Goal: Task Accomplishment & Management: Manage account settings

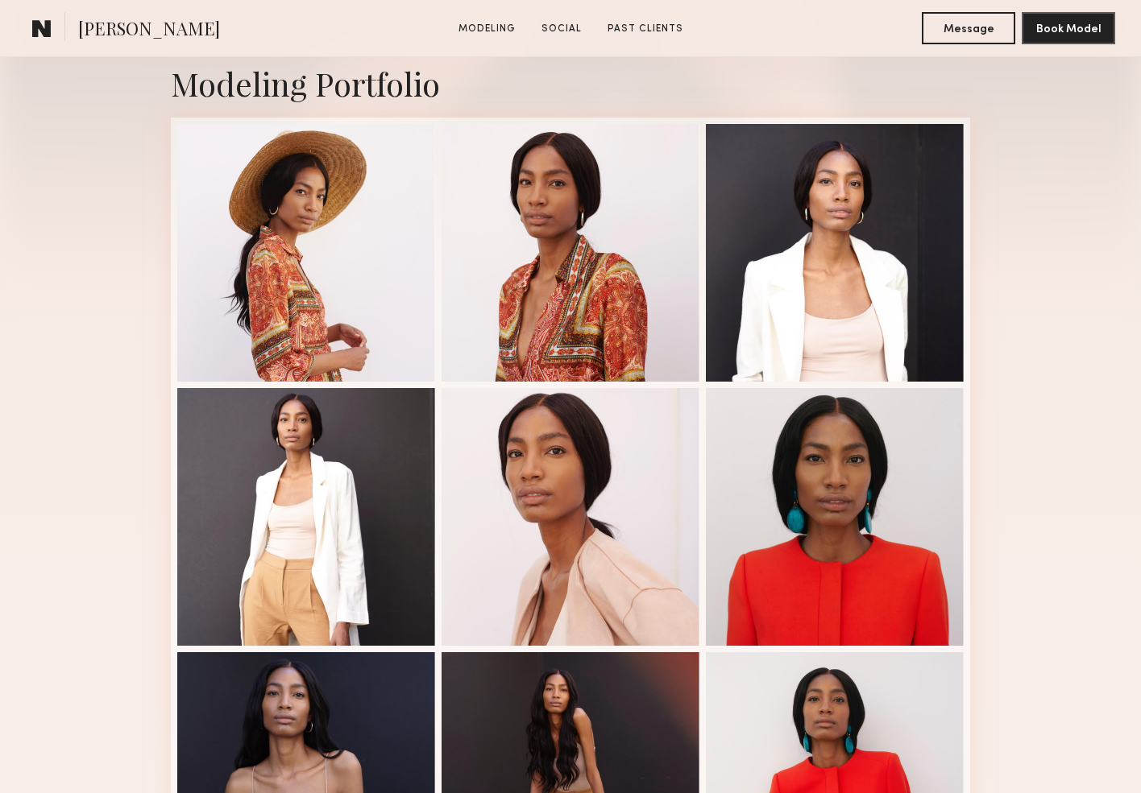
scroll to position [354, 0]
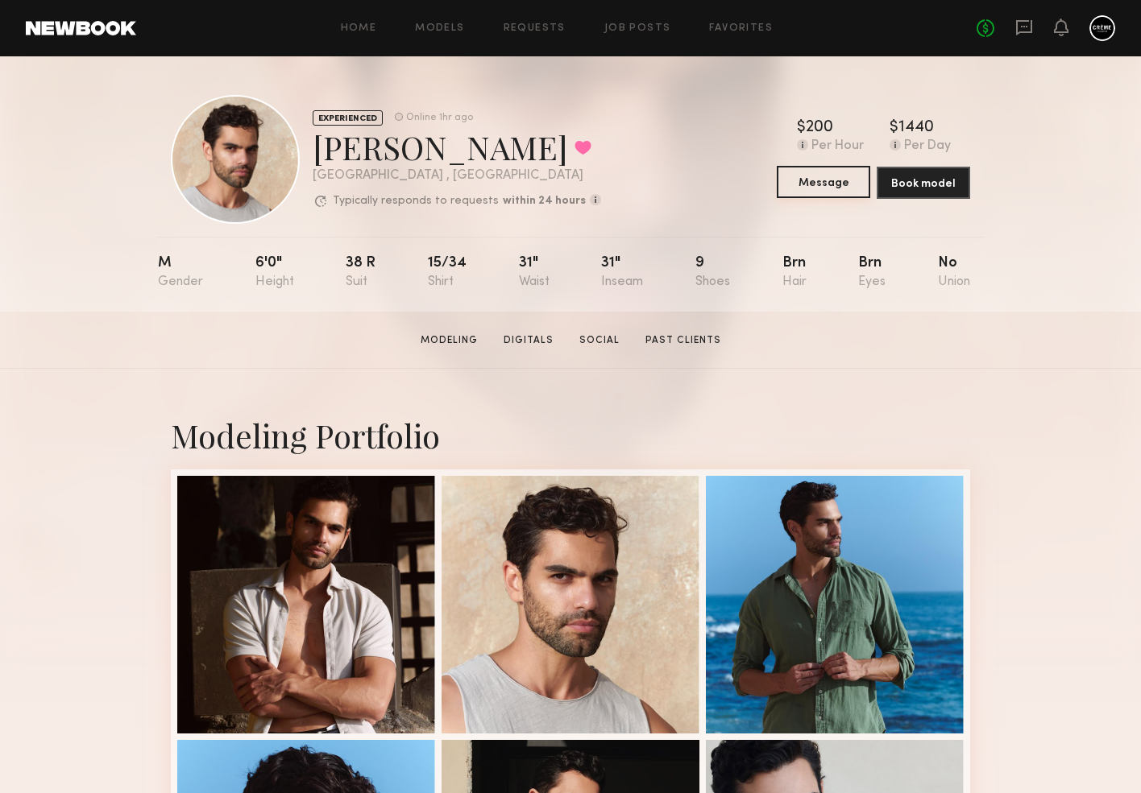
click at [825, 191] on button "Message" at bounding box center [822, 182] width 93 height 32
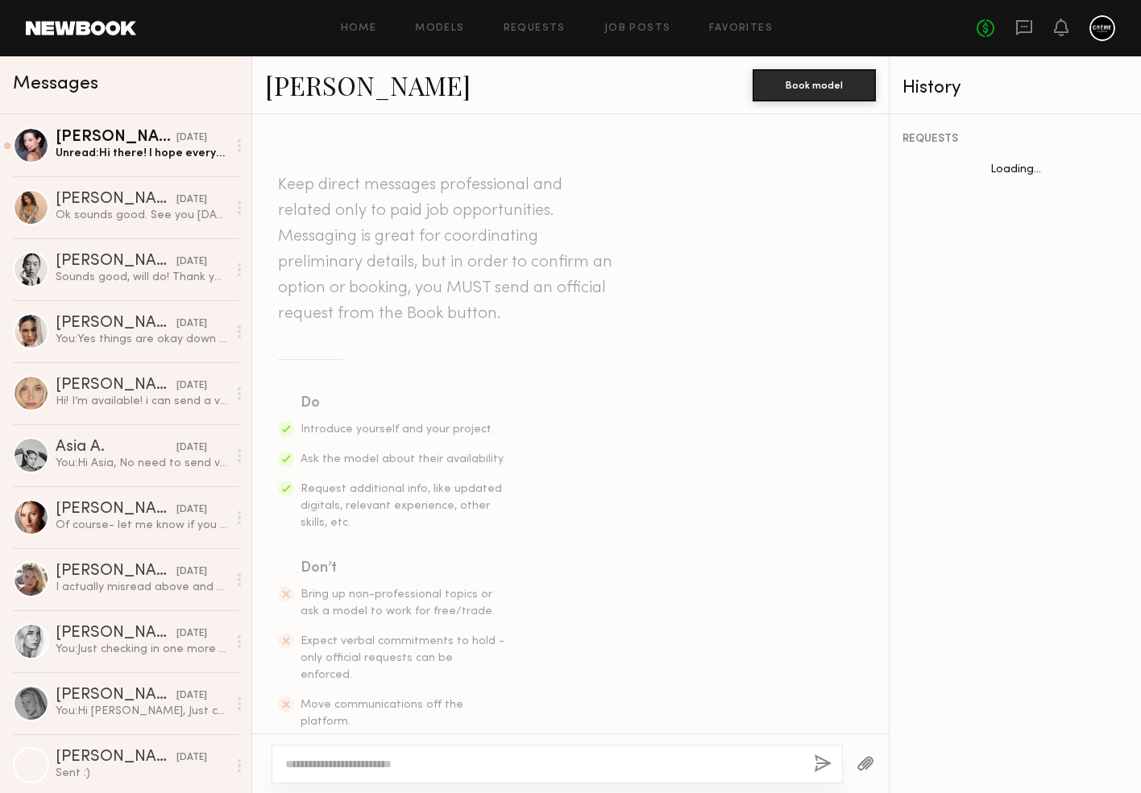
scroll to position [1323, 0]
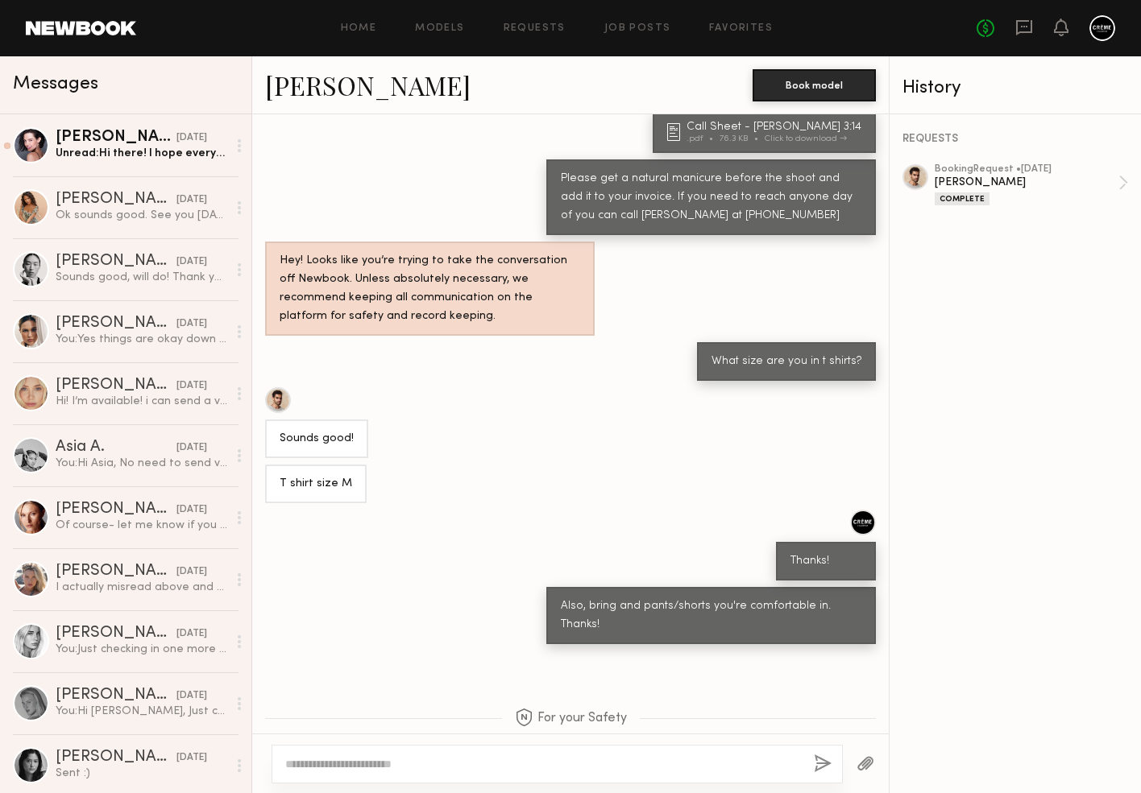
click at [490, 766] on textarea at bounding box center [543, 764] width 516 height 16
click at [503, 764] on textarea "**********" at bounding box center [543, 764] width 516 height 16
type textarea "**********"
click at [805, 764] on div "**********" at bounding box center [556, 764] width 571 height 39
click at [822, 764] on button "button" at bounding box center [823, 765] width 18 height 20
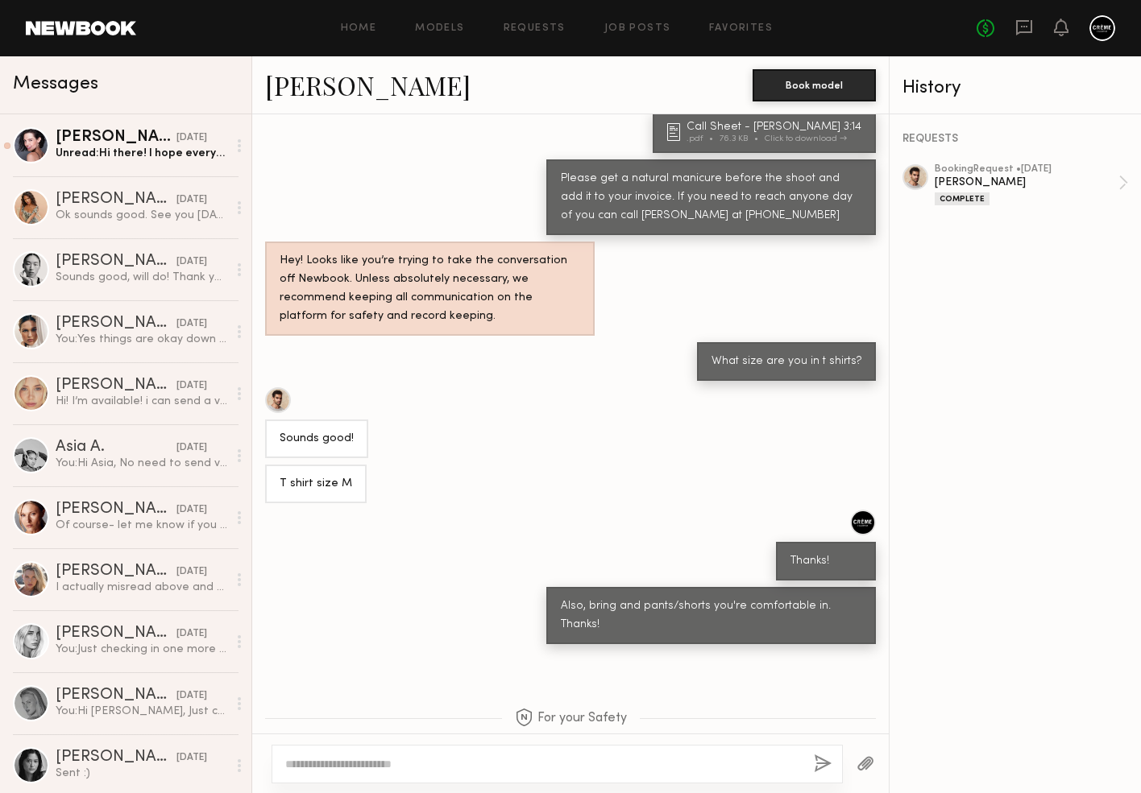
scroll to position [1614, 0]
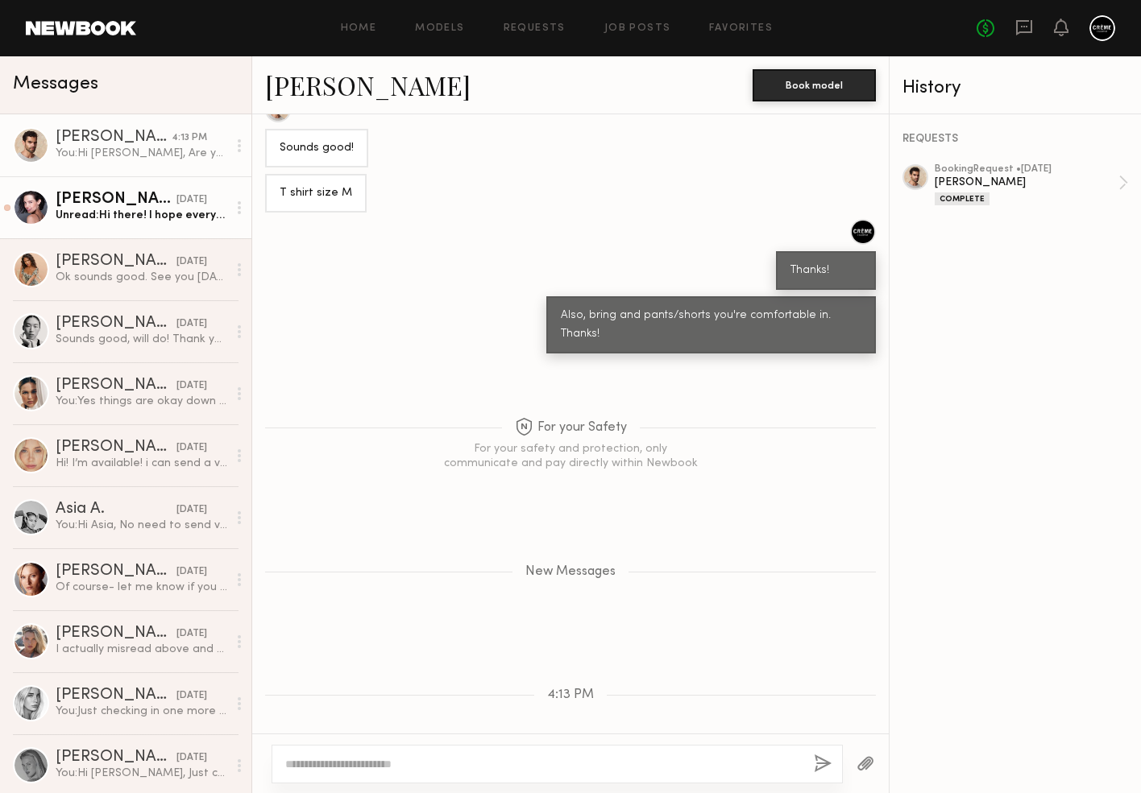
click at [120, 201] on div "Alizée G." at bounding box center [116, 200] width 121 height 16
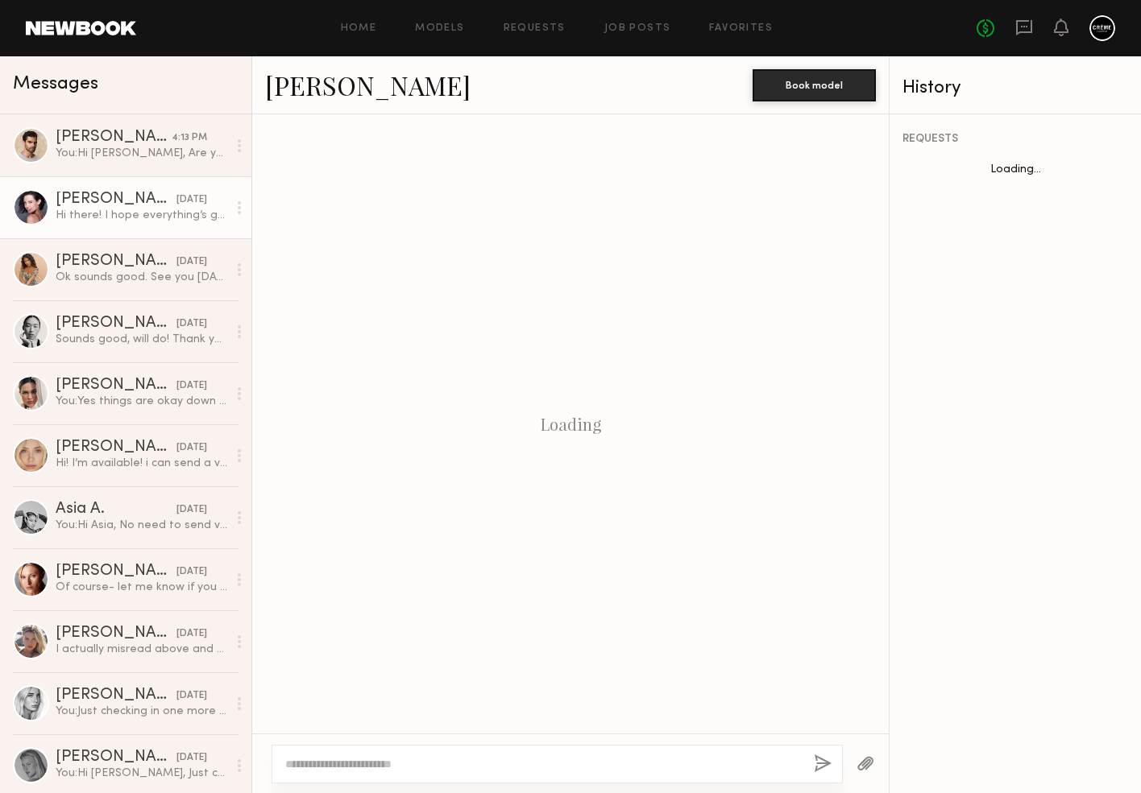
scroll to position [1601, 0]
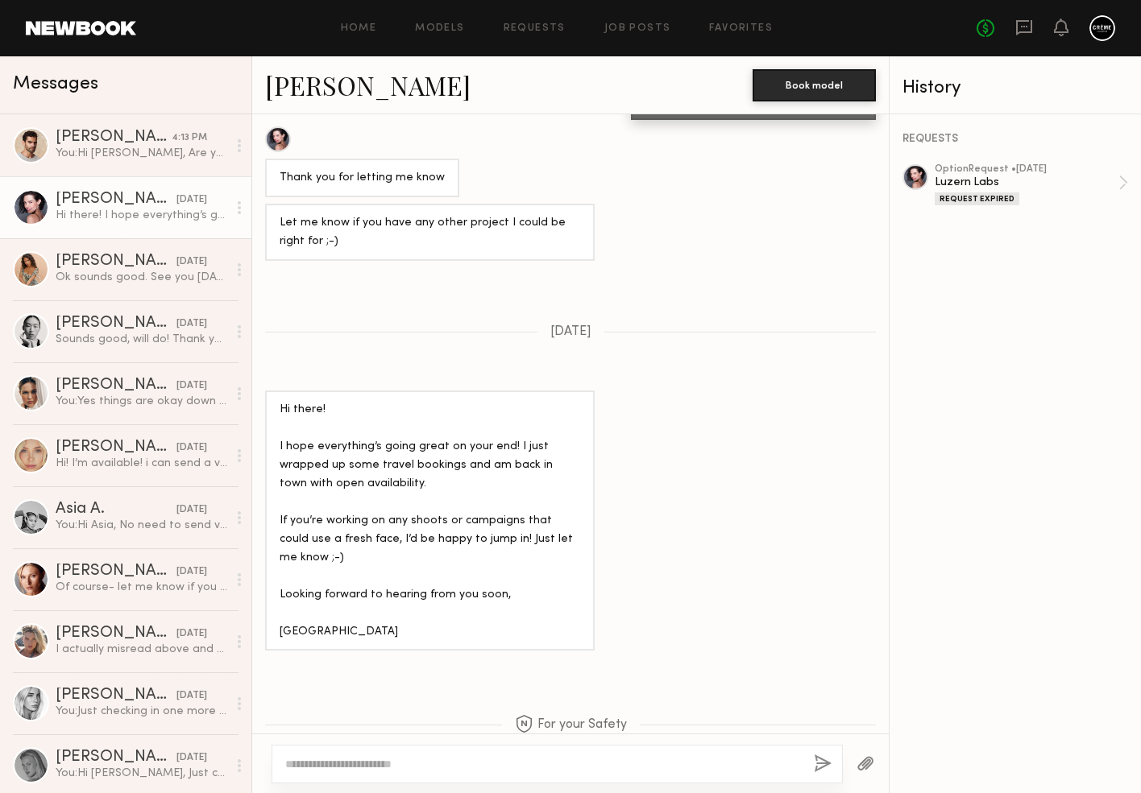
click at [316, 98] on link "Alizée G." at bounding box center [367, 85] width 205 height 35
click at [351, 24] on link "Home" at bounding box center [359, 28] width 36 height 10
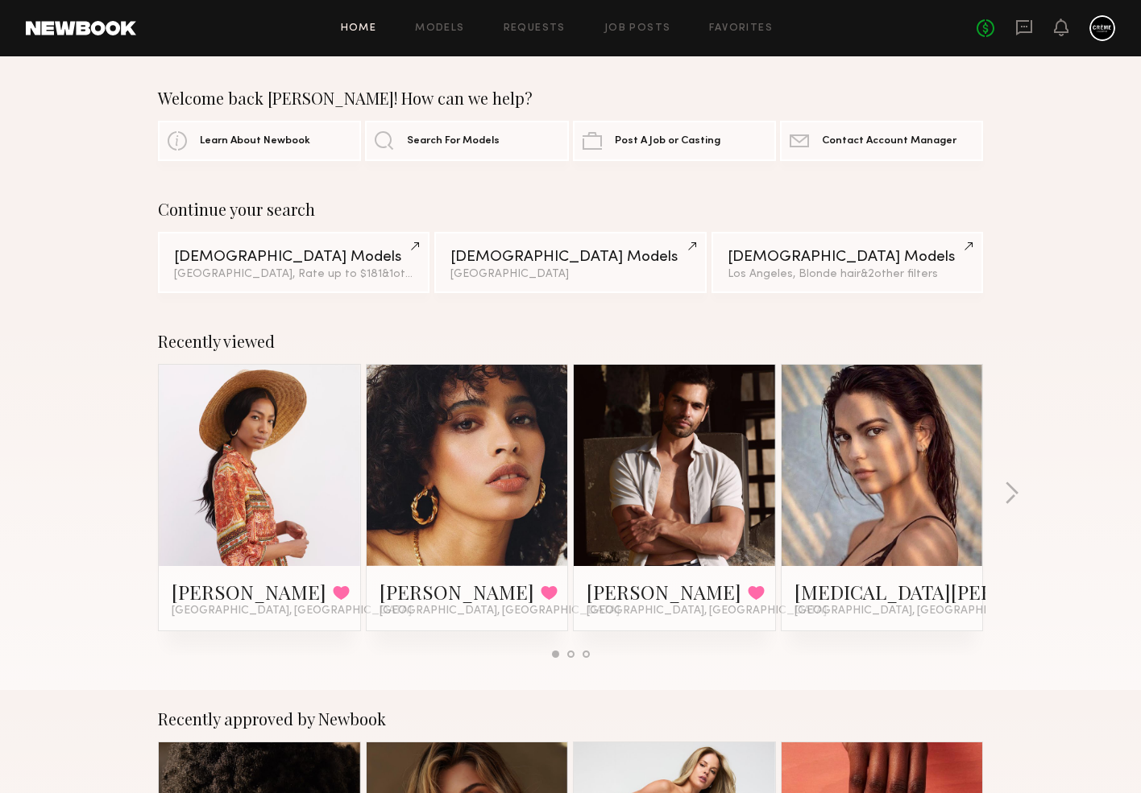
click at [354, 32] on link "Home" at bounding box center [359, 28] width 36 height 10
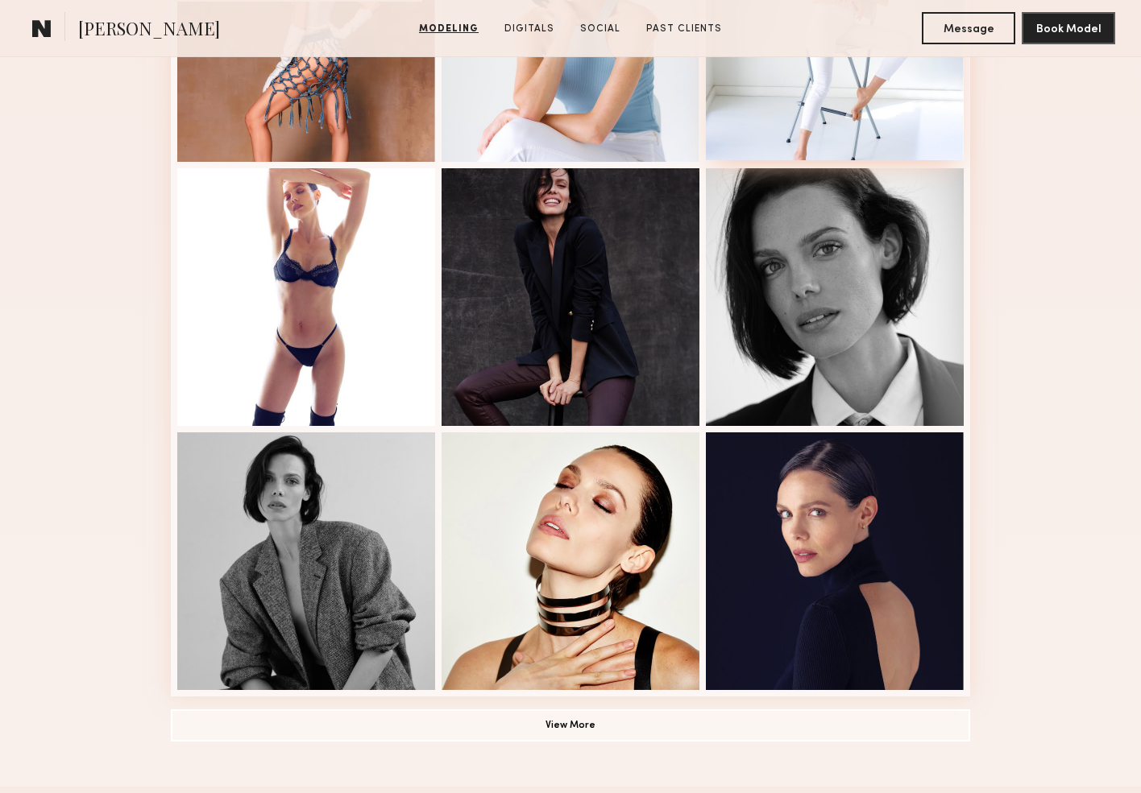
scroll to position [858, 0]
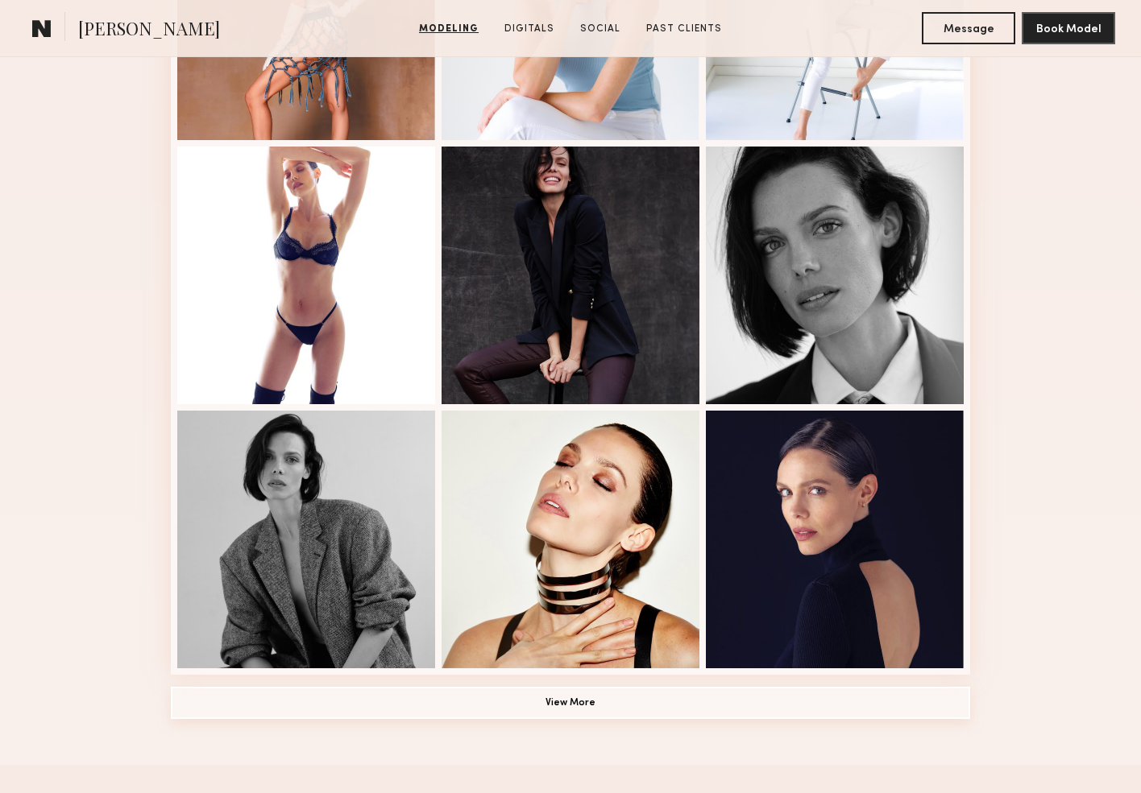
click at [560, 700] on button "View More" at bounding box center [570, 703] width 799 height 32
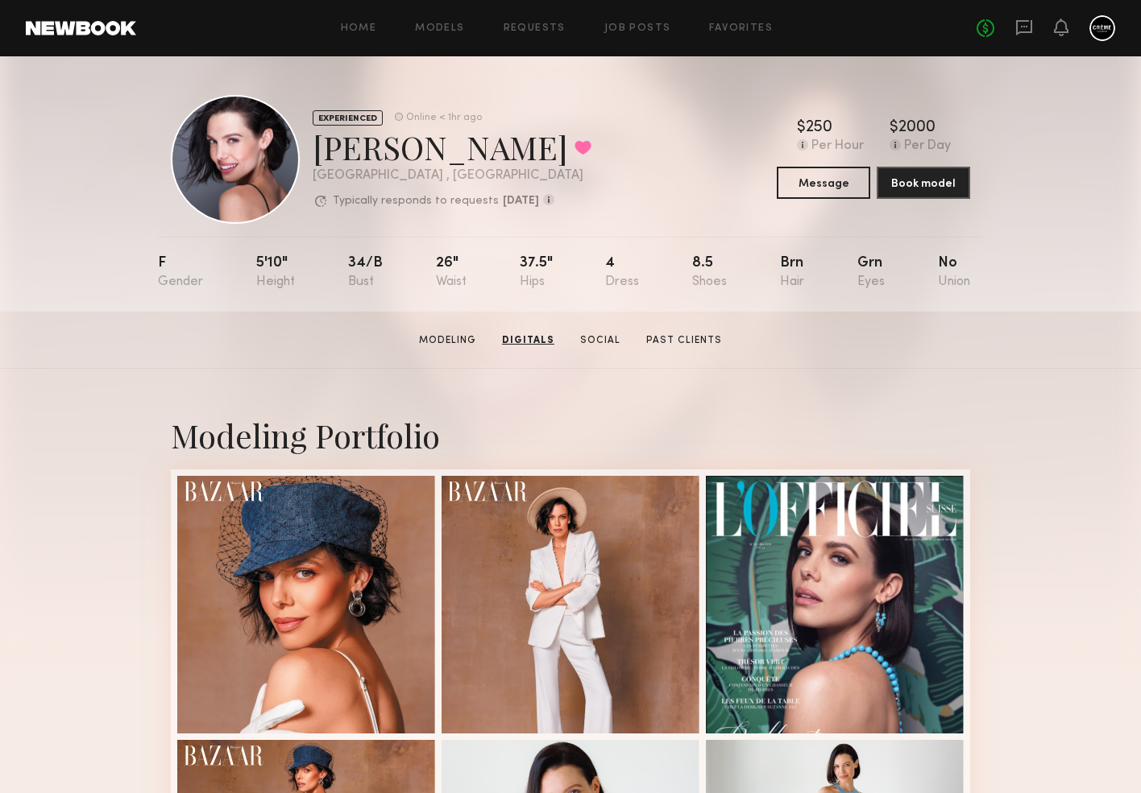
scroll to position [0, 0]
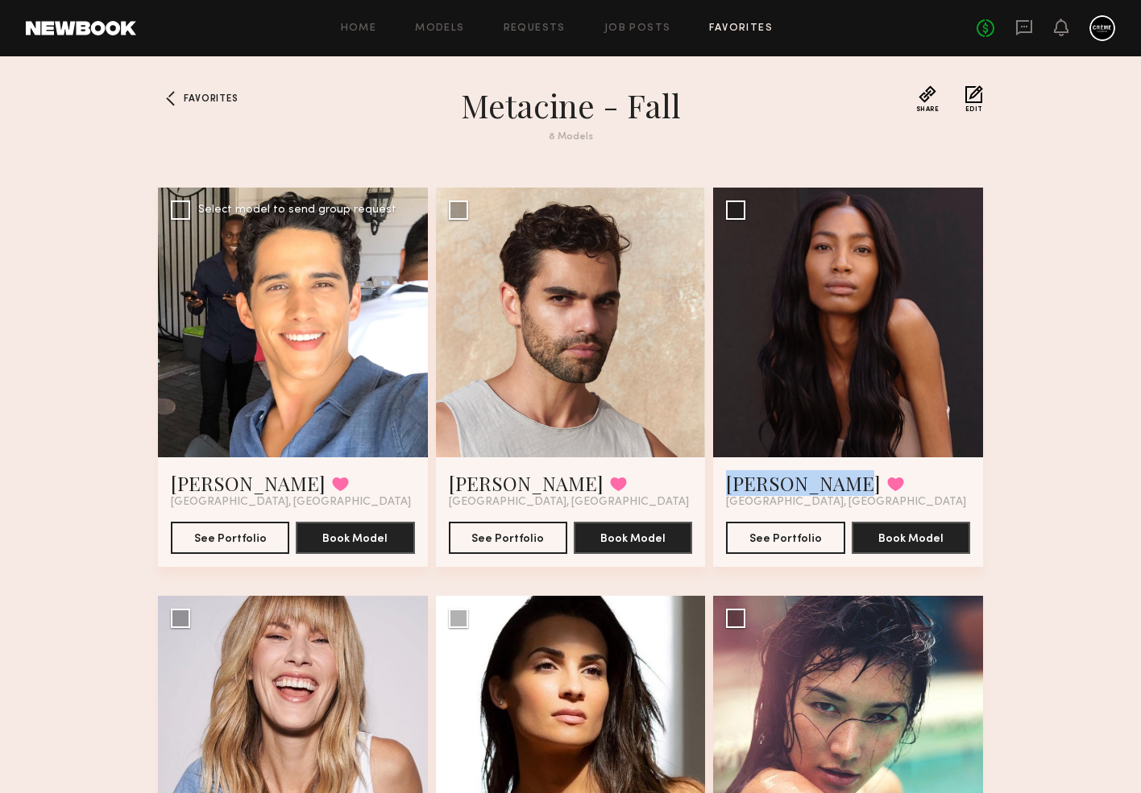
click at [351, 350] on div at bounding box center [293, 323] width 270 height 270
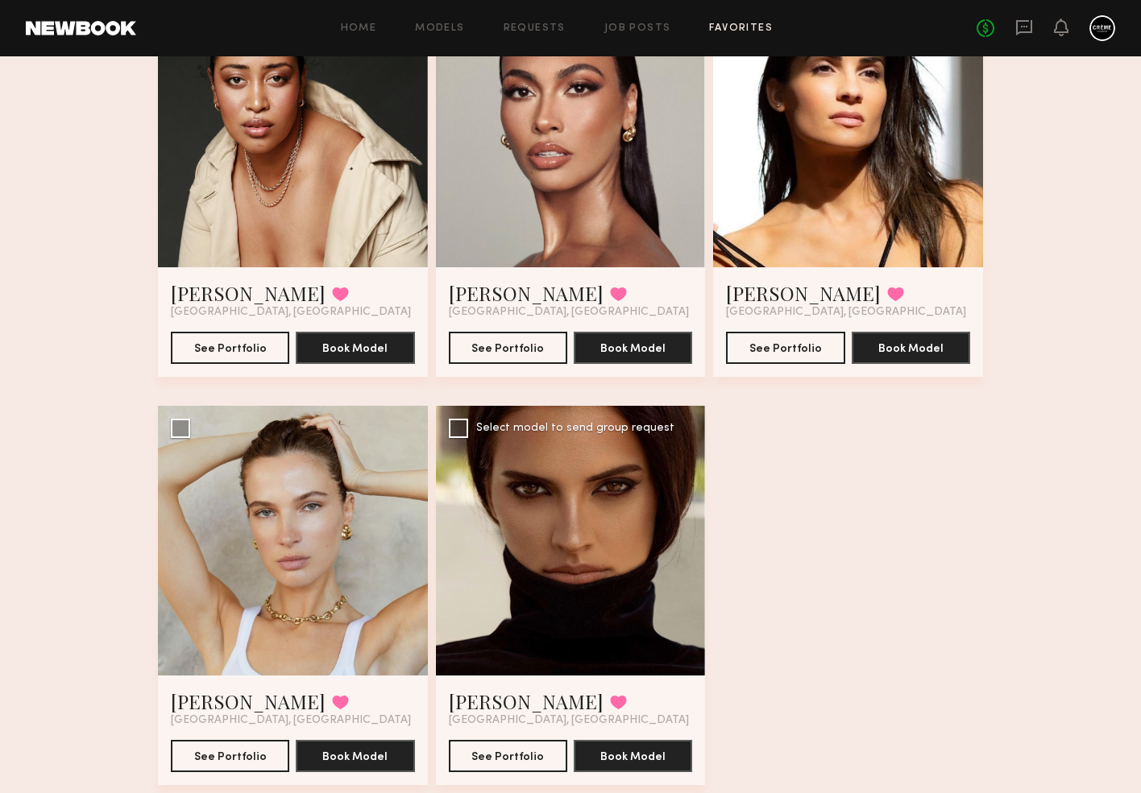
scroll to position [623, 0]
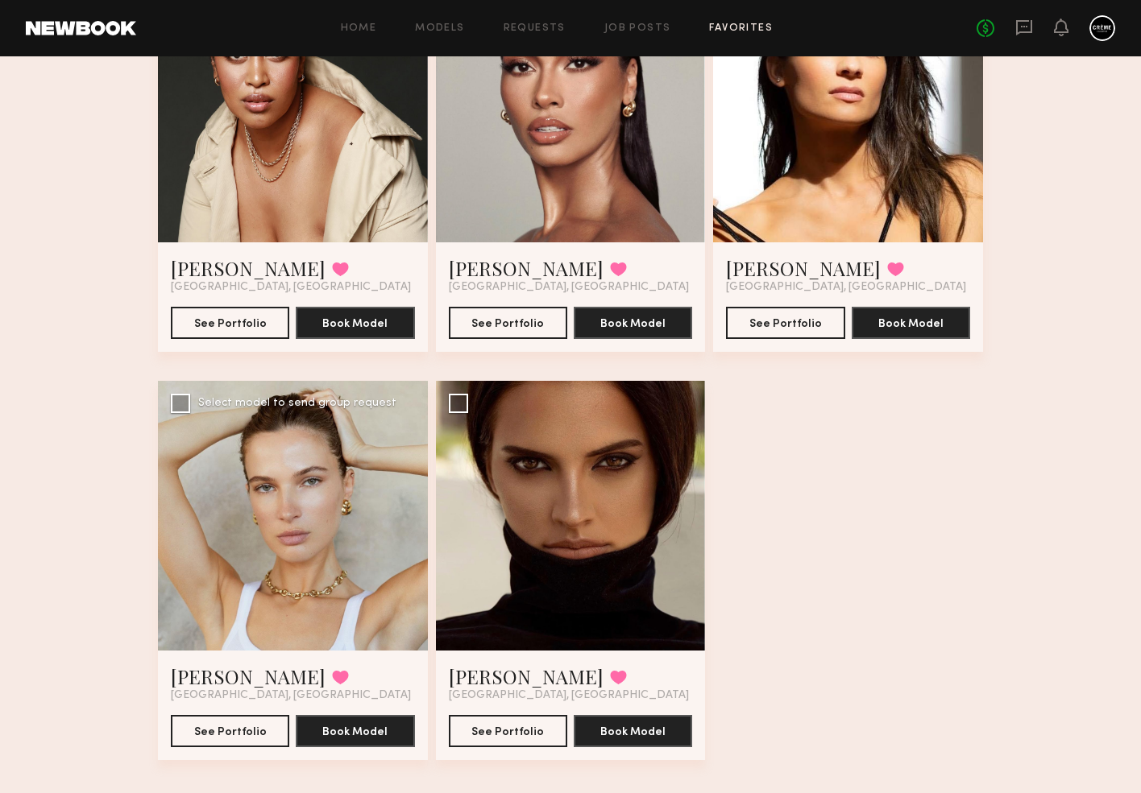
click at [244, 603] on div at bounding box center [293, 516] width 270 height 270
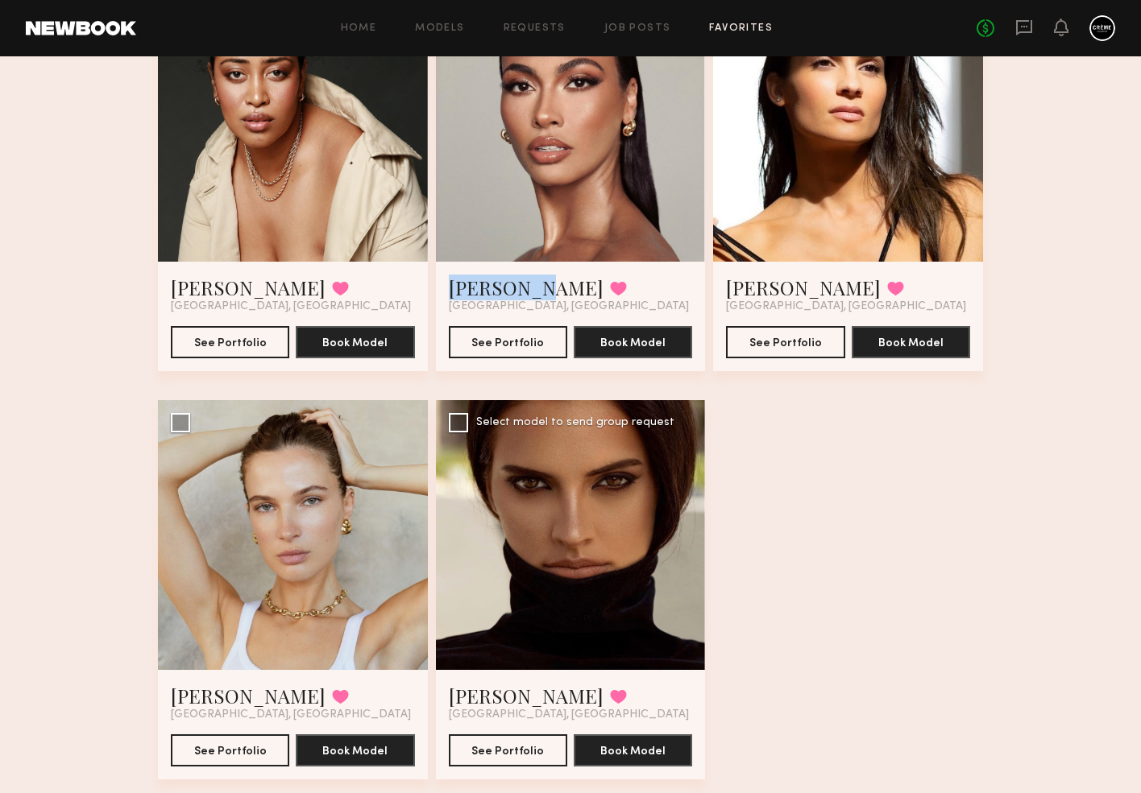
scroll to position [605, 0]
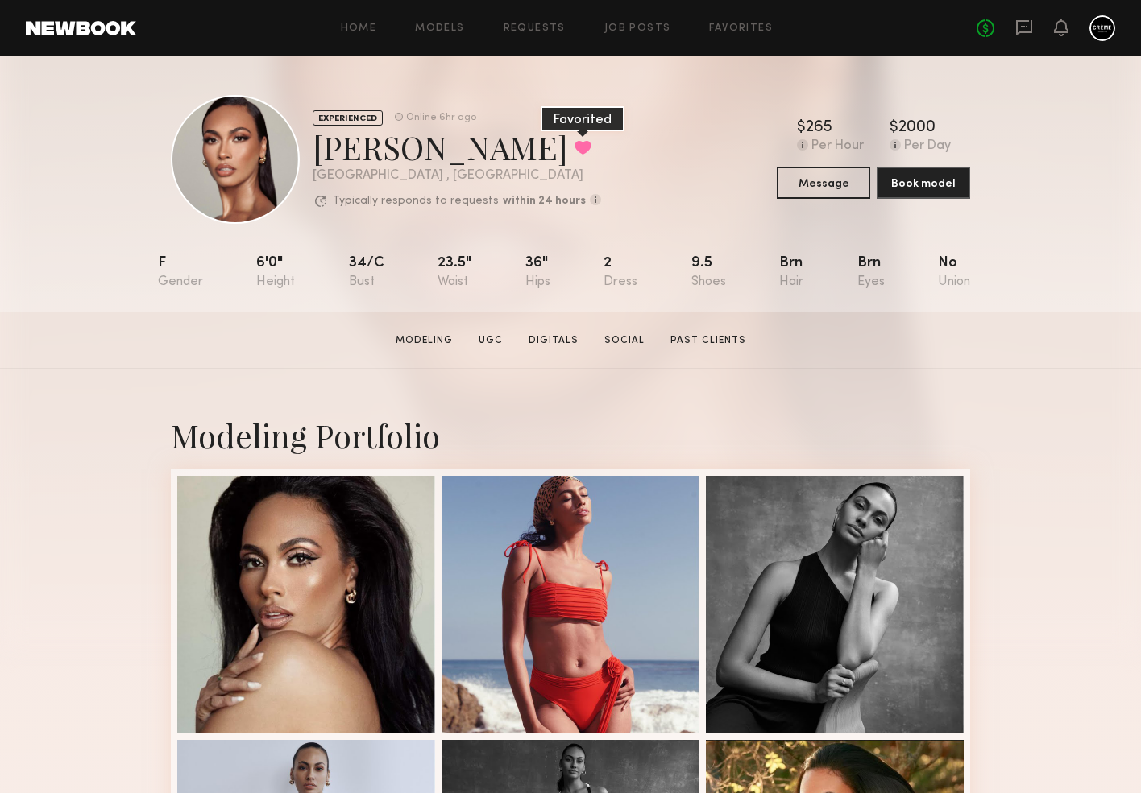
click at [574, 155] on button at bounding box center [582, 147] width 17 height 14
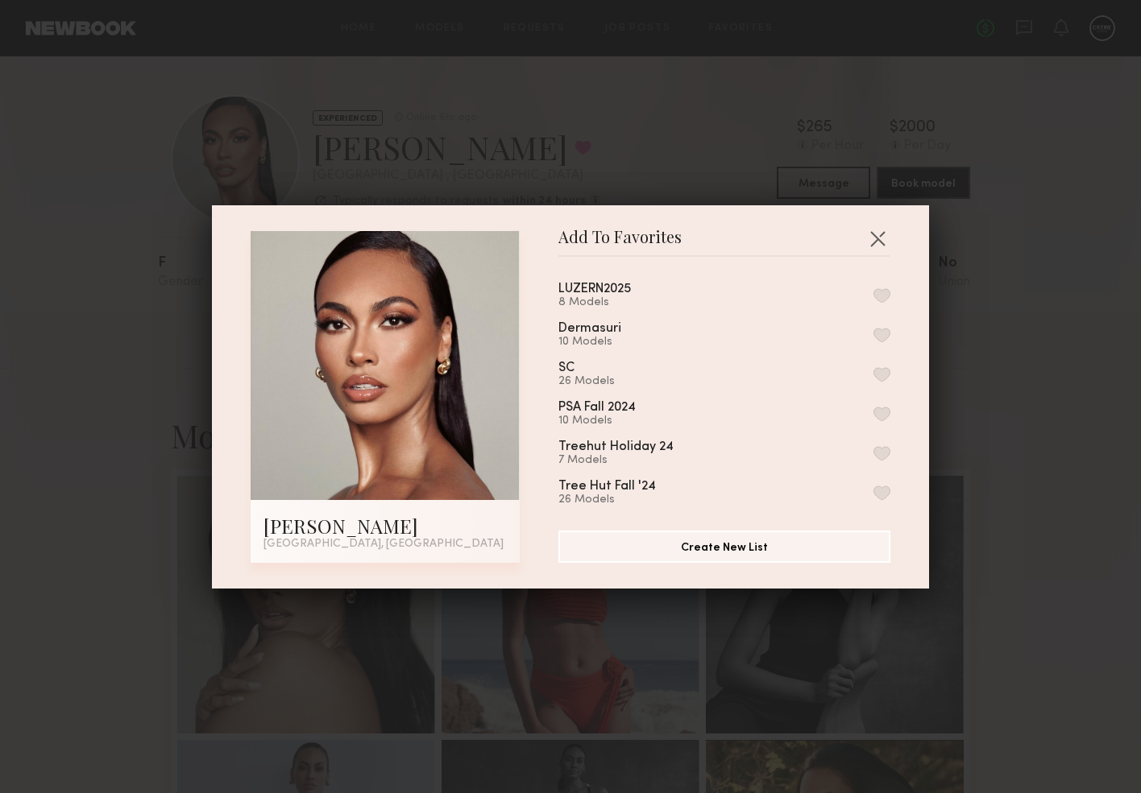
click at [882, 299] on button "button" at bounding box center [881, 295] width 17 height 14
click at [884, 237] on button "button" at bounding box center [877, 239] width 26 height 26
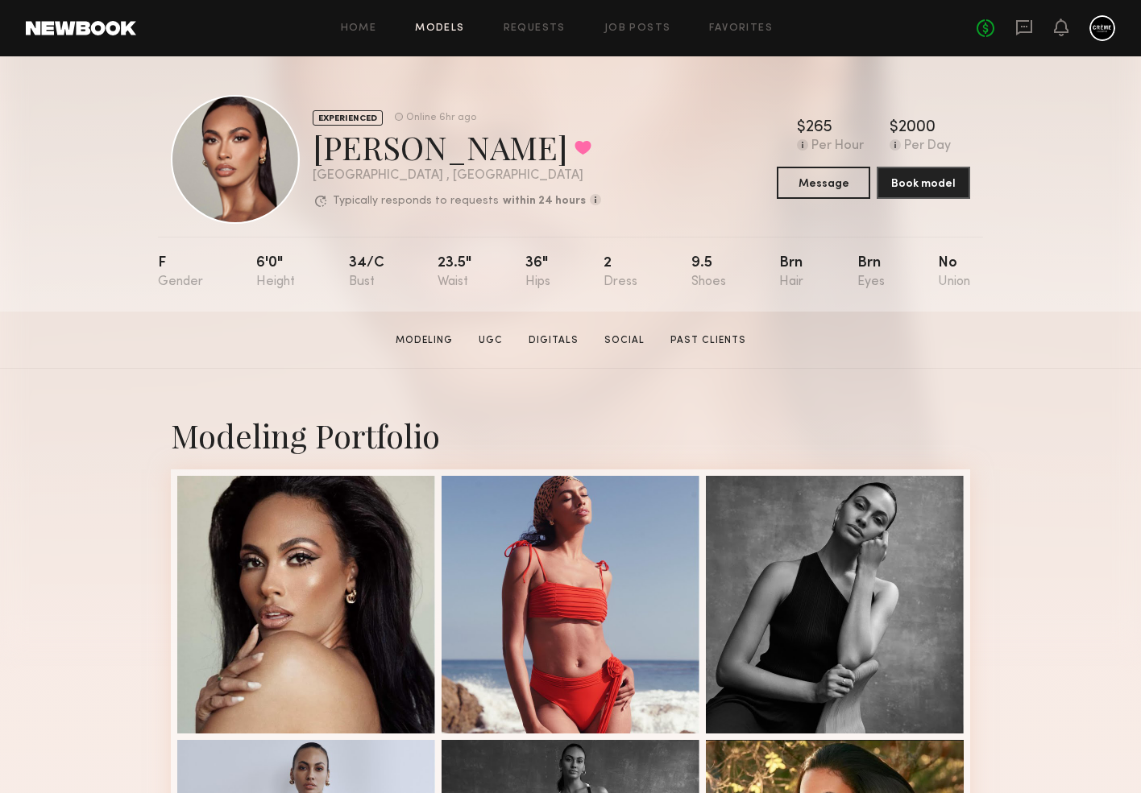
click at [449, 31] on link "Models" at bounding box center [439, 28] width 49 height 10
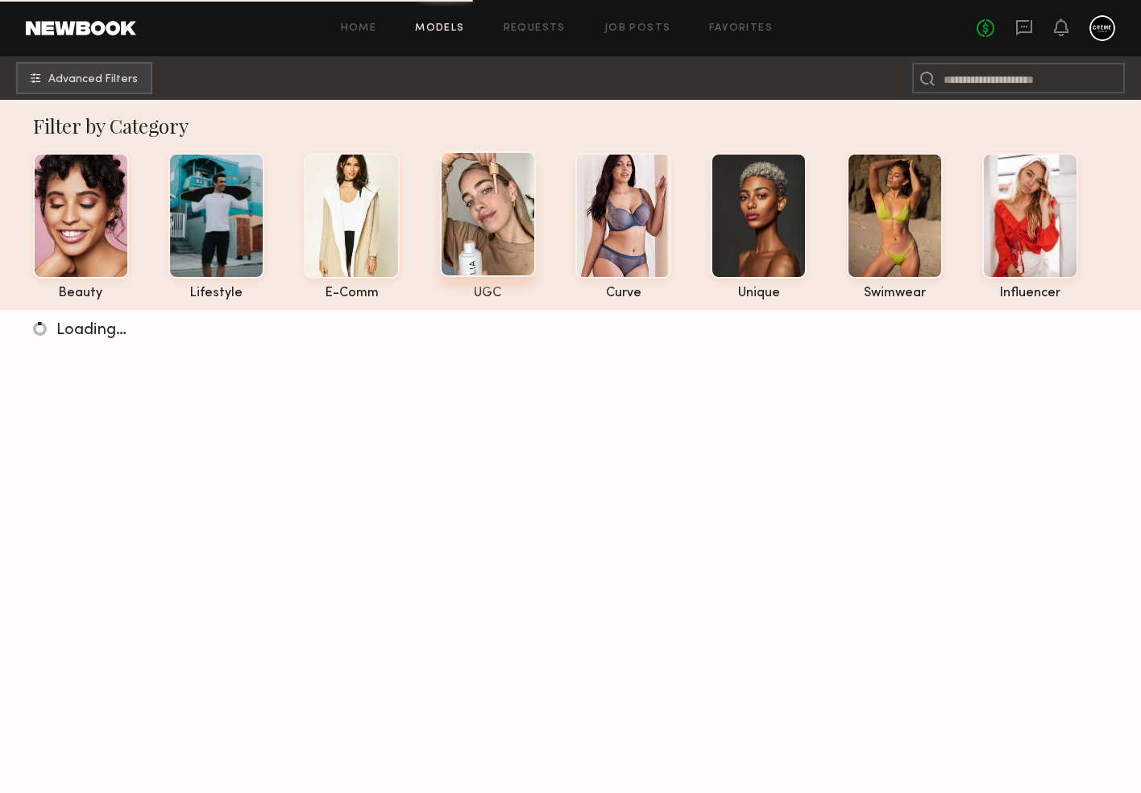
scroll to position [6, 0]
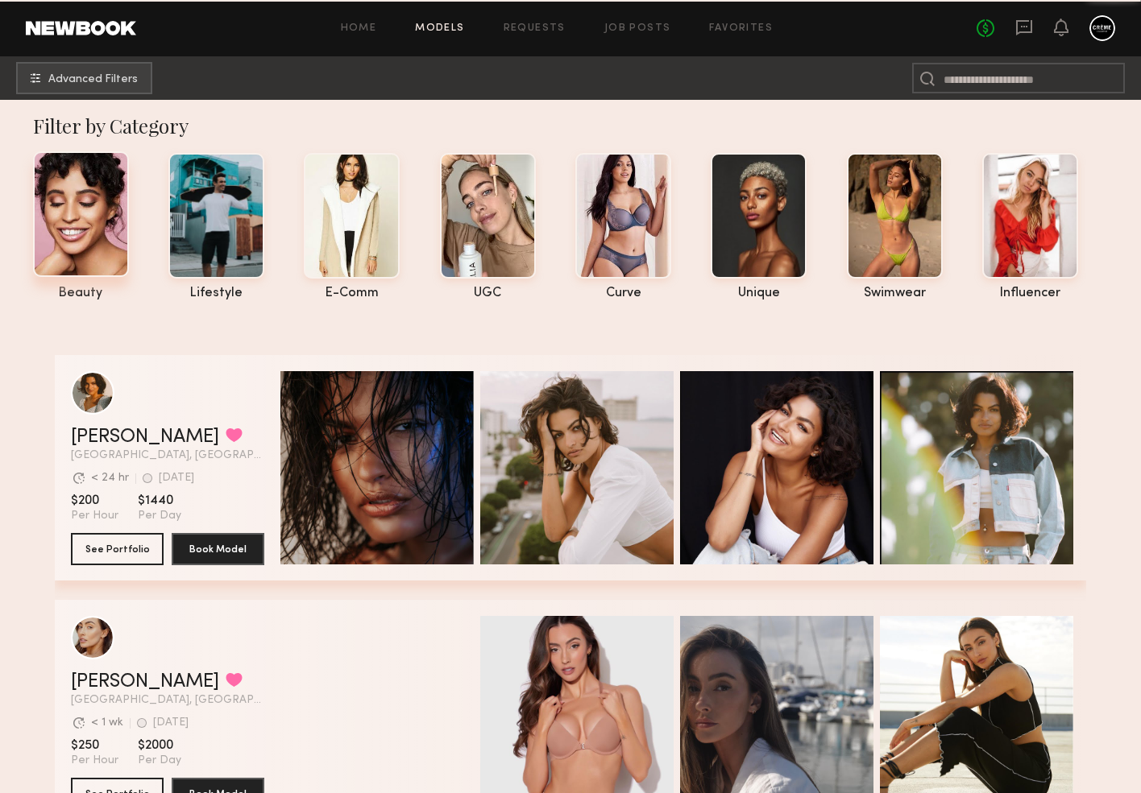
click at [108, 239] on div at bounding box center [81, 214] width 96 height 126
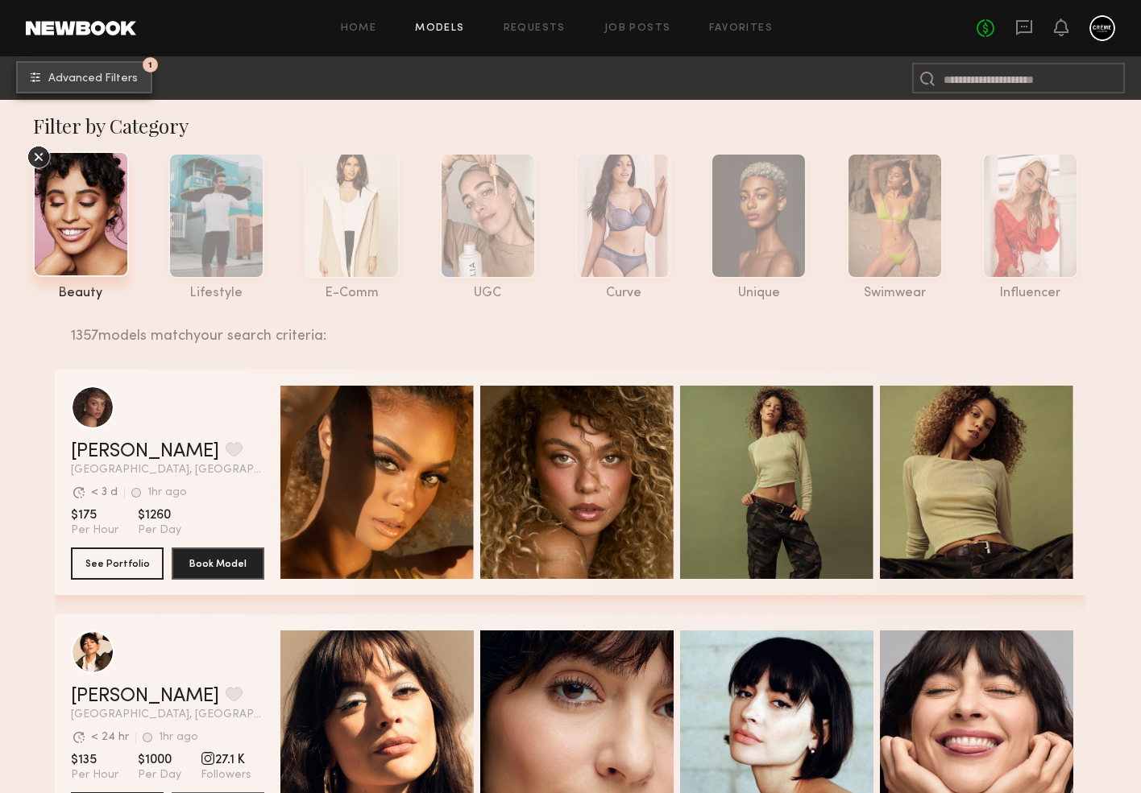
click at [121, 85] on button "1 Advanced Filters" at bounding box center [84, 77] width 136 height 32
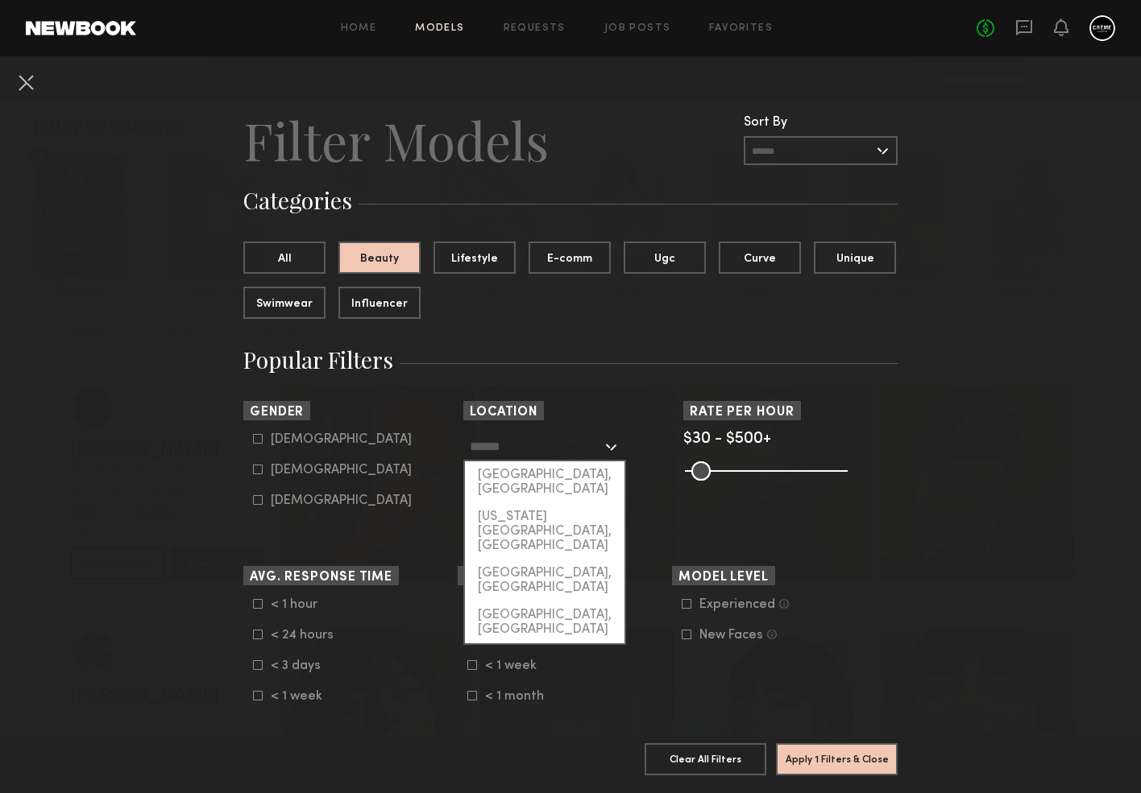
click at [587, 449] on input "text" at bounding box center [536, 446] width 132 height 27
click at [565, 485] on div "[GEOGRAPHIC_DATA], [GEOGRAPHIC_DATA]" at bounding box center [544, 483] width 159 height 42
type input "**********"
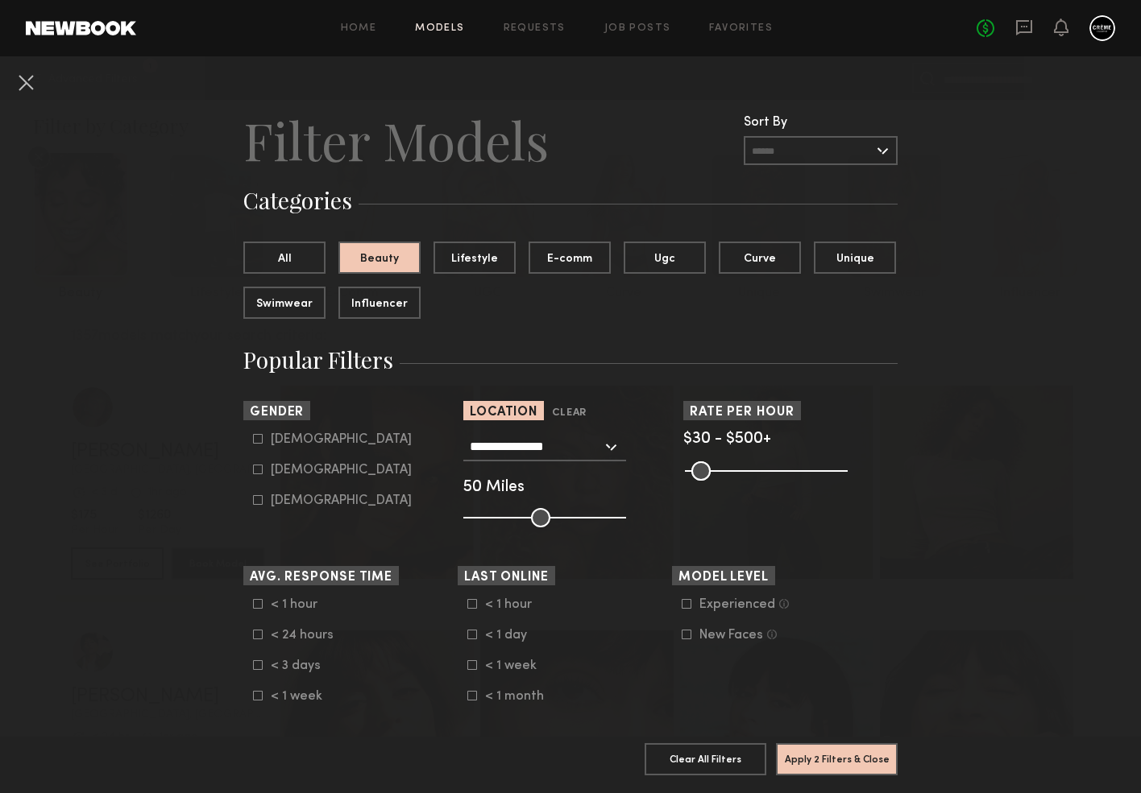
click at [303, 467] on div "Female" at bounding box center [341, 471] width 141 height 10
type input "**"
click at [830, 762] on button "Apply 3 Filters & Close" at bounding box center [837, 759] width 122 height 32
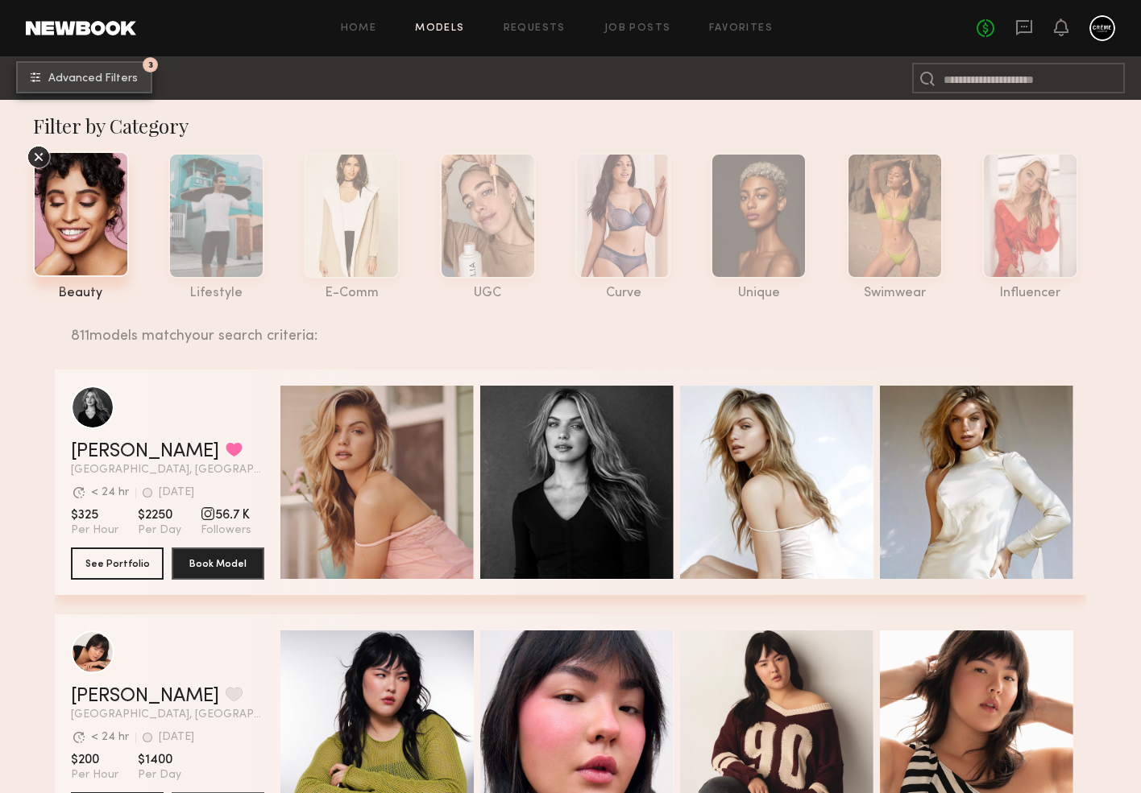
click at [101, 86] on button "3 Advanced Filters" at bounding box center [84, 77] width 136 height 32
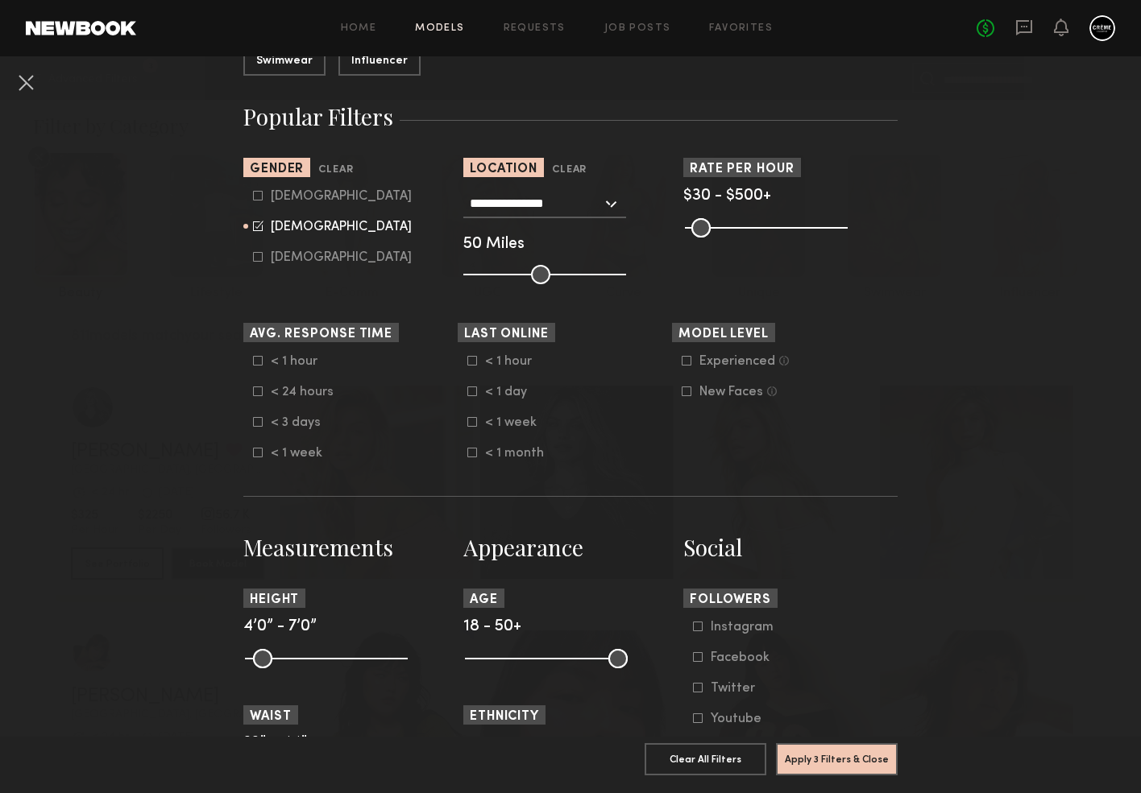
scroll to position [375, 0]
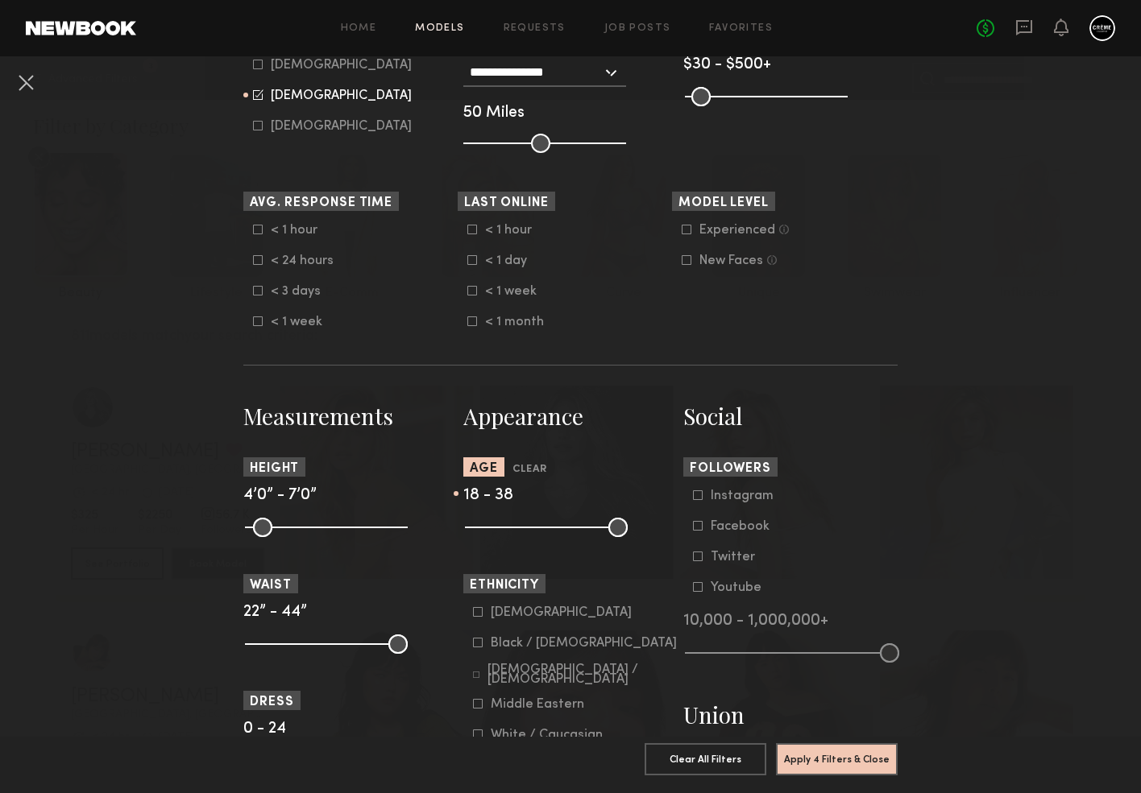
drag, startPoint x: 615, startPoint y: 527, endPoint x: 563, endPoint y: 528, distance: 51.6
type input "**"
click at [563, 528] on input "range" at bounding box center [546, 527] width 163 height 19
drag, startPoint x: 476, startPoint y: 523, endPoint x: 491, endPoint y: 525, distance: 15.5
type input "**"
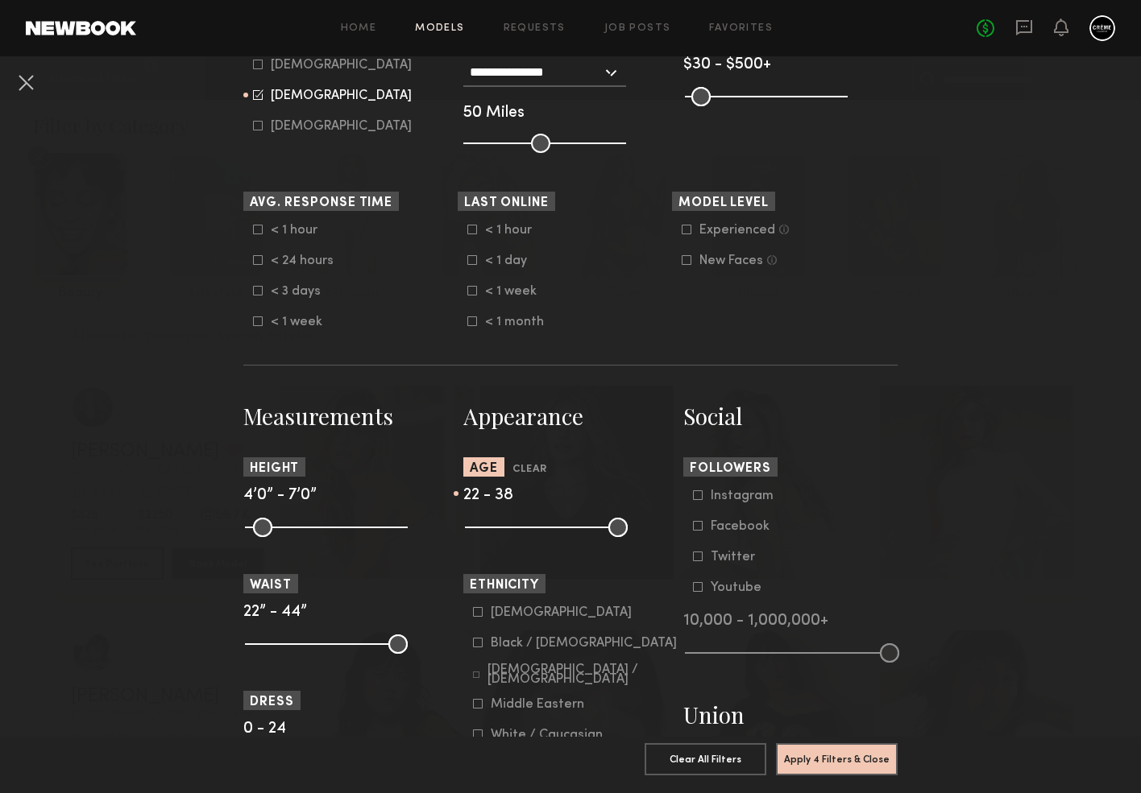
click at [491, 525] on input "range" at bounding box center [546, 527] width 163 height 19
click at [826, 772] on button "Apply 4 Filters & Close" at bounding box center [837, 759] width 122 height 32
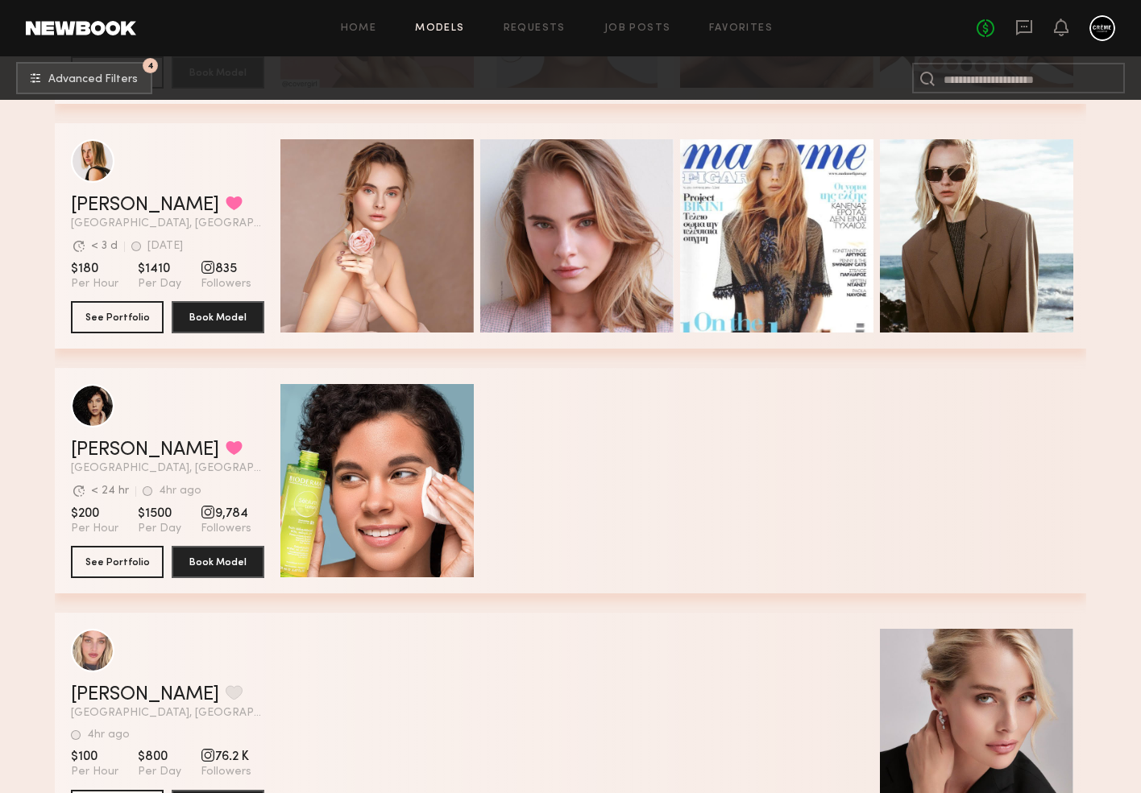
scroll to position [7146, 0]
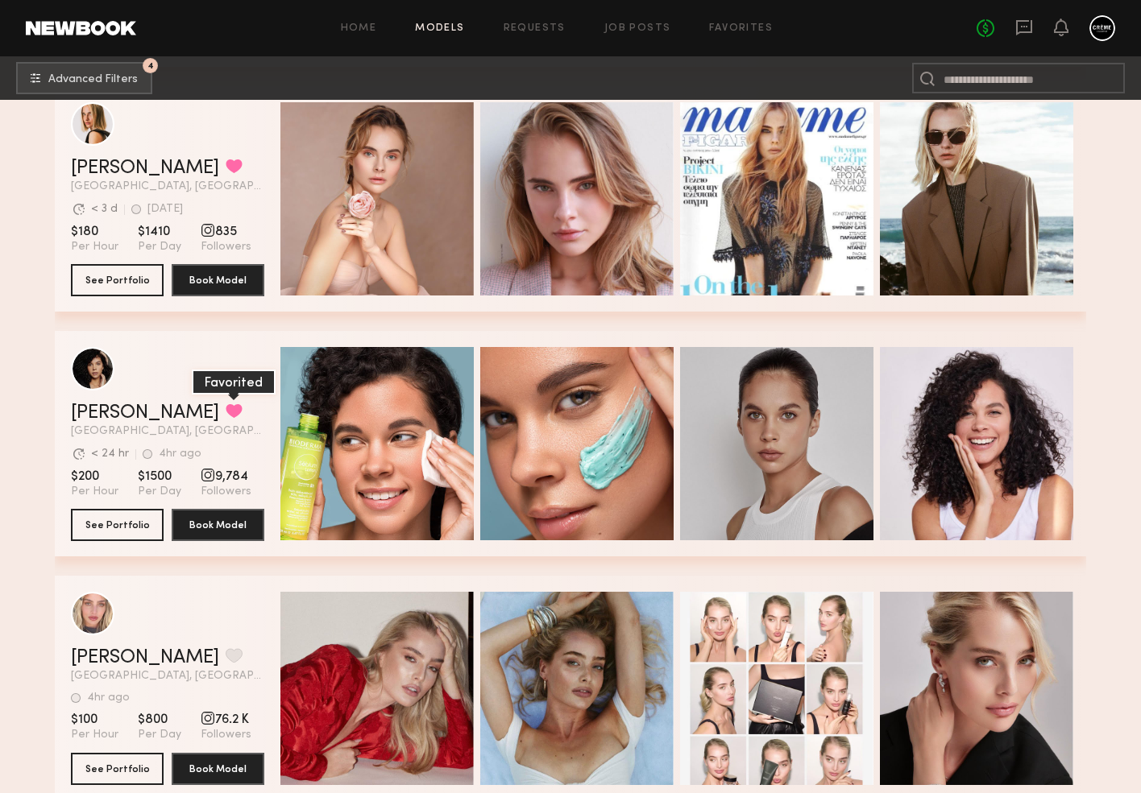
click at [226, 412] on button "grid" at bounding box center [234, 411] width 17 height 14
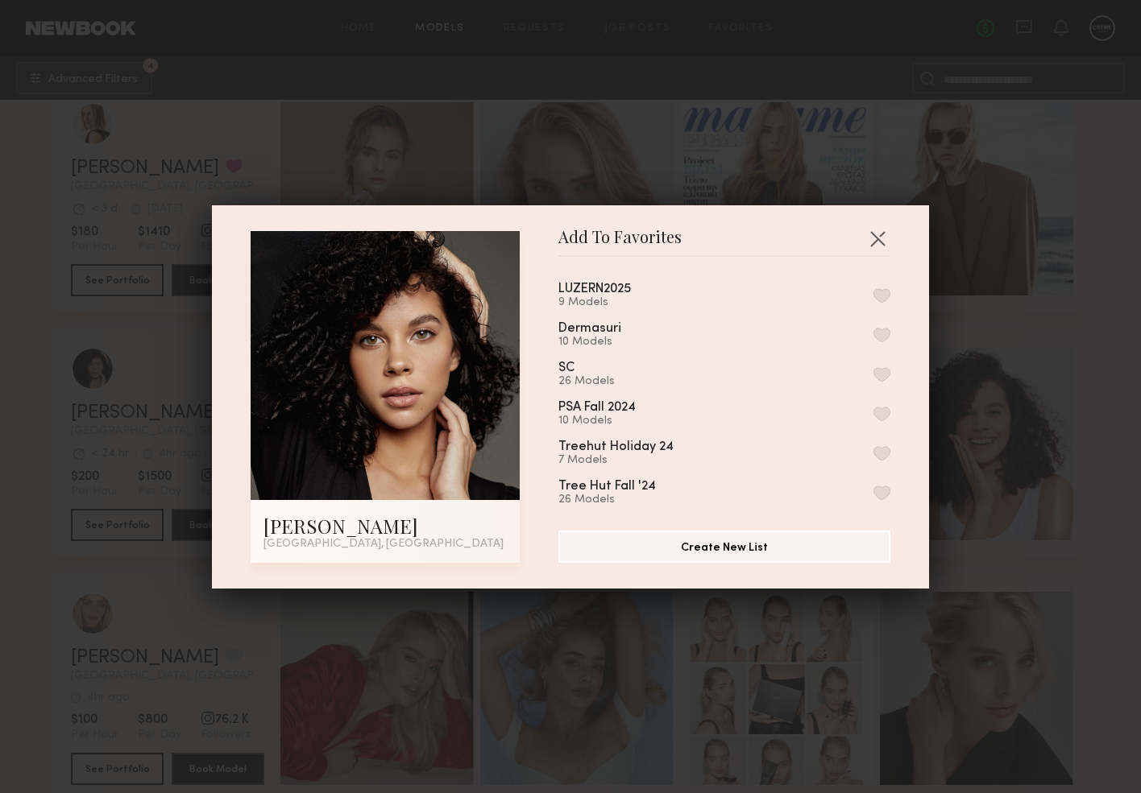
click at [884, 292] on button "button" at bounding box center [881, 295] width 17 height 14
click at [880, 234] on button "button" at bounding box center [877, 239] width 26 height 26
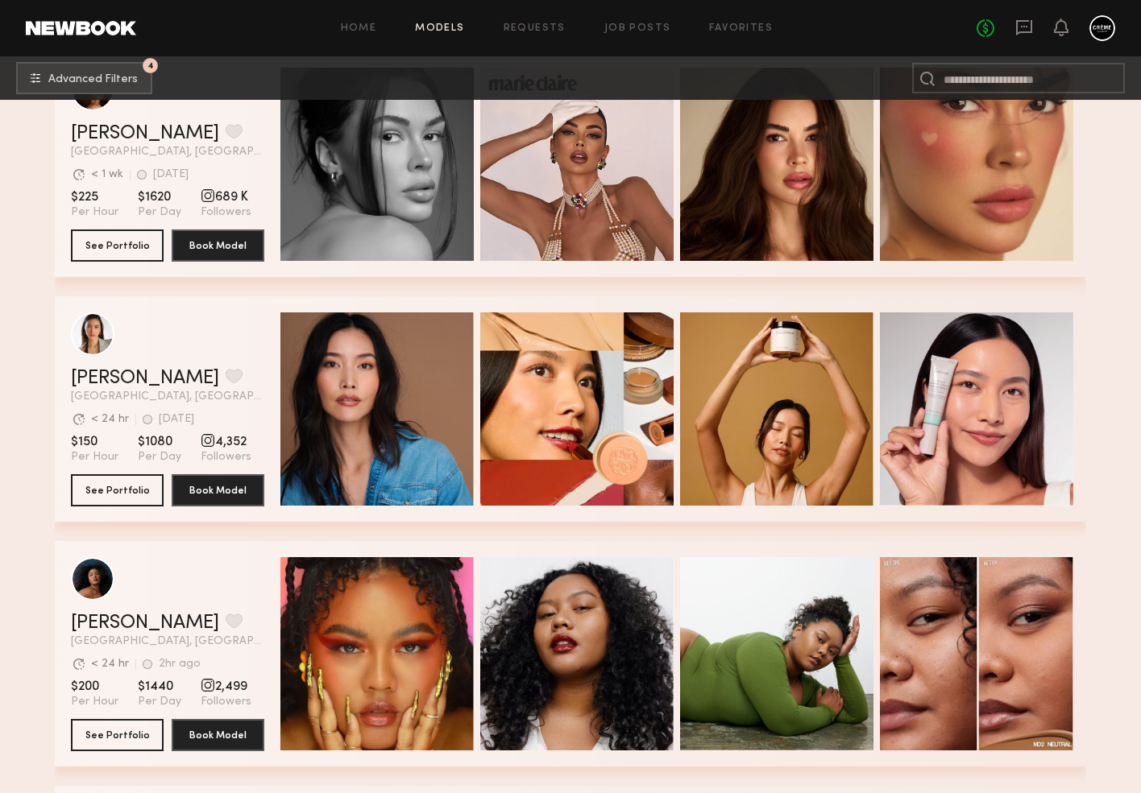
scroll to position [11385, 0]
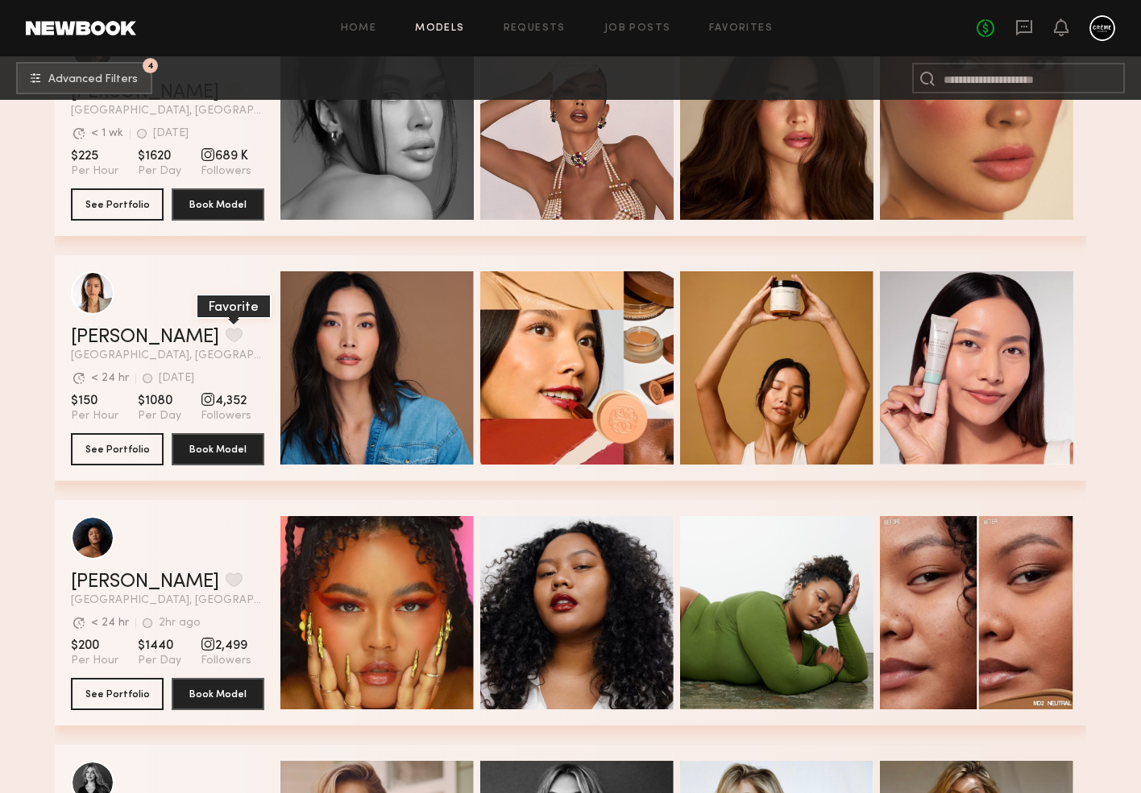
click at [226, 338] on button "grid" at bounding box center [234, 335] width 17 height 14
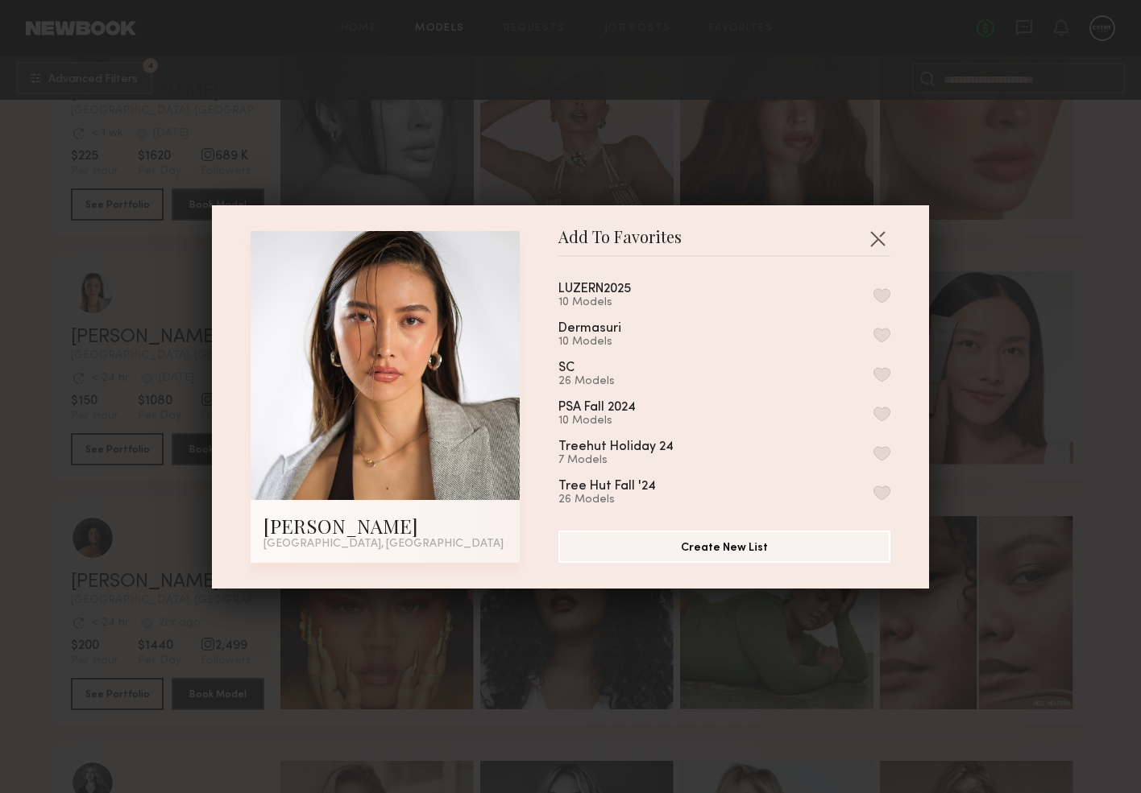
click at [882, 290] on button "button" at bounding box center [881, 295] width 17 height 14
click at [876, 235] on button "button" at bounding box center [877, 239] width 26 height 26
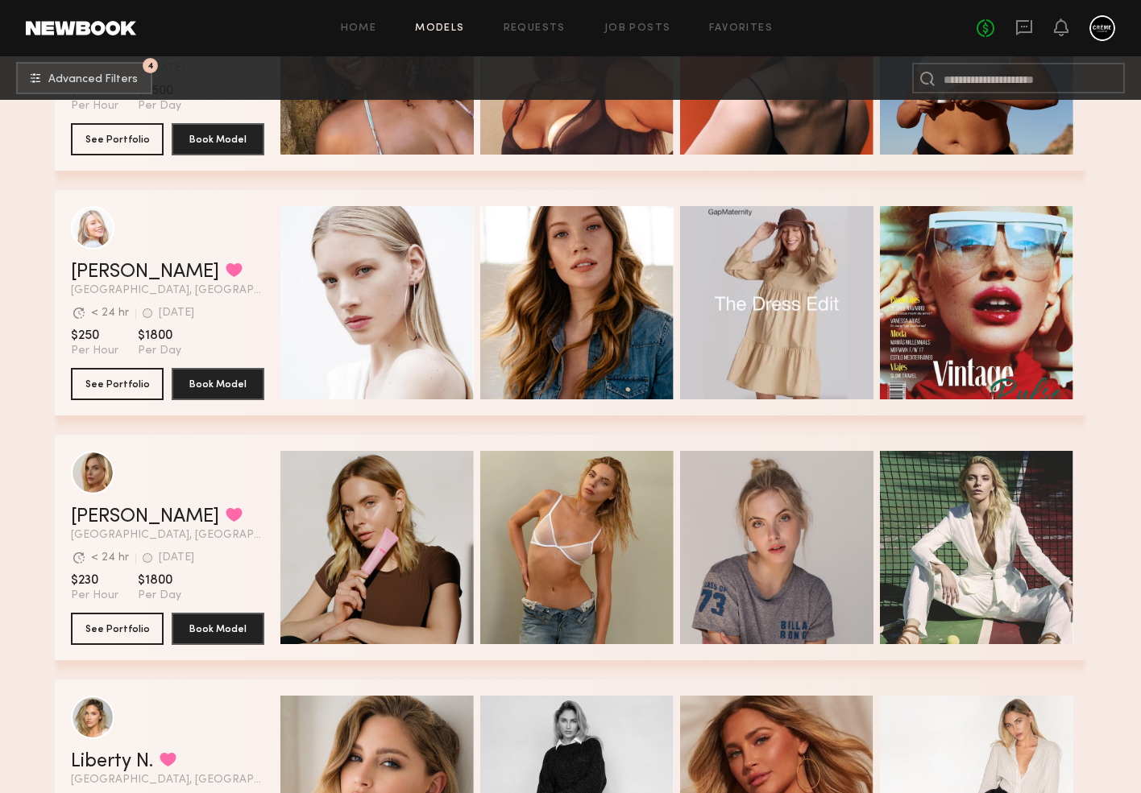
scroll to position [22474, 0]
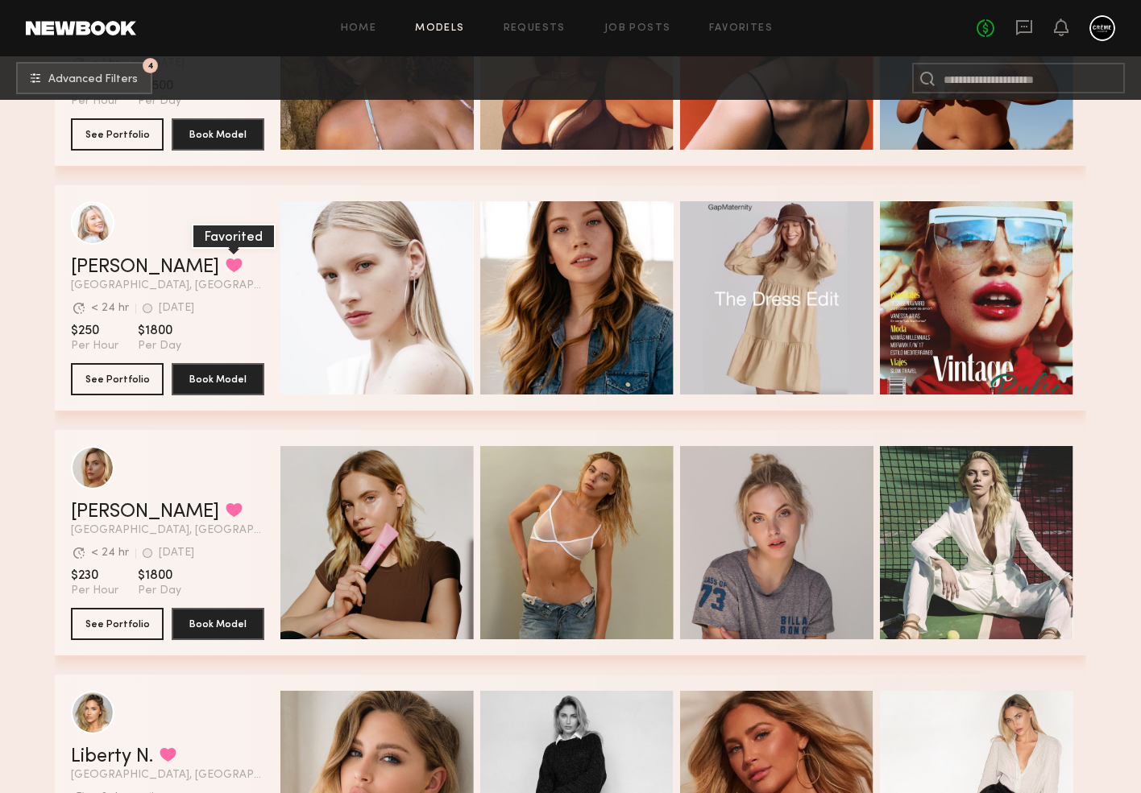
click at [226, 266] on button "grid" at bounding box center [234, 265] width 17 height 14
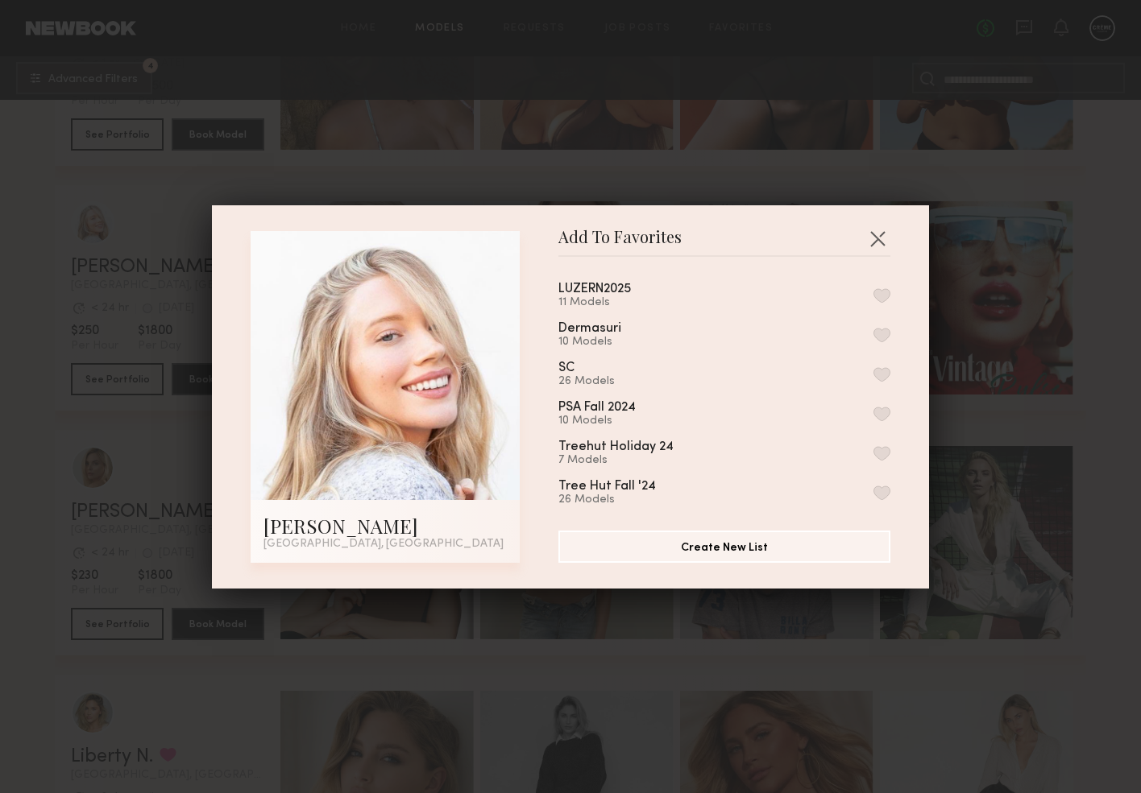
click at [884, 296] on button "button" at bounding box center [881, 295] width 17 height 14
click at [878, 236] on button "button" at bounding box center [877, 239] width 26 height 26
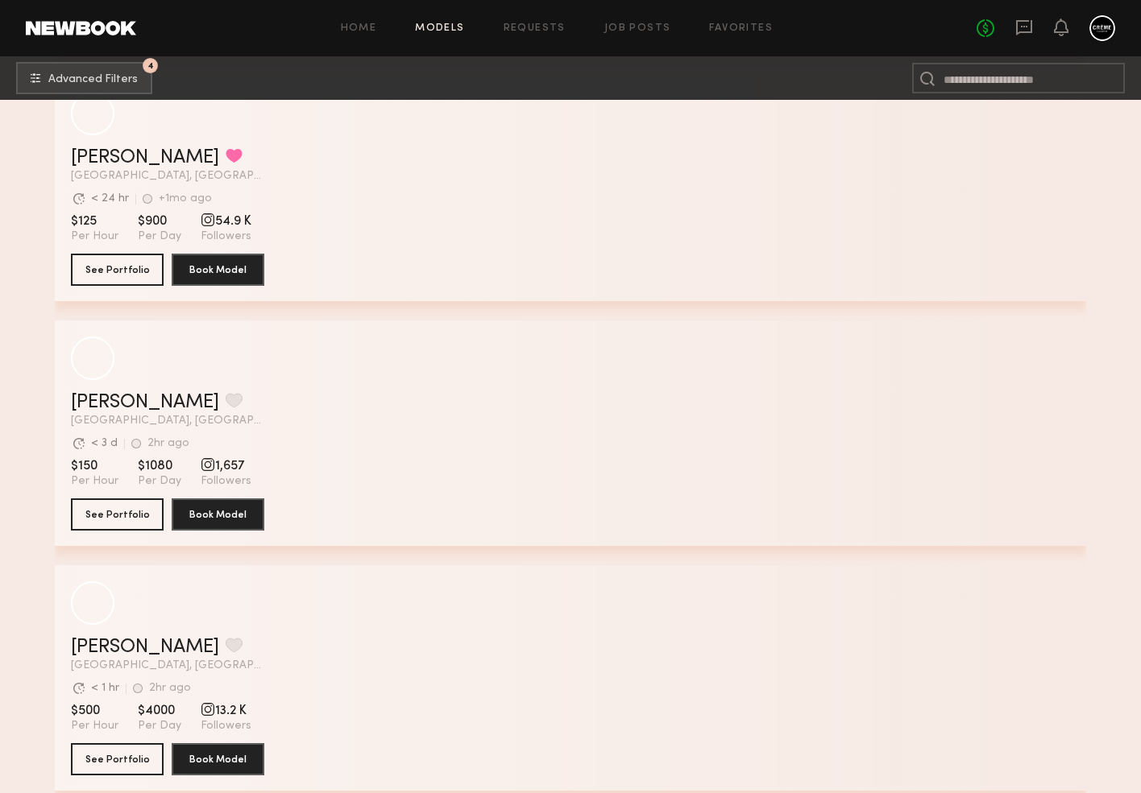
scroll to position [32933, 0]
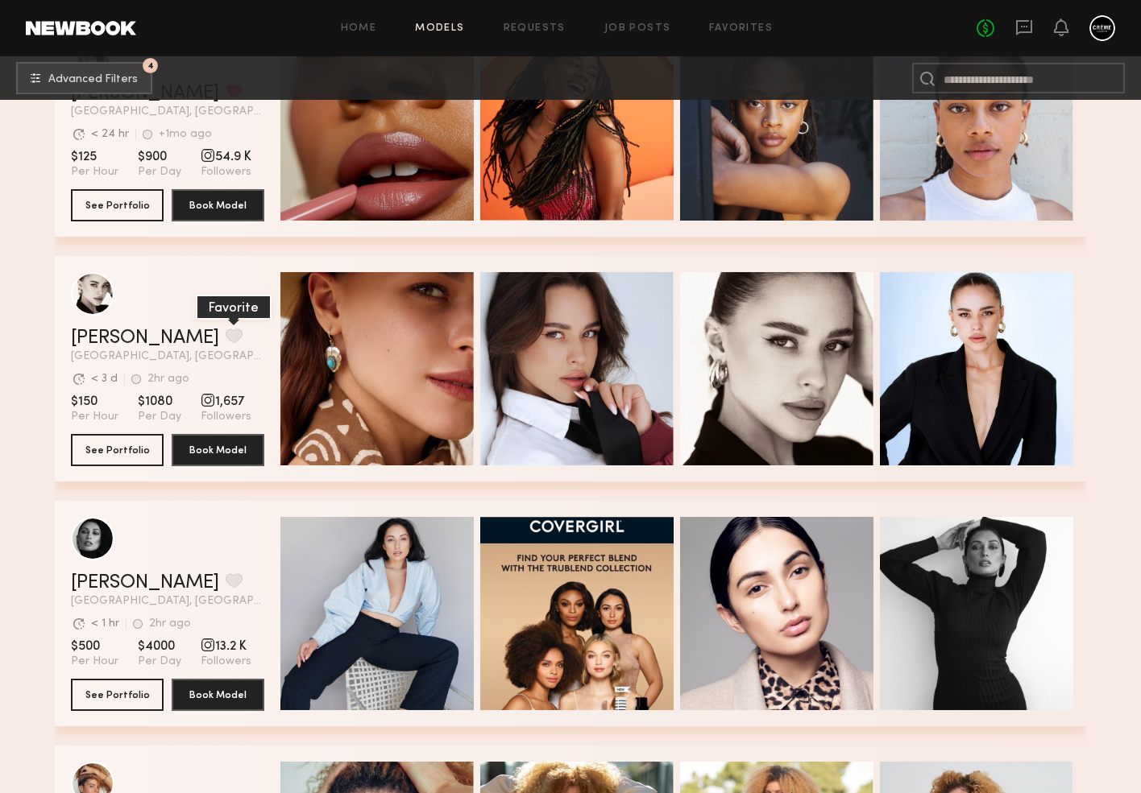
click at [226, 335] on button "grid" at bounding box center [234, 336] width 17 height 14
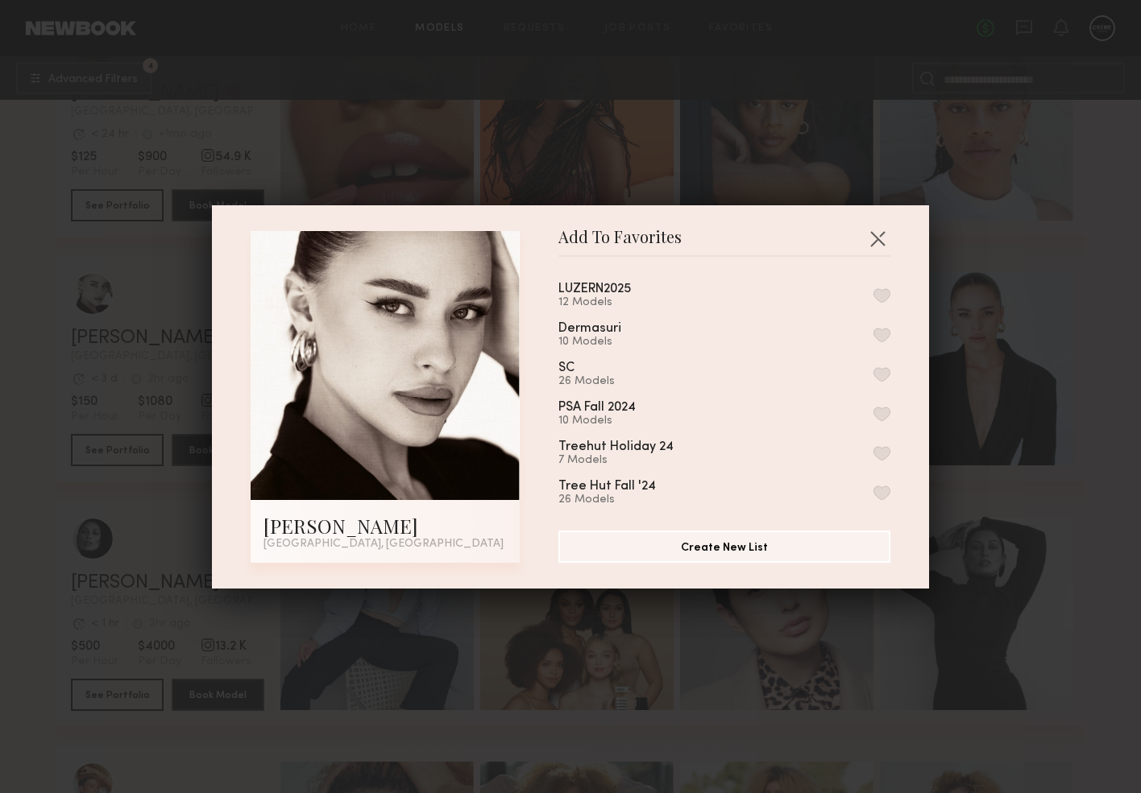
click at [881, 292] on button "button" at bounding box center [881, 295] width 17 height 14
click at [884, 248] on button "button" at bounding box center [877, 239] width 26 height 26
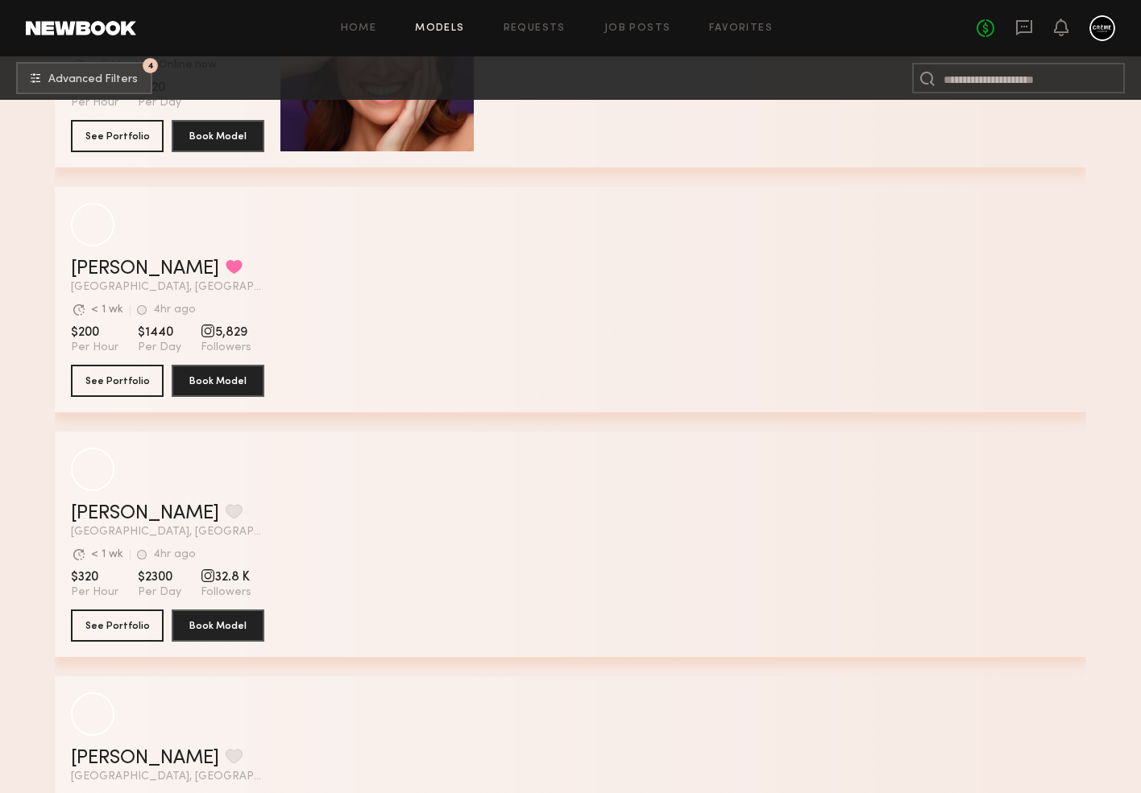
scroll to position [37165, 0]
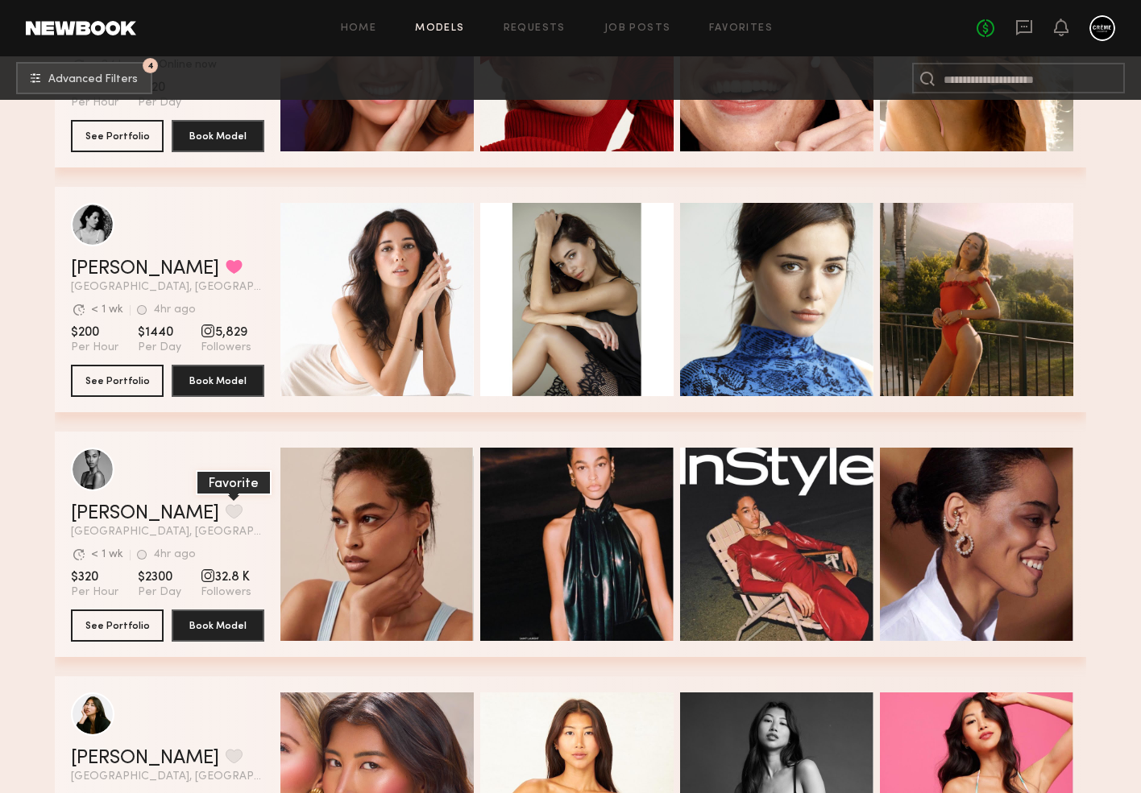
click at [226, 508] on button "grid" at bounding box center [234, 511] width 17 height 14
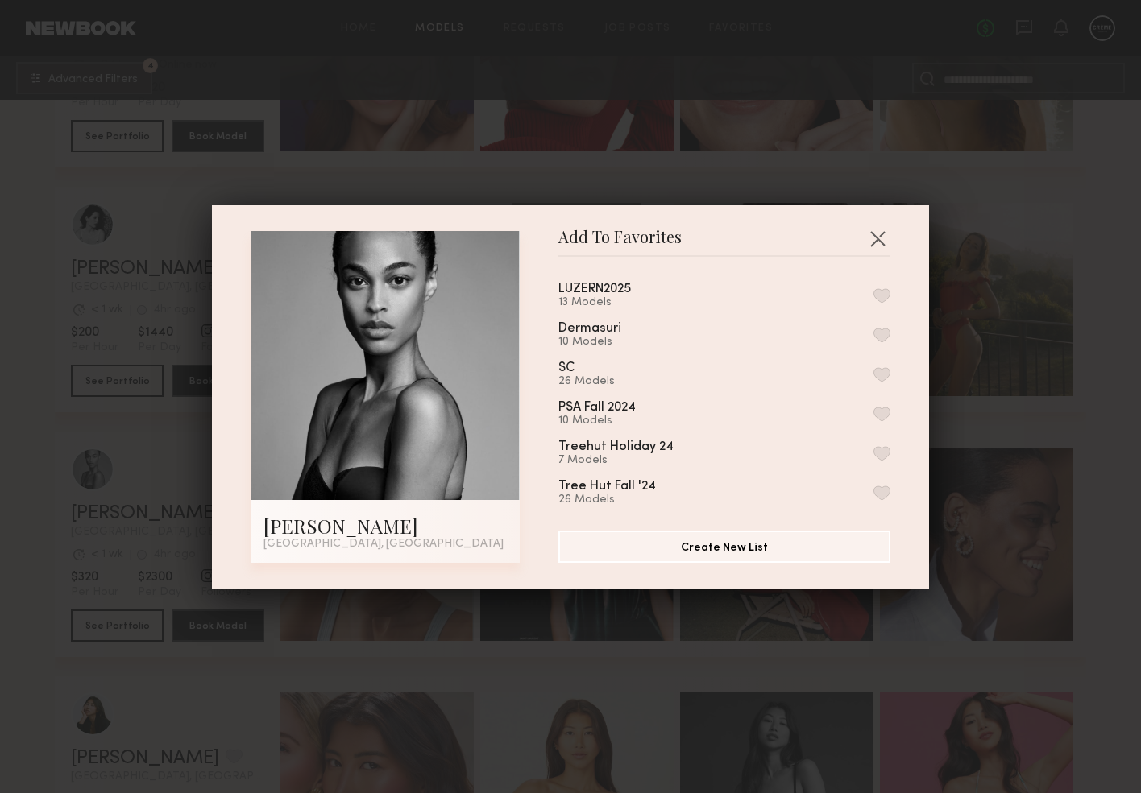
click at [702, 285] on div "LUZERN2025 13 Models" at bounding box center [724, 296] width 332 height 27
click at [878, 294] on button "button" at bounding box center [881, 295] width 17 height 14
click at [881, 240] on button "button" at bounding box center [877, 239] width 26 height 26
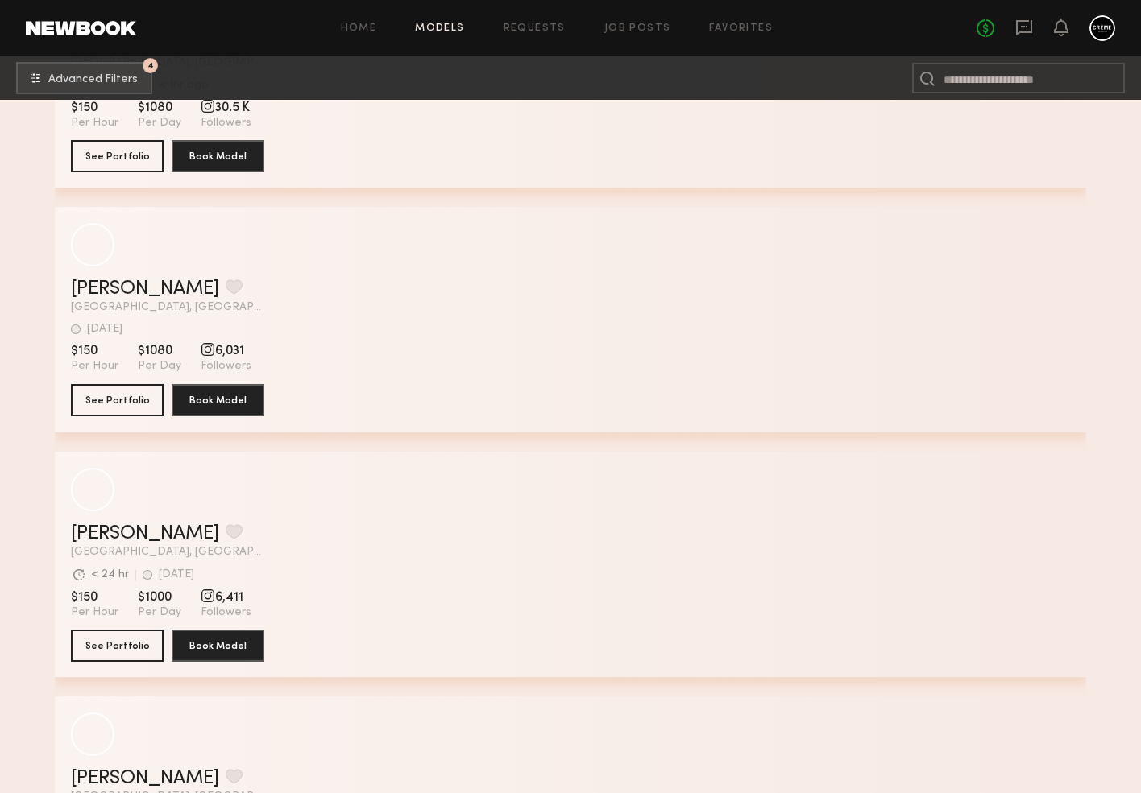
scroll to position [46440, 0]
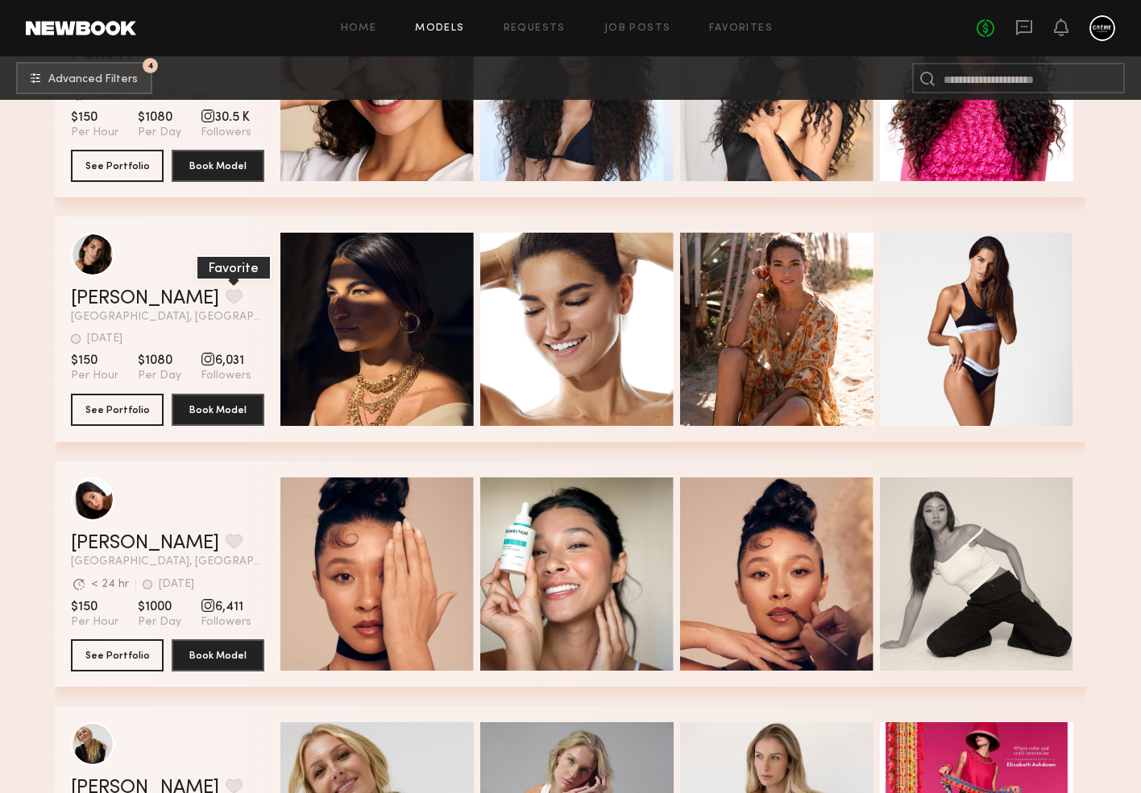
click at [226, 291] on button "grid" at bounding box center [234, 296] width 17 height 14
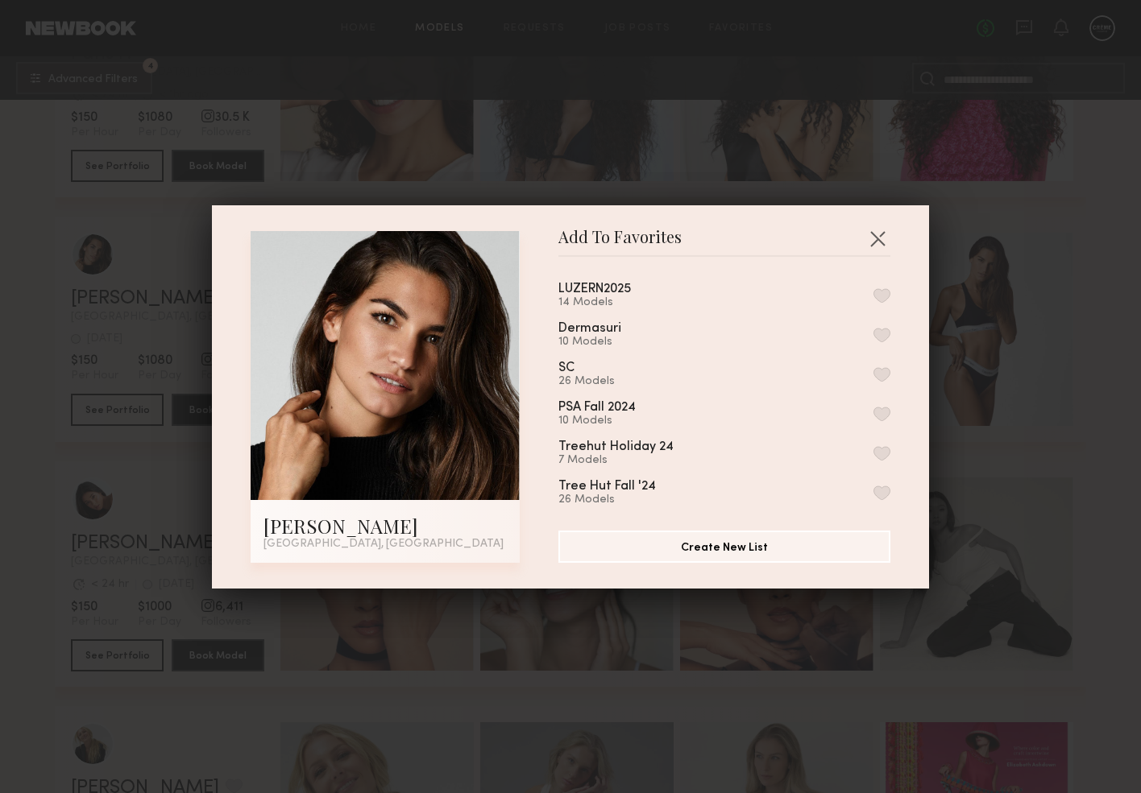
click at [878, 292] on button "button" at bounding box center [881, 295] width 17 height 14
click at [885, 242] on button "button" at bounding box center [877, 239] width 26 height 26
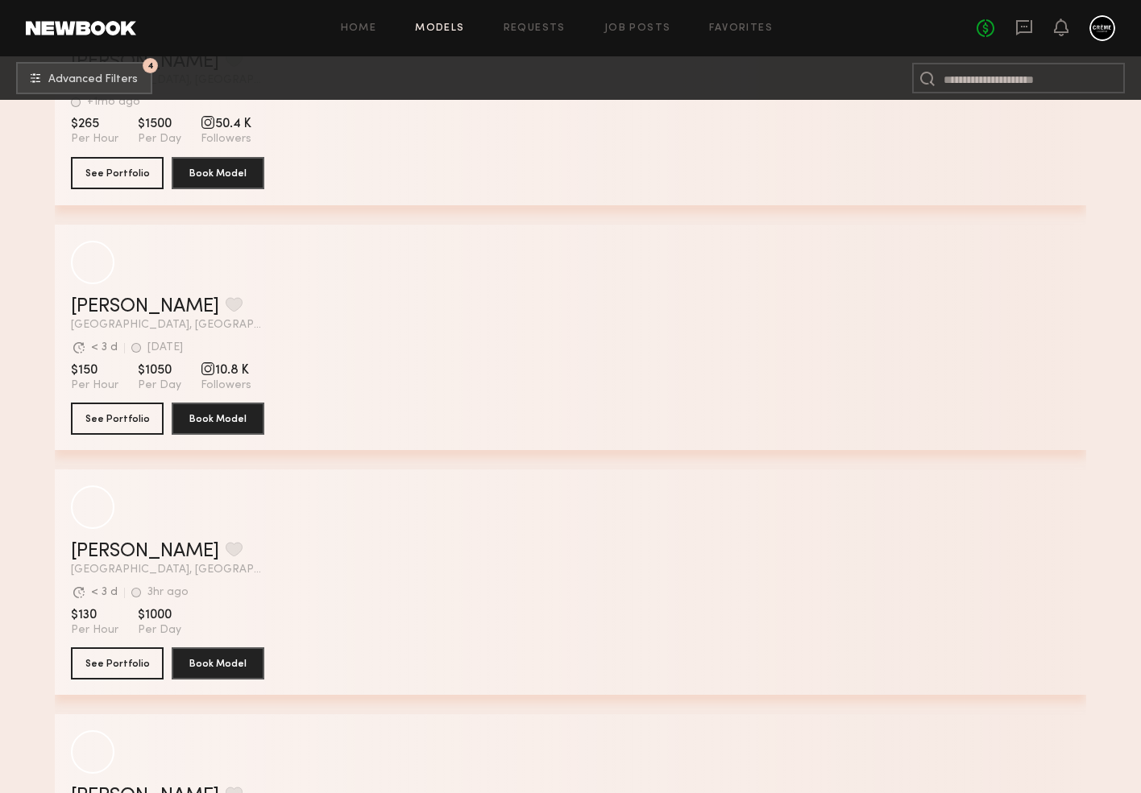
scroll to position [61614, 0]
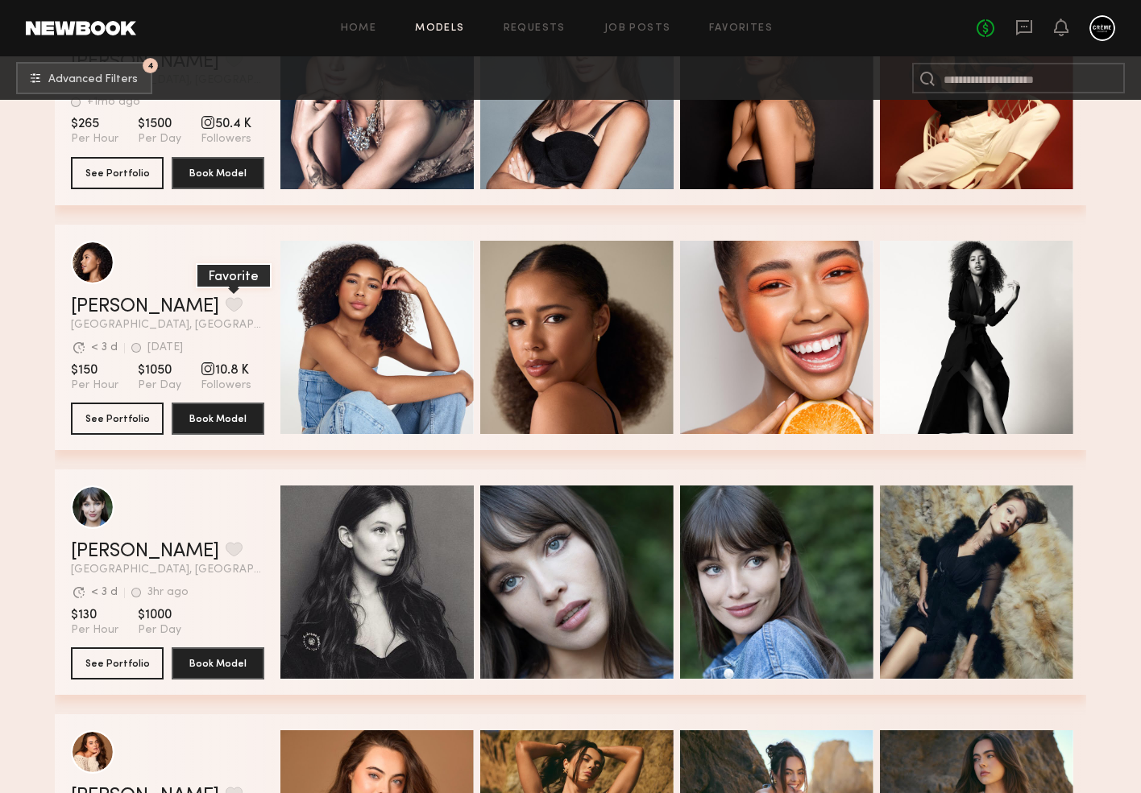
click at [226, 312] on button "grid" at bounding box center [234, 304] width 17 height 14
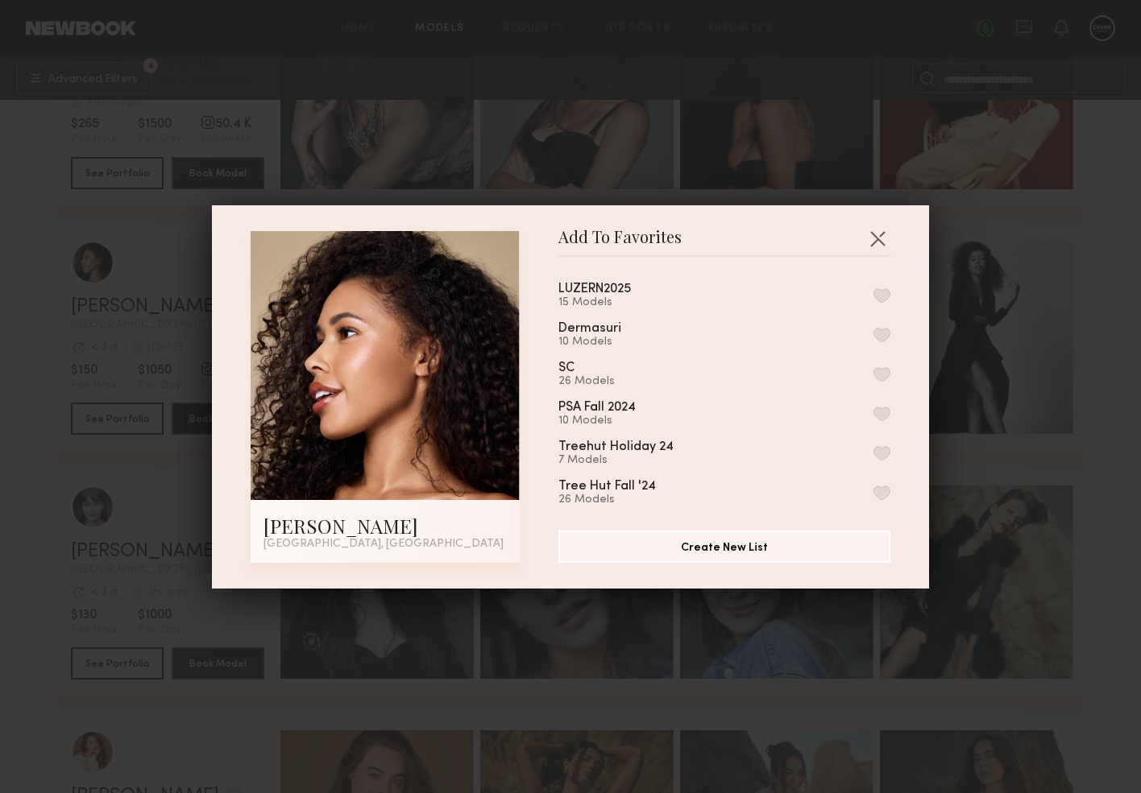
click at [881, 295] on button "button" at bounding box center [881, 295] width 17 height 14
click at [880, 238] on button "button" at bounding box center [877, 239] width 26 height 26
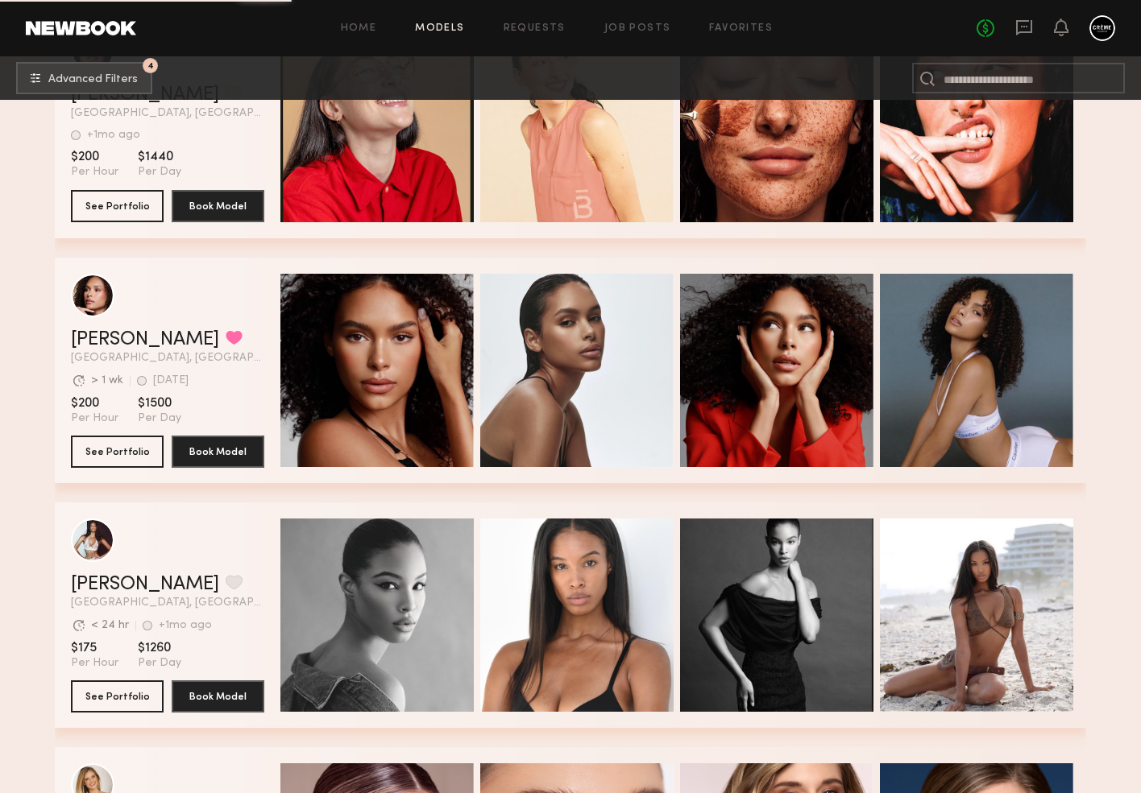
scroll to position [78725, 0]
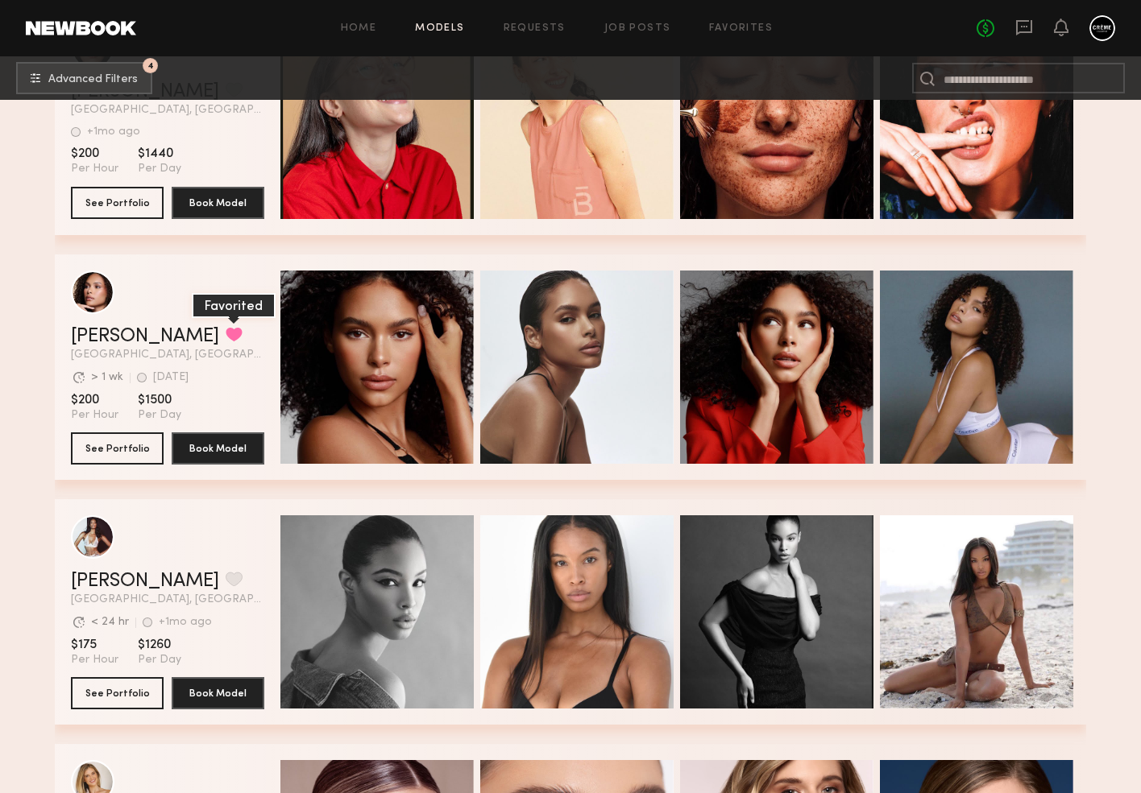
click at [226, 335] on button "grid" at bounding box center [234, 334] width 17 height 14
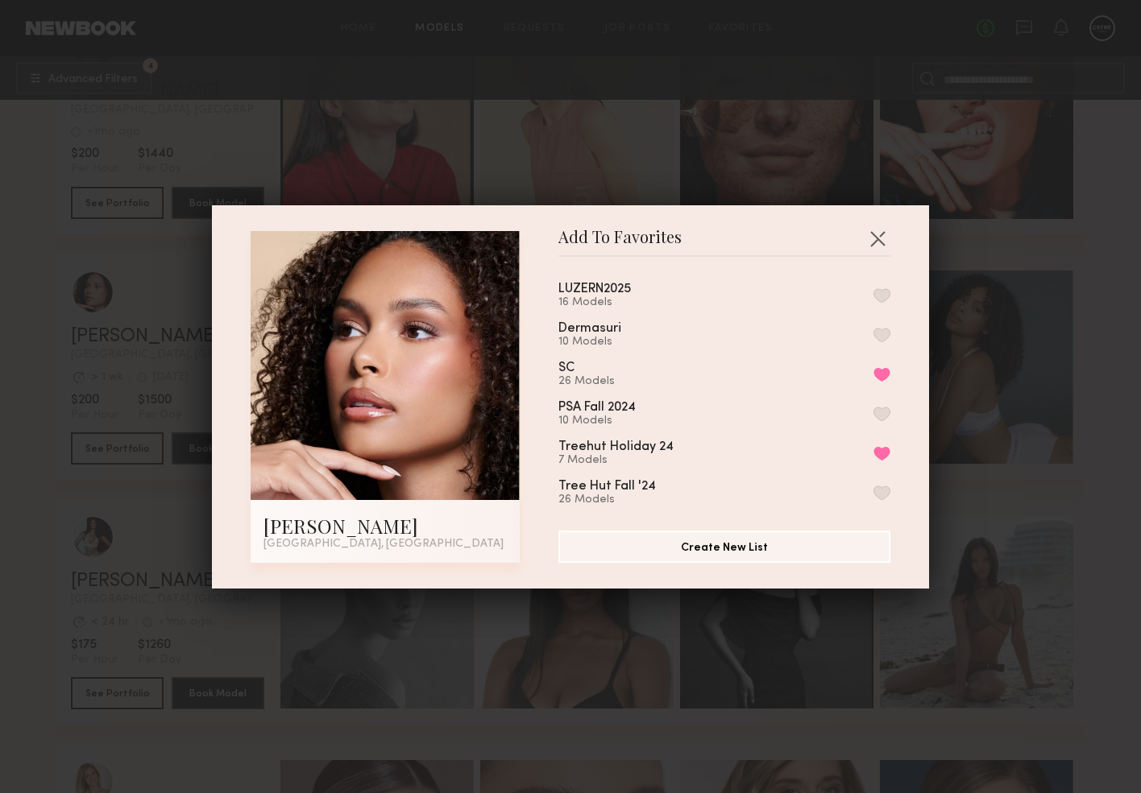
click at [880, 297] on button "button" at bounding box center [881, 295] width 17 height 14
click at [882, 232] on button "button" at bounding box center [877, 239] width 26 height 26
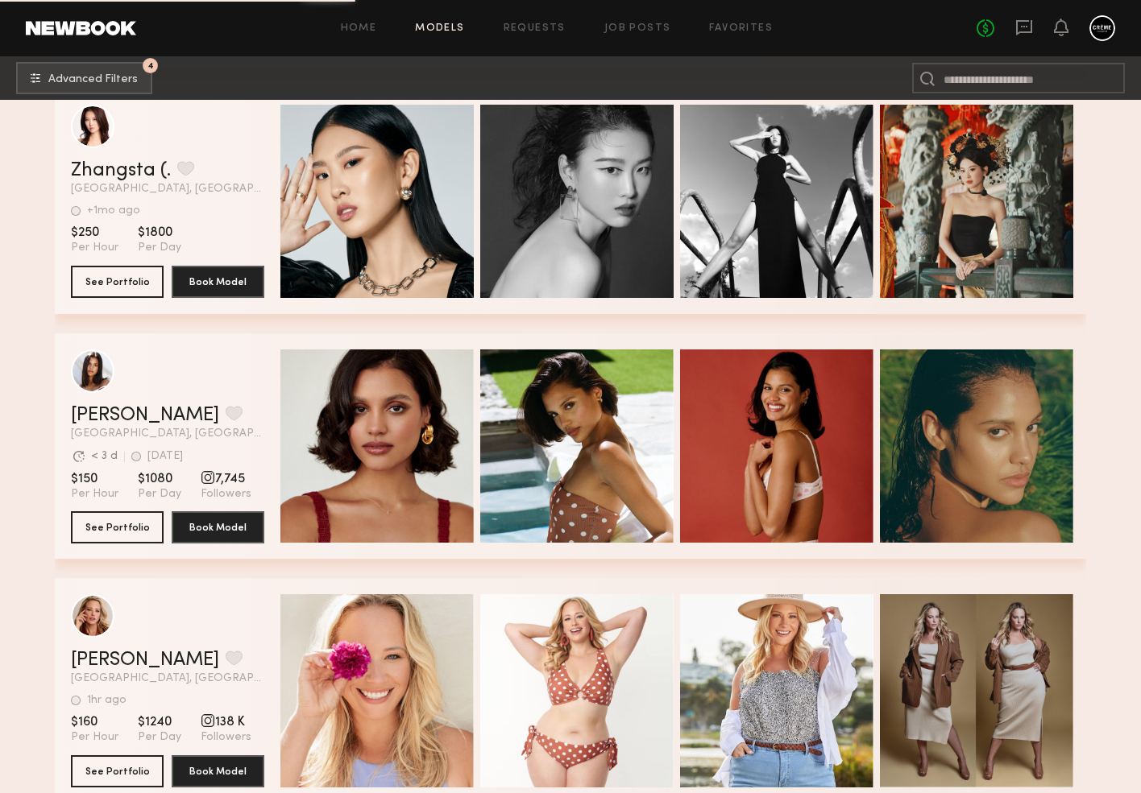
scroll to position [81586, 0]
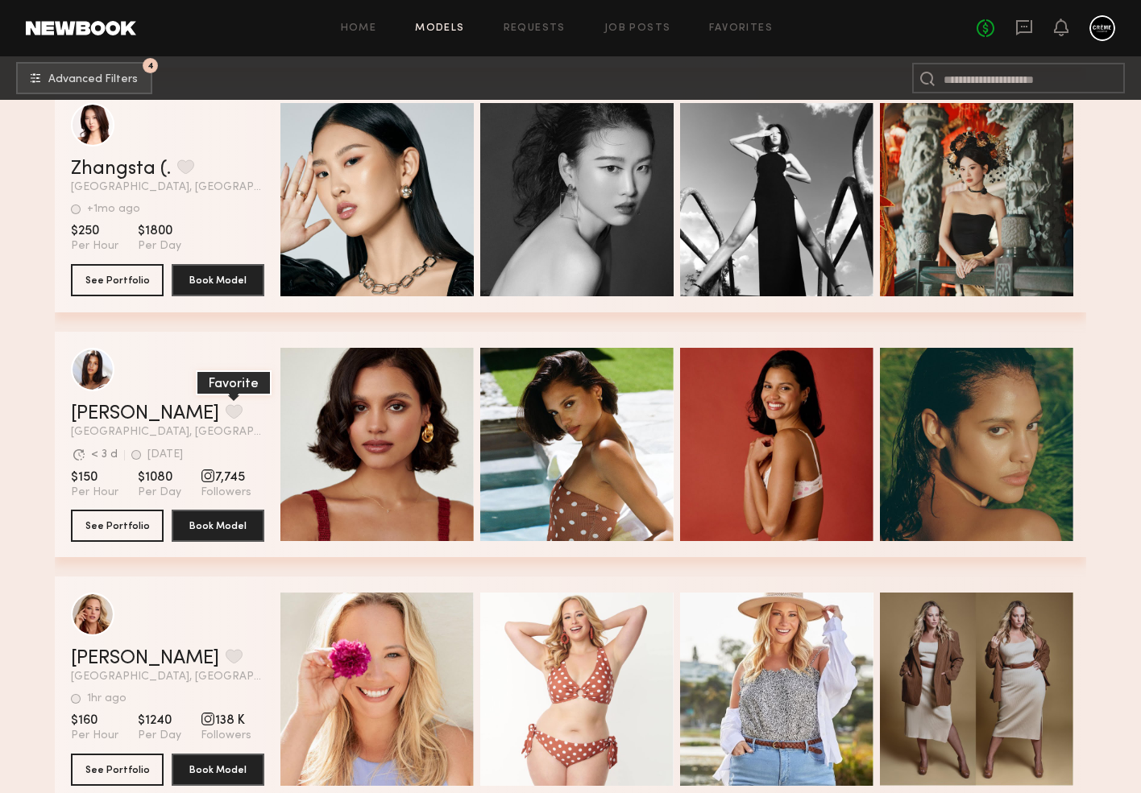
click at [226, 412] on button "grid" at bounding box center [234, 411] width 17 height 14
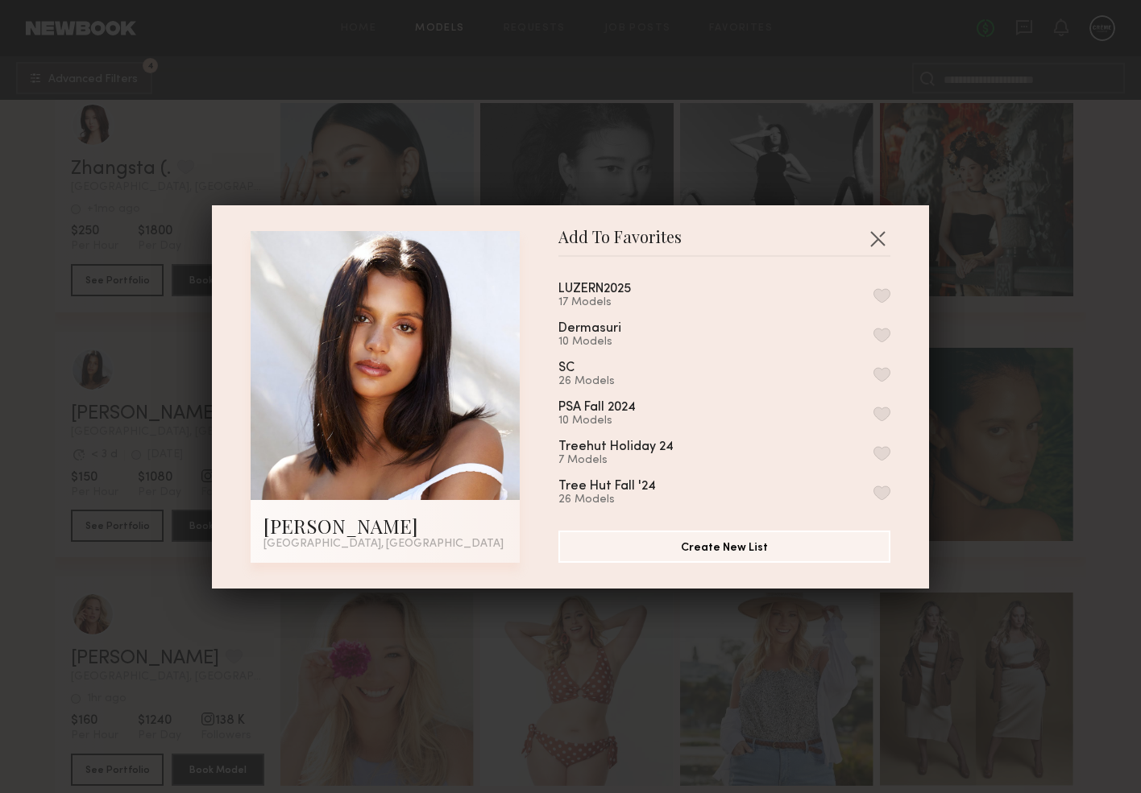
click at [880, 290] on button "button" at bounding box center [881, 295] width 17 height 14
click at [879, 229] on button "button" at bounding box center [877, 239] width 26 height 26
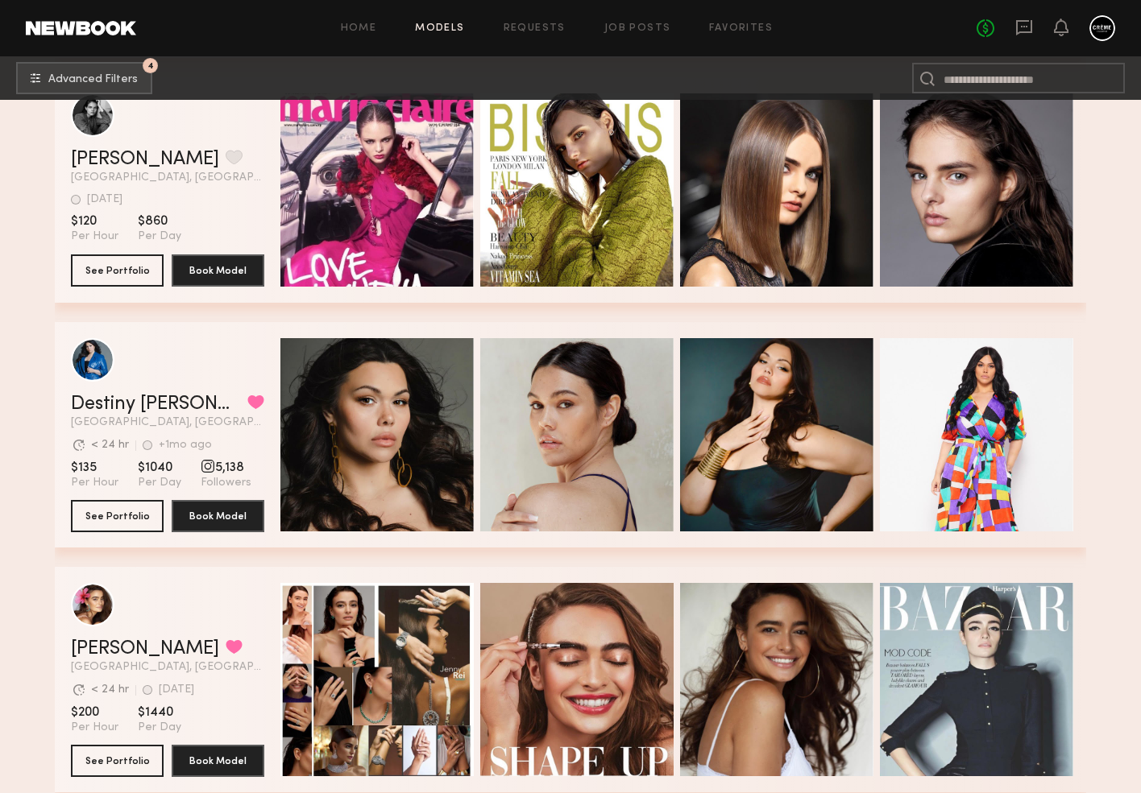
scroll to position [82580, 0]
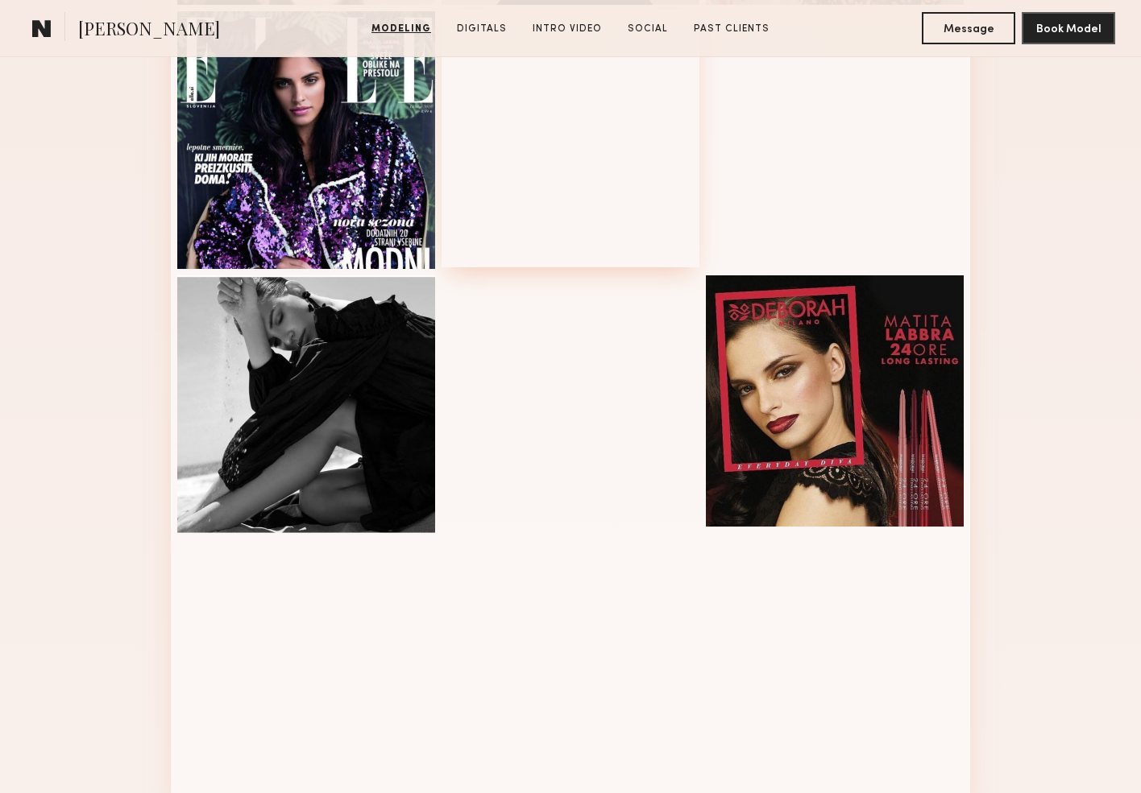
scroll to position [812, 0]
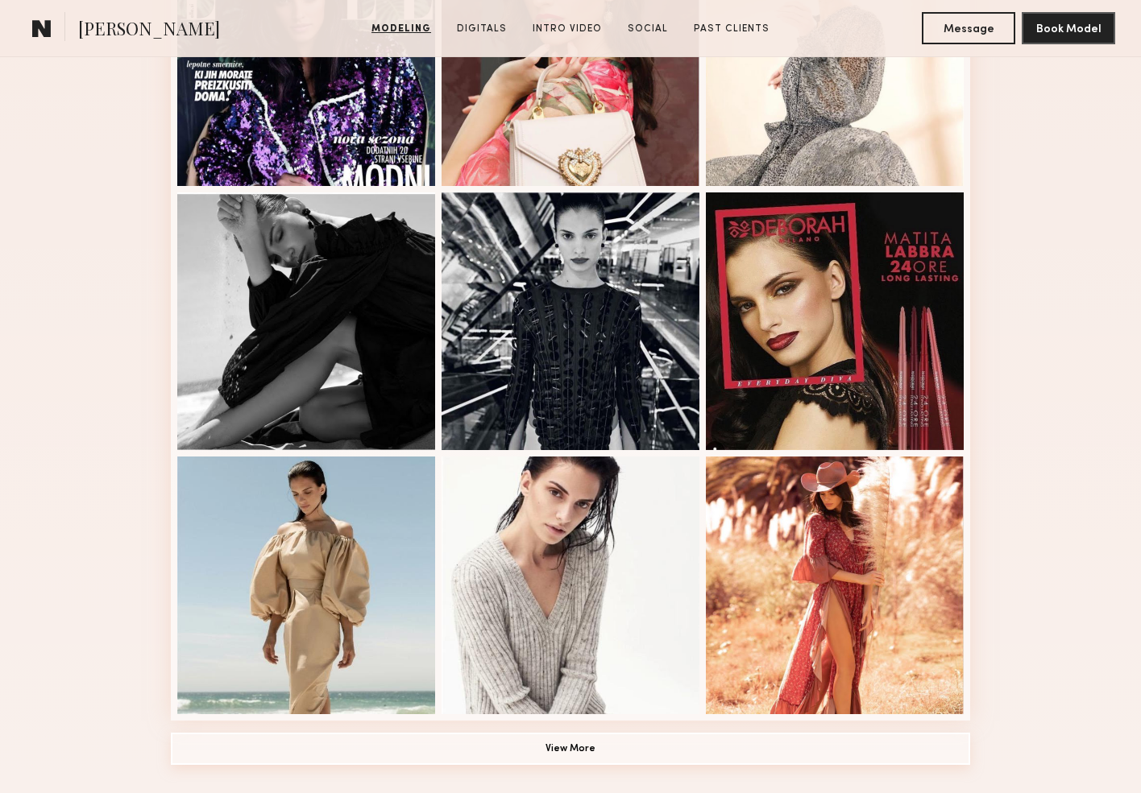
click at [614, 742] on button "View More" at bounding box center [570, 749] width 799 height 32
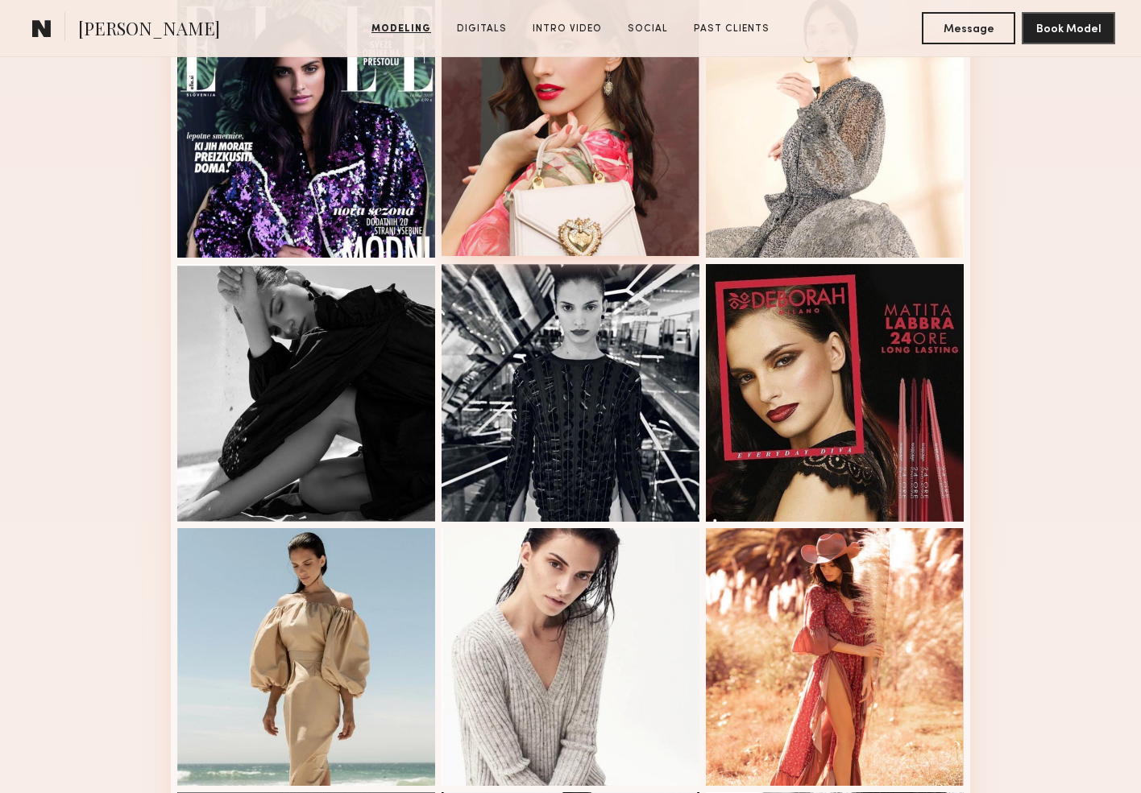
scroll to position [1117, 0]
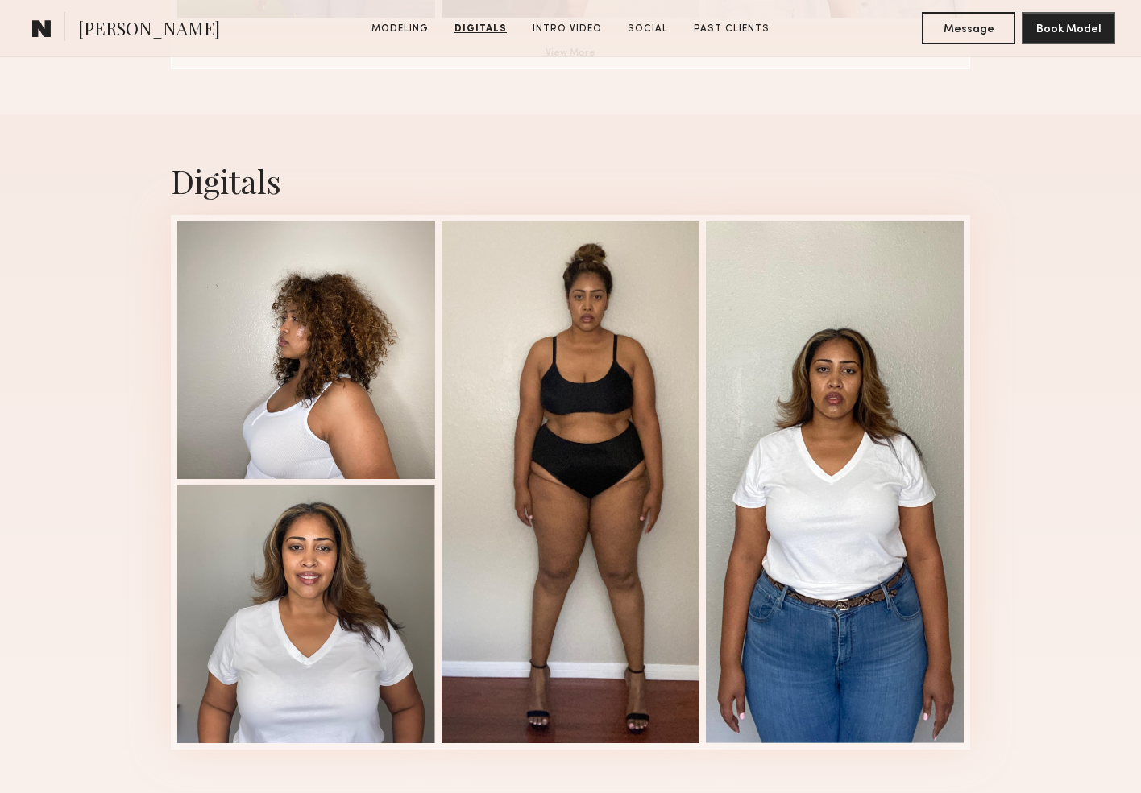
scroll to position [1447, 0]
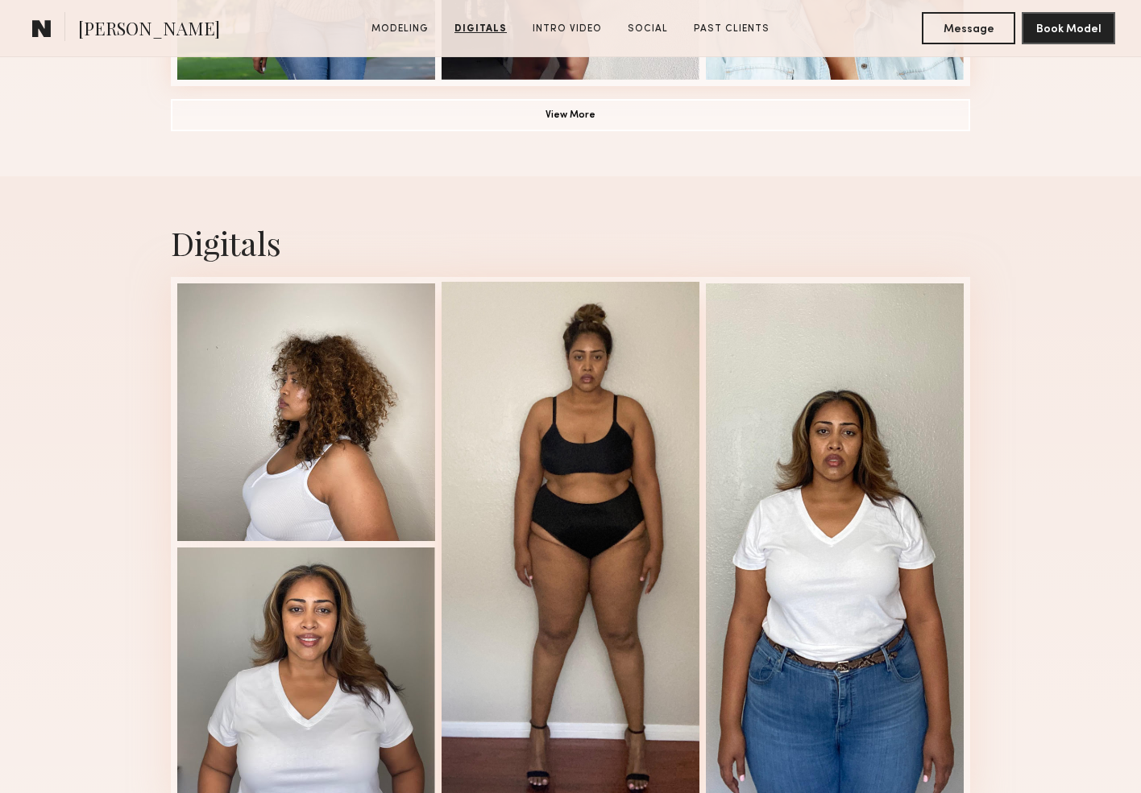
click at [622, 483] on div at bounding box center [570, 543] width 258 height 522
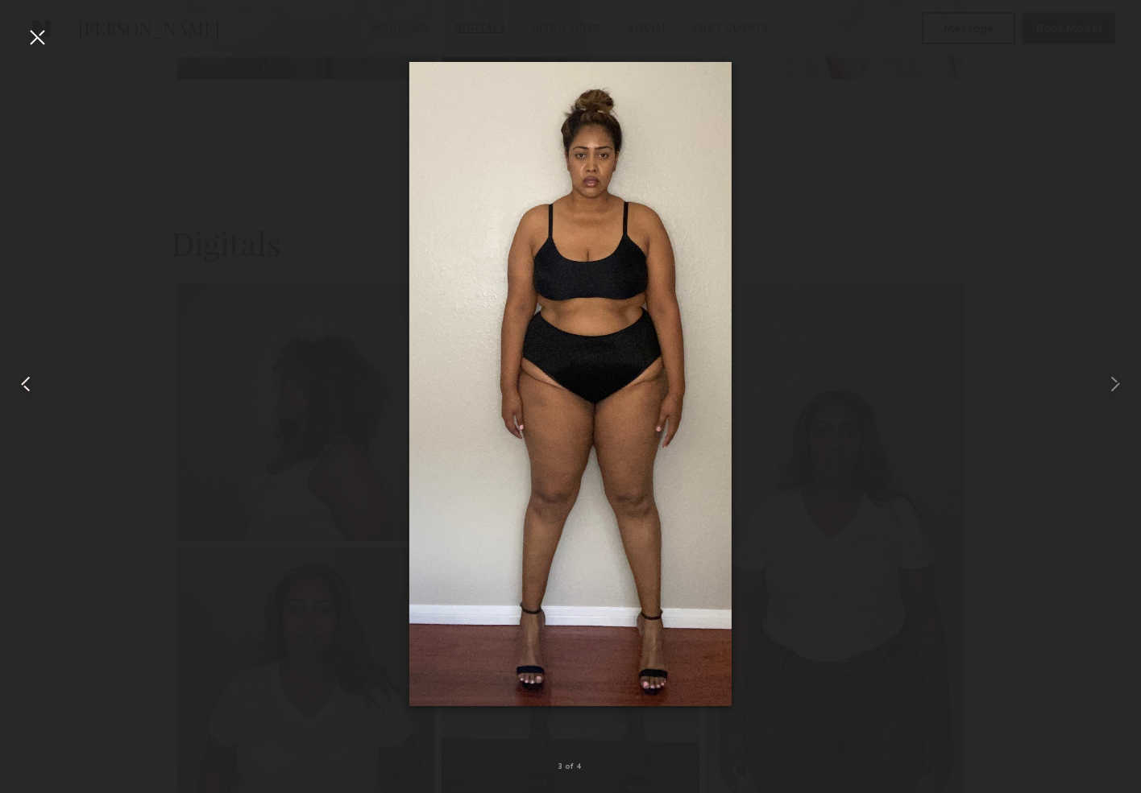
click at [22, 376] on common-icon at bounding box center [26, 384] width 26 height 26
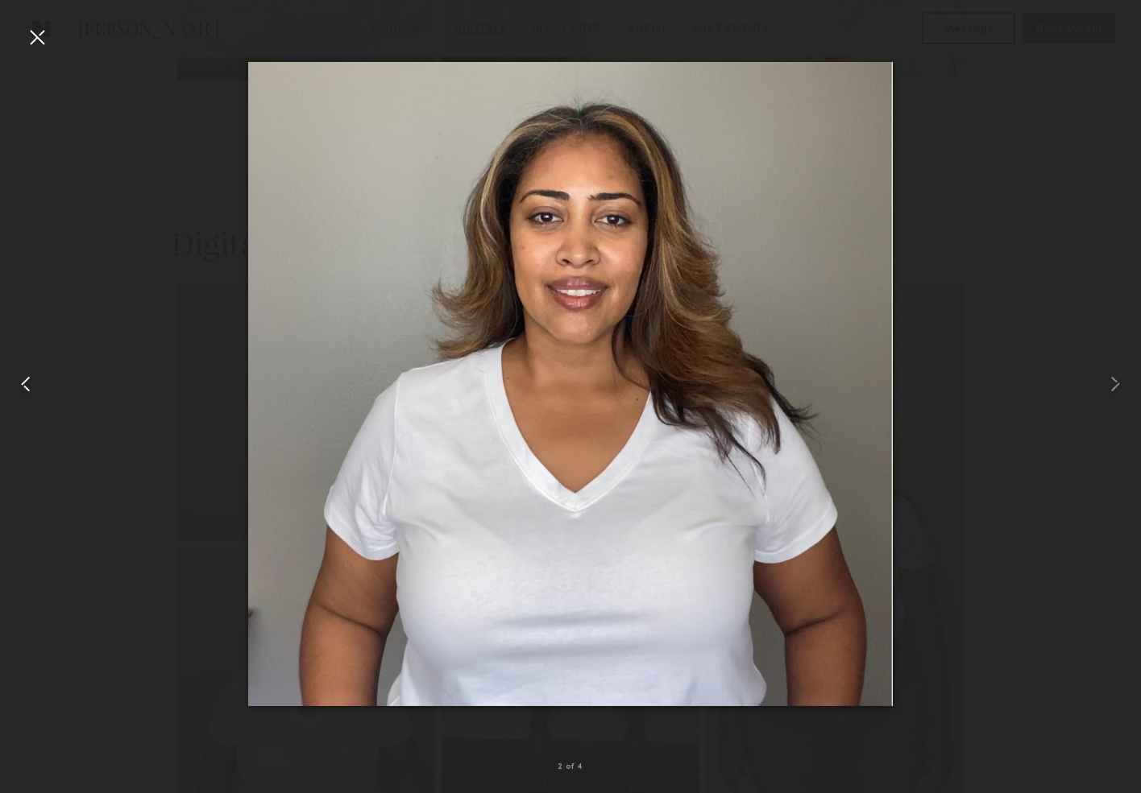
click at [22, 376] on common-icon at bounding box center [26, 384] width 26 height 26
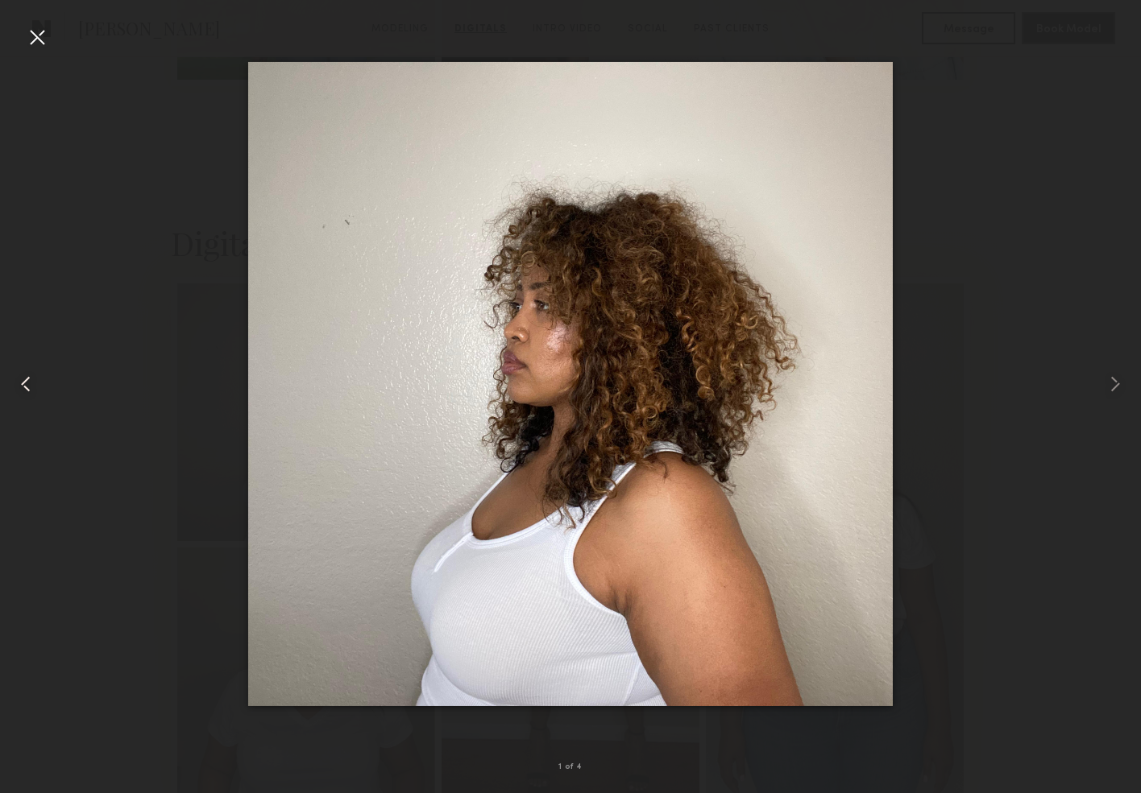
click at [22, 376] on common-icon at bounding box center [26, 384] width 26 height 26
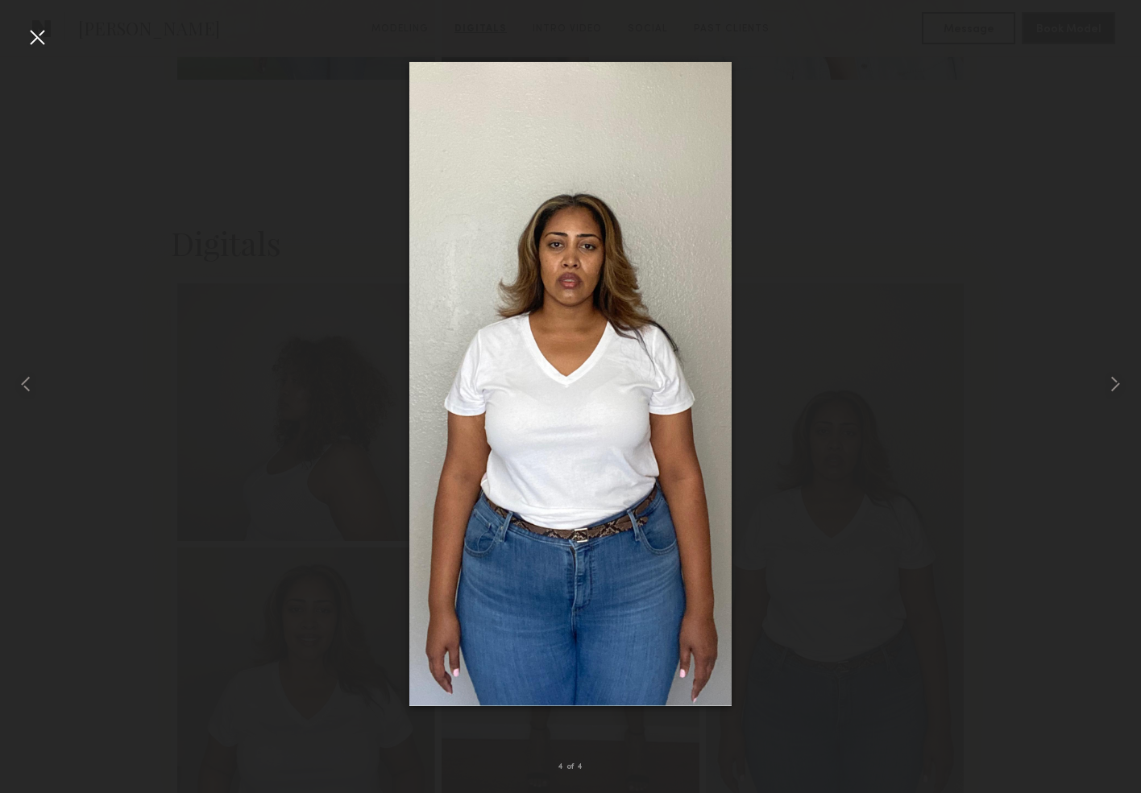
click at [39, 39] on div at bounding box center [37, 37] width 26 height 26
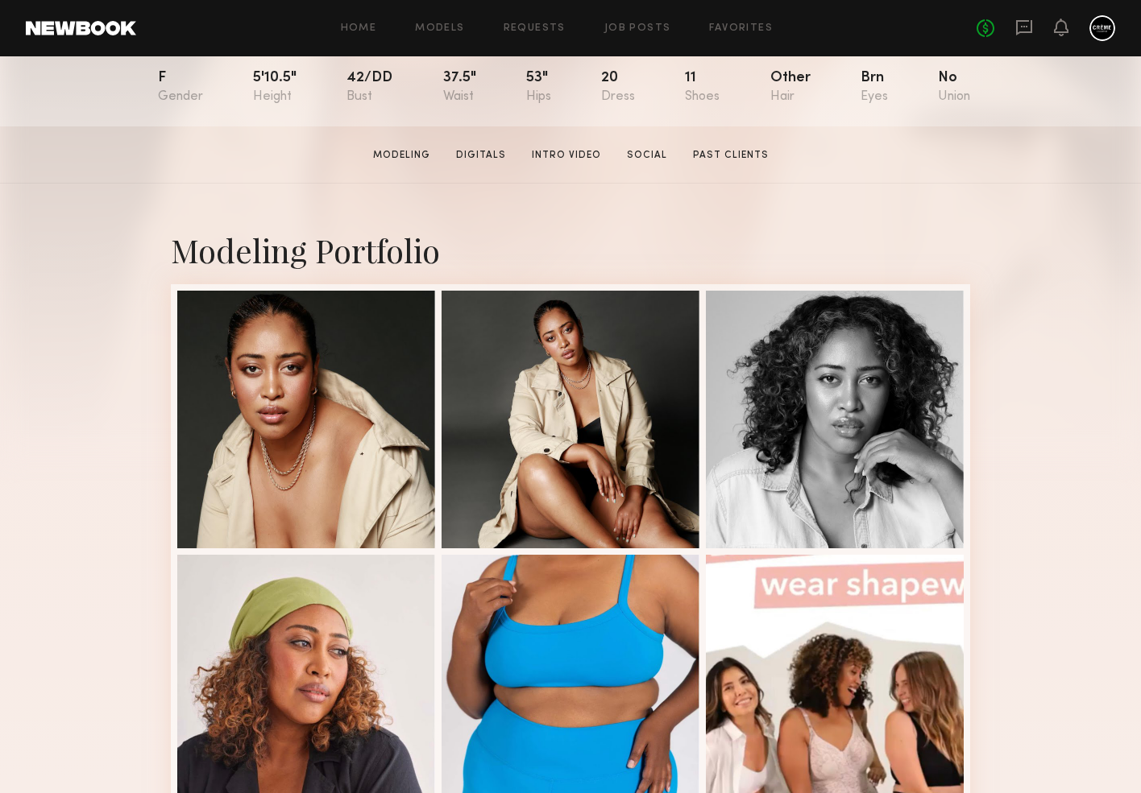
scroll to position [425, 0]
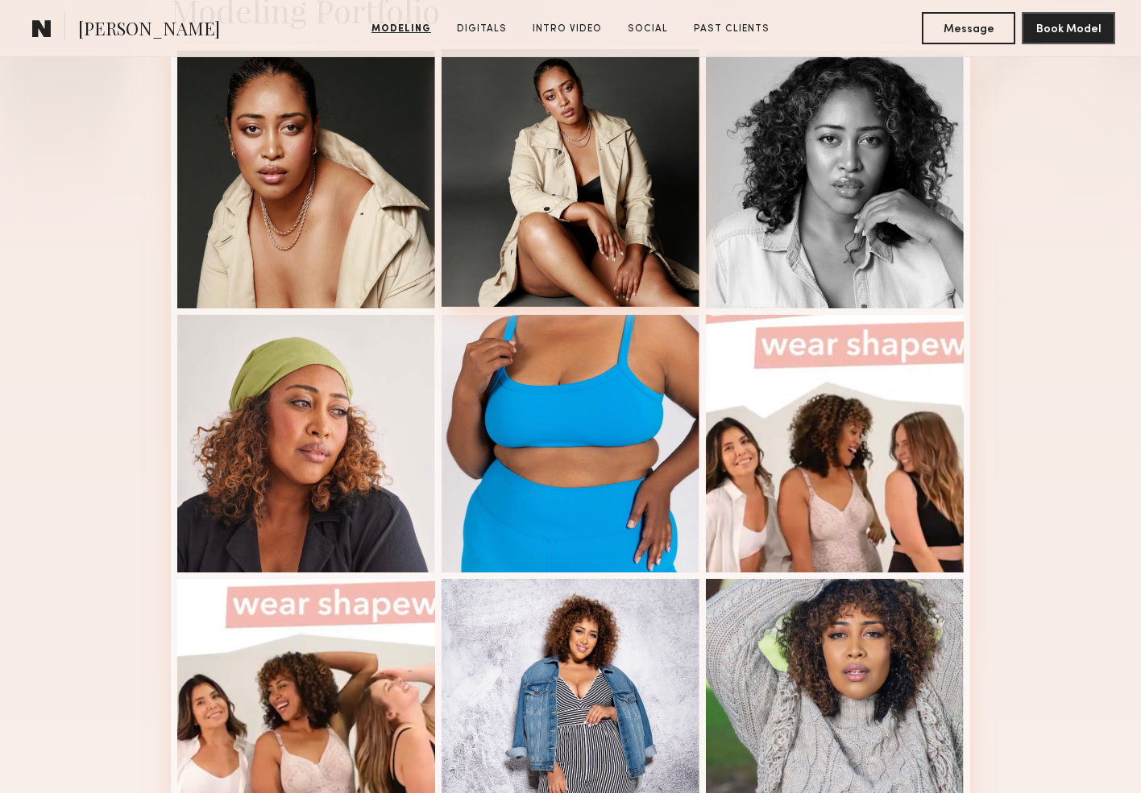
click at [632, 220] on div at bounding box center [570, 178] width 258 height 258
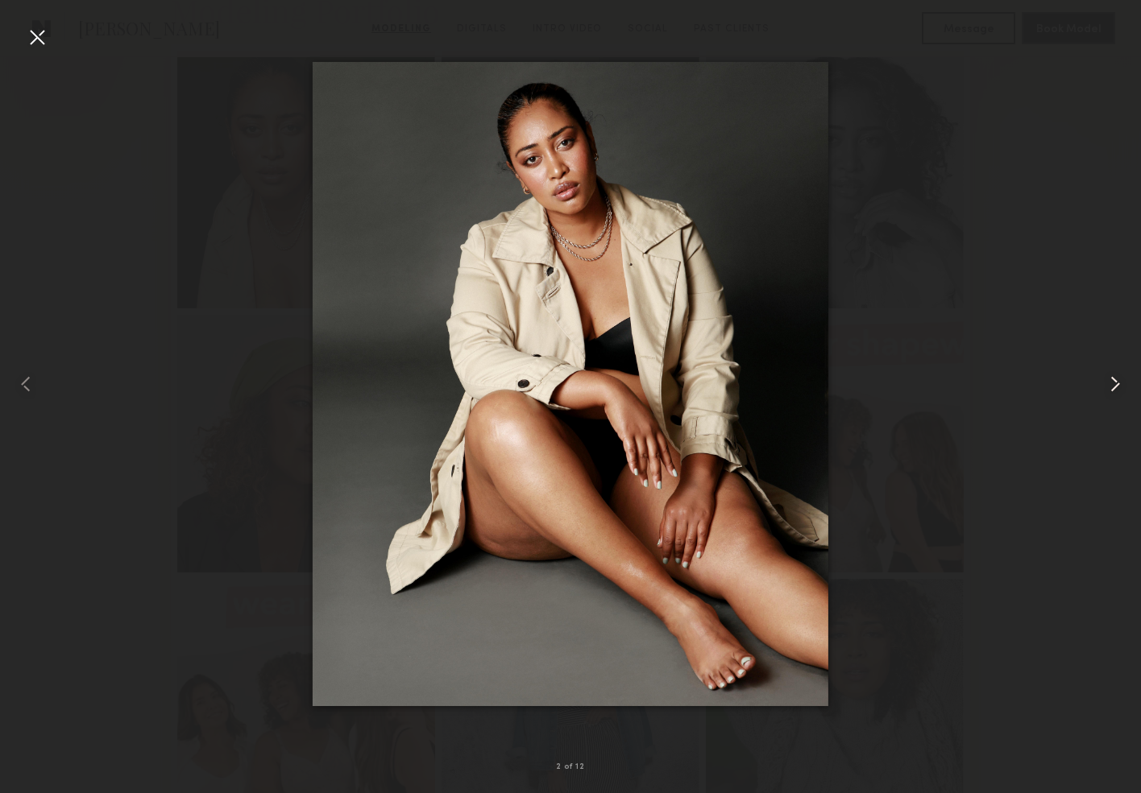
click at [1109, 379] on common-icon at bounding box center [1115, 384] width 26 height 26
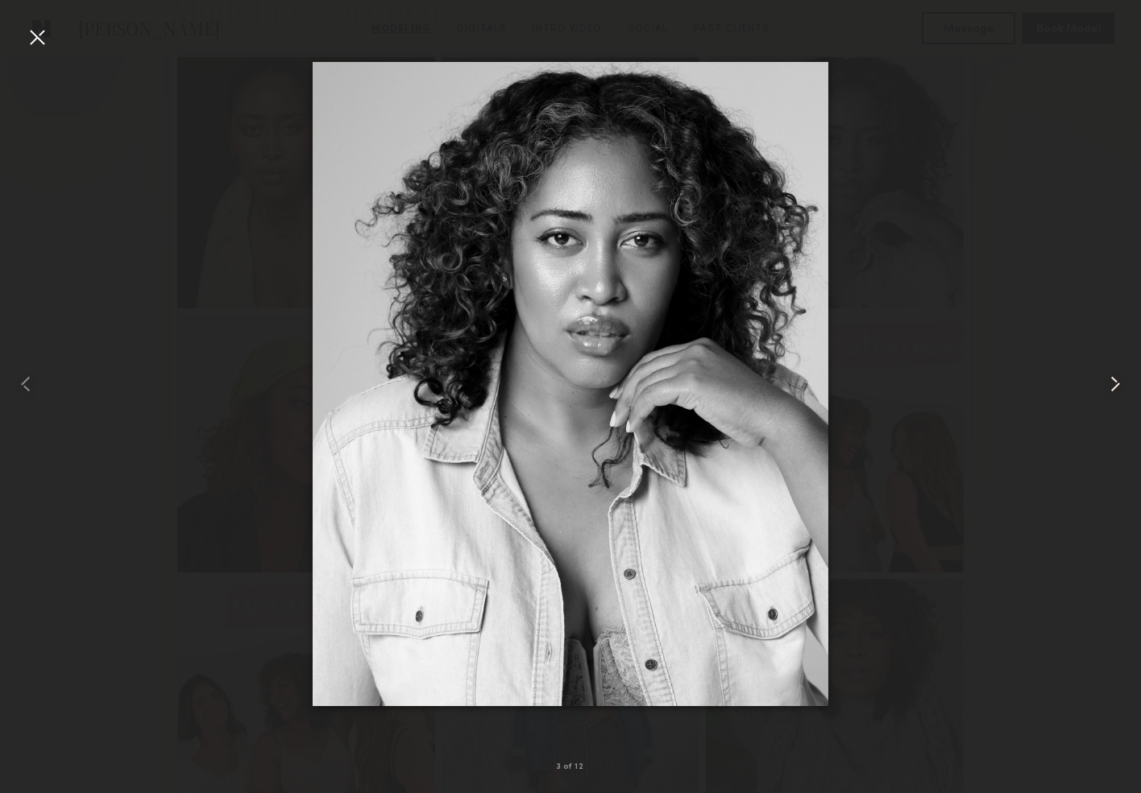
click at [1109, 379] on common-icon at bounding box center [1115, 384] width 26 height 26
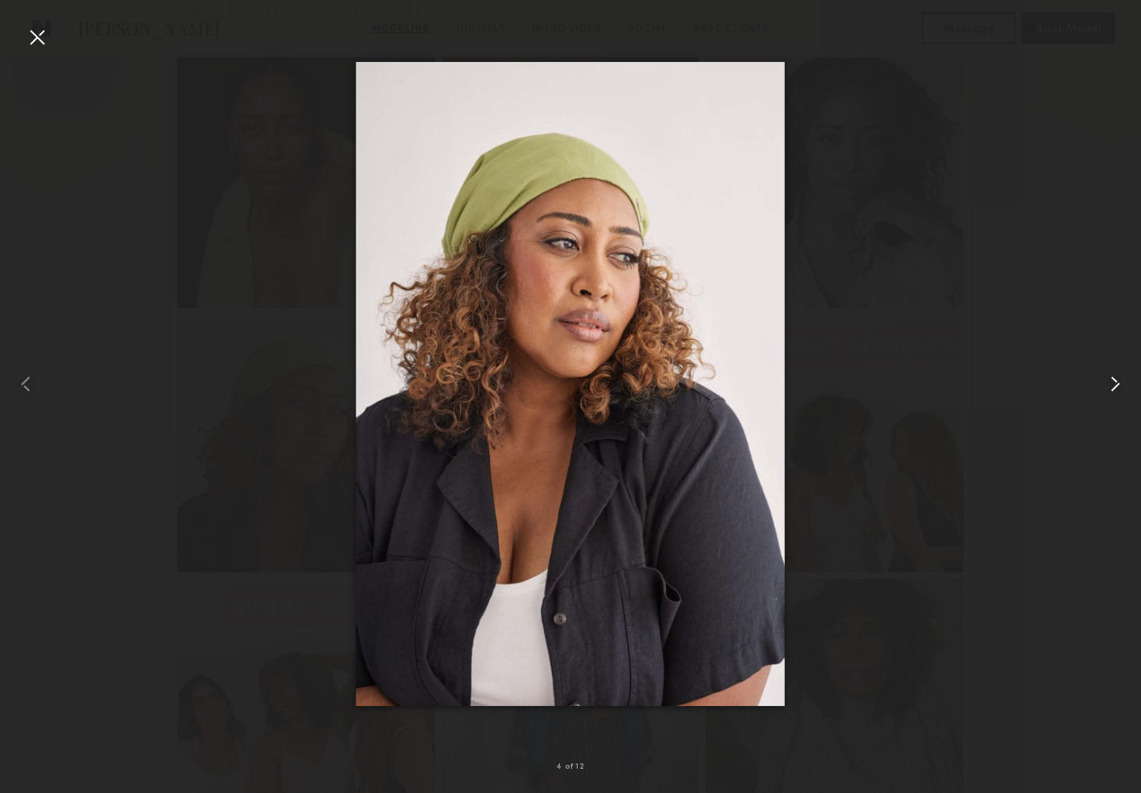
click at [1109, 379] on common-icon at bounding box center [1115, 384] width 26 height 26
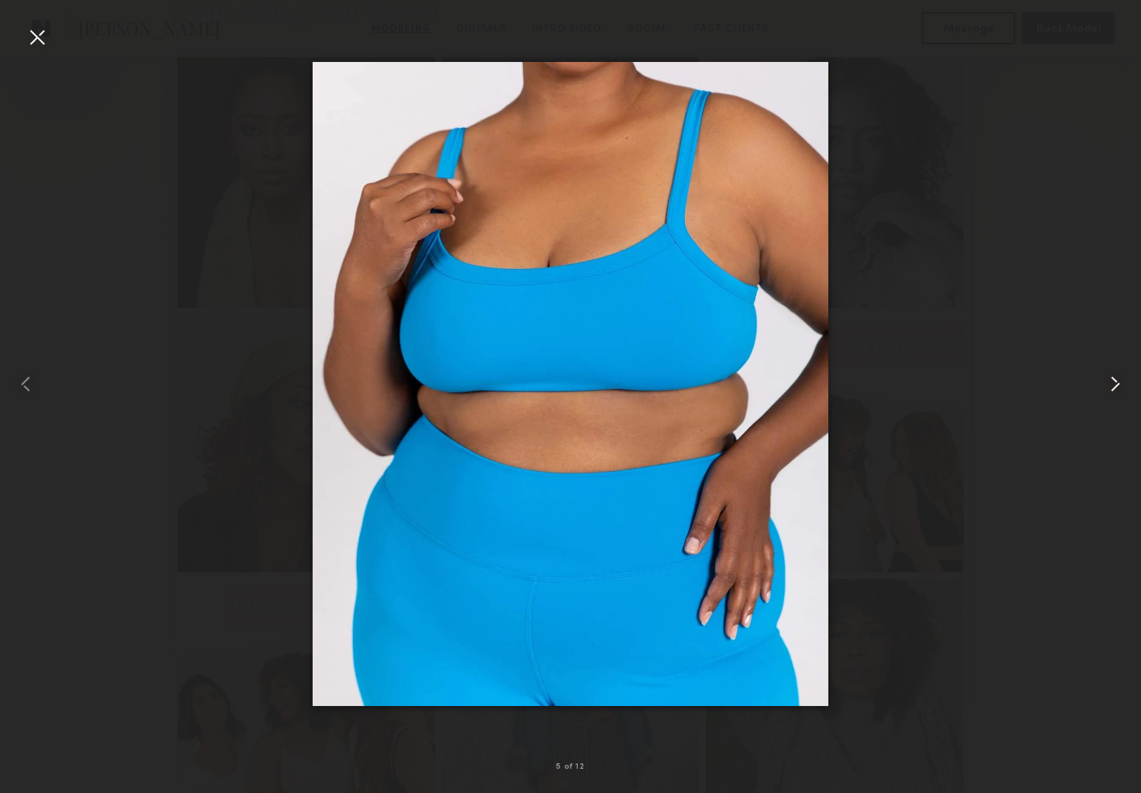
click at [1109, 379] on common-icon at bounding box center [1115, 384] width 26 height 26
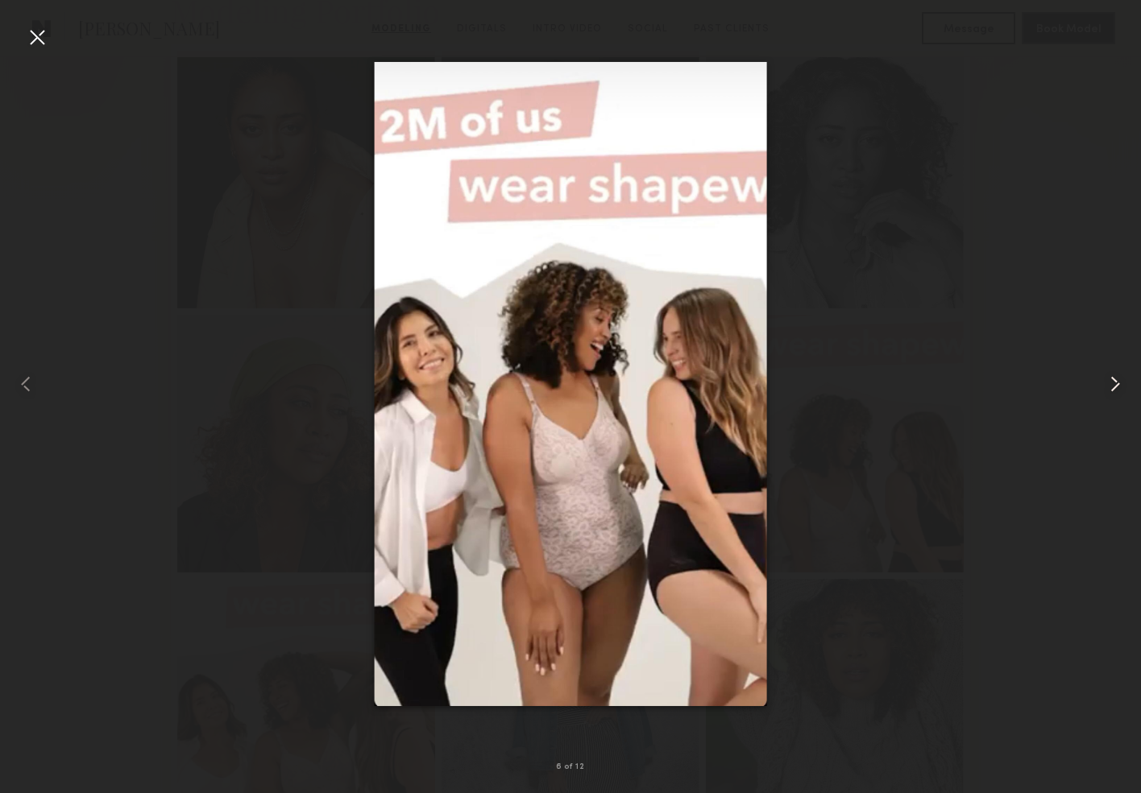
click at [1109, 379] on common-icon at bounding box center [1115, 384] width 26 height 26
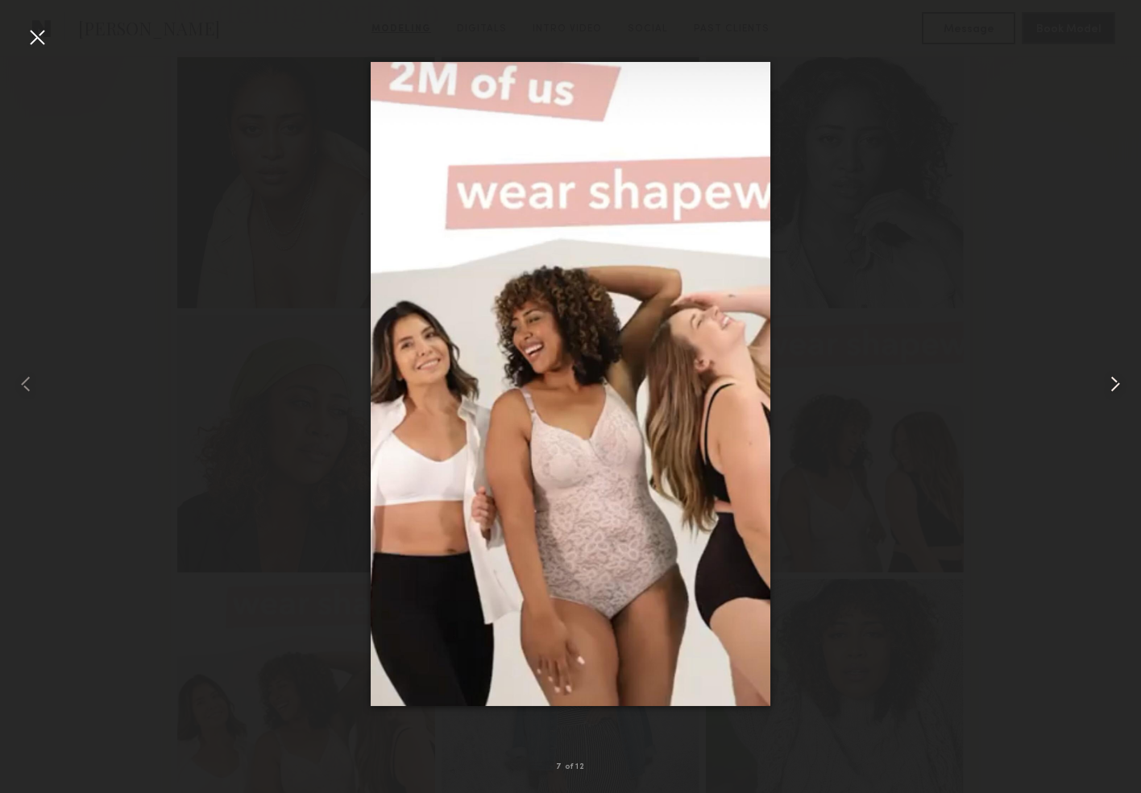
click at [1109, 379] on common-icon at bounding box center [1115, 384] width 26 height 26
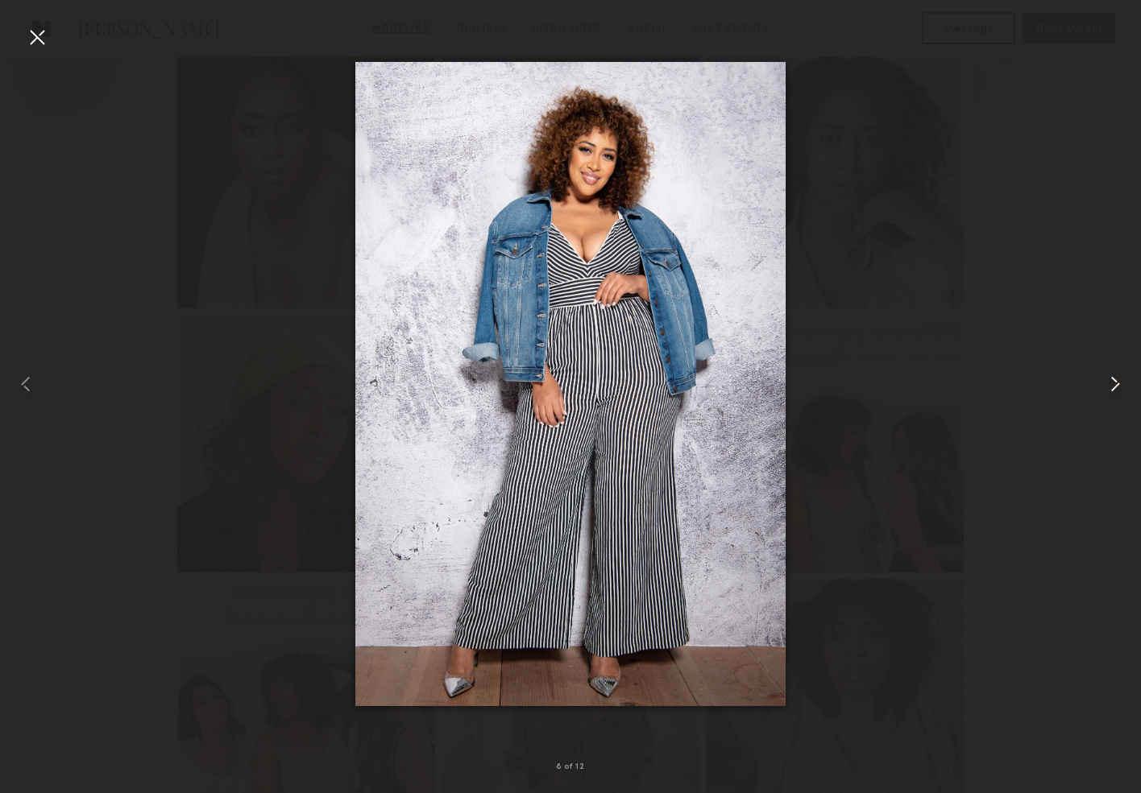
click at [1109, 379] on common-icon at bounding box center [1115, 384] width 26 height 26
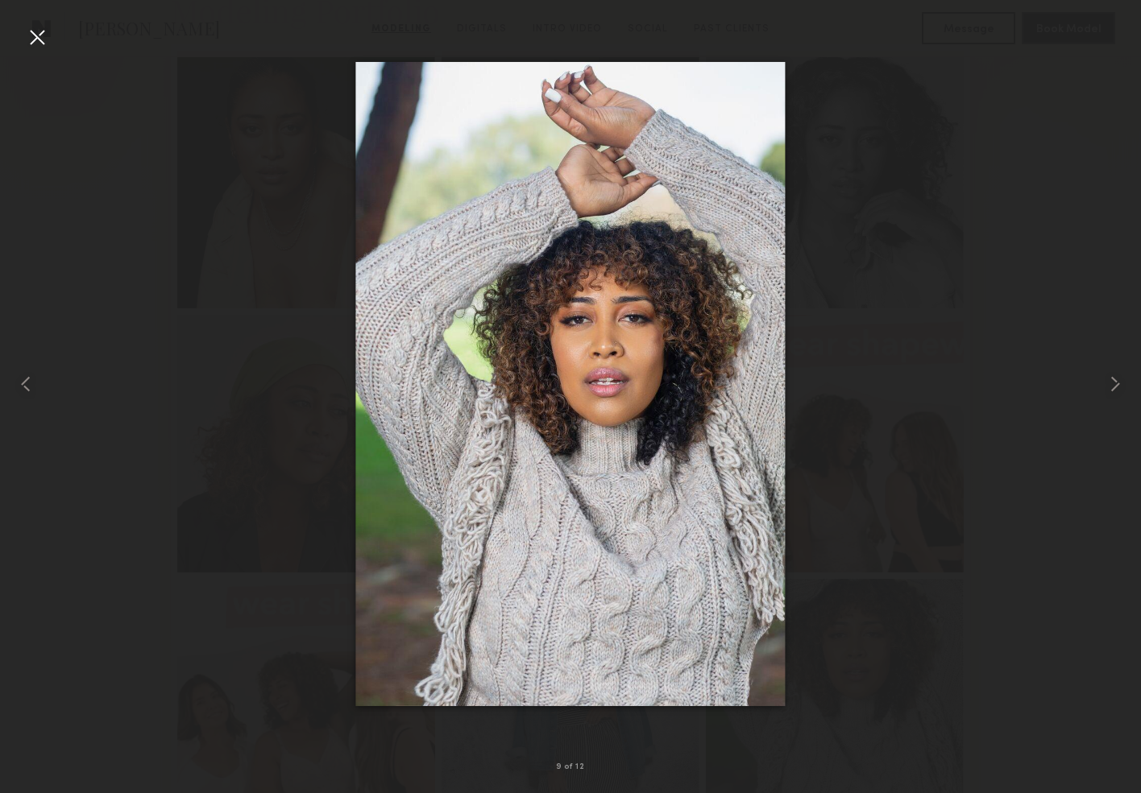
click at [28, 43] on div at bounding box center [37, 37] width 26 height 26
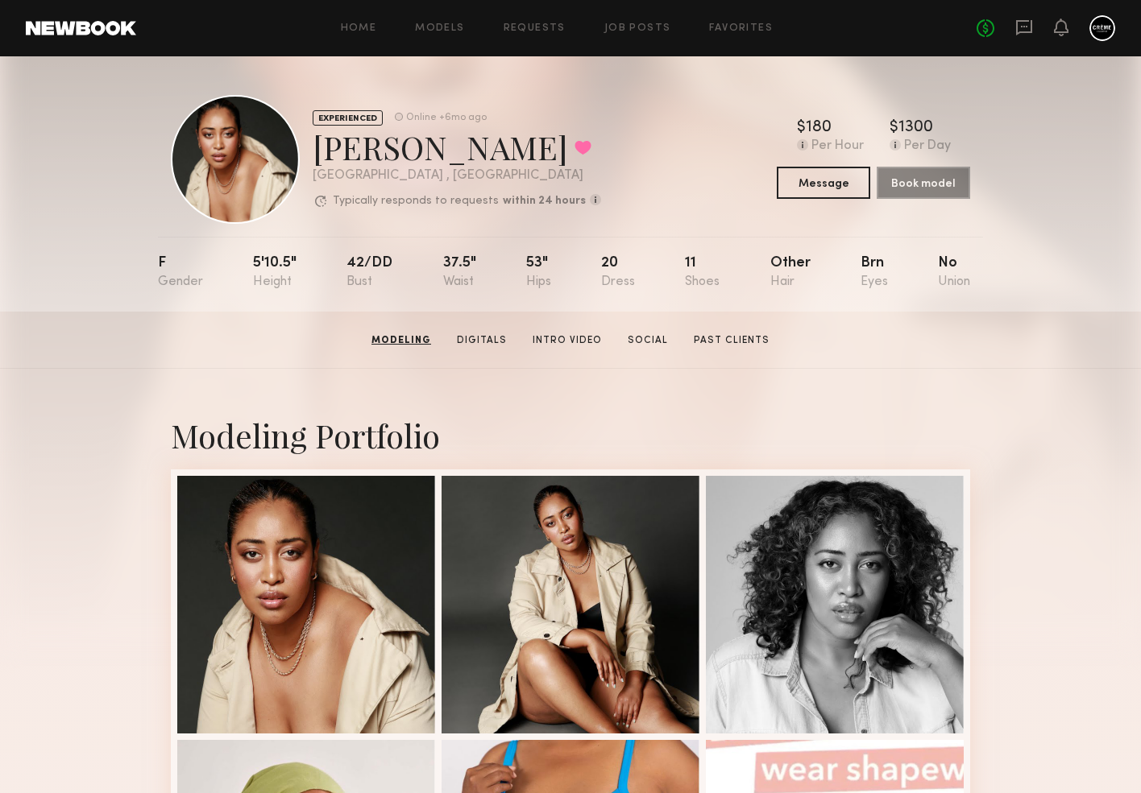
scroll to position [0, 0]
click at [553, 25] on link "Requests" at bounding box center [534, 28] width 62 height 10
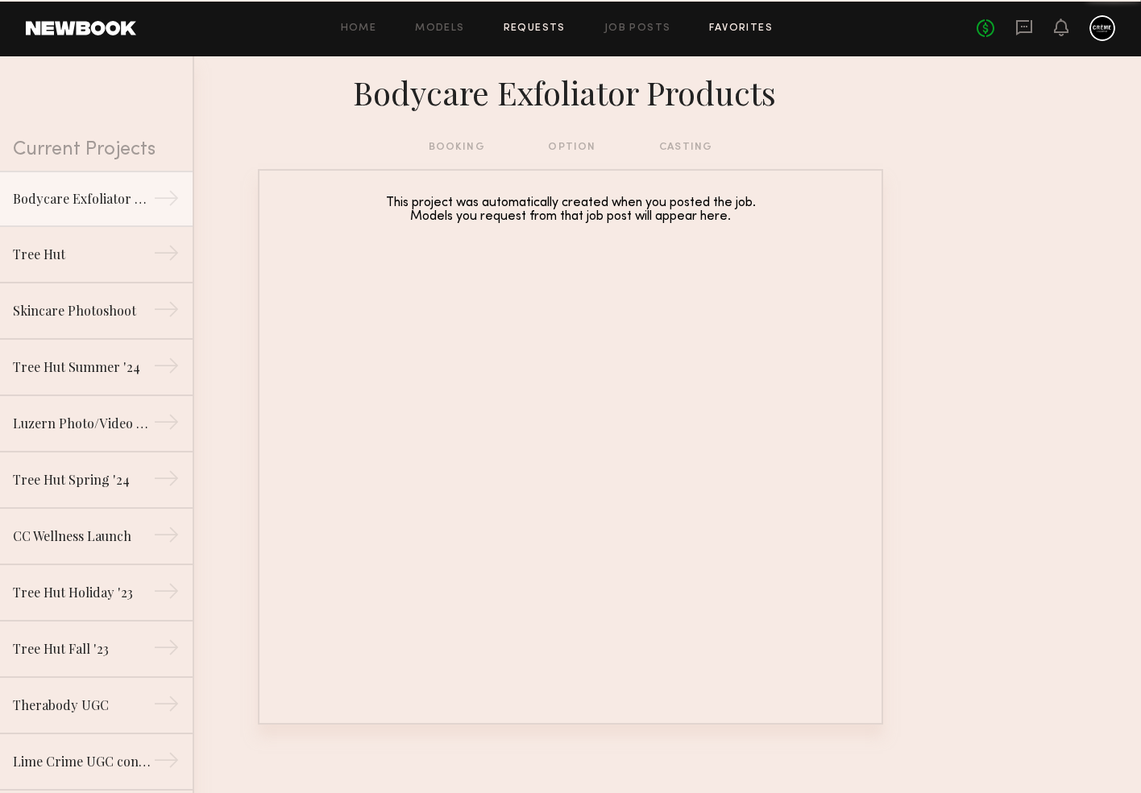
click at [732, 27] on link "Favorites" at bounding box center [741, 28] width 64 height 10
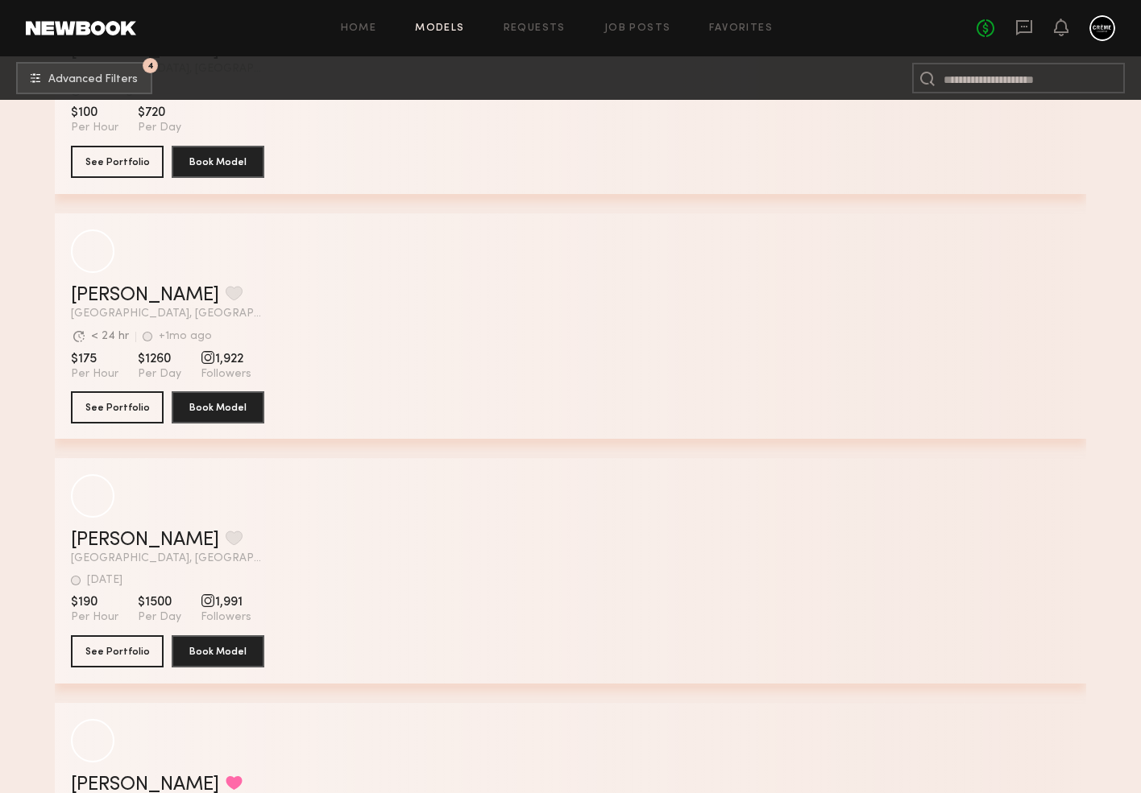
scroll to position [89314, 0]
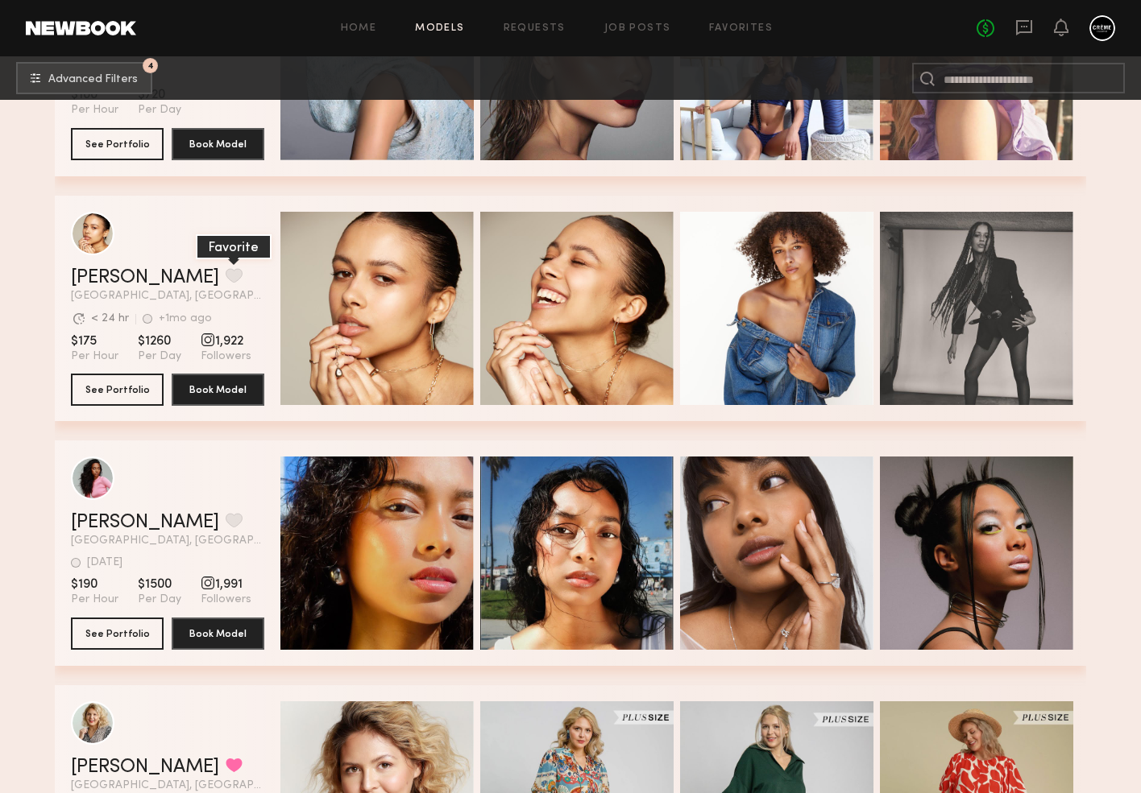
click at [226, 271] on button "grid" at bounding box center [234, 275] width 17 height 14
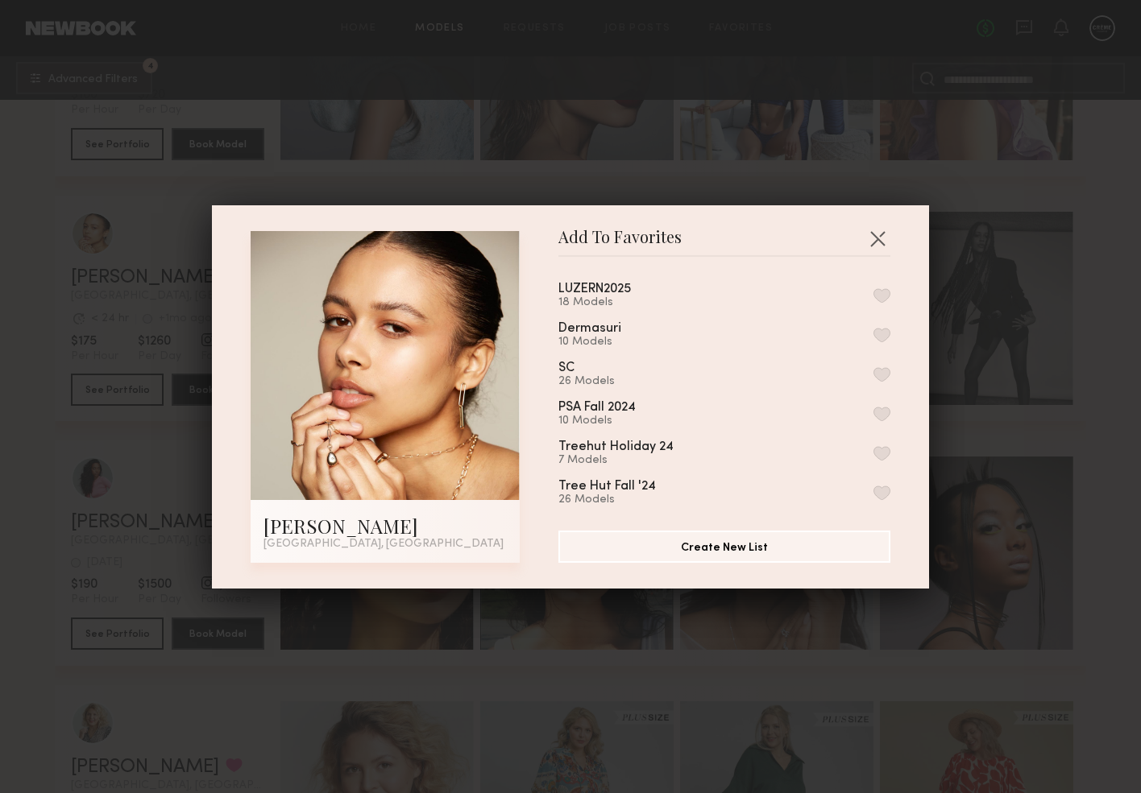
click at [876, 298] on button "button" at bounding box center [881, 295] width 17 height 14
click at [884, 229] on button "button" at bounding box center [877, 239] width 26 height 26
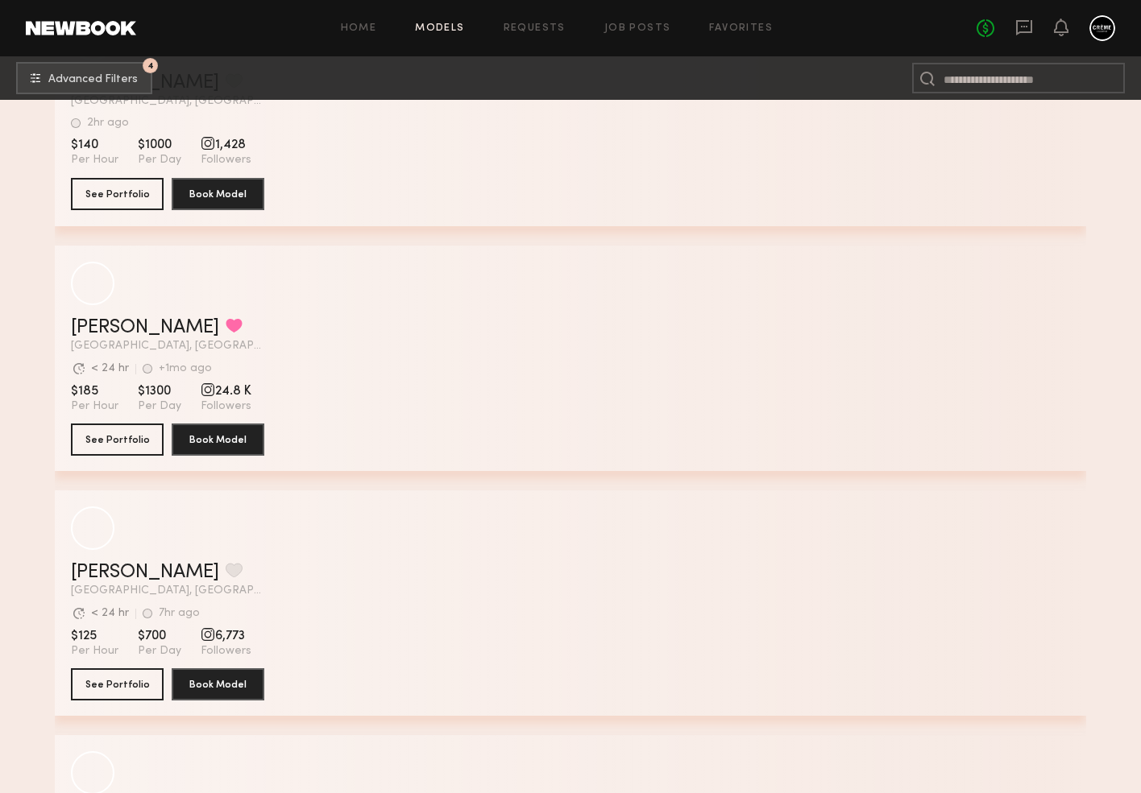
scroll to position [92200, 0]
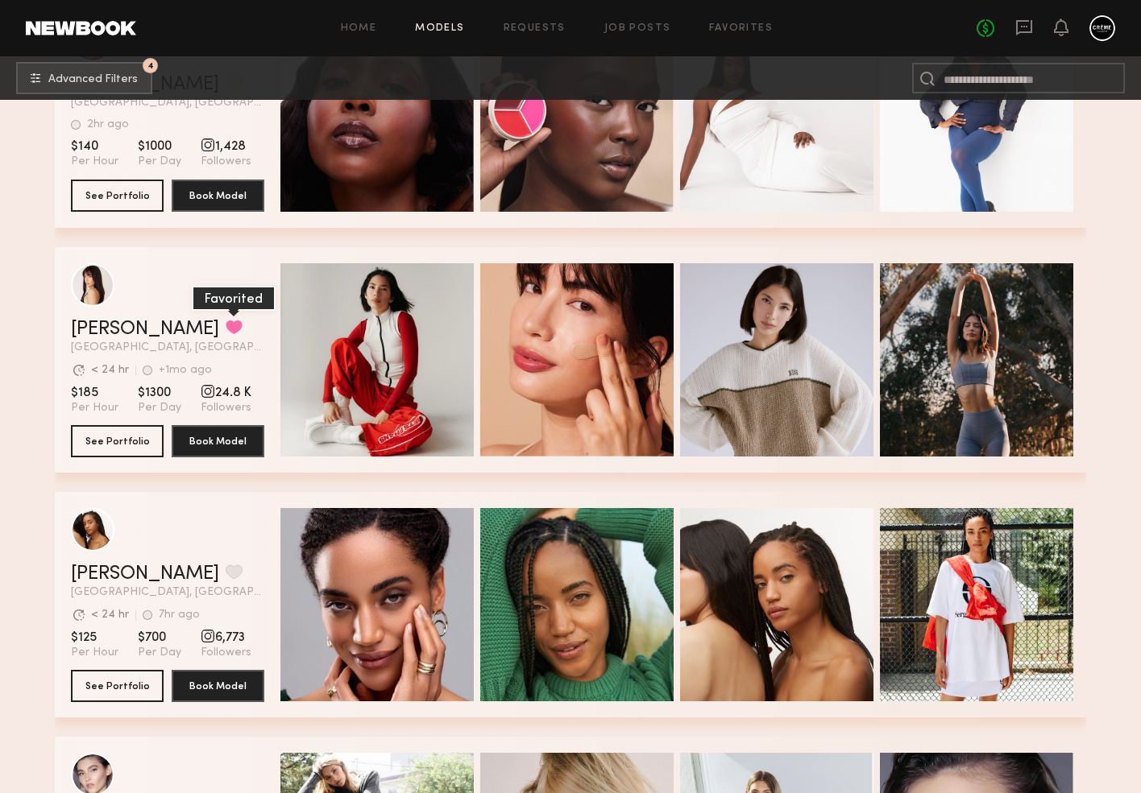
click at [226, 333] on button "grid" at bounding box center [234, 327] width 17 height 14
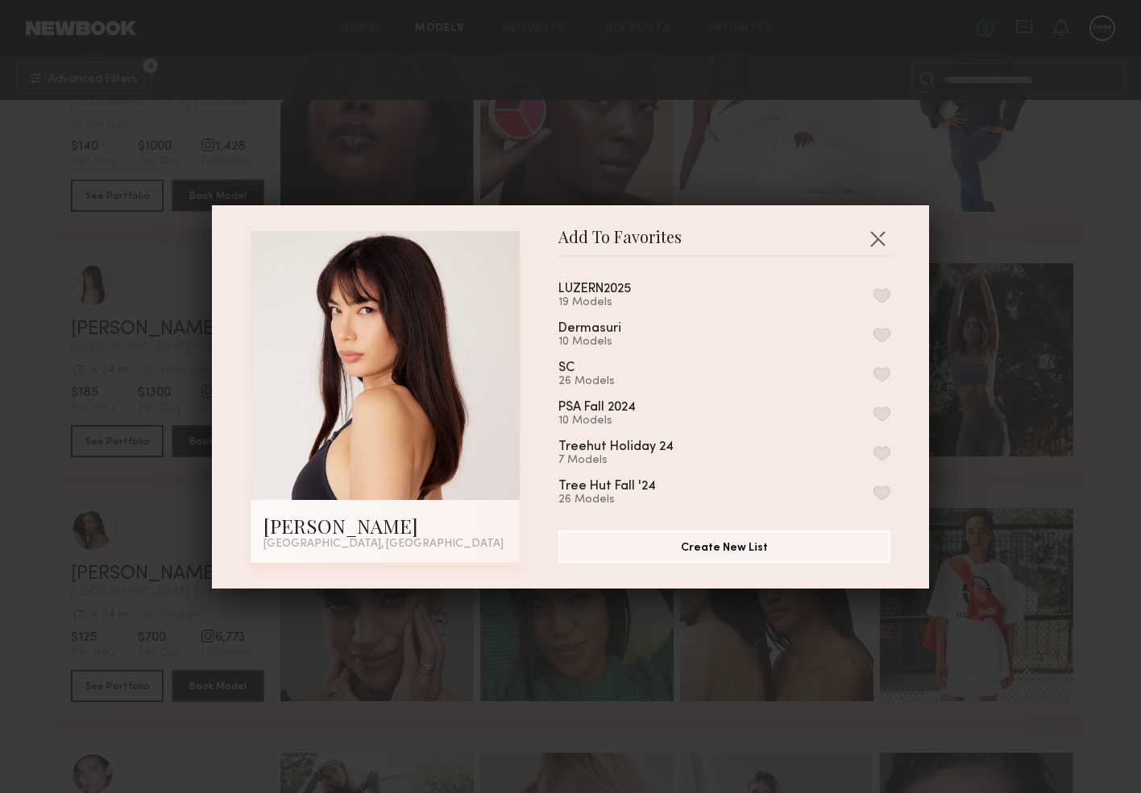
click at [878, 293] on button "button" at bounding box center [881, 295] width 17 height 14
click at [888, 236] on button "button" at bounding box center [877, 239] width 26 height 26
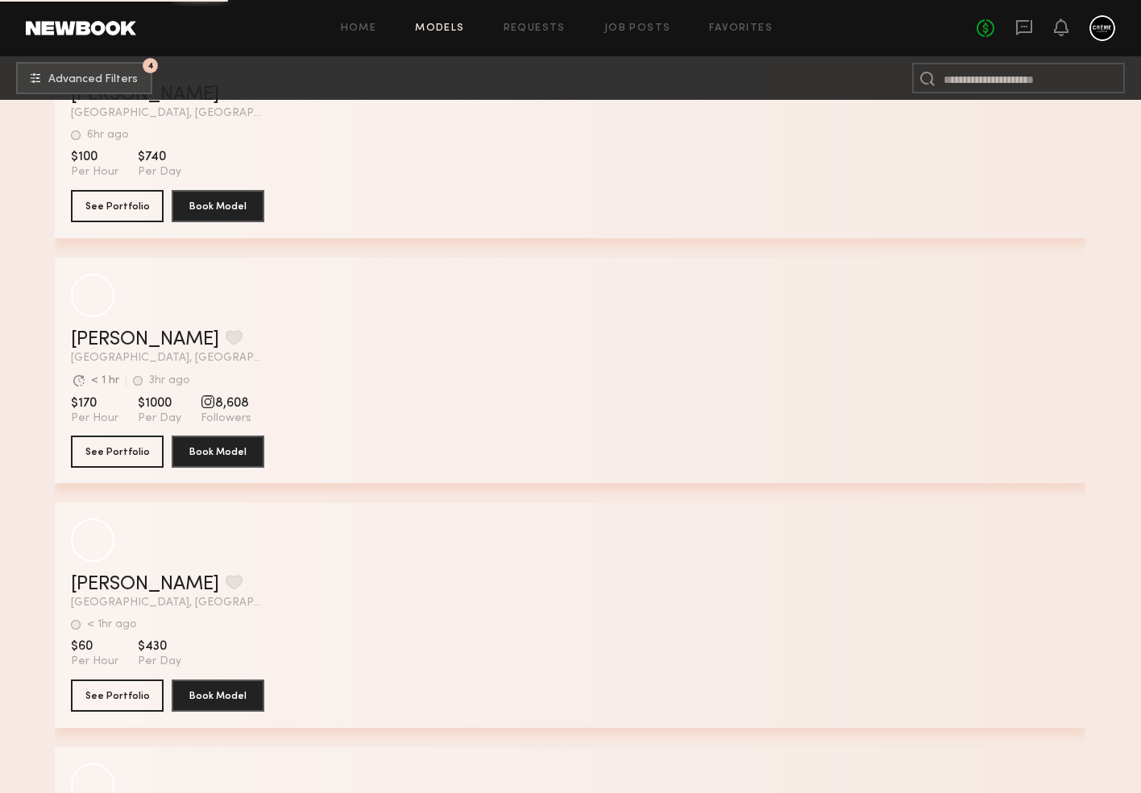
scroll to position [151954, 0]
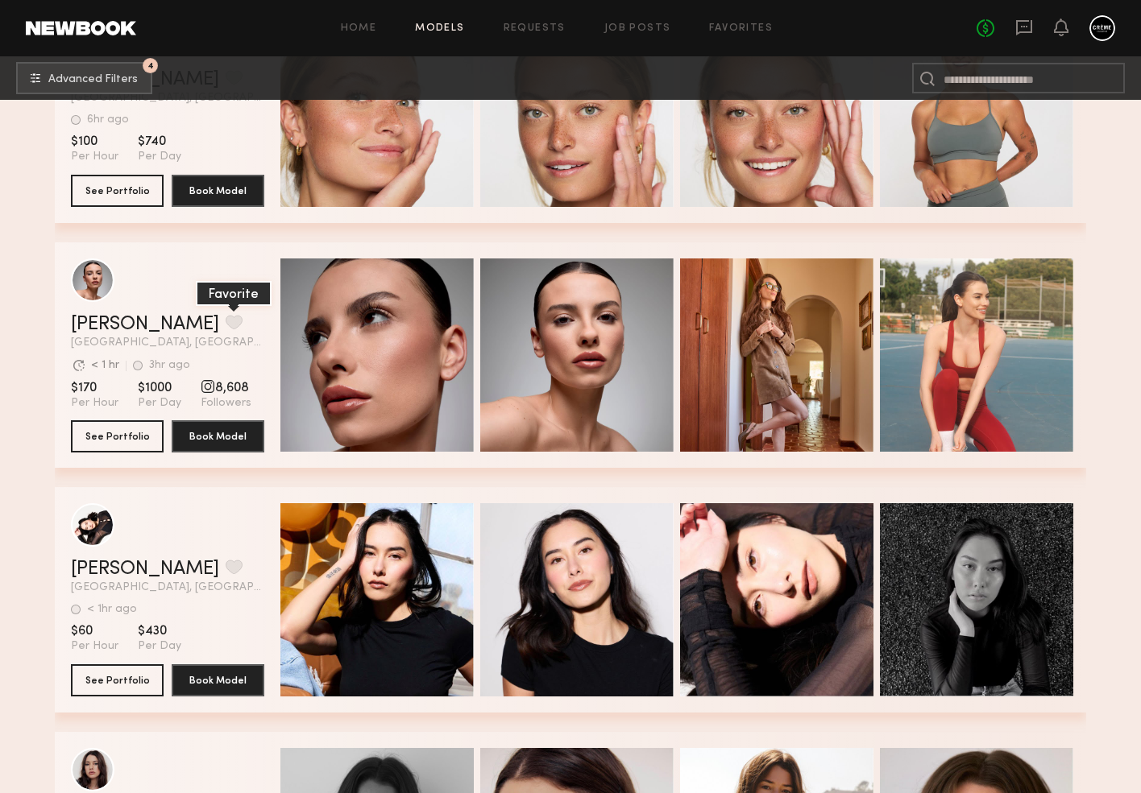
click at [226, 322] on button "grid" at bounding box center [234, 322] width 17 height 14
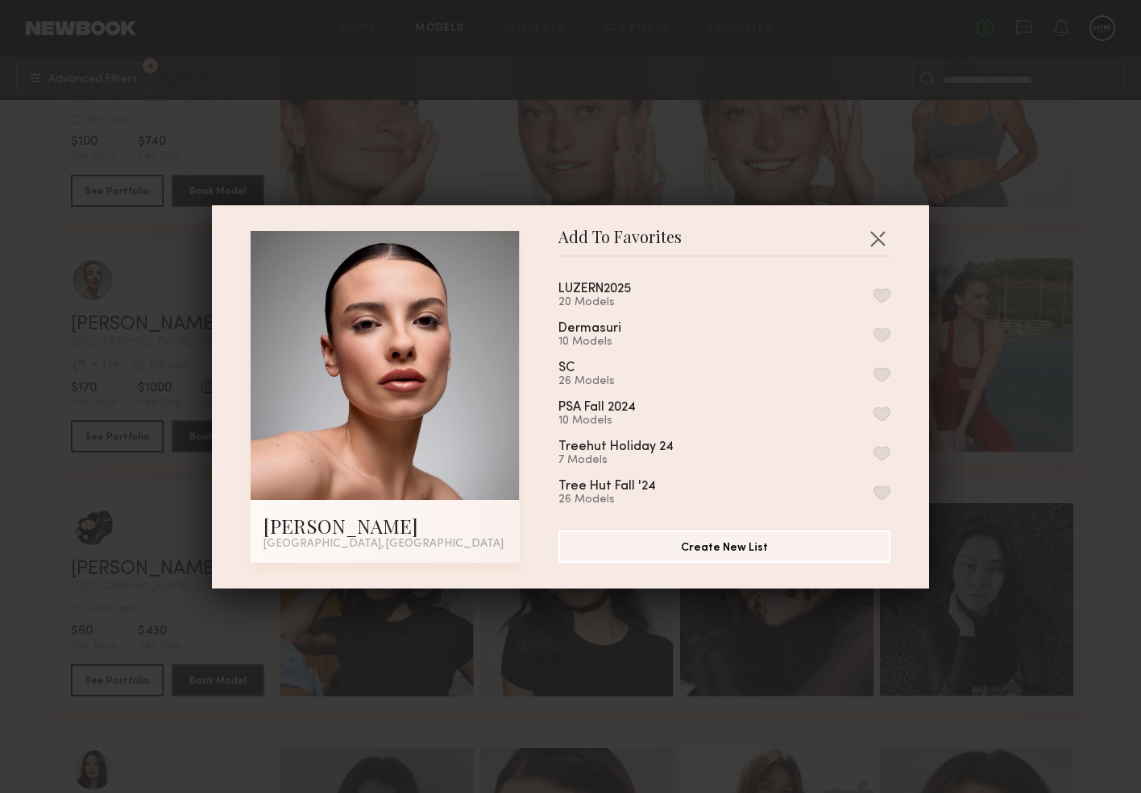
click at [887, 299] on button "button" at bounding box center [881, 295] width 17 height 14
click at [880, 236] on button "button" at bounding box center [877, 239] width 26 height 26
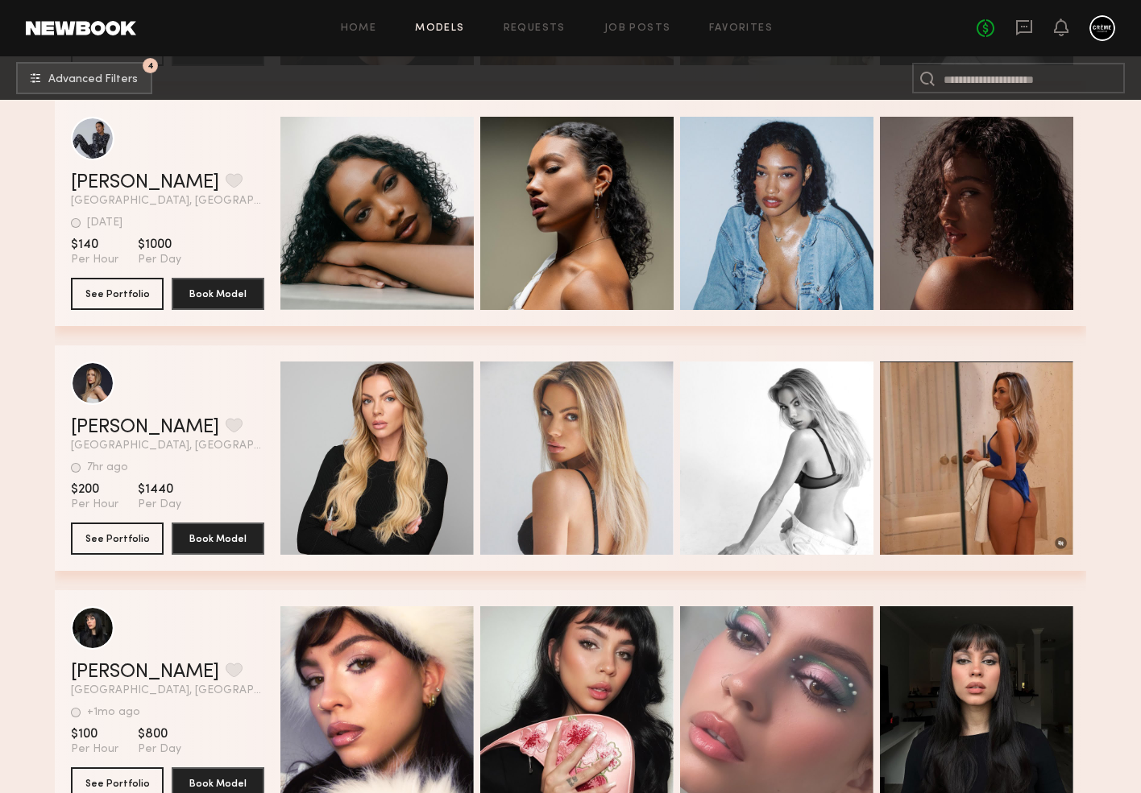
scroll to position [169238, 0]
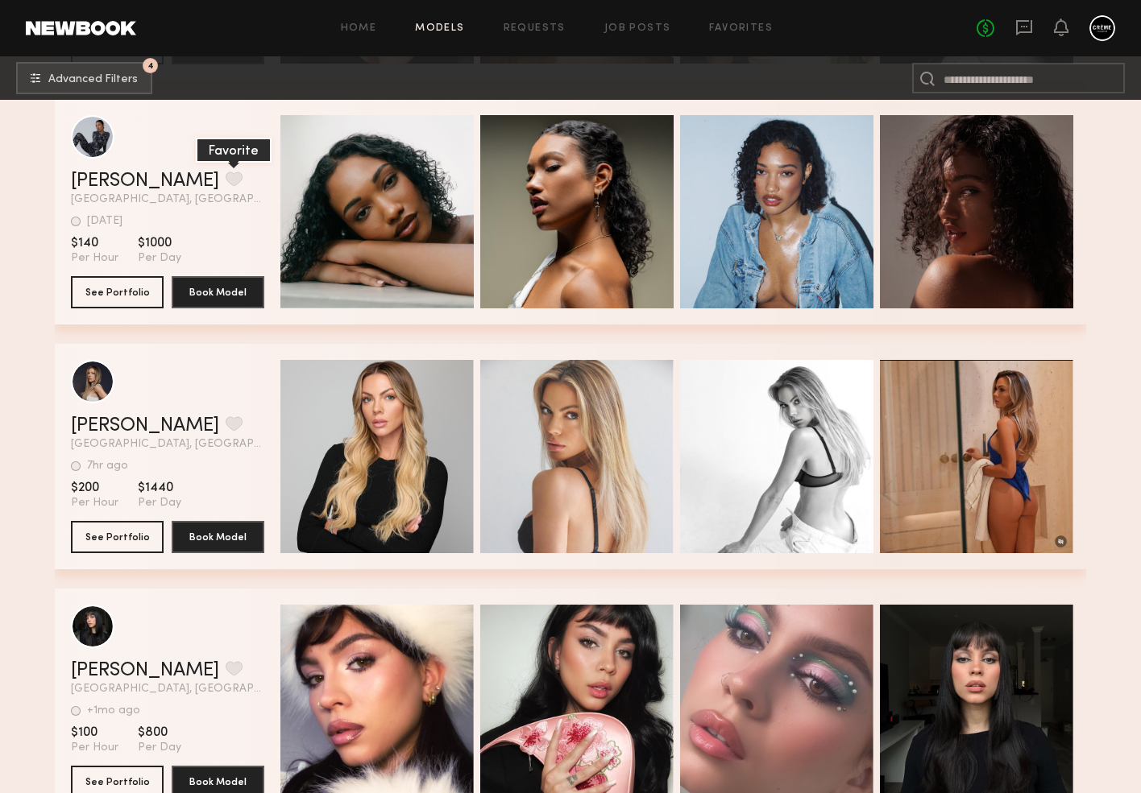
click at [226, 172] on button "grid" at bounding box center [234, 179] width 17 height 14
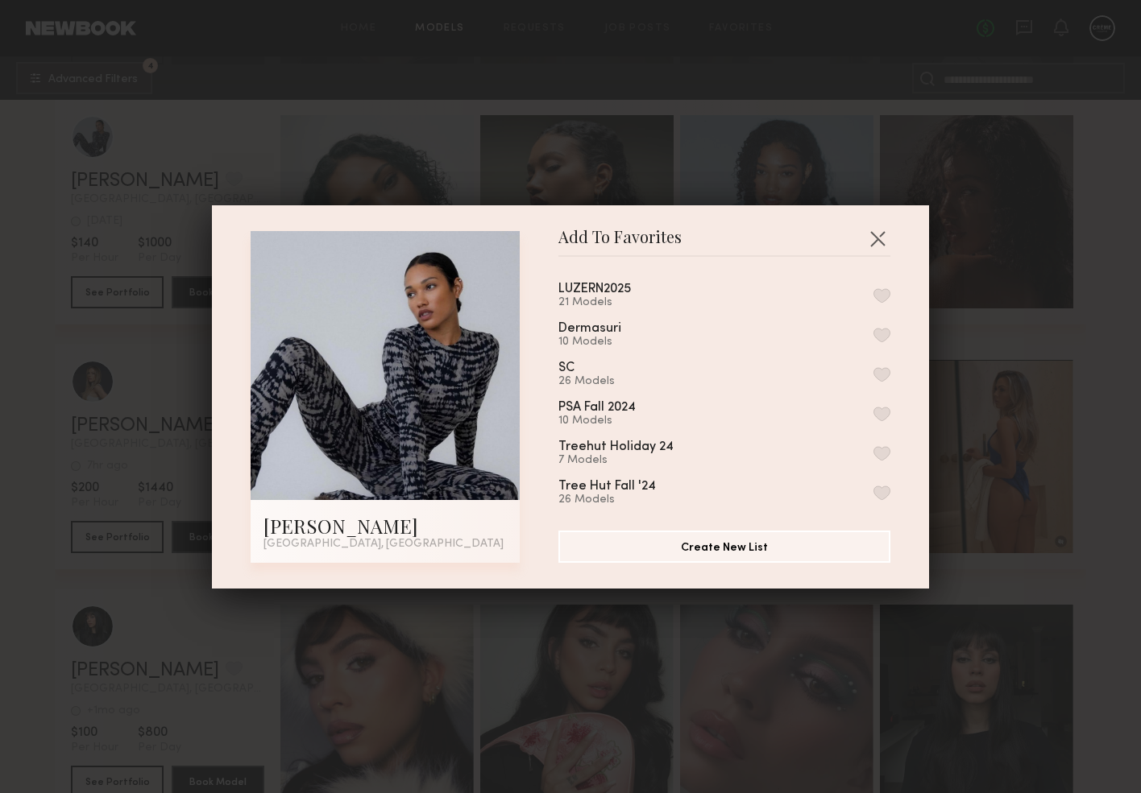
click at [884, 293] on button "button" at bounding box center [881, 295] width 17 height 14
click at [883, 236] on button "button" at bounding box center [877, 239] width 26 height 26
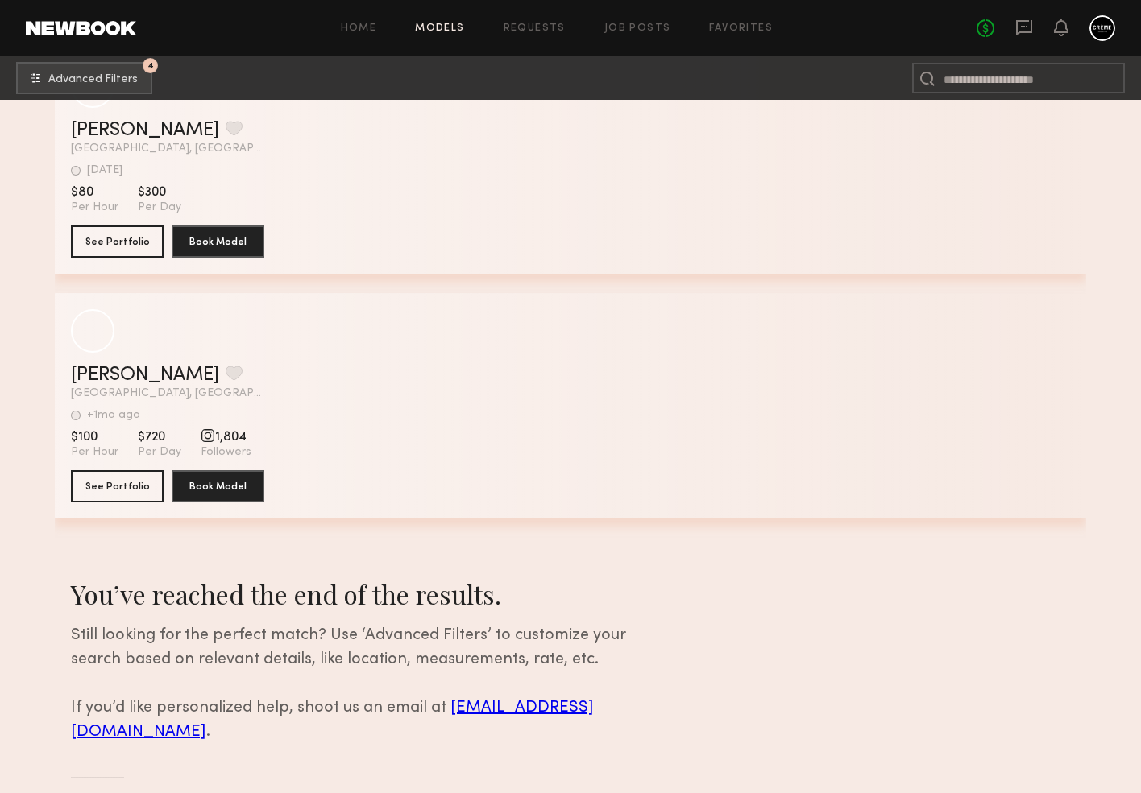
scroll to position [180307, 0]
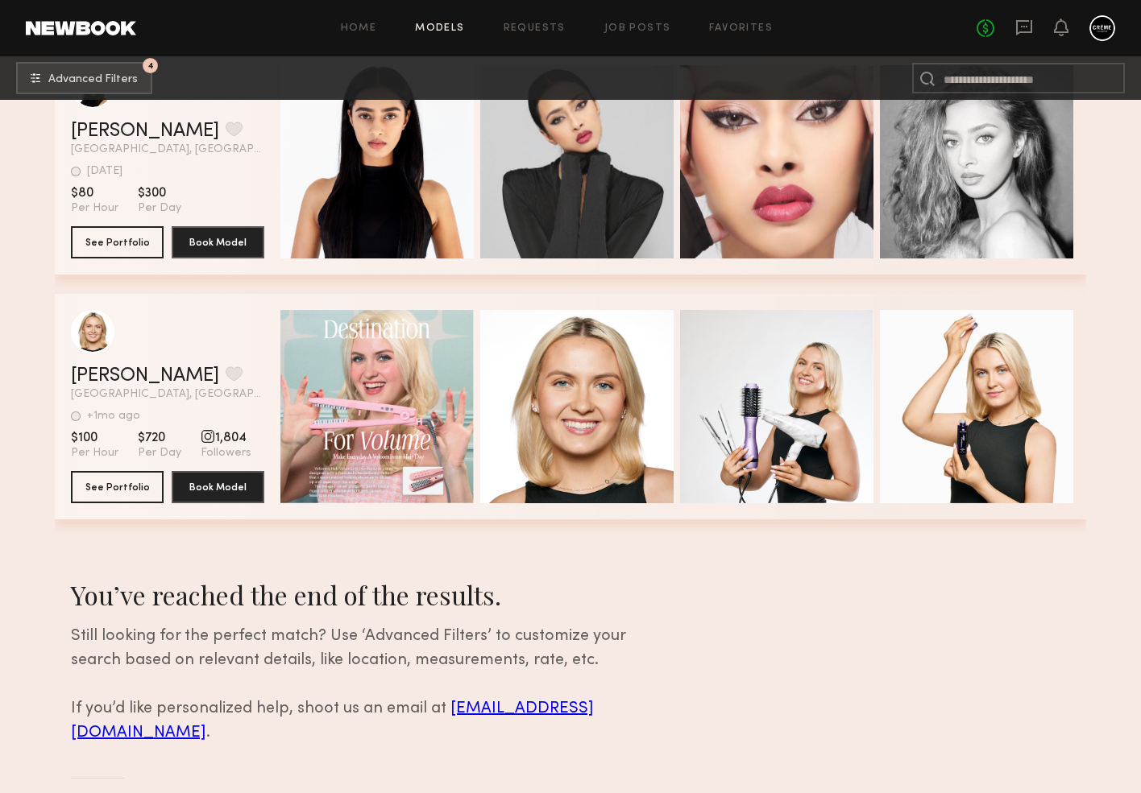
click at [639, 21] on div "Home Models Requests Job Posts Favorites Sign Out No fees up to $5,000" at bounding box center [625, 28] width 979 height 26
click at [756, 17] on div "Home Models Requests Job Posts Favorites Sign Out No fees up to $5,000" at bounding box center [625, 28] width 979 height 26
click at [752, 25] on link "Favorites" at bounding box center [741, 28] width 64 height 10
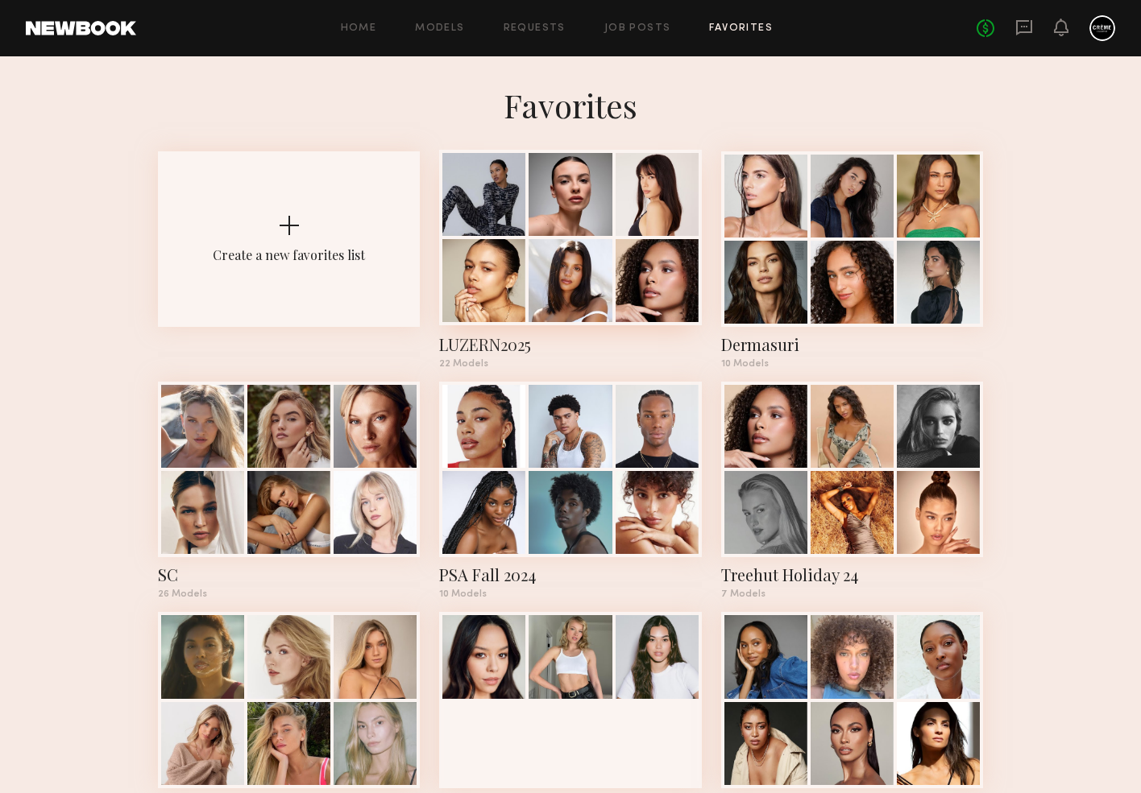
click at [580, 268] on div at bounding box center [569, 280] width 83 height 83
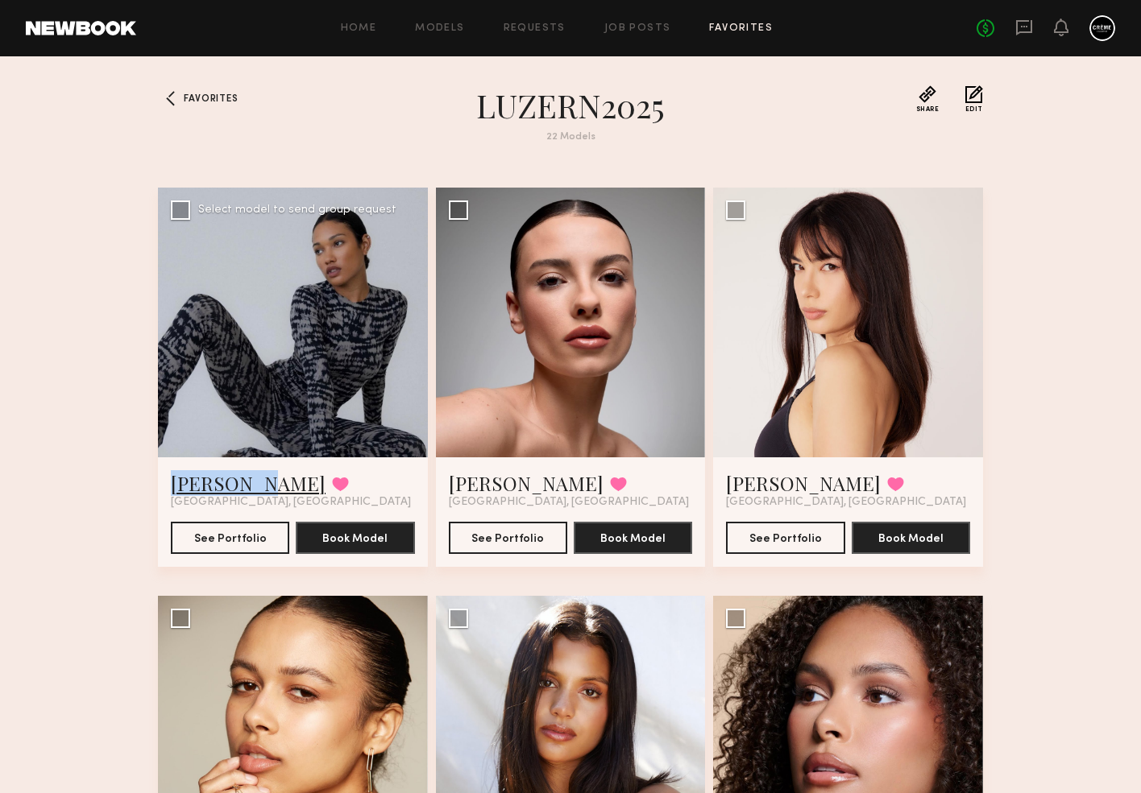
click at [217, 490] on link "Bryana S." at bounding box center [248, 483] width 155 height 26
click at [219, 488] on link "Bryana S." at bounding box center [248, 483] width 155 height 26
click at [464, 477] on link "Emma H." at bounding box center [526, 483] width 155 height 26
click at [771, 480] on link "Ashley C." at bounding box center [803, 483] width 155 height 26
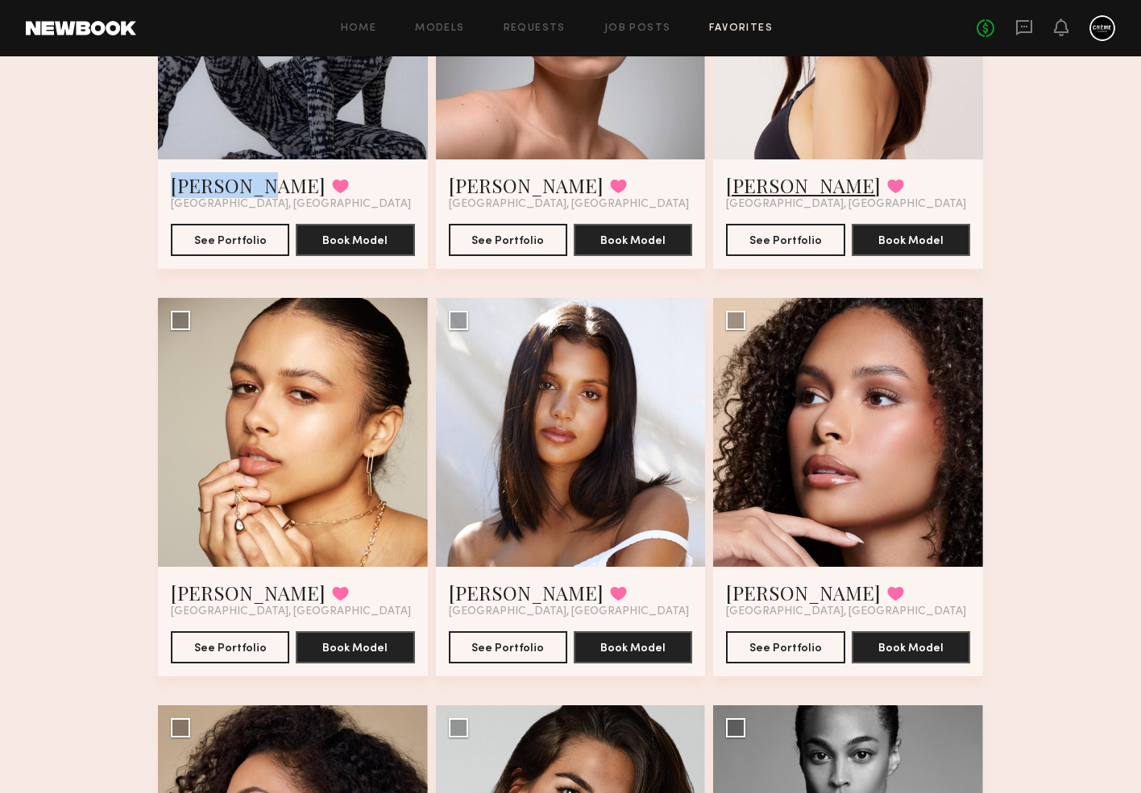
scroll to position [359, 0]
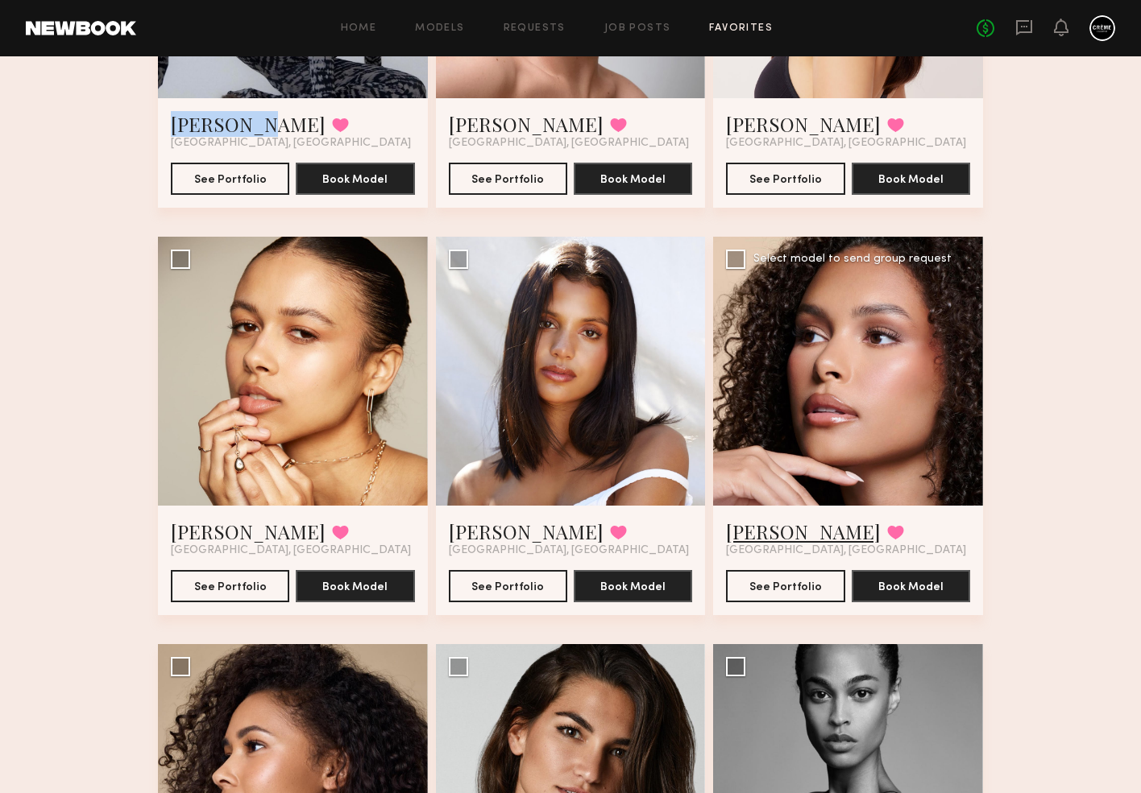
click at [771, 539] on link "Hailey B." at bounding box center [803, 532] width 155 height 26
click at [476, 530] on link "Michaela B." at bounding box center [526, 532] width 155 height 26
click at [205, 528] on link "Renee L." at bounding box center [248, 532] width 155 height 26
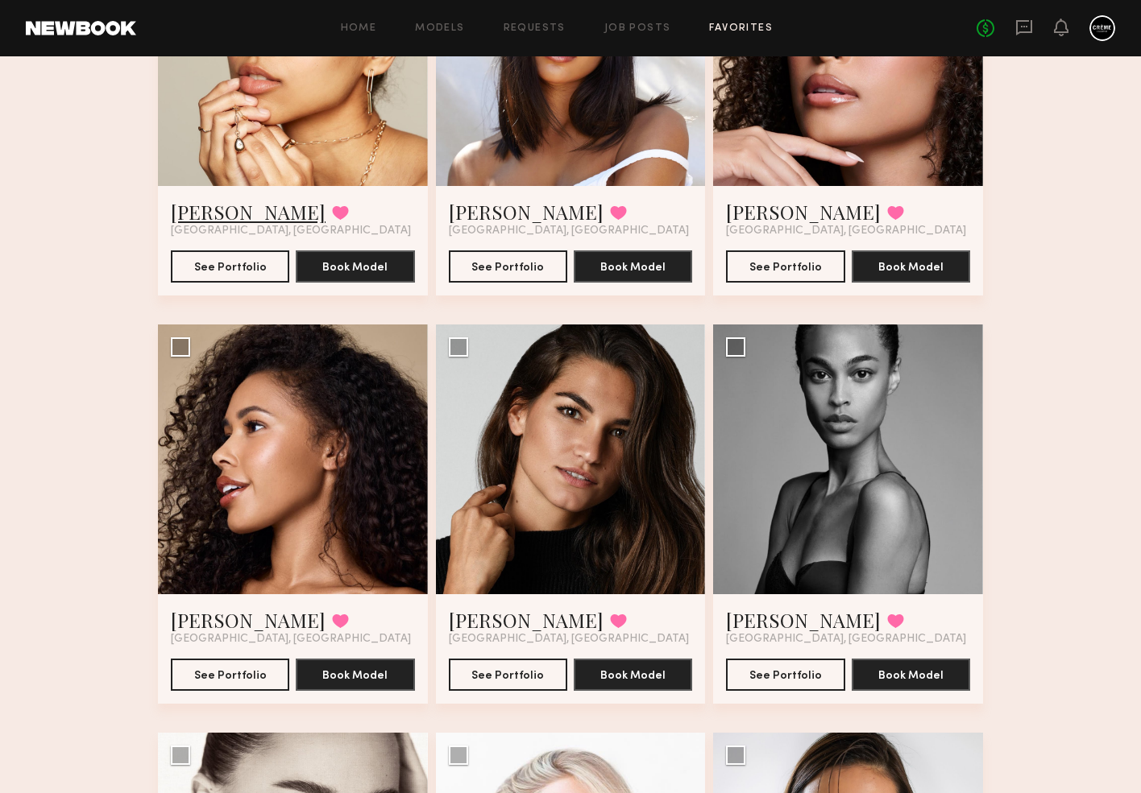
scroll to position [723, 0]
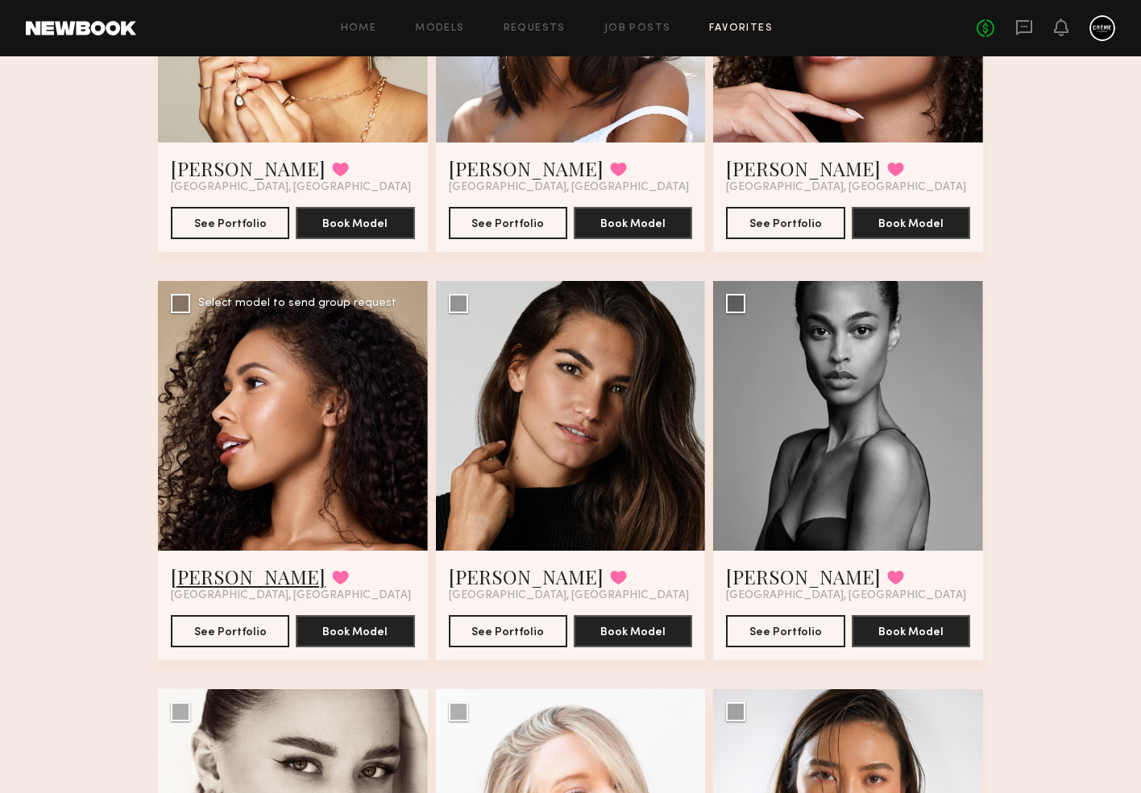
click at [219, 580] on link "Rachael E." at bounding box center [248, 577] width 155 height 26
click at [483, 577] on link "Mari L." at bounding box center [526, 577] width 155 height 26
click at [777, 574] on link "Taylor E." at bounding box center [803, 577] width 155 height 26
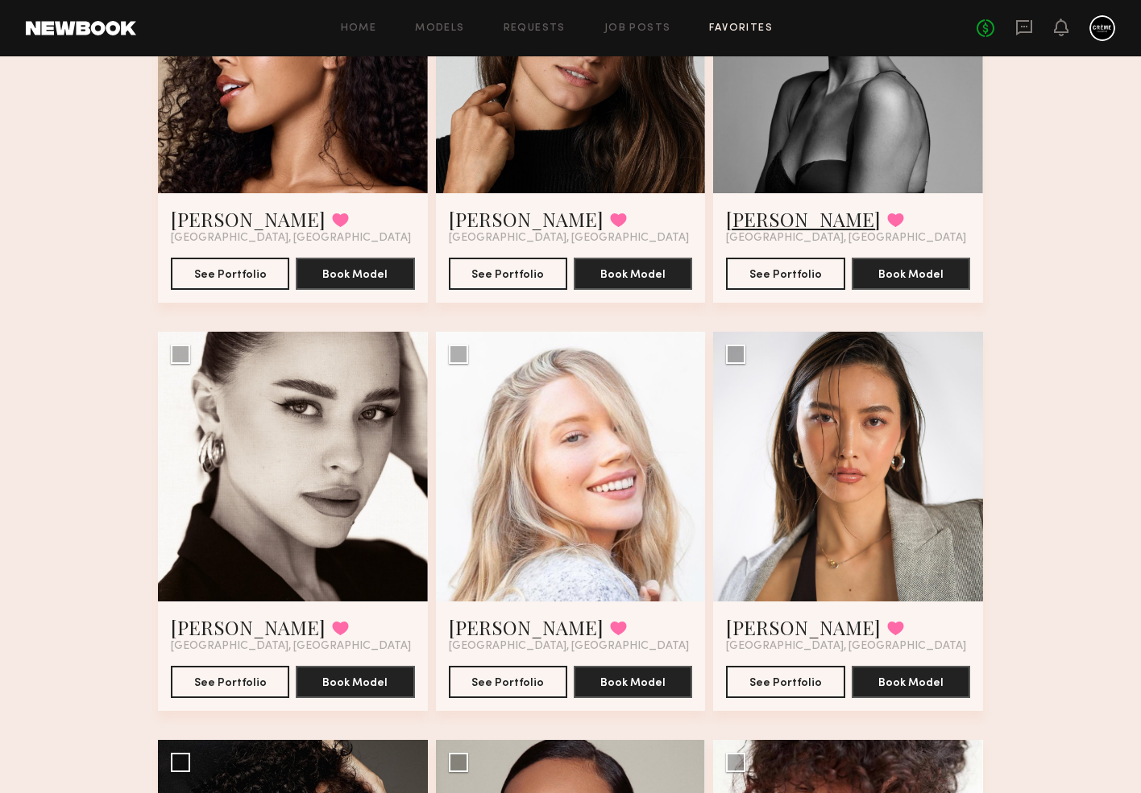
scroll to position [1140, 0]
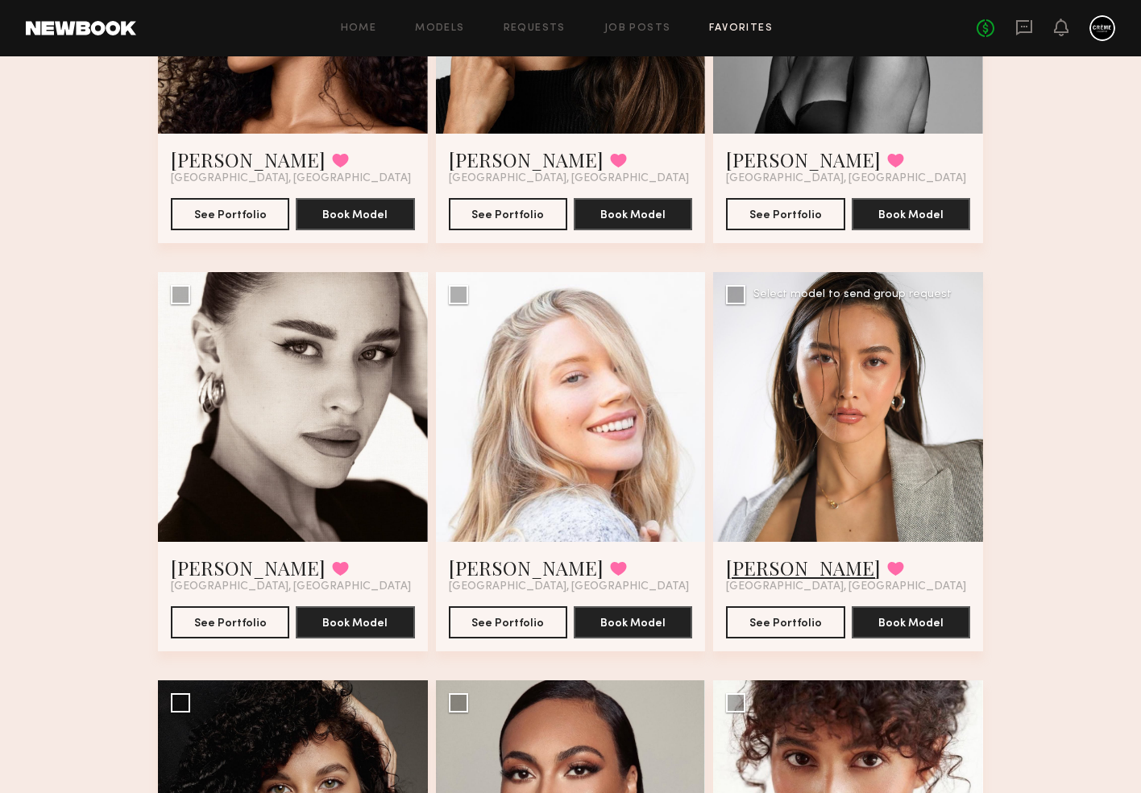
click at [770, 569] on link "Arisa N." at bounding box center [803, 568] width 155 height 26
click at [477, 565] on link "Julia T." at bounding box center [526, 568] width 155 height 26
click at [222, 574] on link "Elena O." at bounding box center [248, 568] width 155 height 26
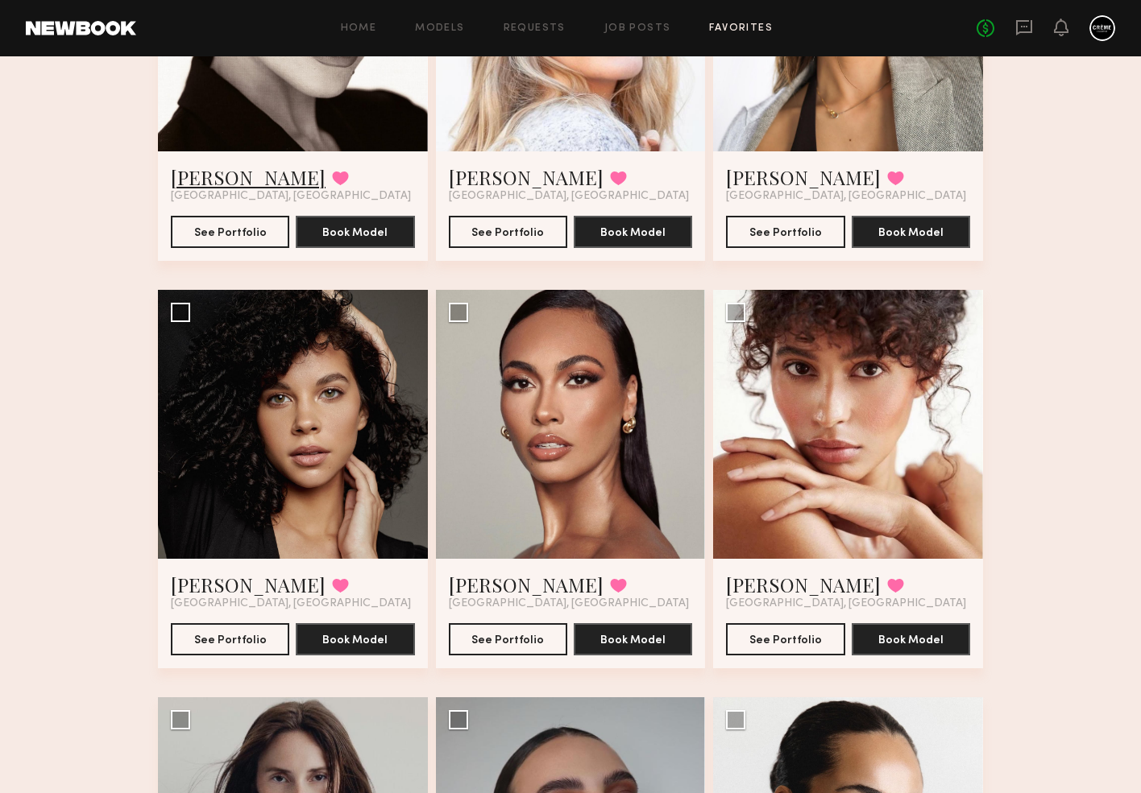
scroll to position [1641, 0]
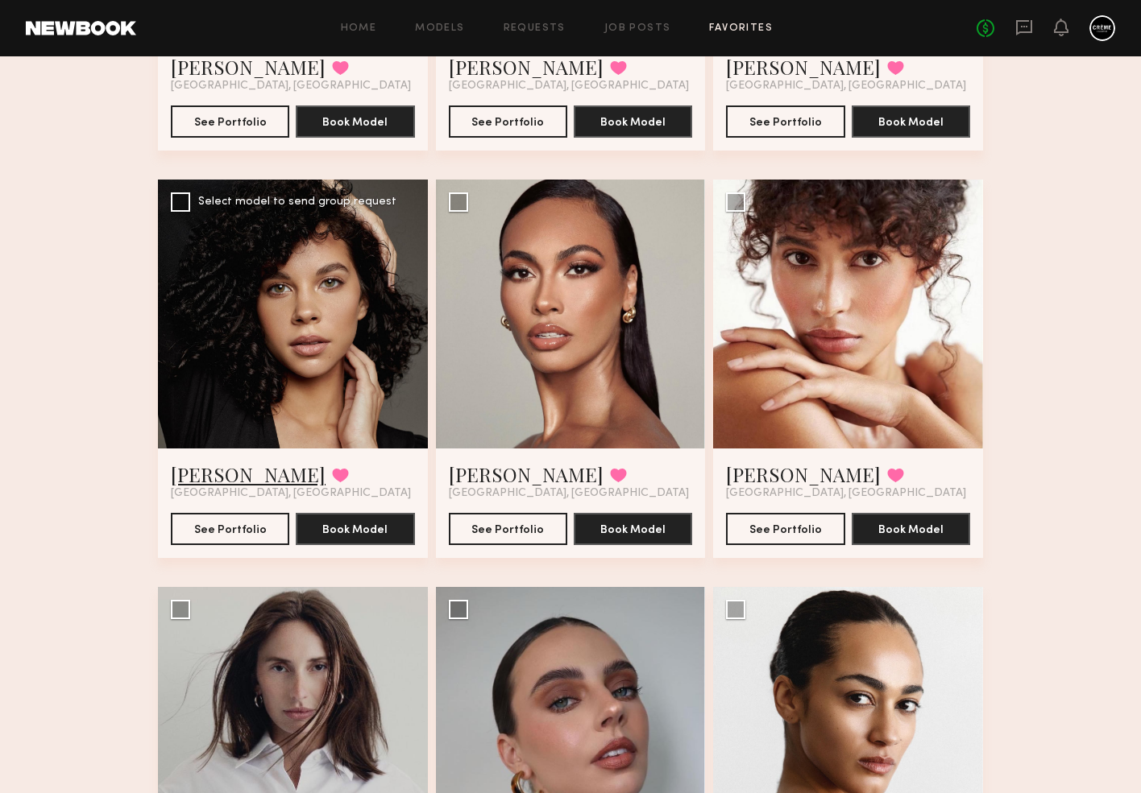
click at [215, 481] on link "Tracy D." at bounding box center [248, 475] width 155 height 26
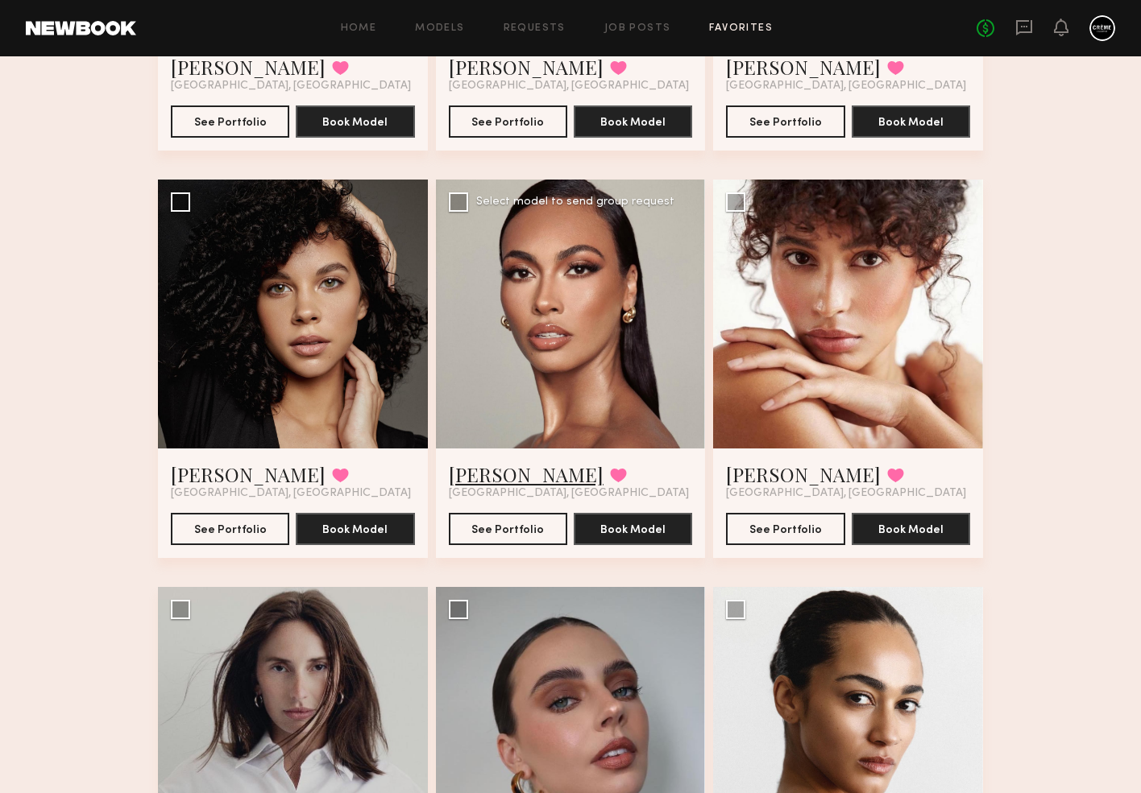
click at [486, 484] on link "Jayden R." at bounding box center [526, 475] width 155 height 26
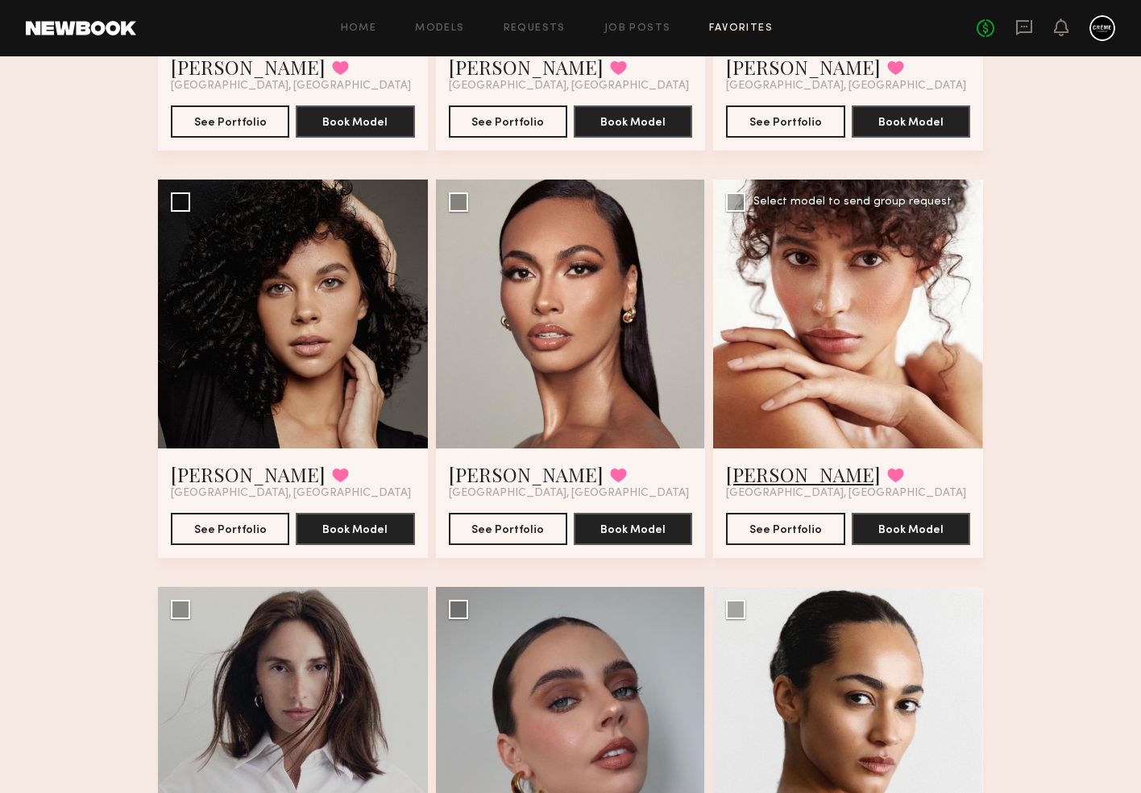
click at [753, 478] on link "Jesi L." at bounding box center [803, 475] width 155 height 26
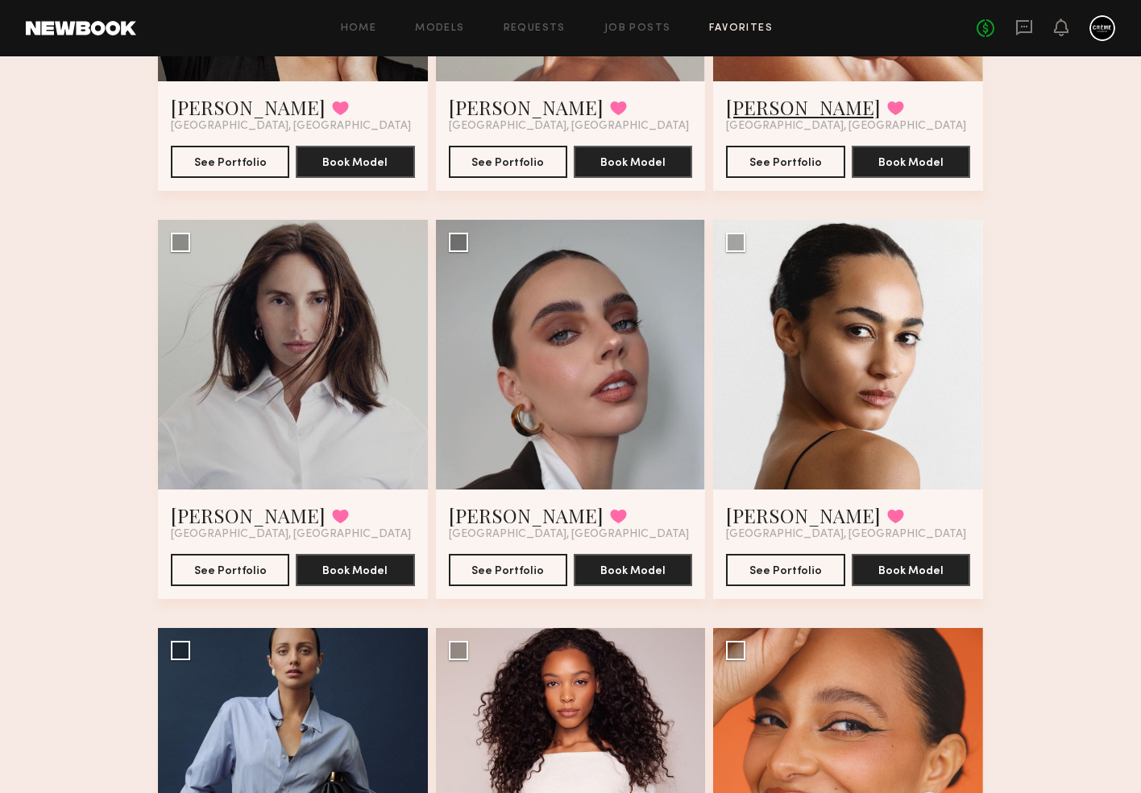
scroll to position [2140, 0]
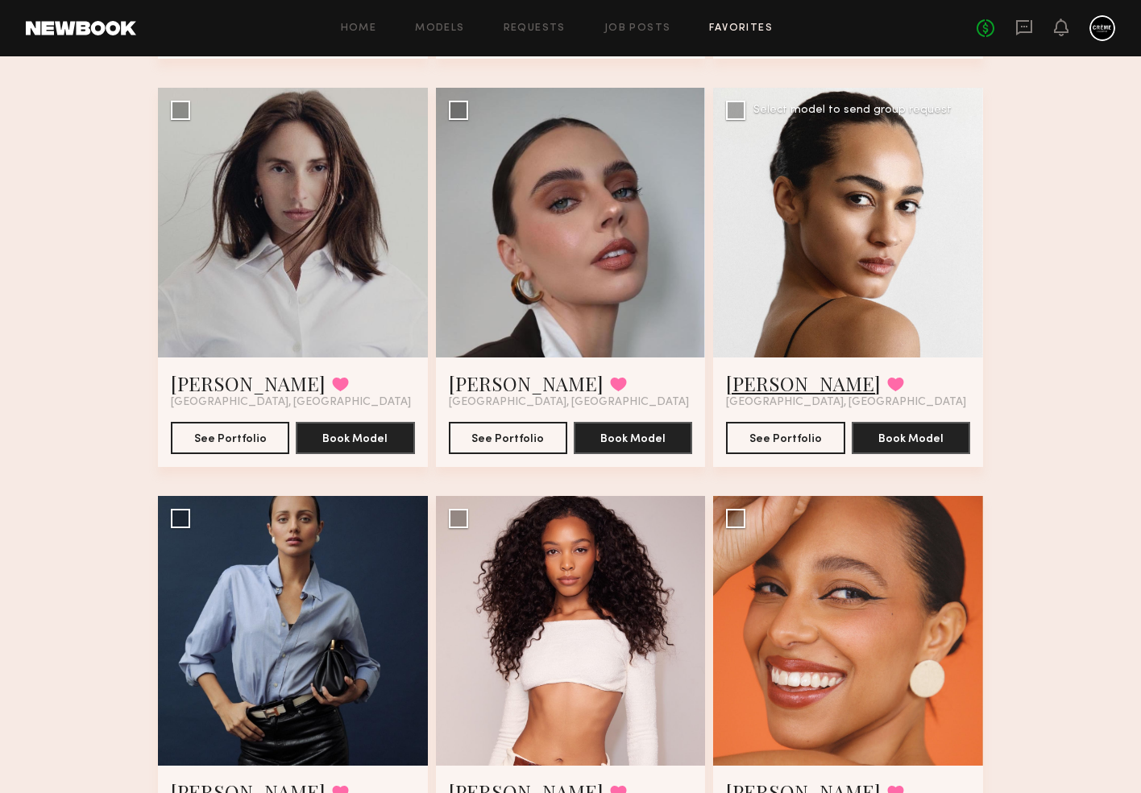
click at [764, 391] on link "Abby M." at bounding box center [803, 384] width 155 height 26
click at [468, 394] on link "Kasey L." at bounding box center [526, 384] width 155 height 26
click at [213, 385] on link "Brooke T." at bounding box center [248, 384] width 155 height 26
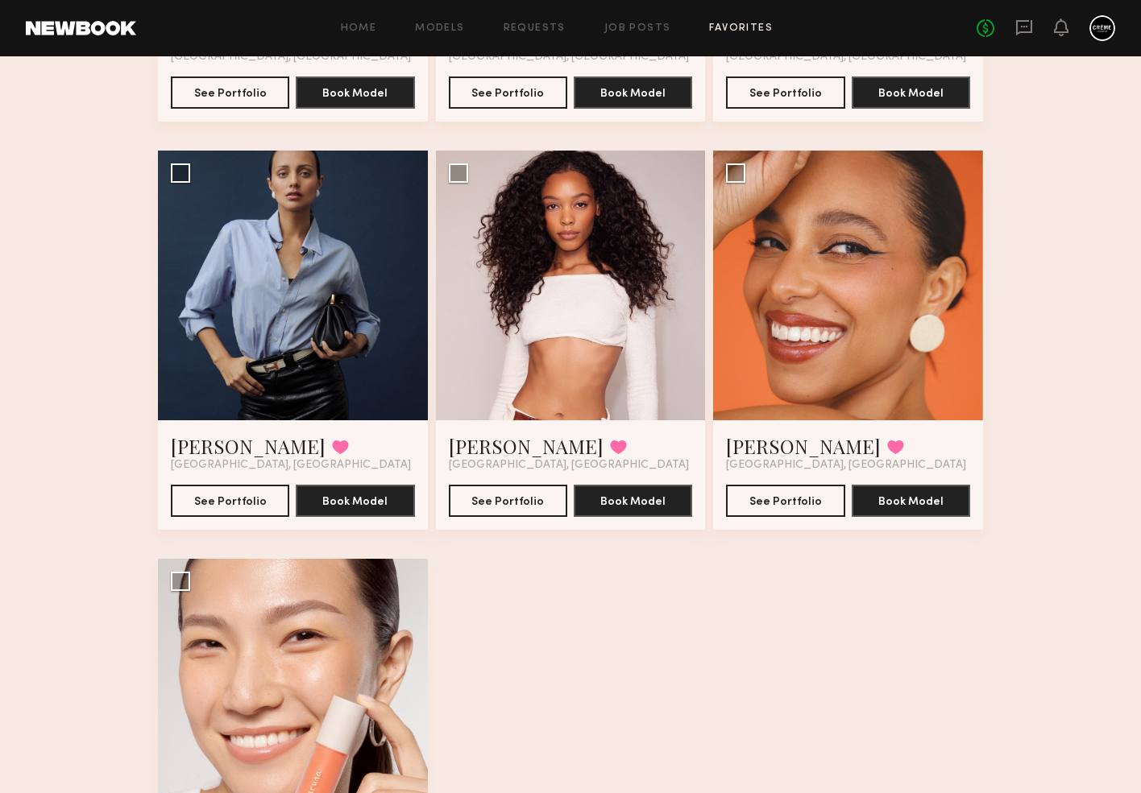
scroll to position [2498, 0]
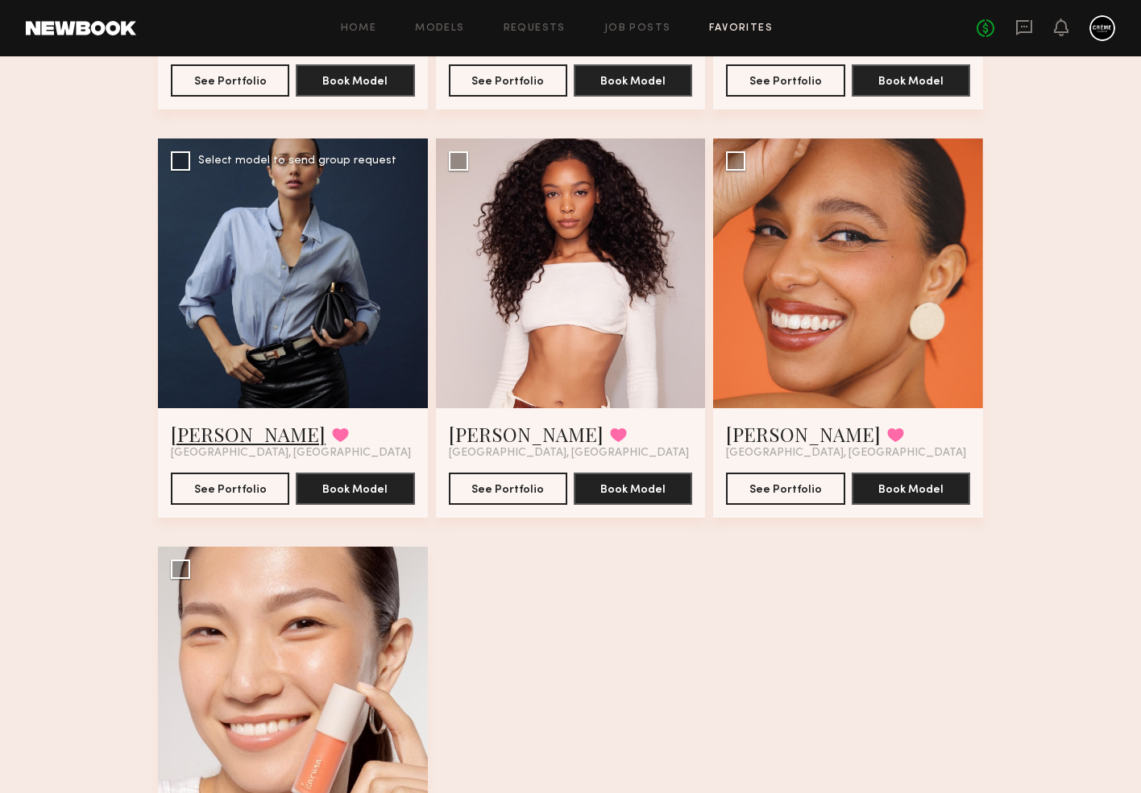
click at [213, 429] on link "Kloey R." at bounding box center [248, 434] width 155 height 26
click at [511, 436] on link "[PERSON_NAME]" at bounding box center [526, 434] width 155 height 26
click at [761, 431] on link "Jhordan M." at bounding box center [803, 434] width 155 height 26
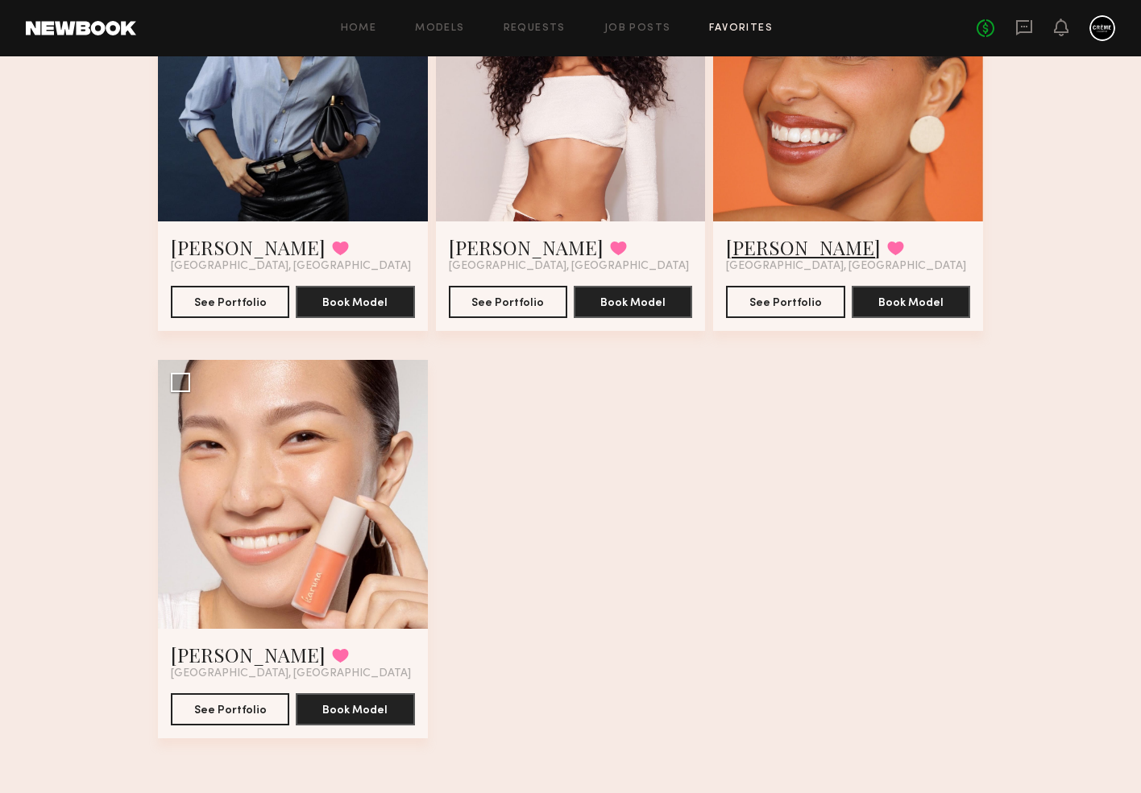
scroll to position [2685, 0]
click at [230, 665] on link "Joohee H." at bounding box center [248, 655] width 155 height 26
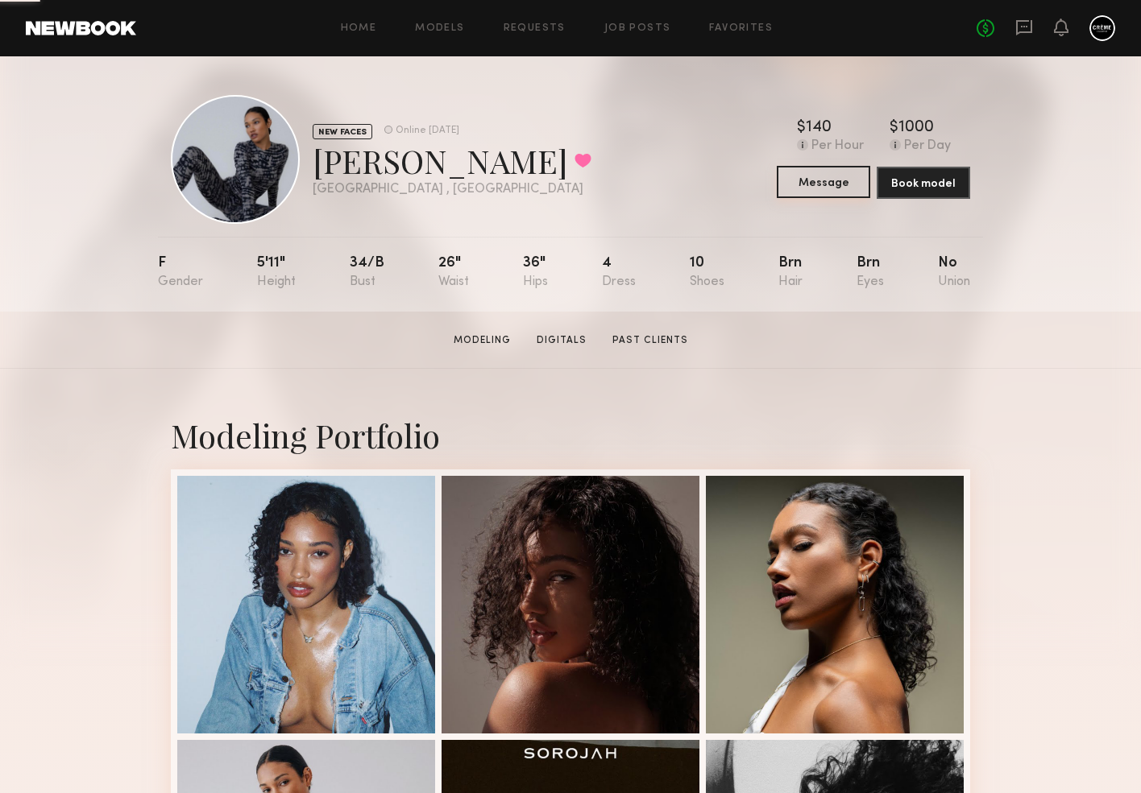
click at [840, 193] on button "Message" at bounding box center [822, 182] width 93 height 32
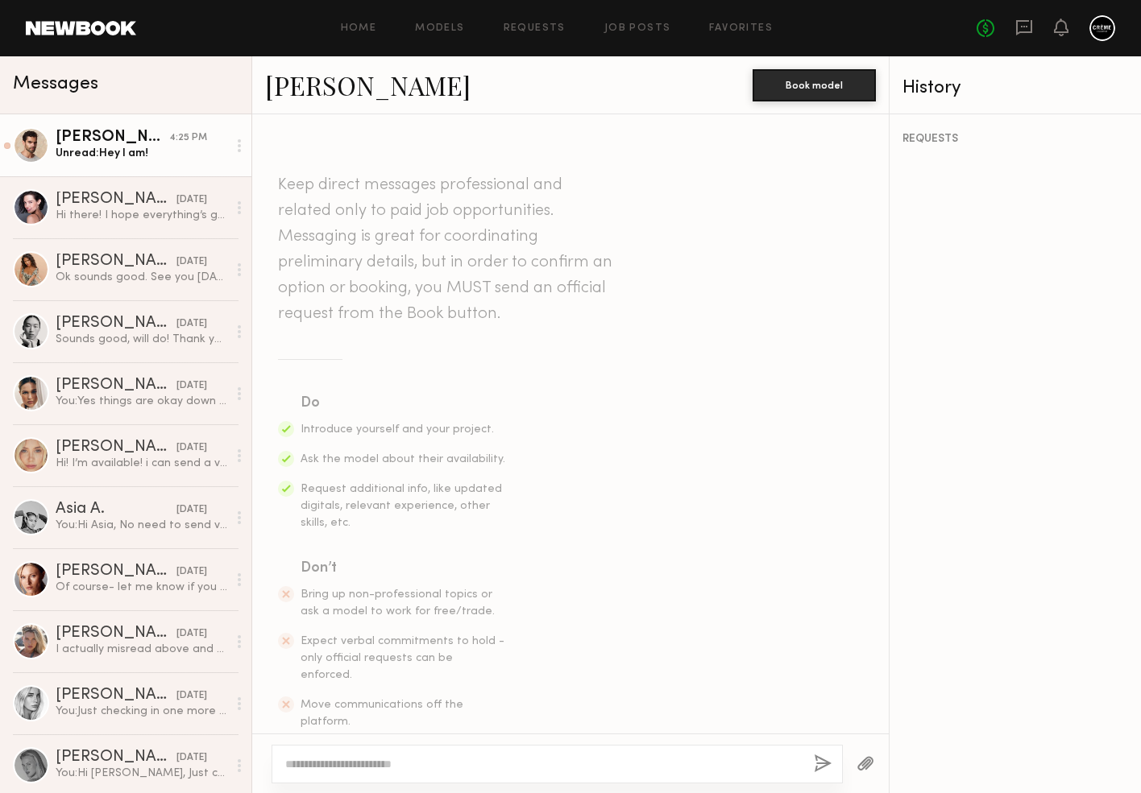
click at [89, 155] on div "Unread: Hey I am!" at bounding box center [142, 153] width 172 height 15
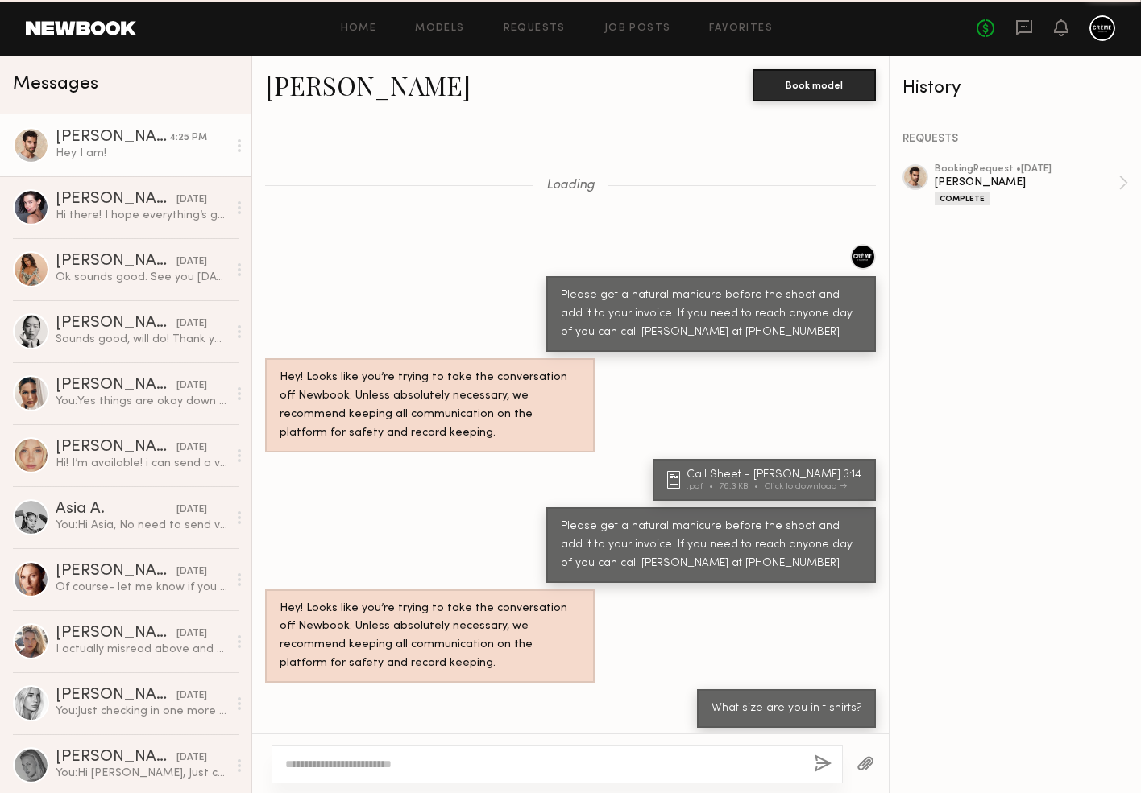
scroll to position [596, 0]
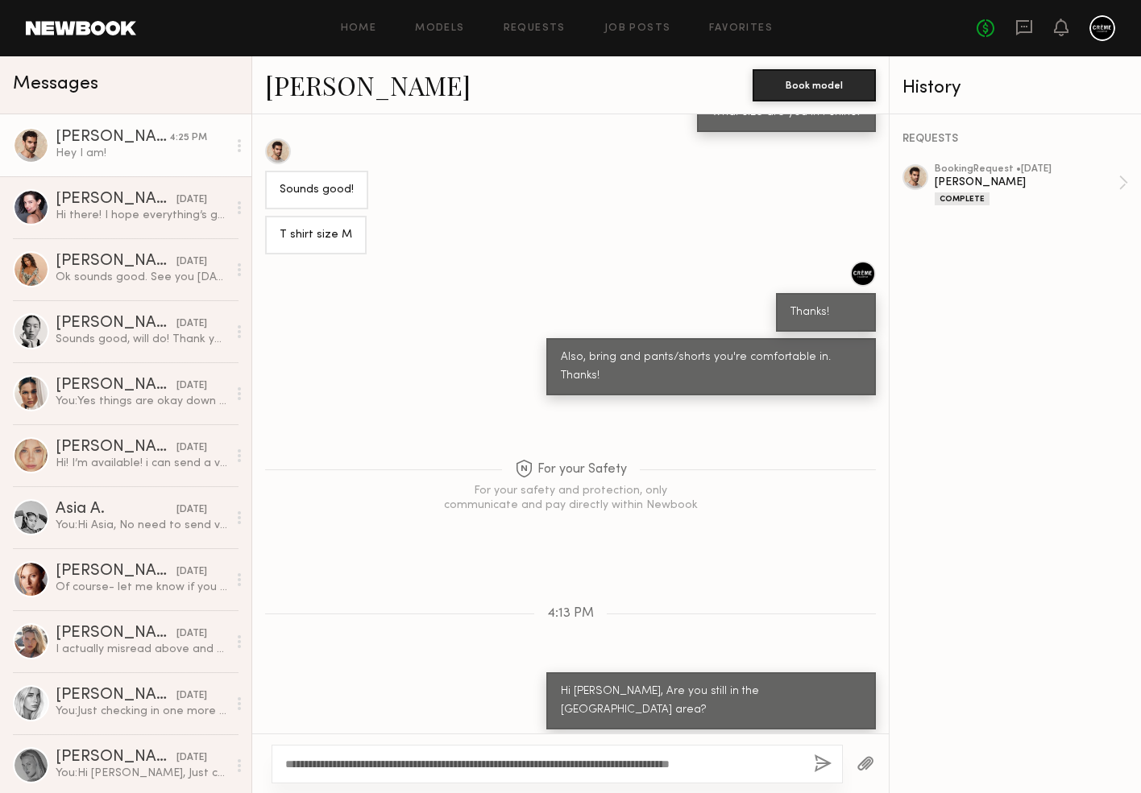
type textarea "**********"
click at [810, 760] on div "**********" at bounding box center [556, 764] width 571 height 39
click at [818, 761] on button "button" at bounding box center [823, 765] width 18 height 20
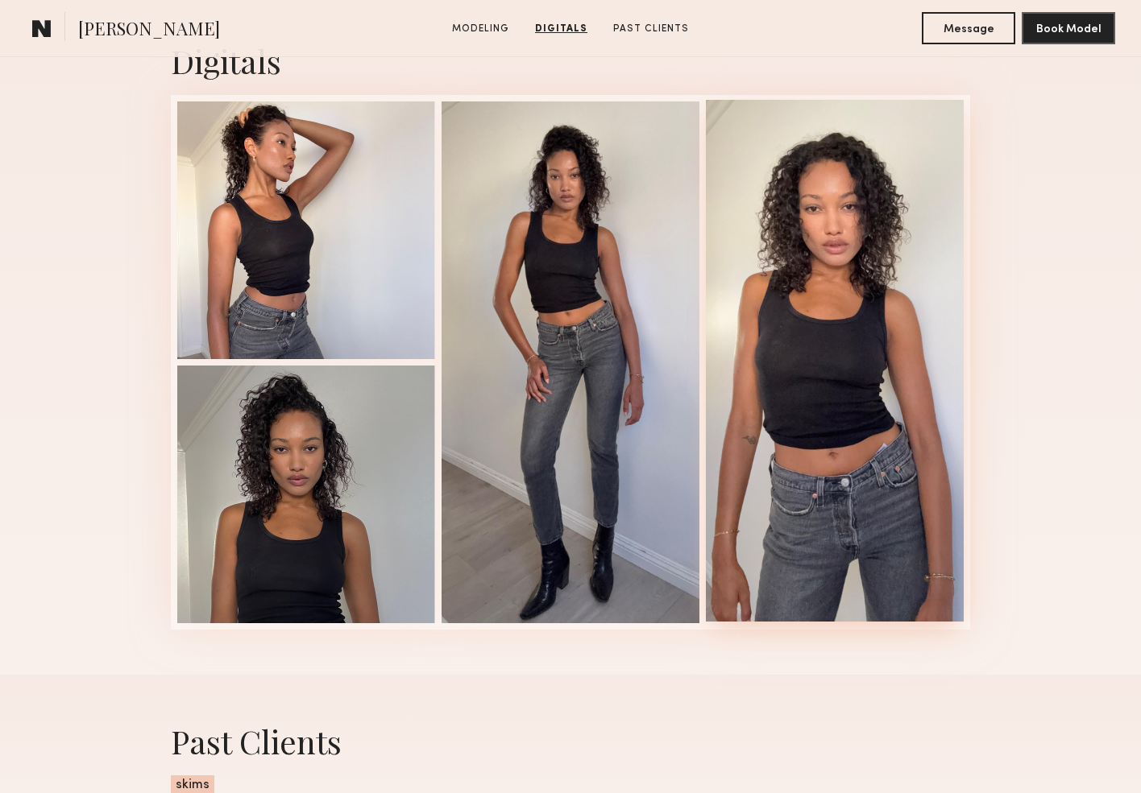
scroll to position [1617, 0]
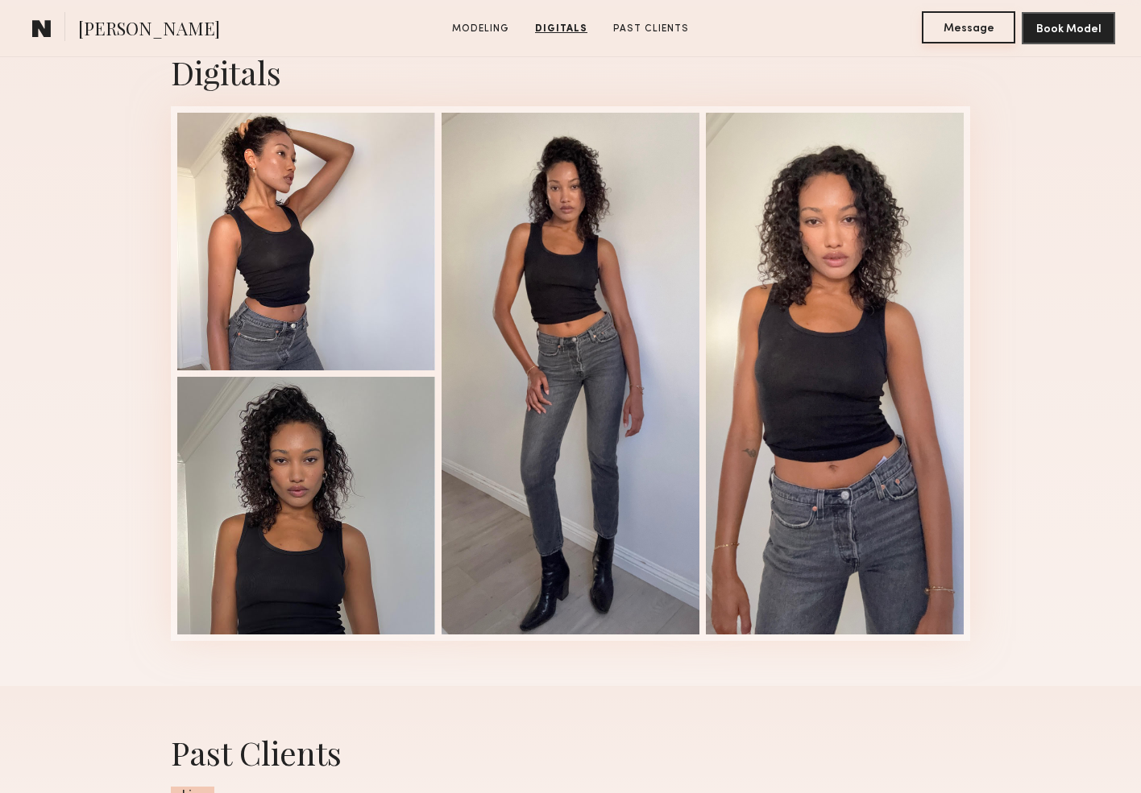
click at [952, 33] on button "Message" at bounding box center [967, 27] width 93 height 32
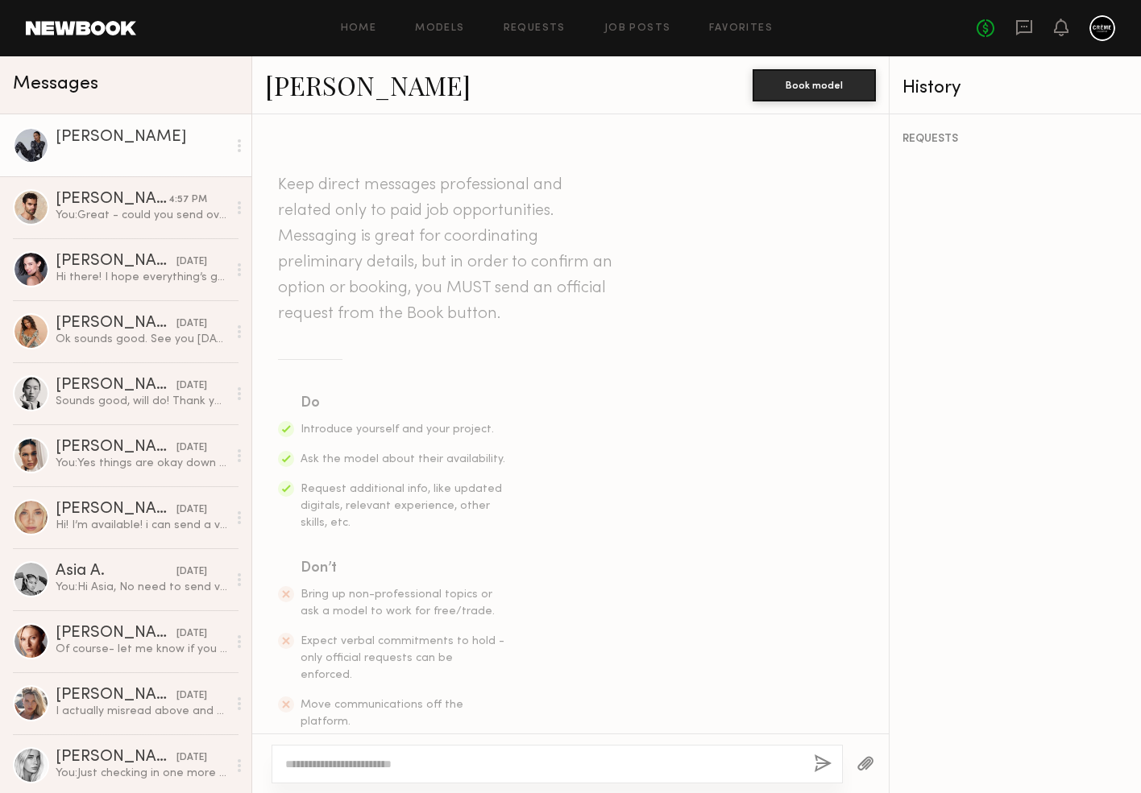
click at [371, 760] on textarea at bounding box center [543, 764] width 516 height 16
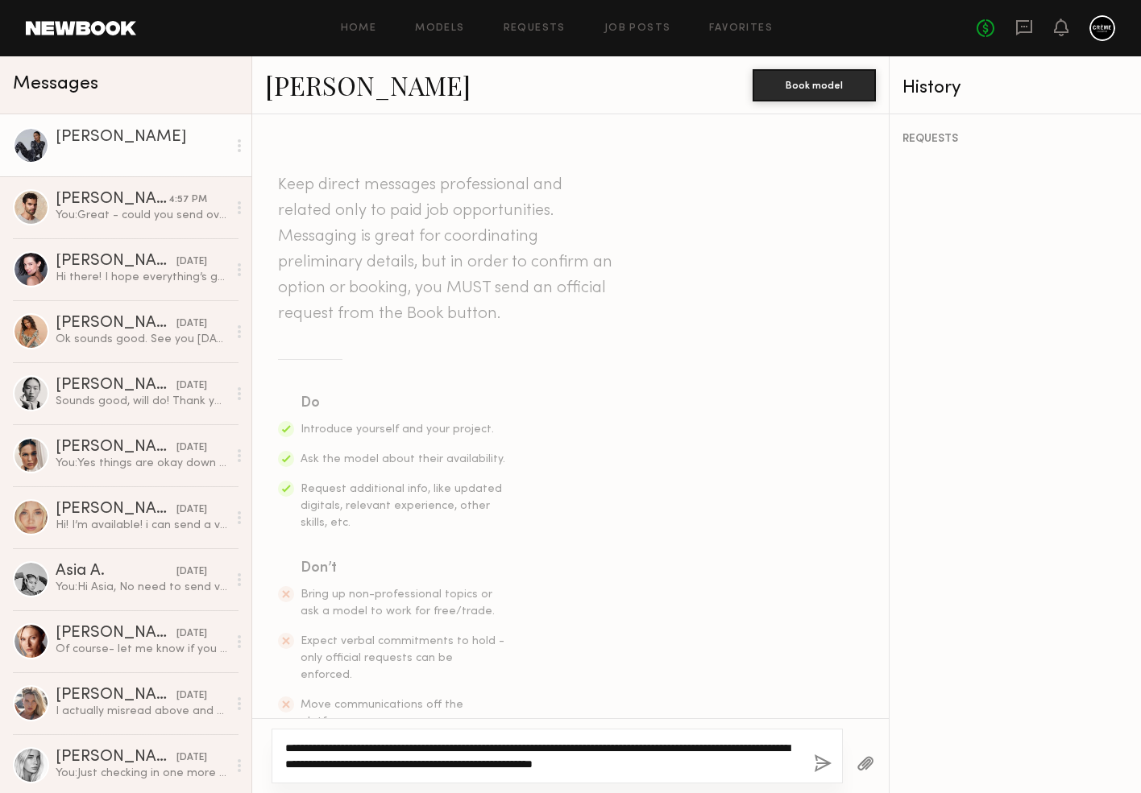
click at [530, 747] on textarea "**********" at bounding box center [543, 756] width 516 height 32
click at [760, 762] on textarea "**********" at bounding box center [543, 756] width 516 height 32
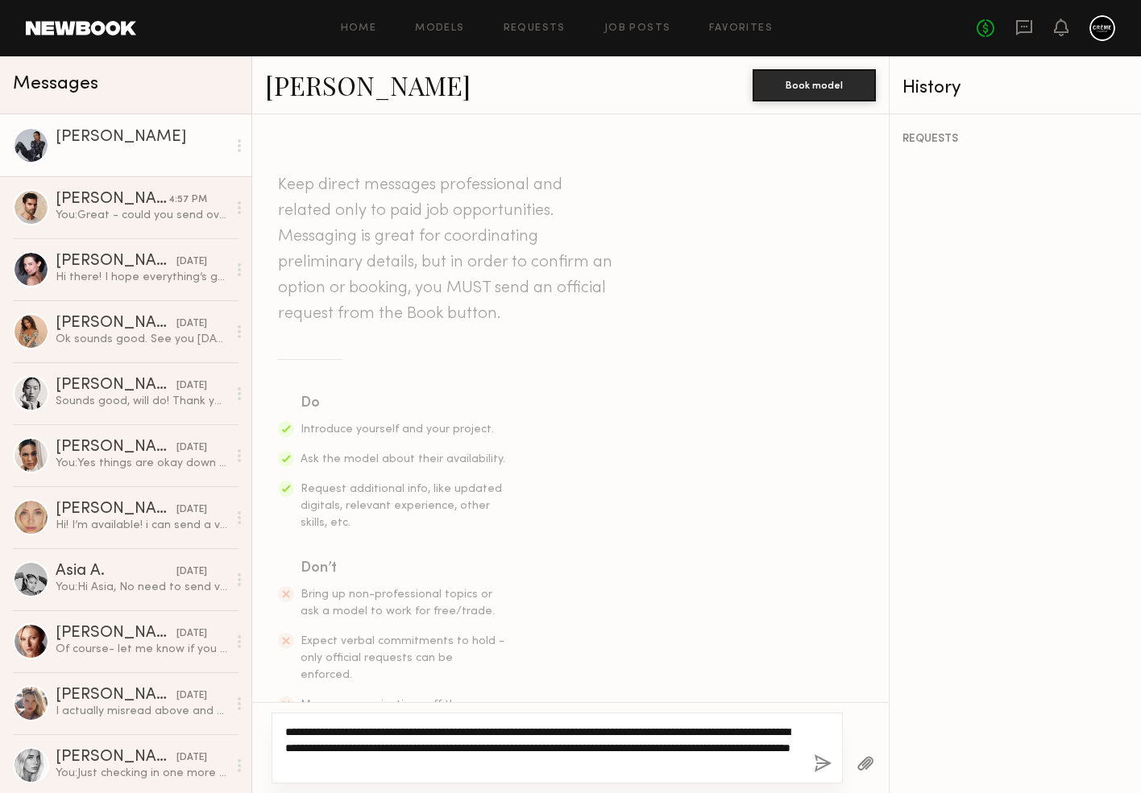
drag, startPoint x: 566, startPoint y: 759, endPoint x: 255, endPoint y: 713, distance: 314.3
click at [256, 714] on div "**********" at bounding box center [570, 747] width 636 height 91
click at [452, 744] on textarea "**********" at bounding box center [543, 748] width 516 height 48
click at [757, 749] on textarea "**********" at bounding box center [543, 748] width 516 height 48
drag, startPoint x: 506, startPoint y: 761, endPoint x: 449, endPoint y: 761, distance: 57.2
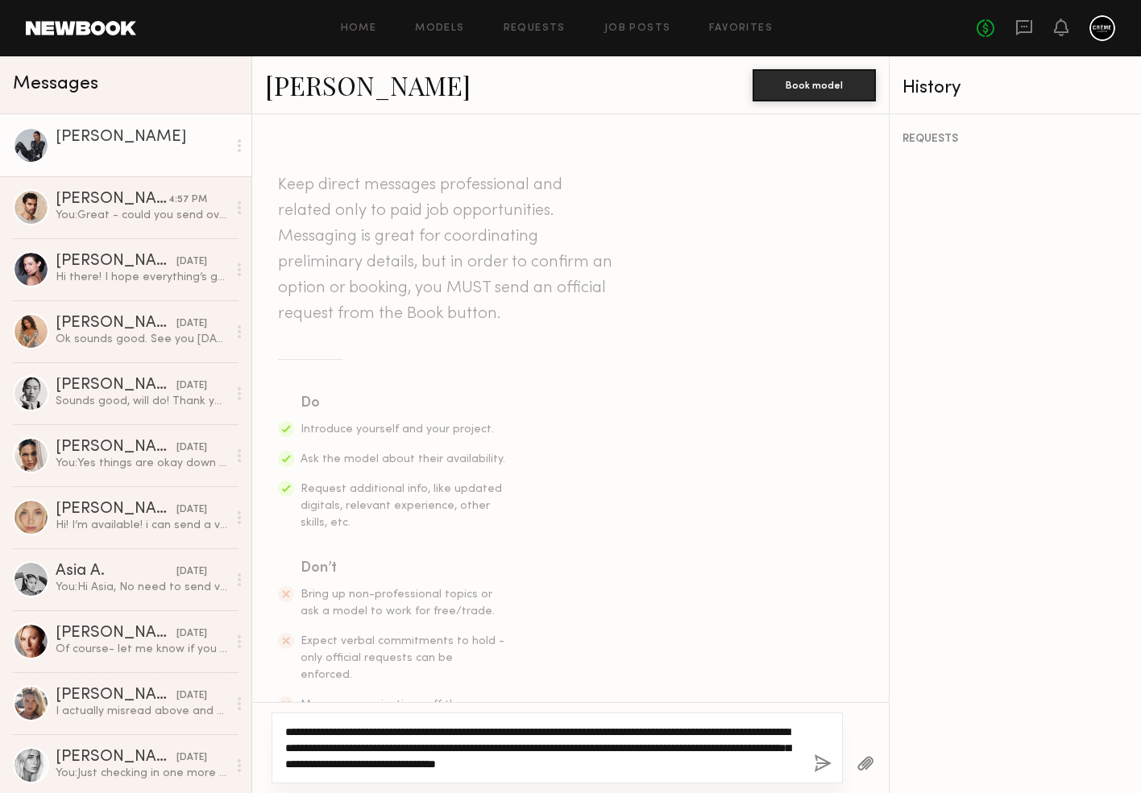
click at [448, 761] on textarea "**********" at bounding box center [543, 748] width 516 height 48
drag, startPoint x: 725, startPoint y: 768, endPoint x: 320, endPoint y: 685, distance: 413.6
click at [320, 688] on div "**********" at bounding box center [570, 453] width 636 height 679
type textarea "**********"
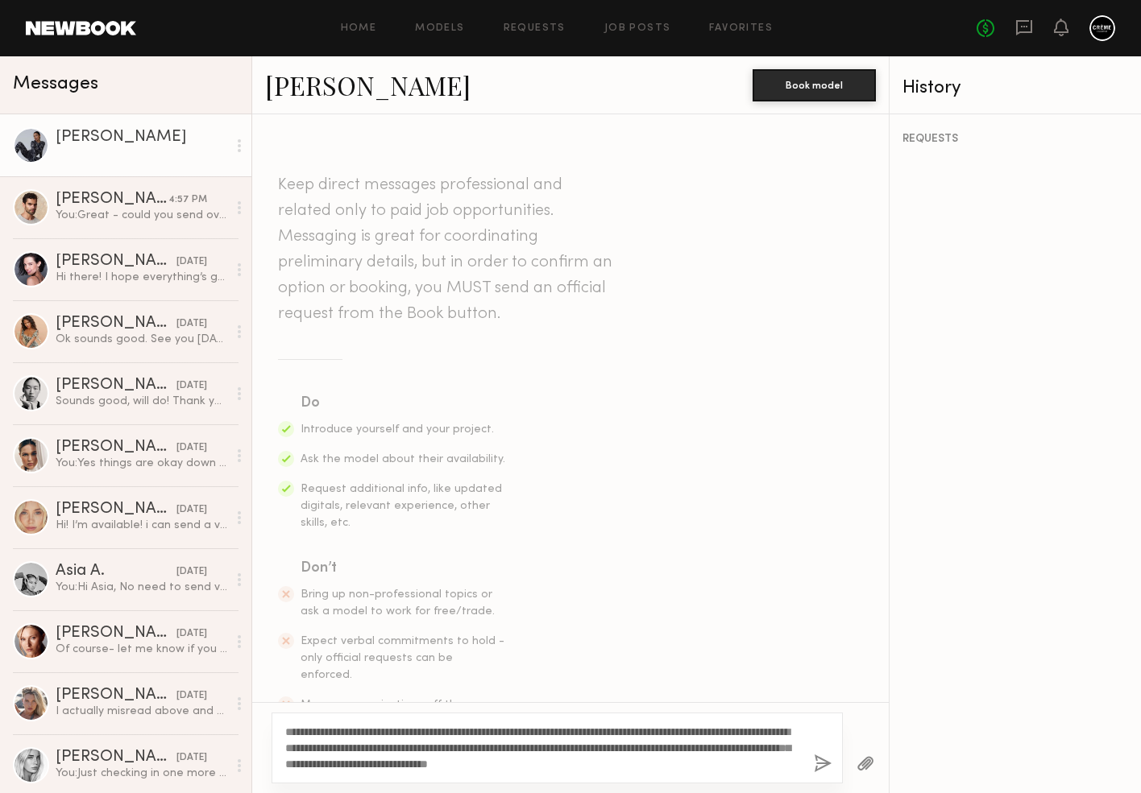
click at [819, 762] on button "button" at bounding box center [823, 765] width 18 height 20
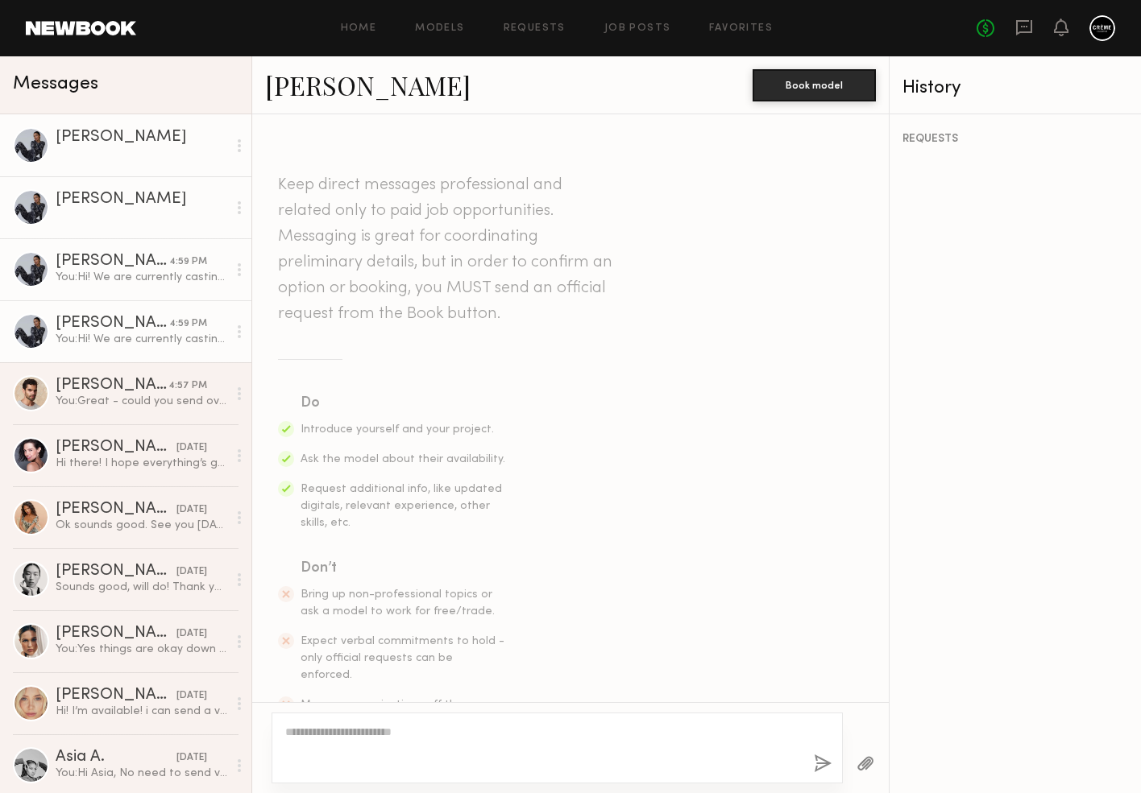
scroll to position [291, 0]
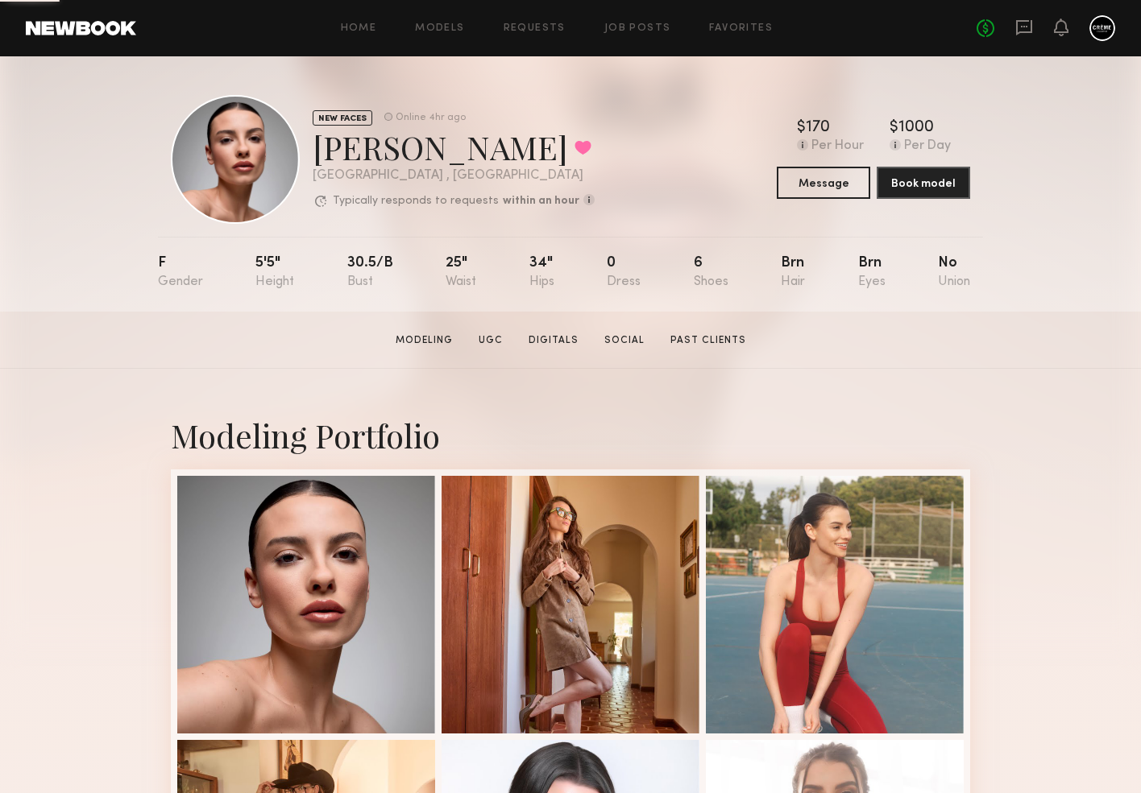
drag, startPoint x: 823, startPoint y: 179, endPoint x: 723, endPoint y: 288, distance: 148.2
click at [723, 288] on div "NEW FACES Online 4hr ago [PERSON_NAME] Favorited [GEOGRAPHIC_DATA] , [GEOGRAPHI…" at bounding box center [570, 183] width 1141 height 255
click at [819, 177] on button "Message" at bounding box center [822, 182] width 93 height 32
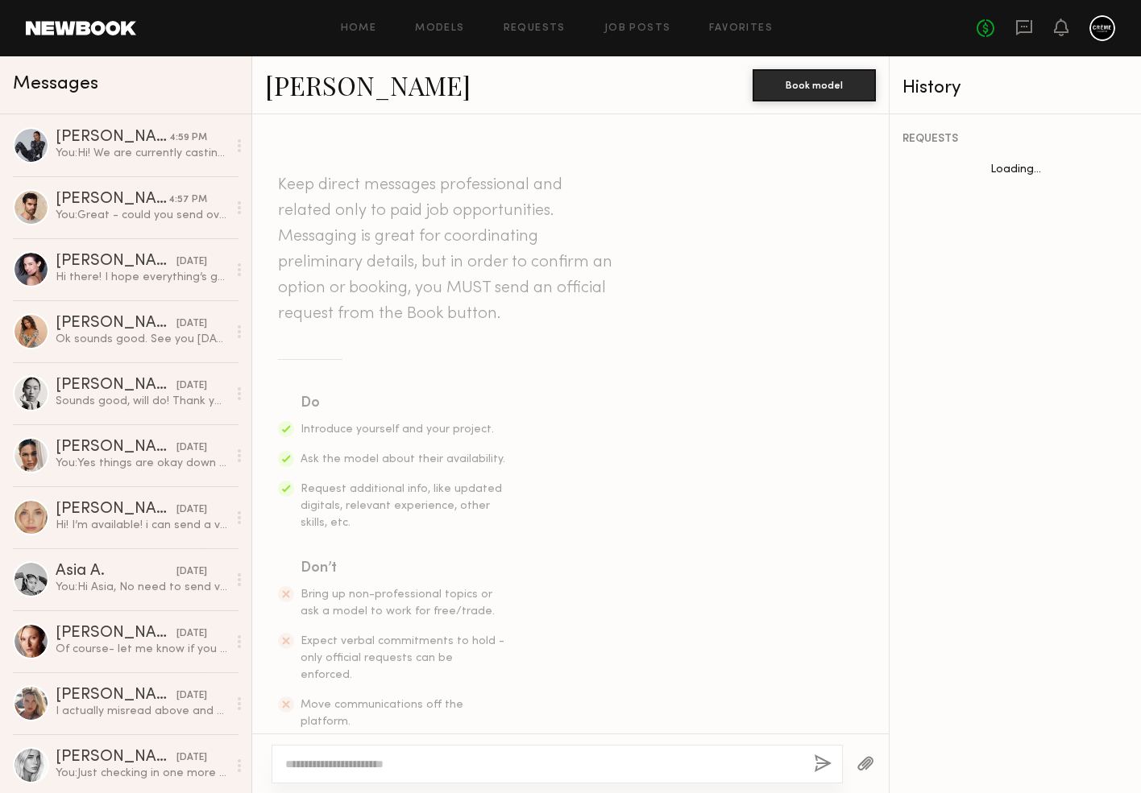
click at [363, 774] on div at bounding box center [556, 764] width 571 height 39
click at [363, 772] on div at bounding box center [556, 764] width 571 height 39
click at [361, 756] on textarea at bounding box center [543, 764] width 516 height 16
paste textarea "**********"
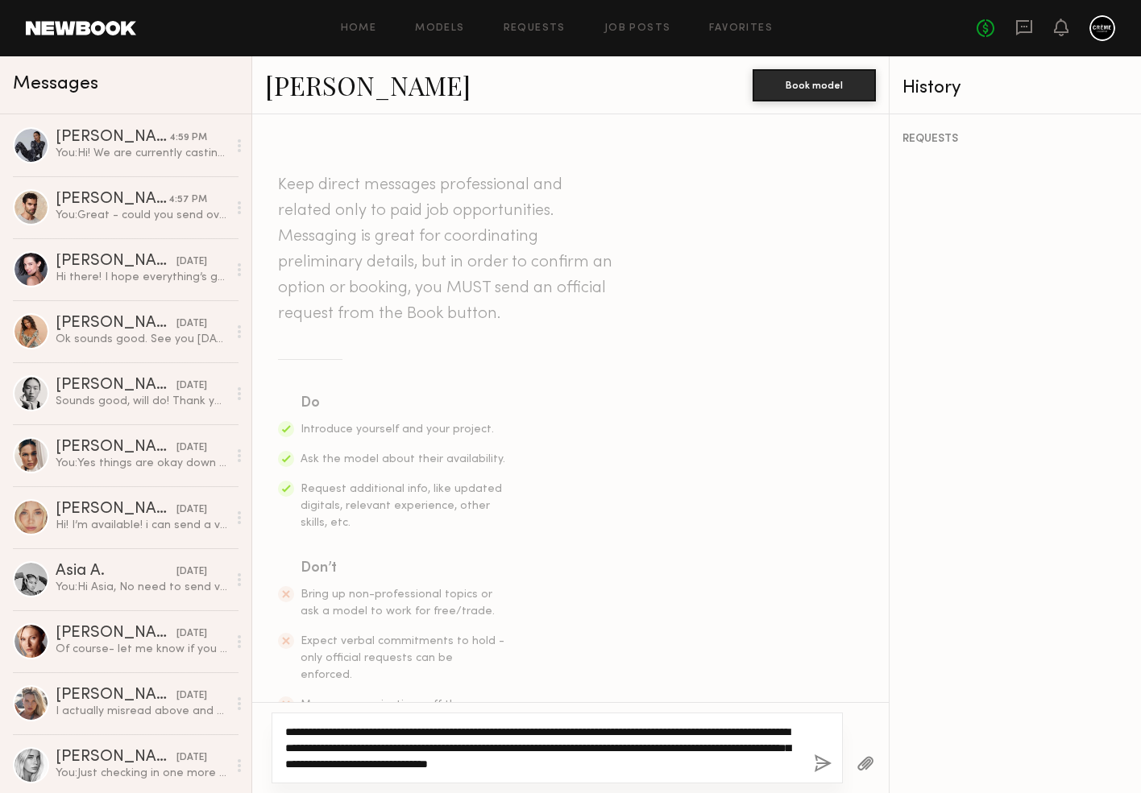
type textarea "**********"
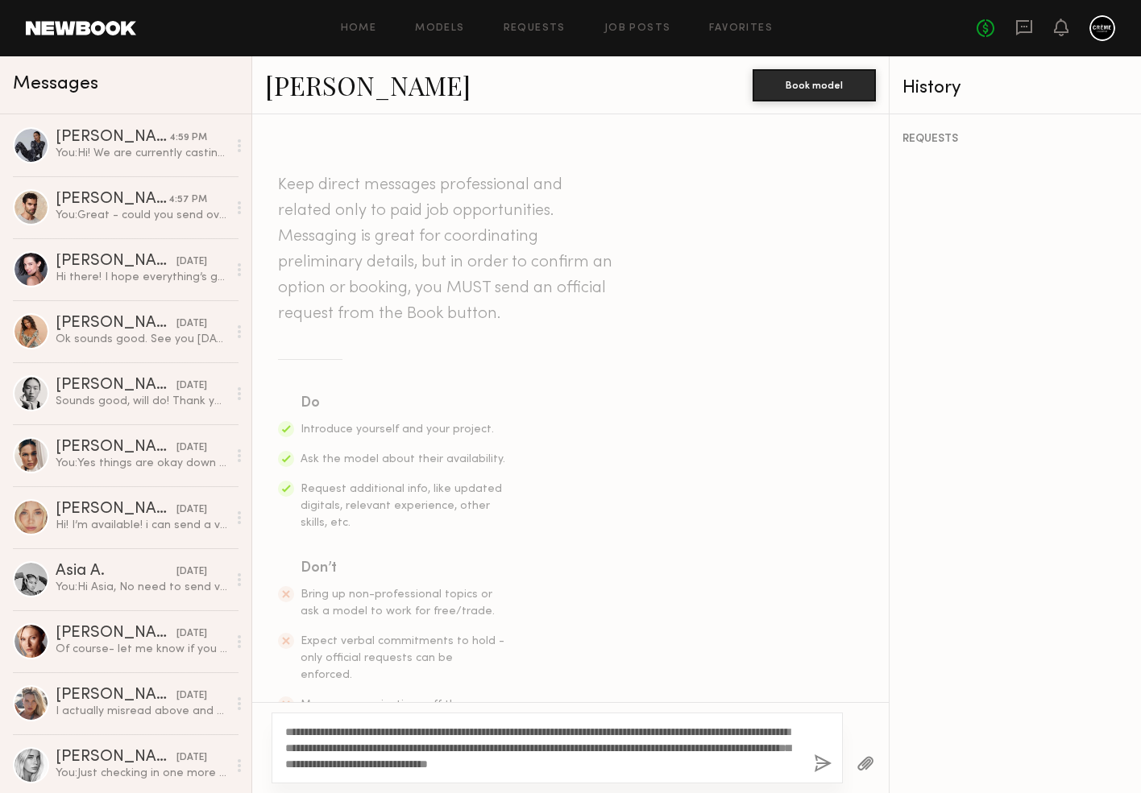
click at [822, 760] on button "button" at bounding box center [823, 765] width 18 height 20
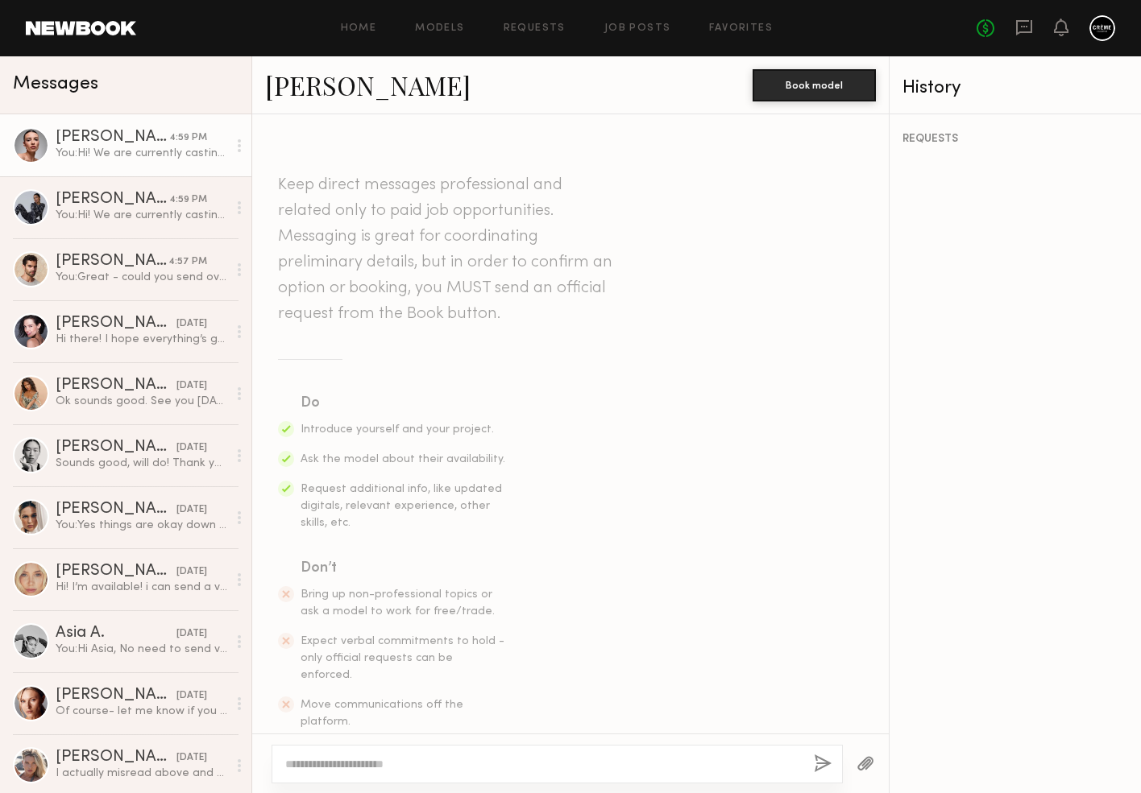
scroll to position [291, 0]
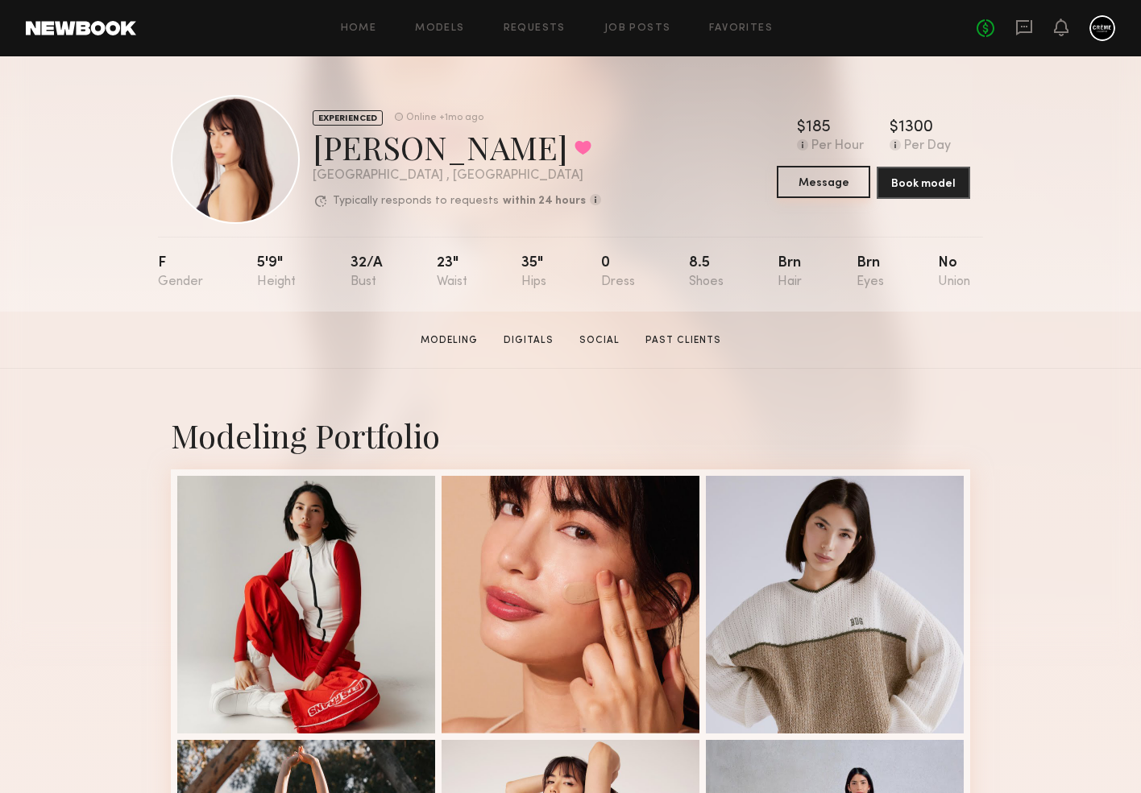
click at [801, 184] on button "Message" at bounding box center [822, 182] width 93 height 32
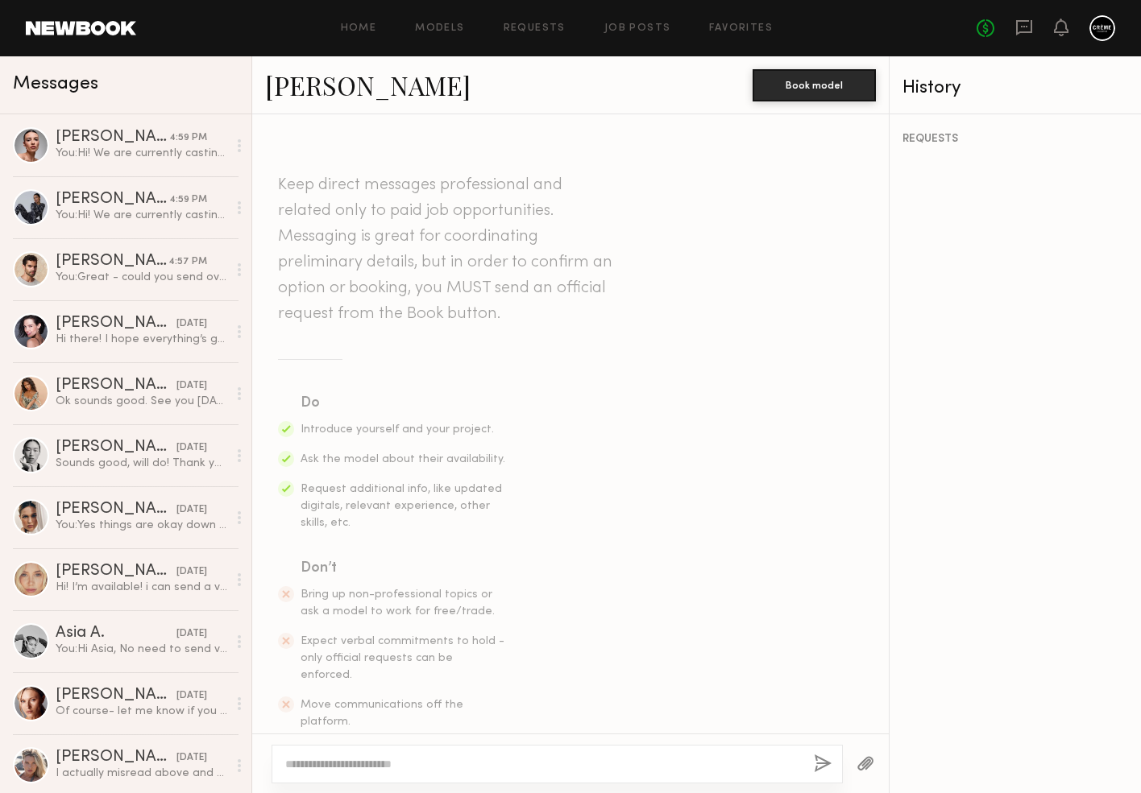
click at [384, 758] on textarea at bounding box center [543, 764] width 516 height 16
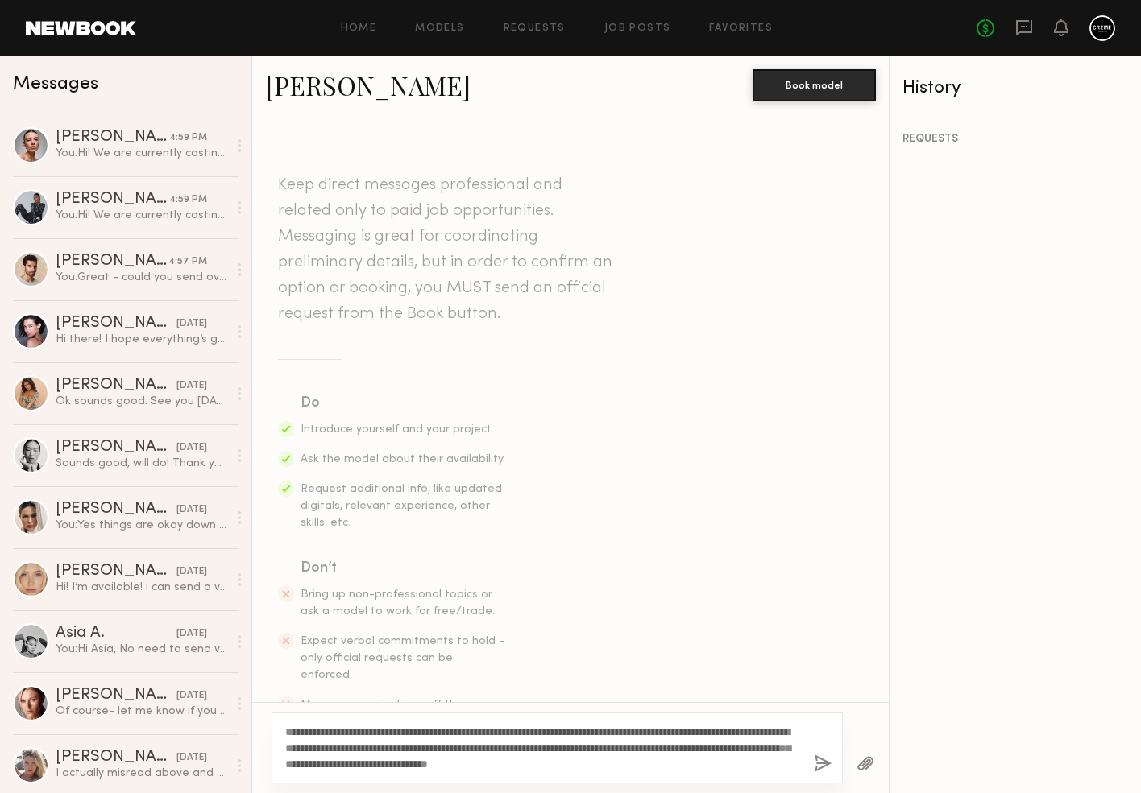
type textarea "**********"
click at [818, 764] on button "button" at bounding box center [823, 765] width 18 height 20
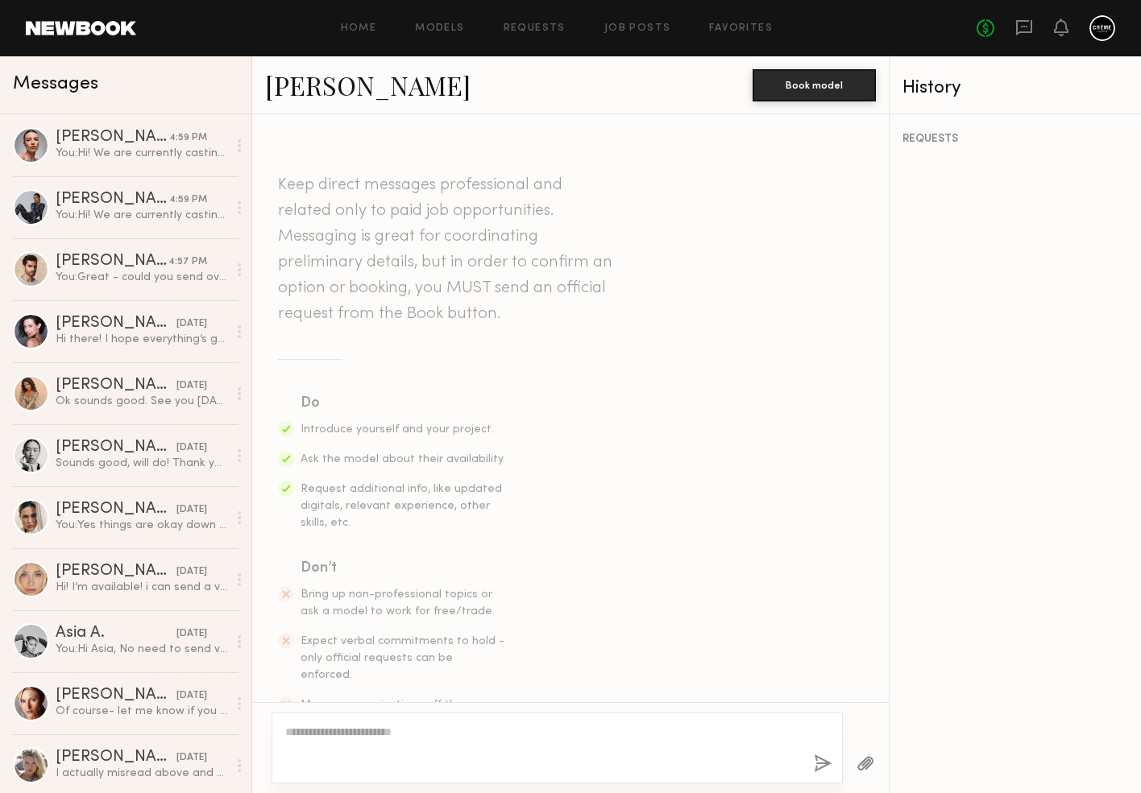
scroll to position [291, 0]
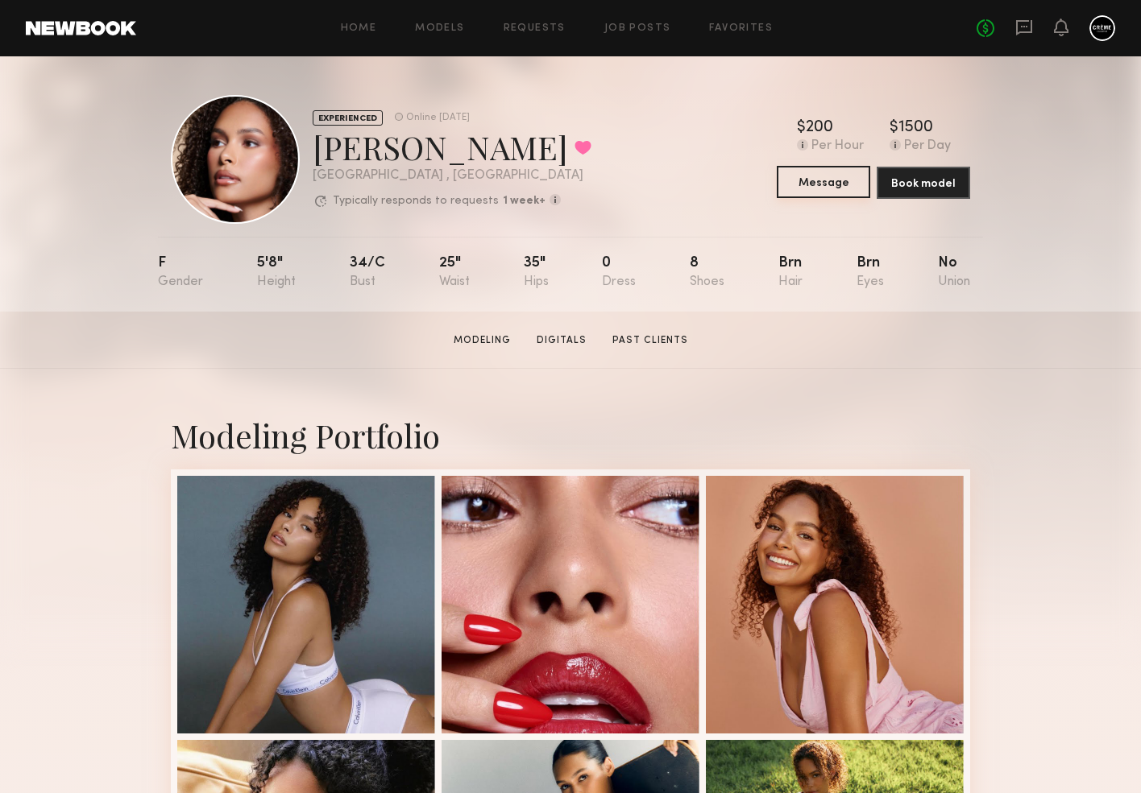
click at [823, 184] on button "Message" at bounding box center [822, 182] width 93 height 32
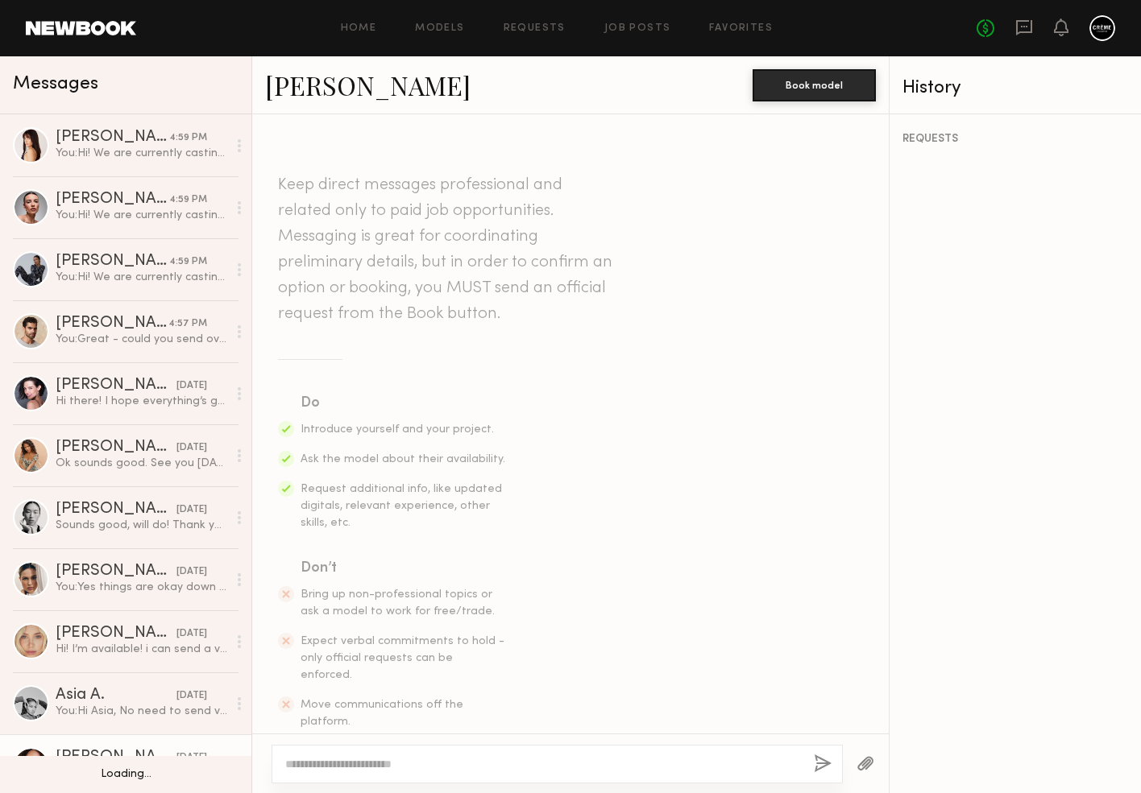
scroll to position [509, 0]
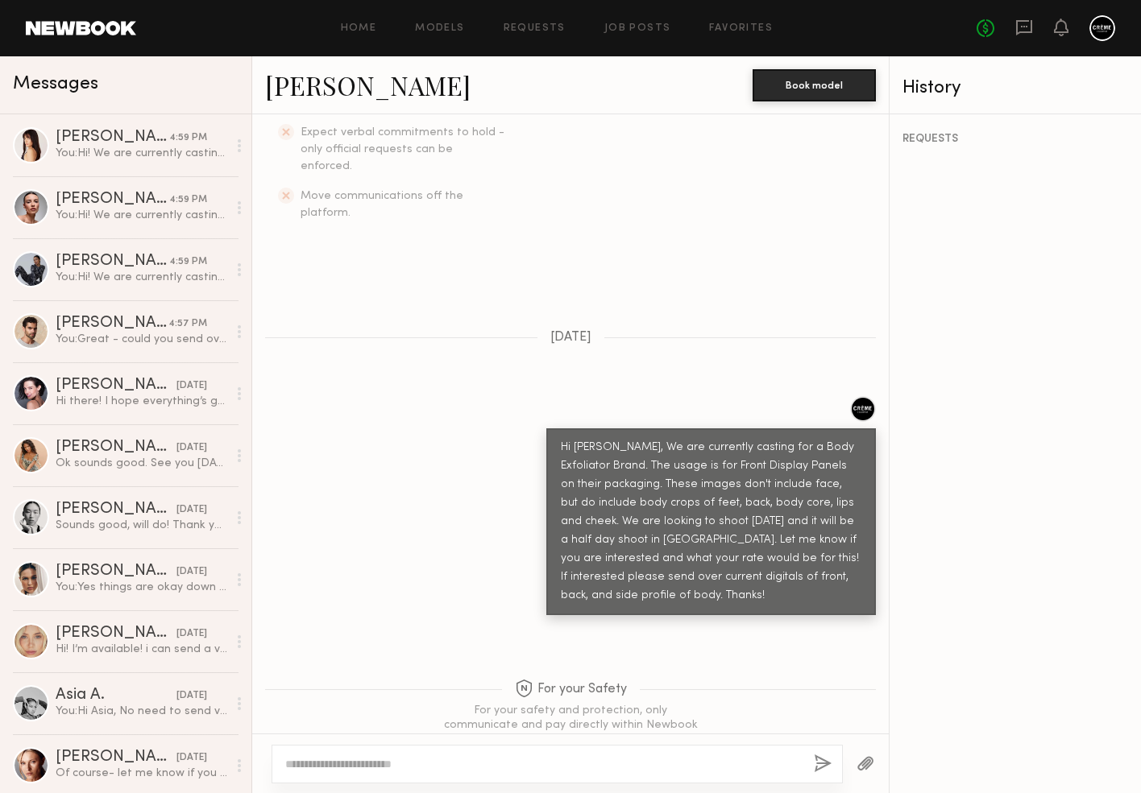
click at [360, 761] on textarea at bounding box center [543, 764] width 516 height 16
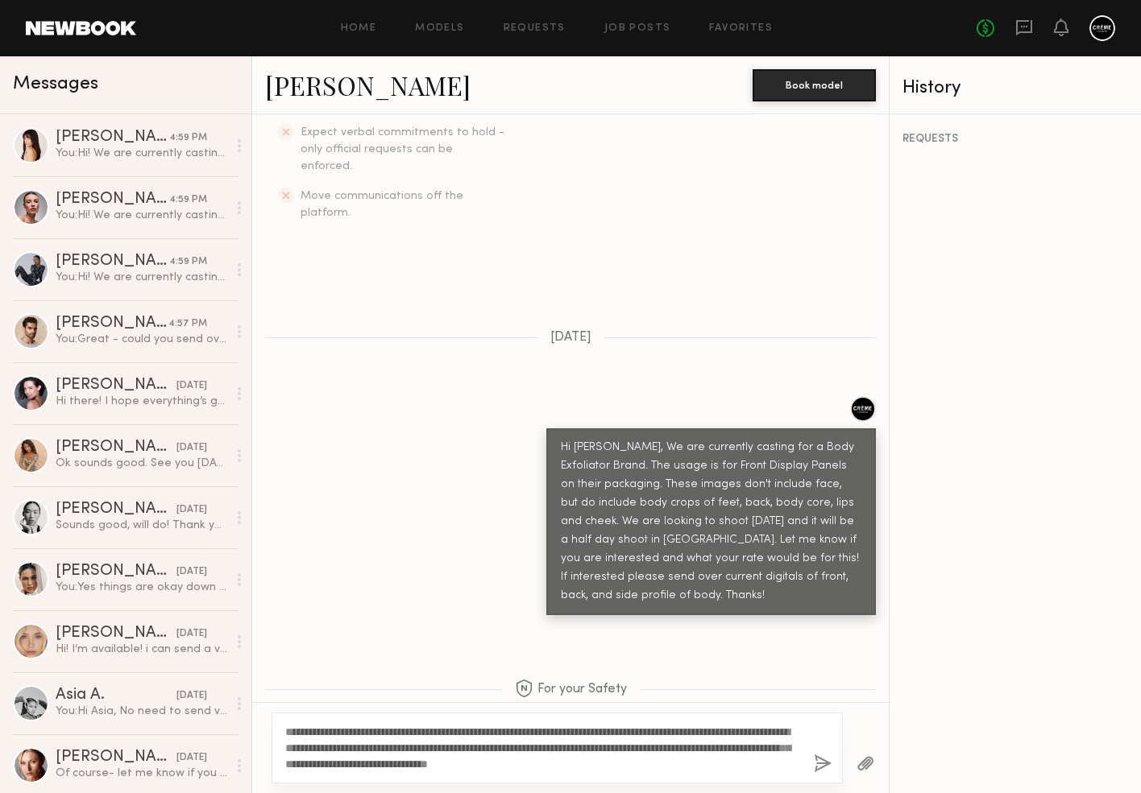
type textarea "**********"
click at [817, 760] on button "button" at bounding box center [823, 765] width 18 height 20
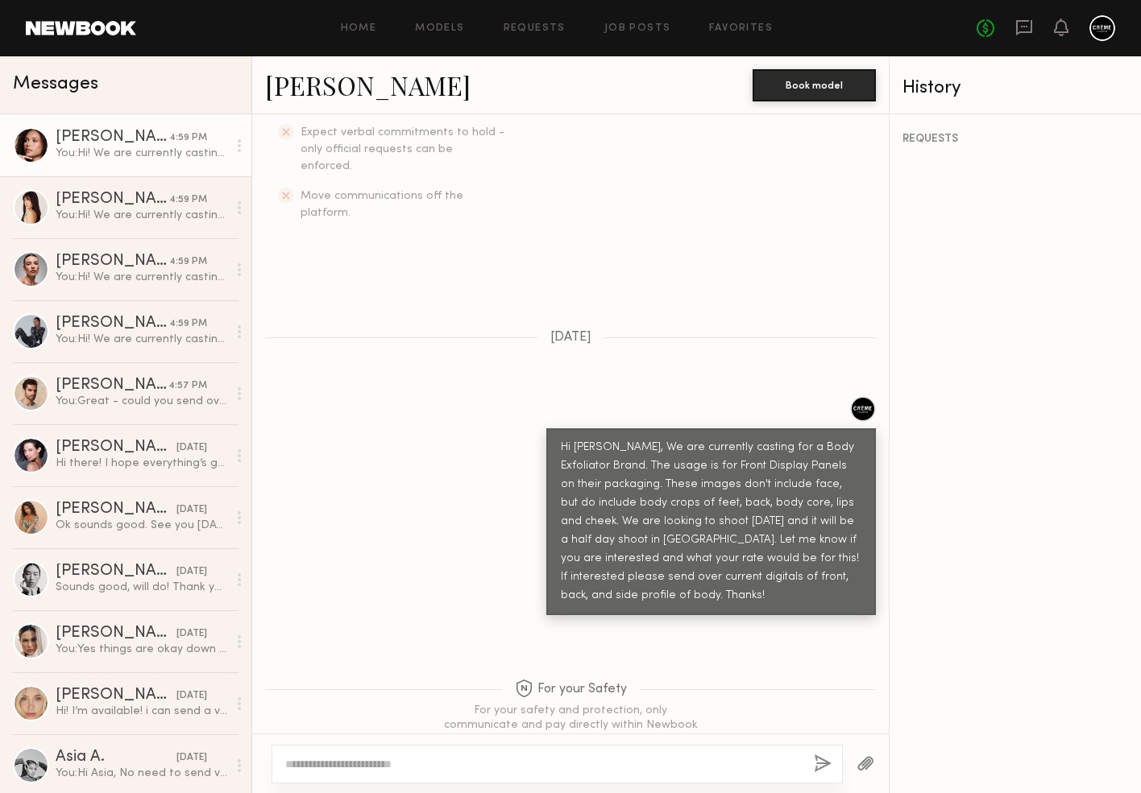
scroll to position [871, 0]
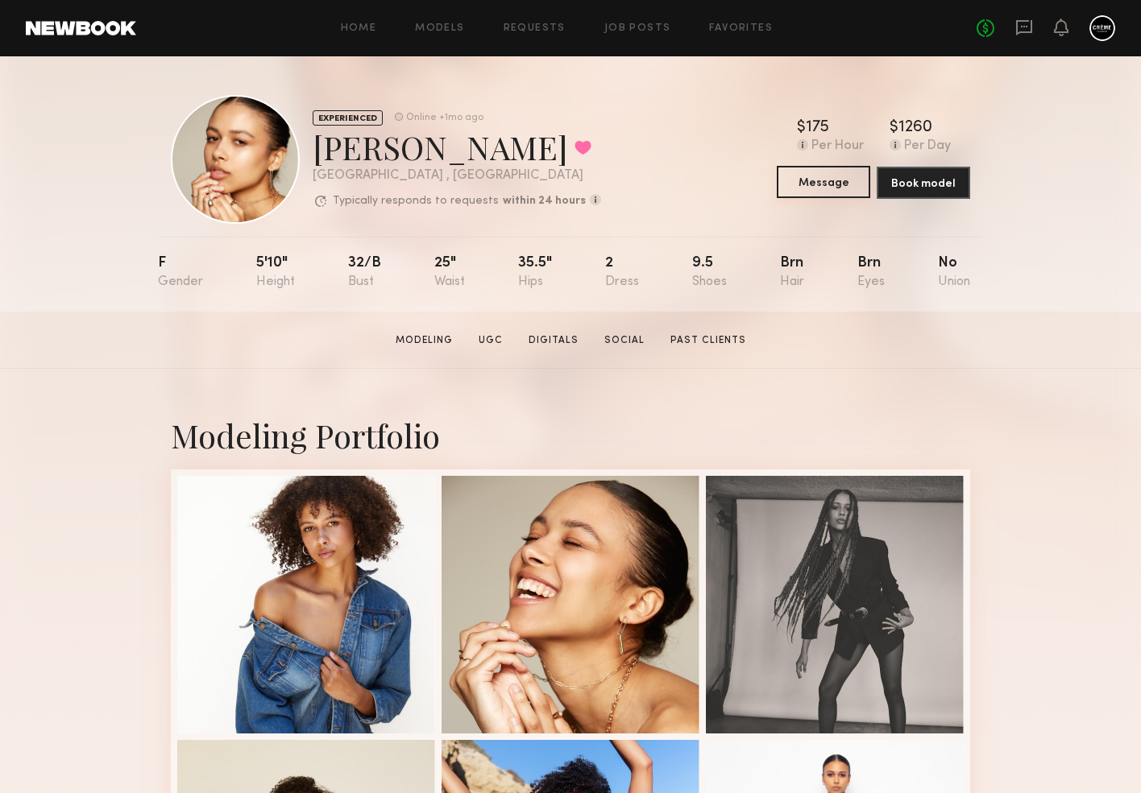
click at [805, 184] on button "Message" at bounding box center [822, 182] width 93 height 32
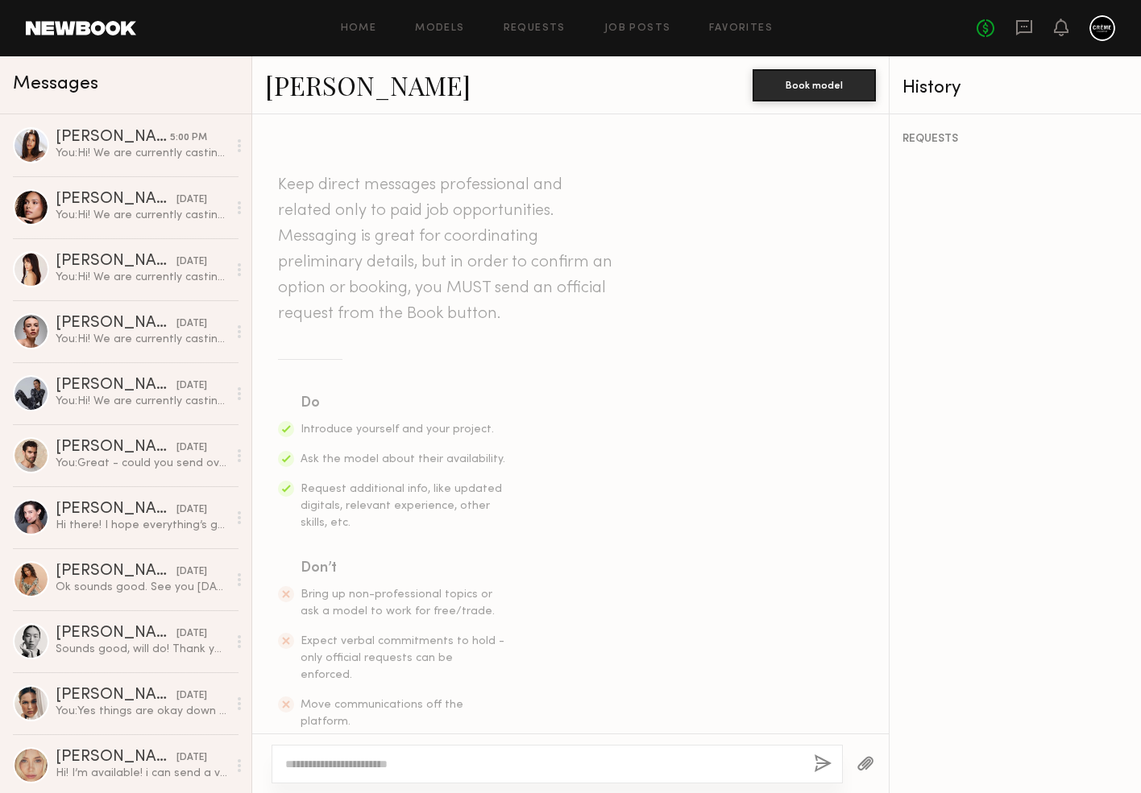
click at [479, 760] on textarea at bounding box center [543, 764] width 516 height 16
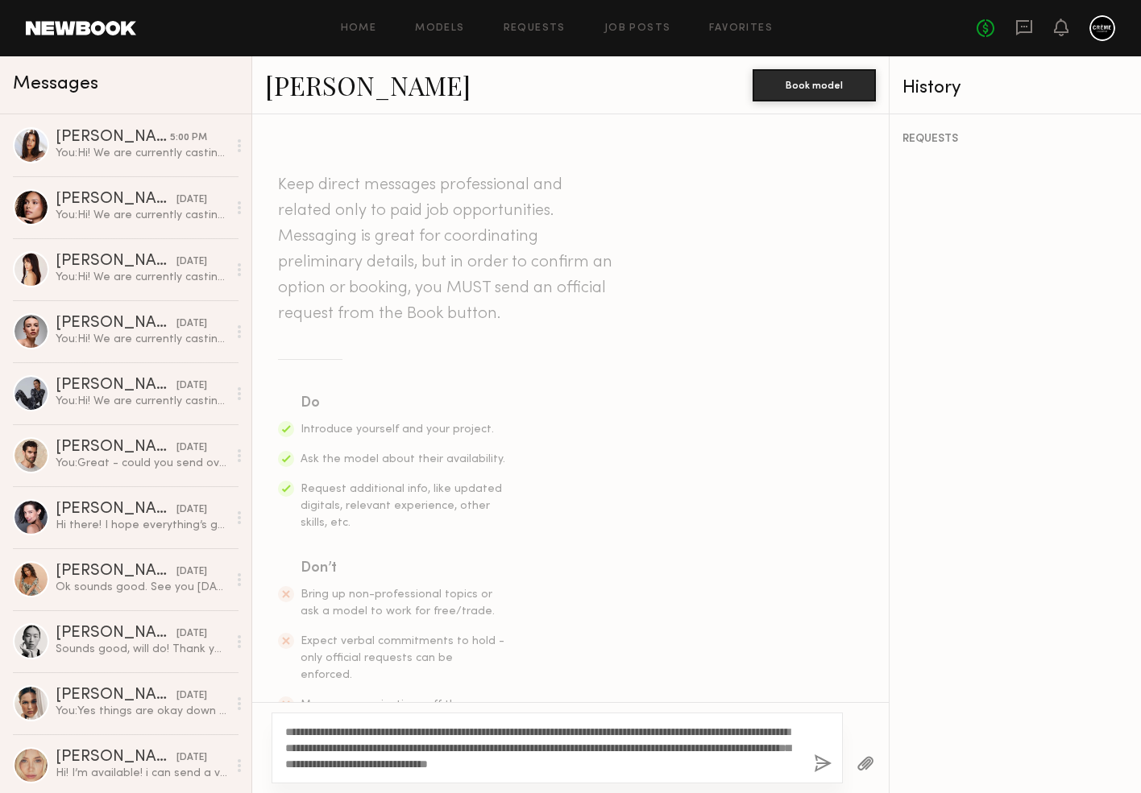
type textarea "**********"
click at [817, 762] on button "button" at bounding box center [823, 765] width 18 height 20
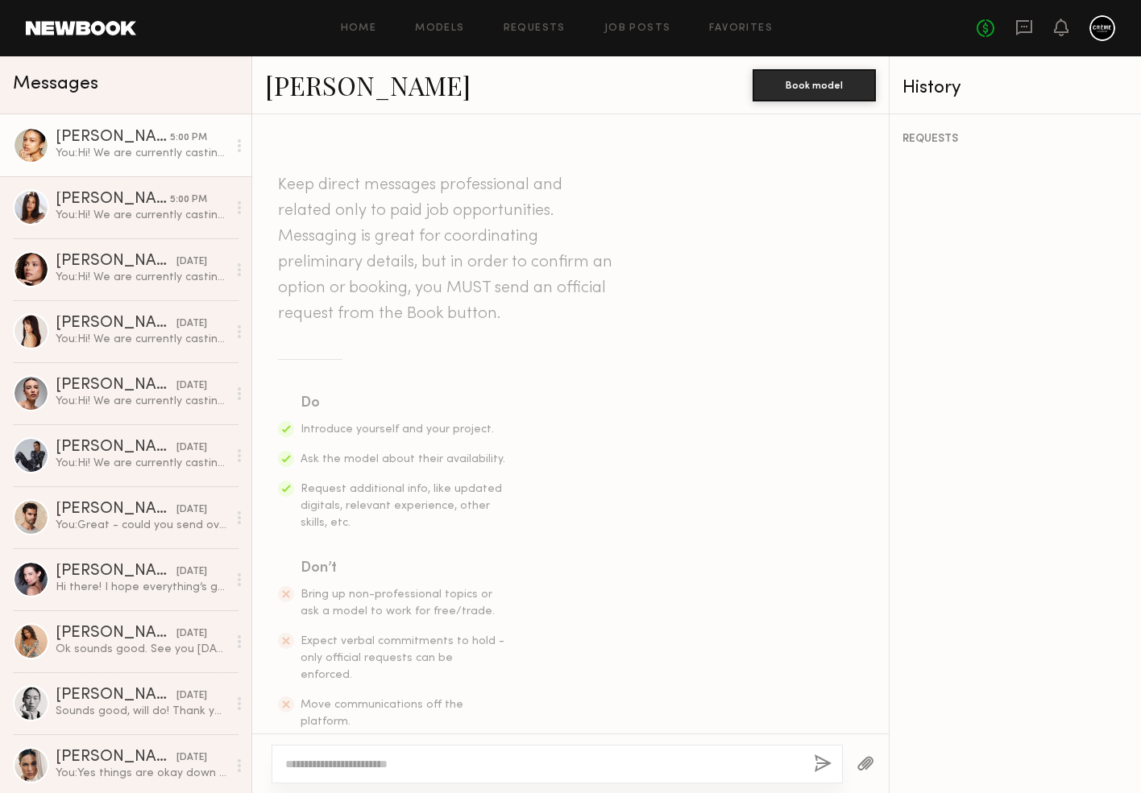
scroll to position [291, 0]
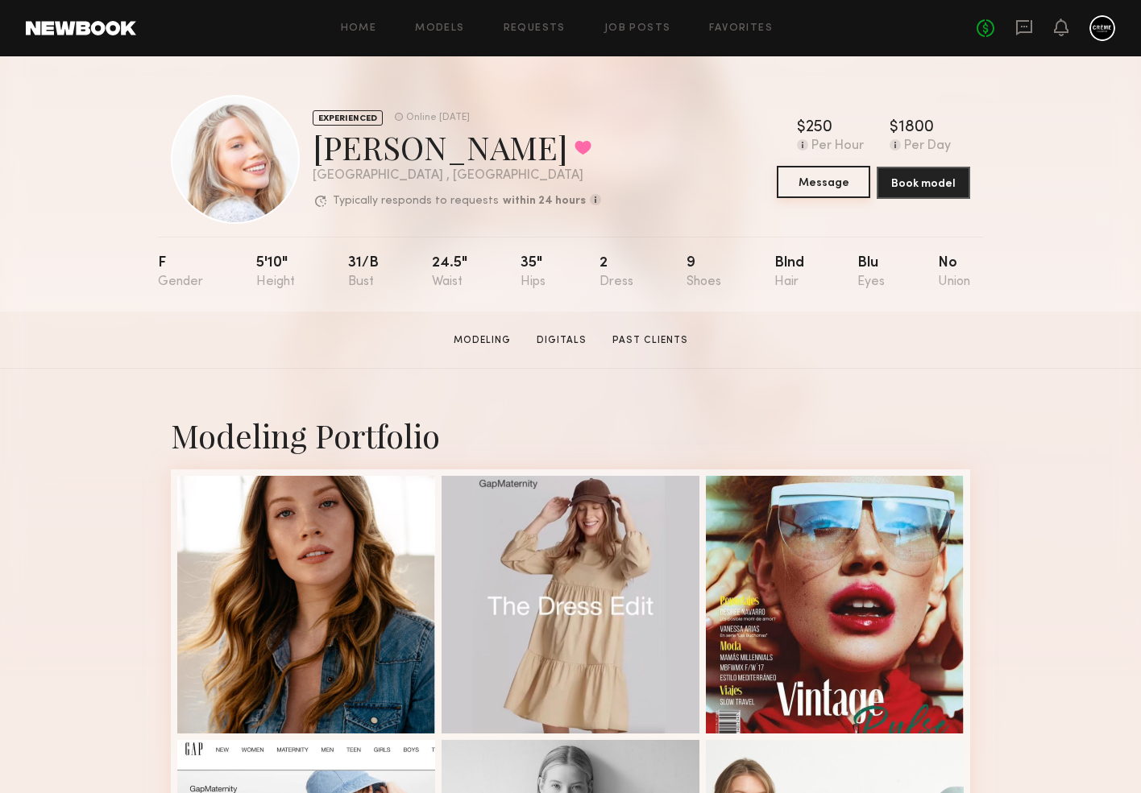
click at [812, 184] on button "Message" at bounding box center [822, 182] width 93 height 32
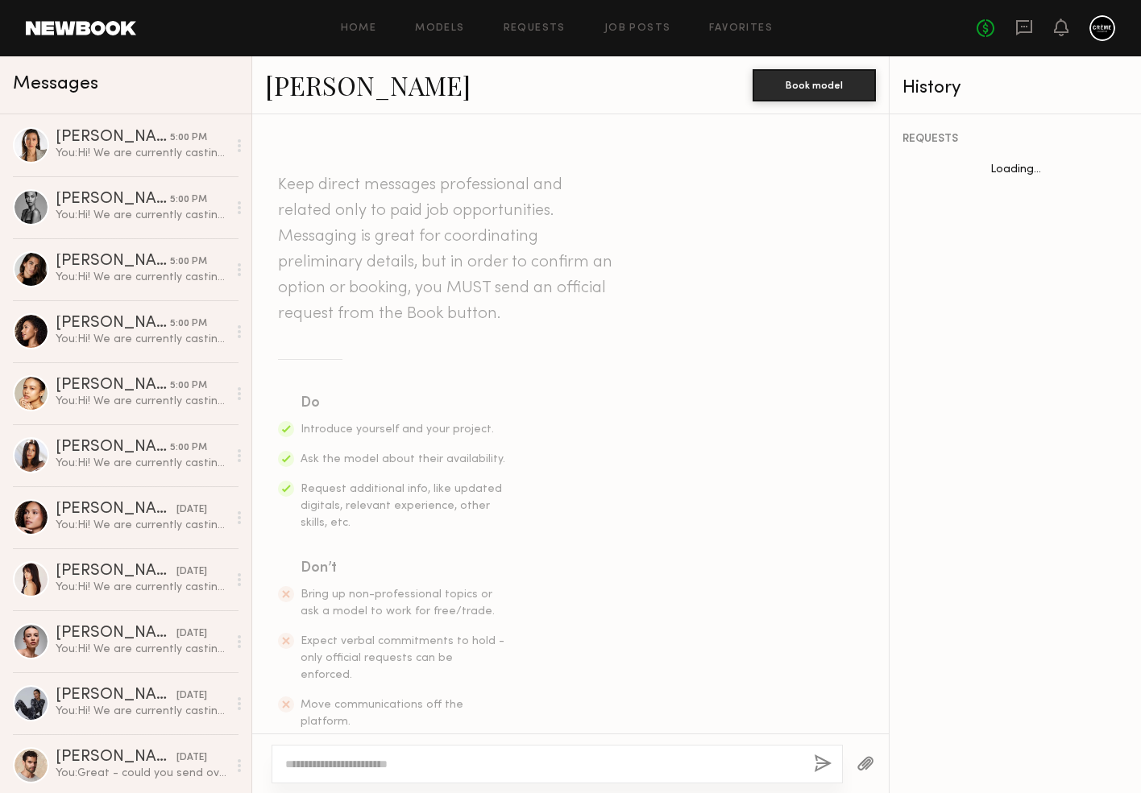
scroll to position [385, 0]
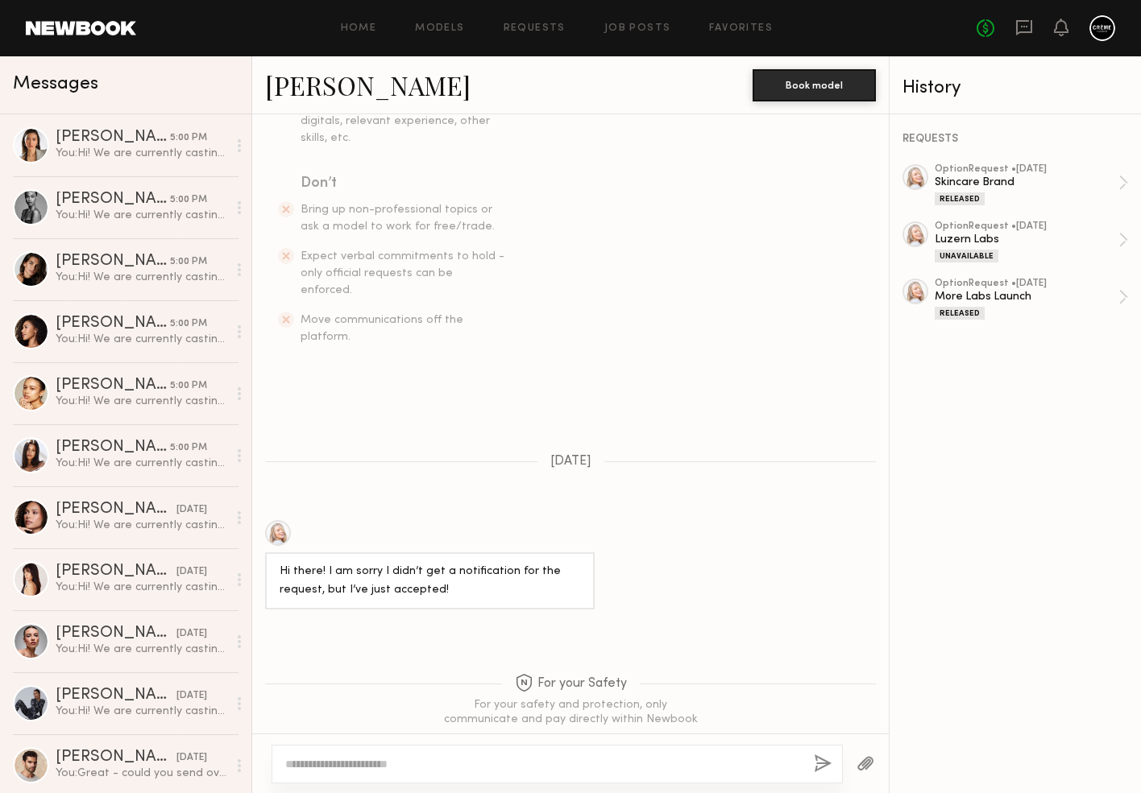
click at [401, 757] on textarea at bounding box center [543, 764] width 516 height 16
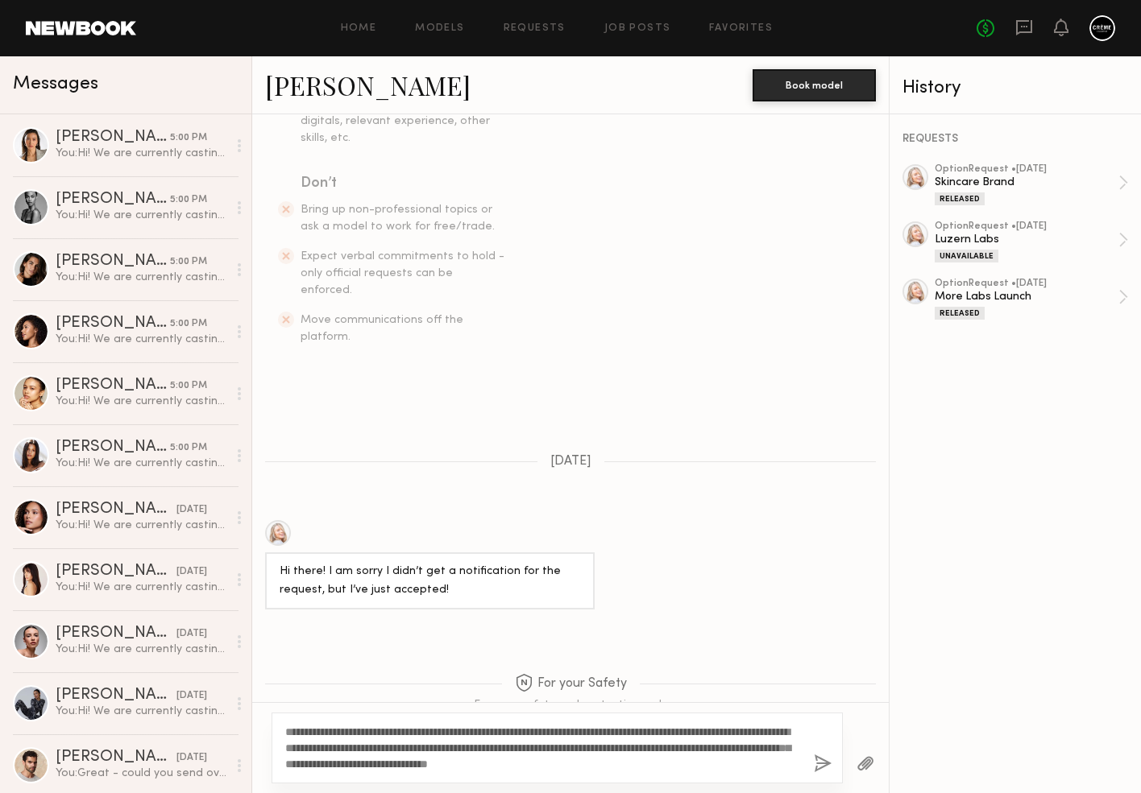
type textarea "**********"
click at [816, 756] on button "button" at bounding box center [823, 765] width 18 height 20
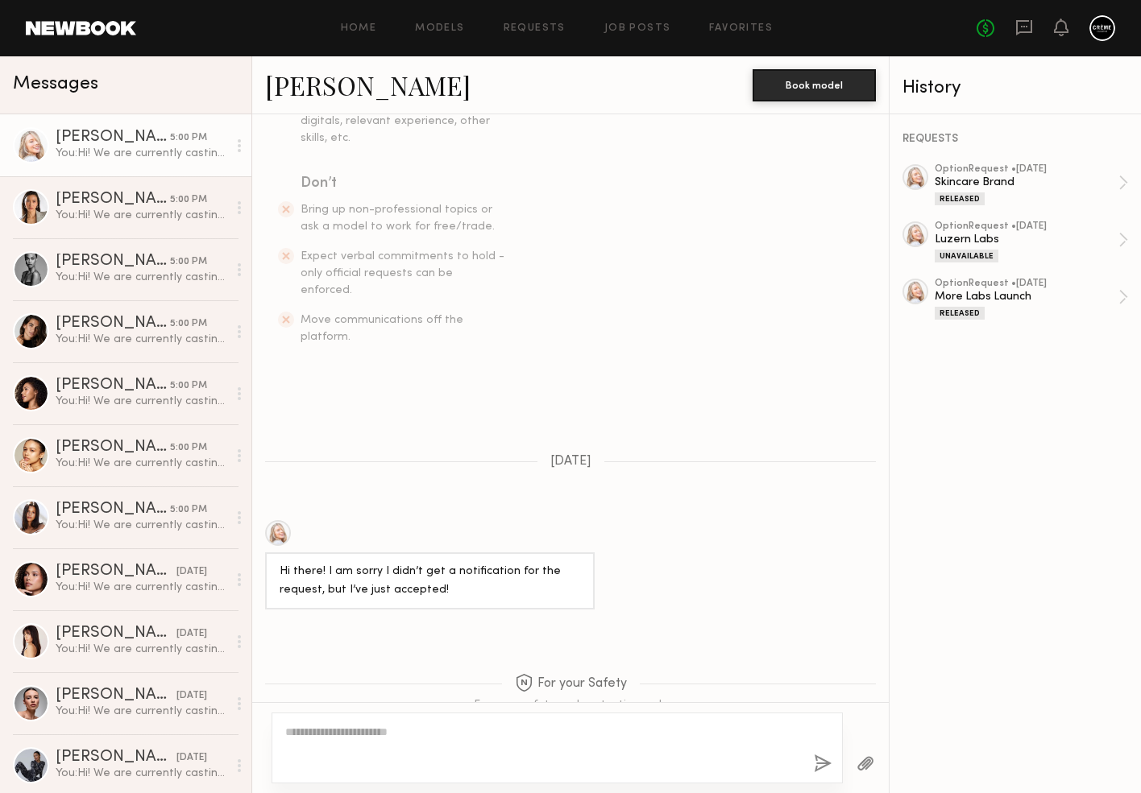
scroll to position [747, 0]
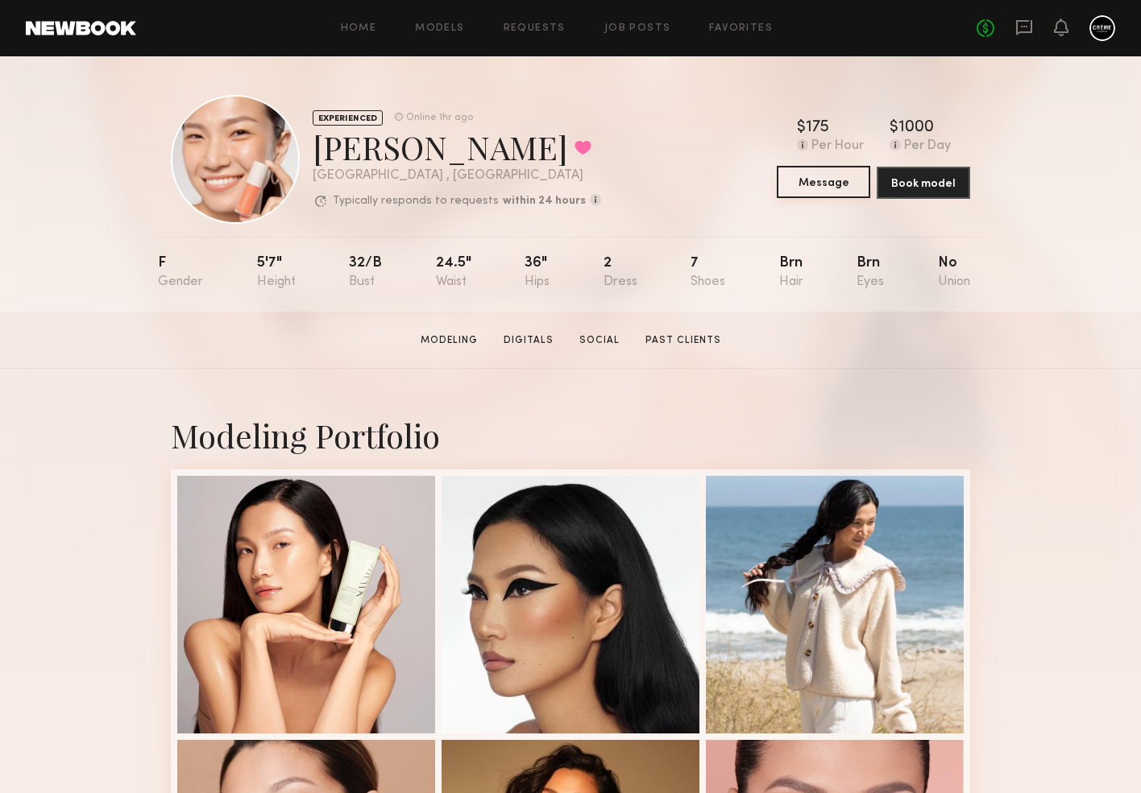
click at [818, 186] on button "Message" at bounding box center [822, 182] width 93 height 32
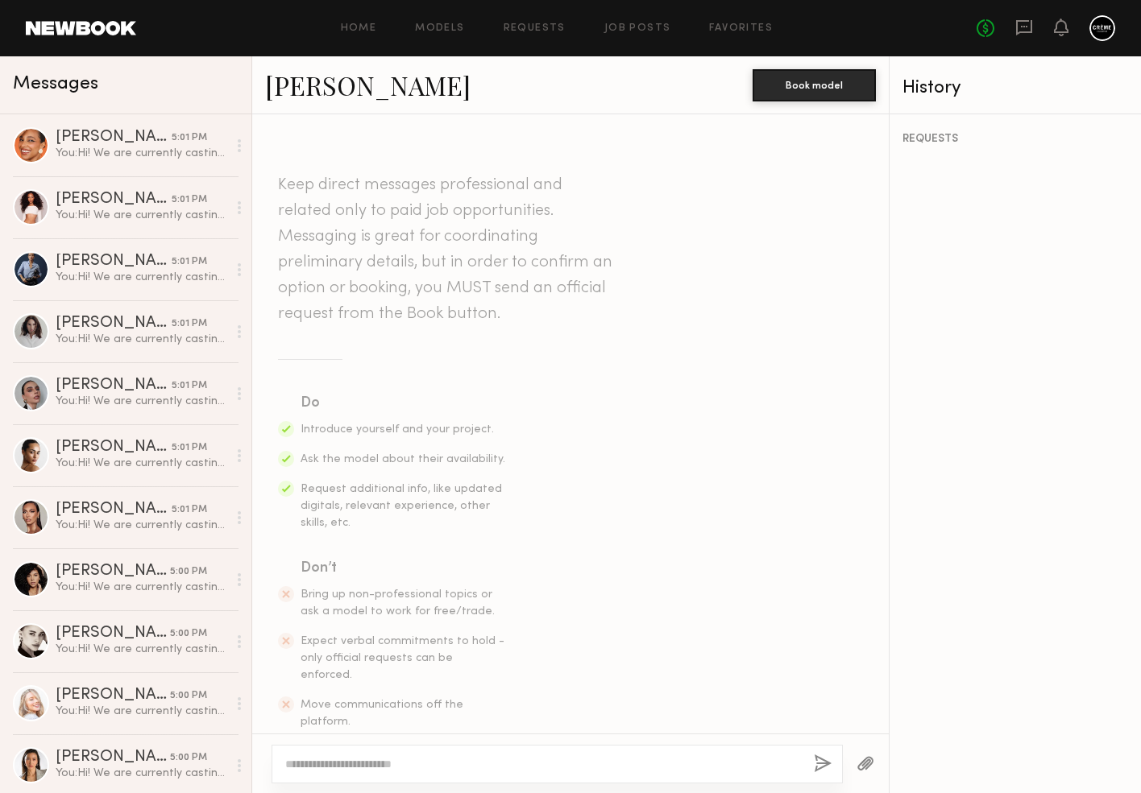
click at [349, 764] on textarea at bounding box center [543, 764] width 516 height 16
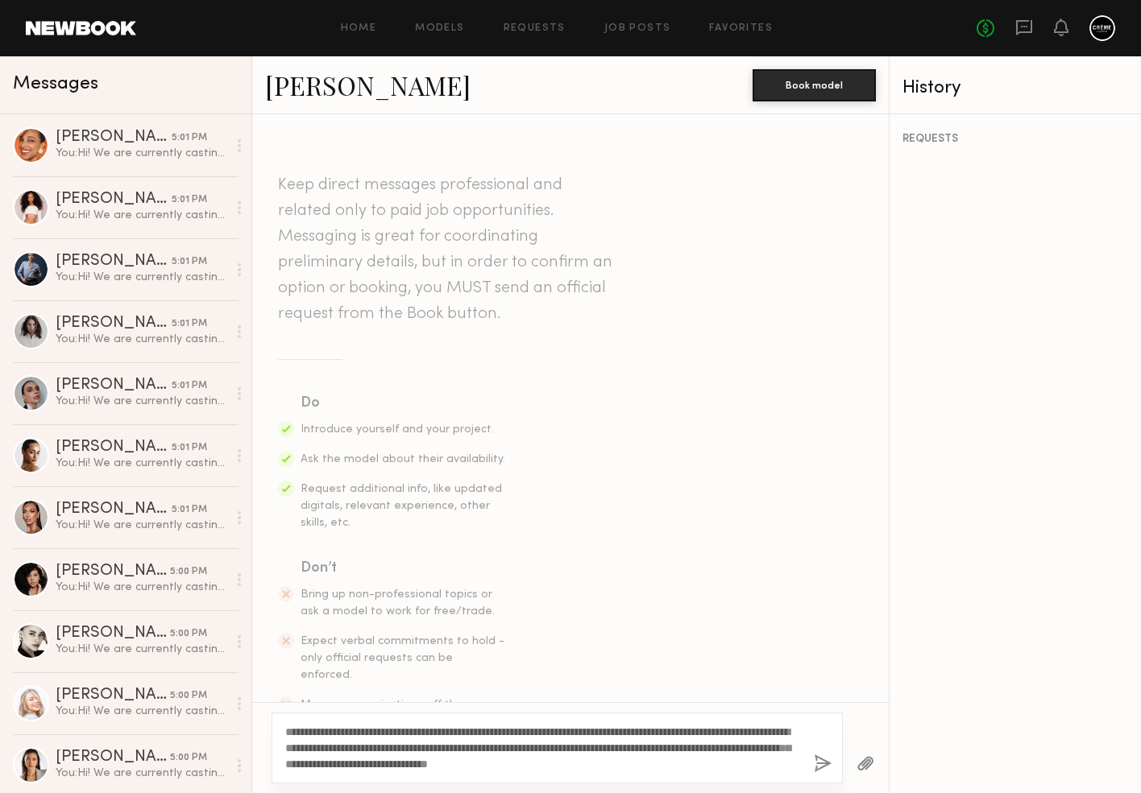
type textarea "**********"
click at [818, 768] on button "button" at bounding box center [823, 765] width 18 height 20
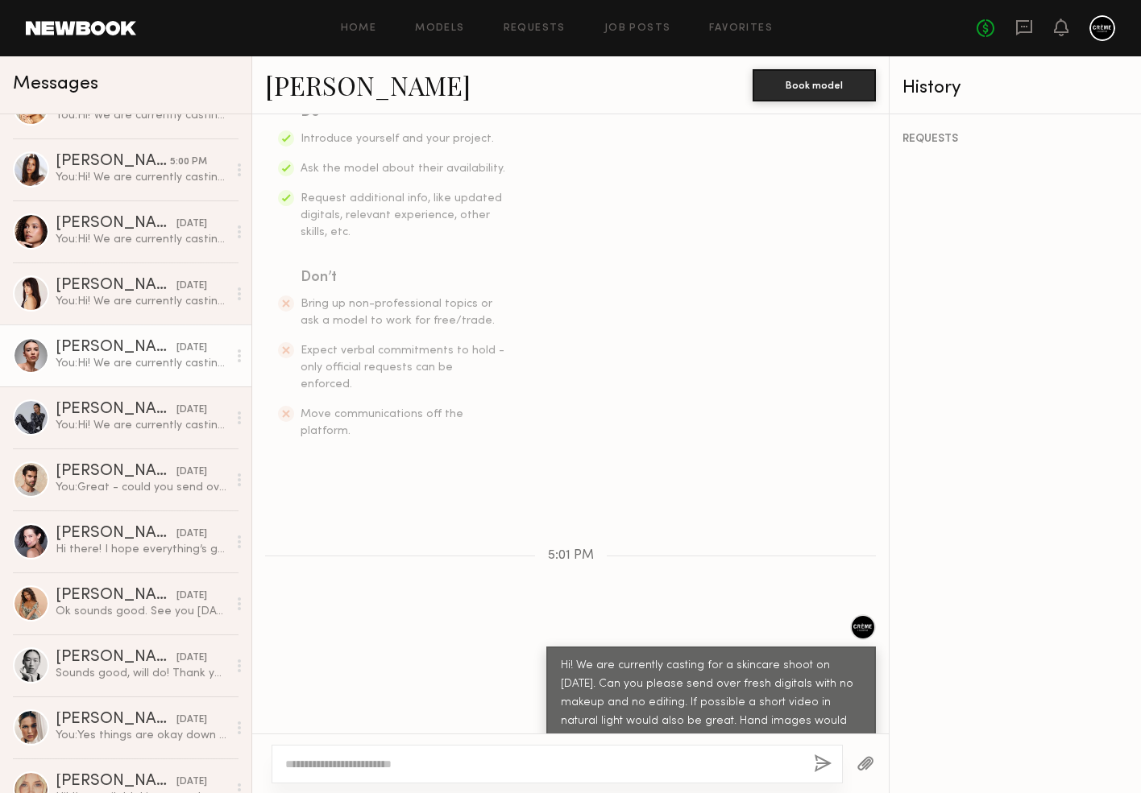
scroll to position [1058, 0]
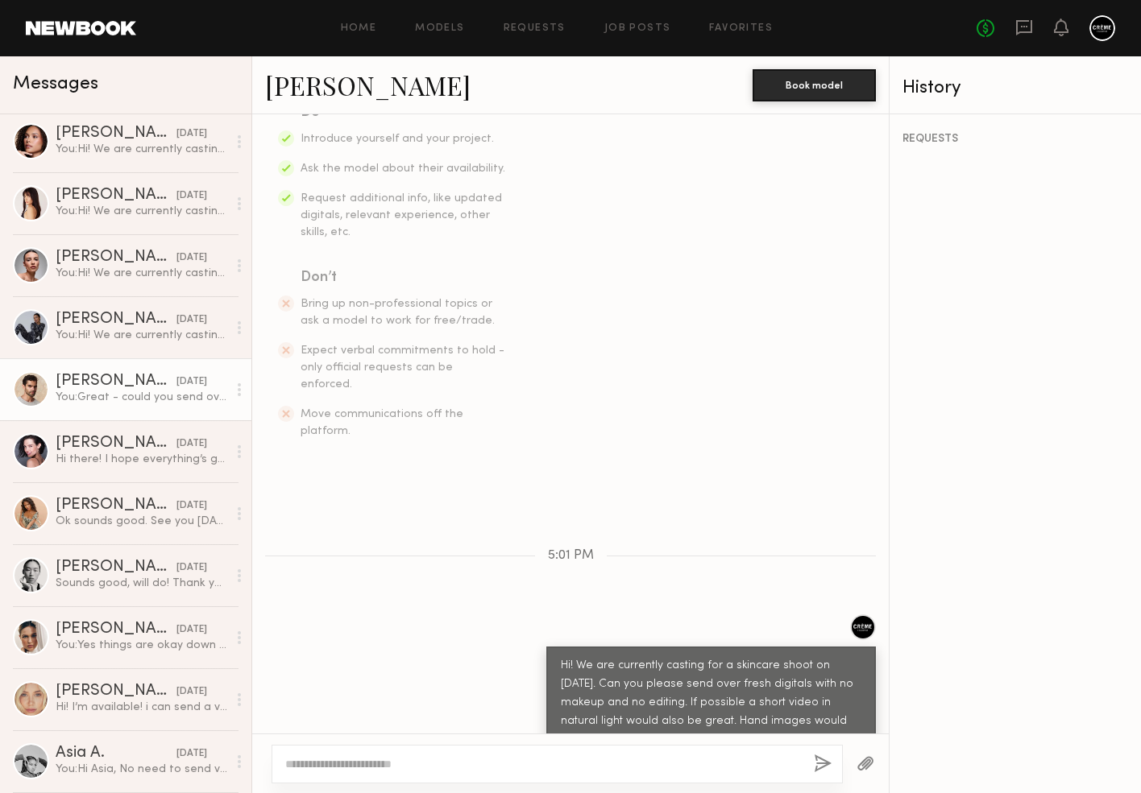
click at [130, 390] on div "You: Great - could you send over current digitals - may have a quick job for yo…" at bounding box center [142, 397] width 172 height 15
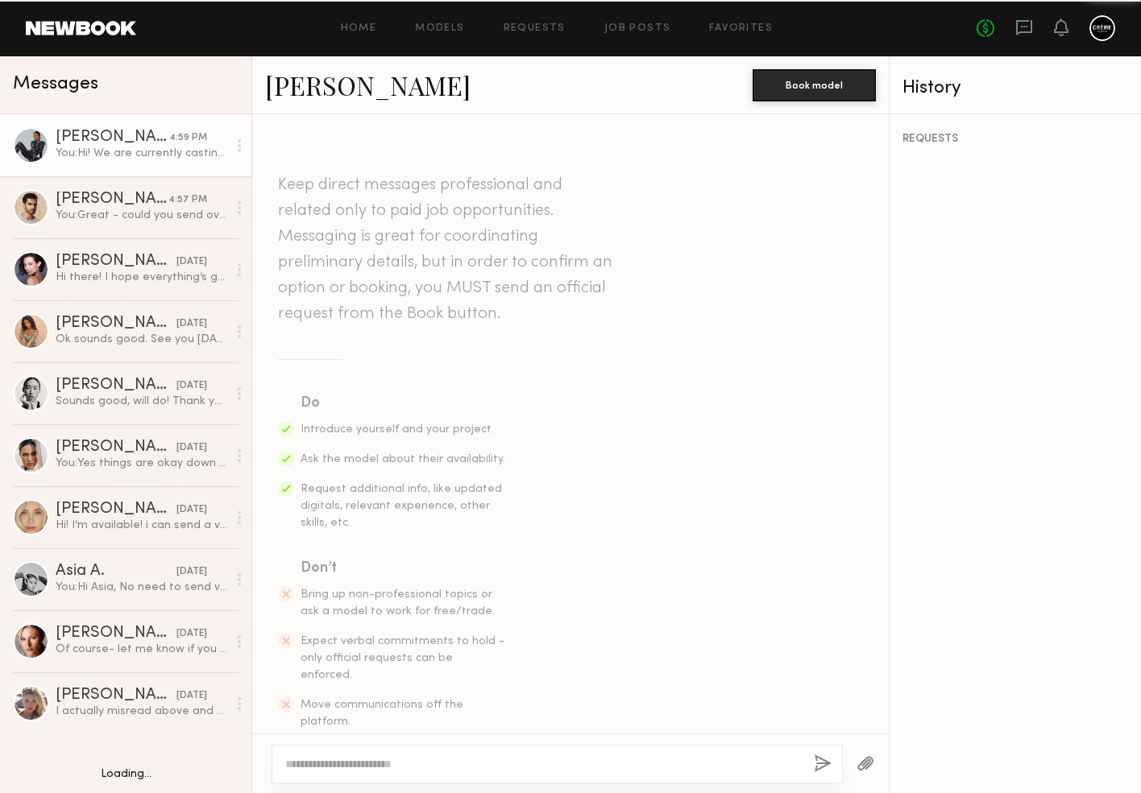
scroll to position [291, 0]
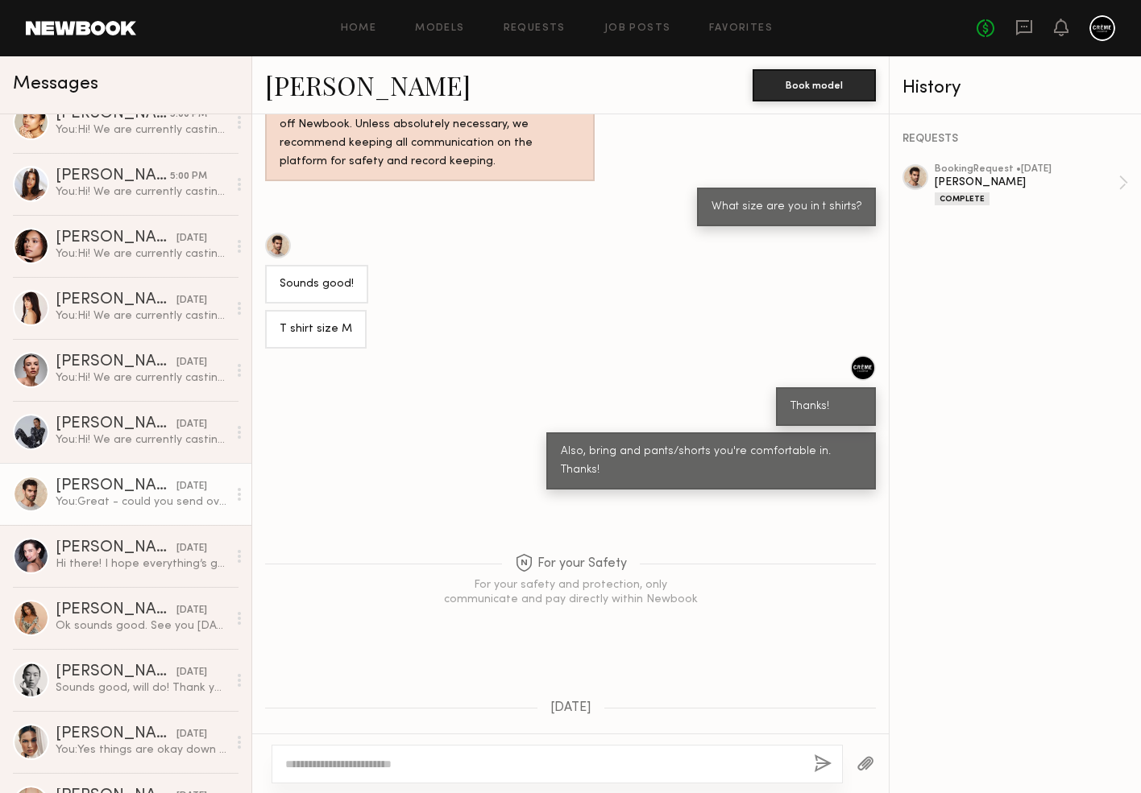
scroll to position [960, 0]
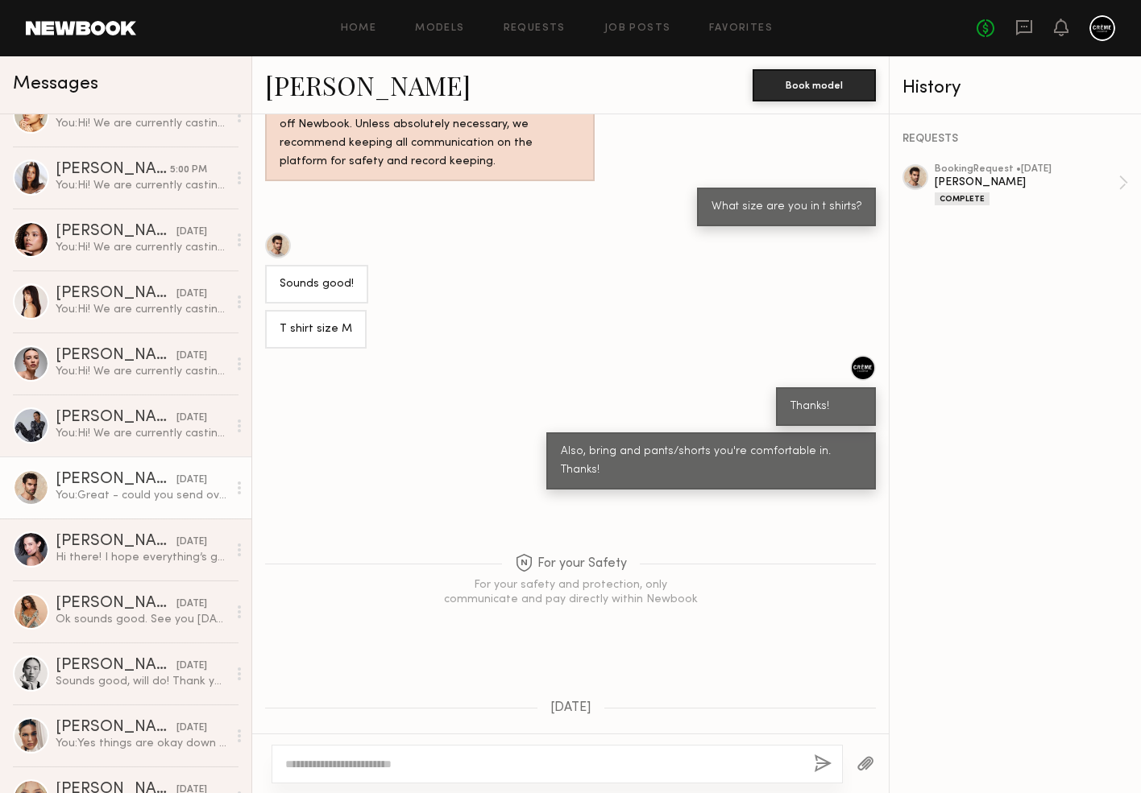
click at [126, 490] on div "You: Great - could you send over current digitals - may have a quick job for yo…" at bounding box center [142, 495] width 172 height 15
click at [309, 73] on link "[PERSON_NAME]" at bounding box center [367, 85] width 205 height 35
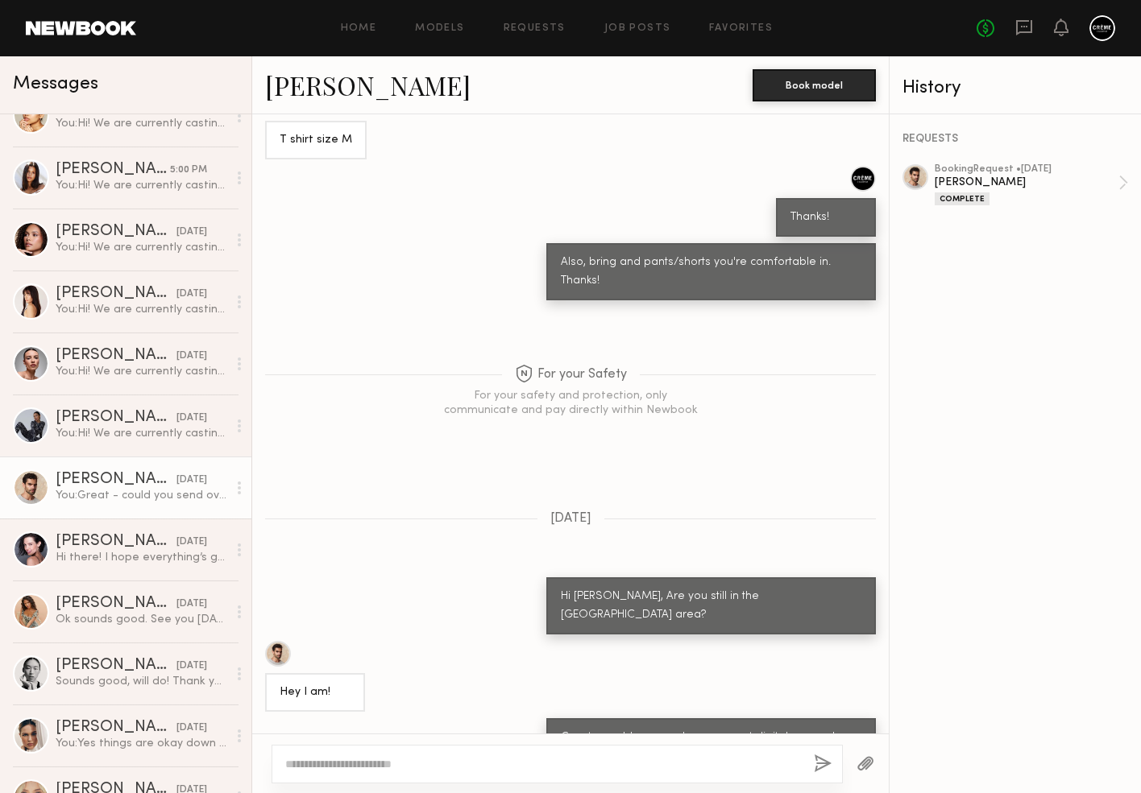
scroll to position [905, 0]
click at [340, 92] on link "[PERSON_NAME]" at bounding box center [367, 85] width 205 height 35
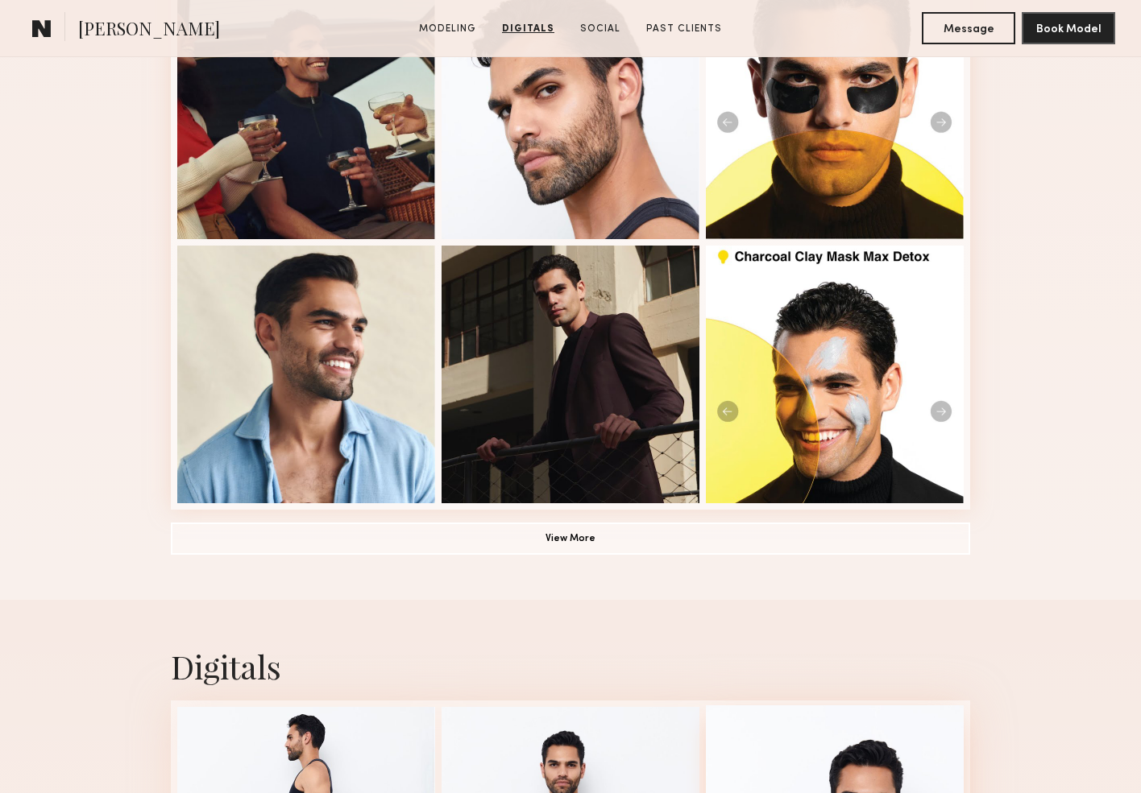
scroll to position [856, 0]
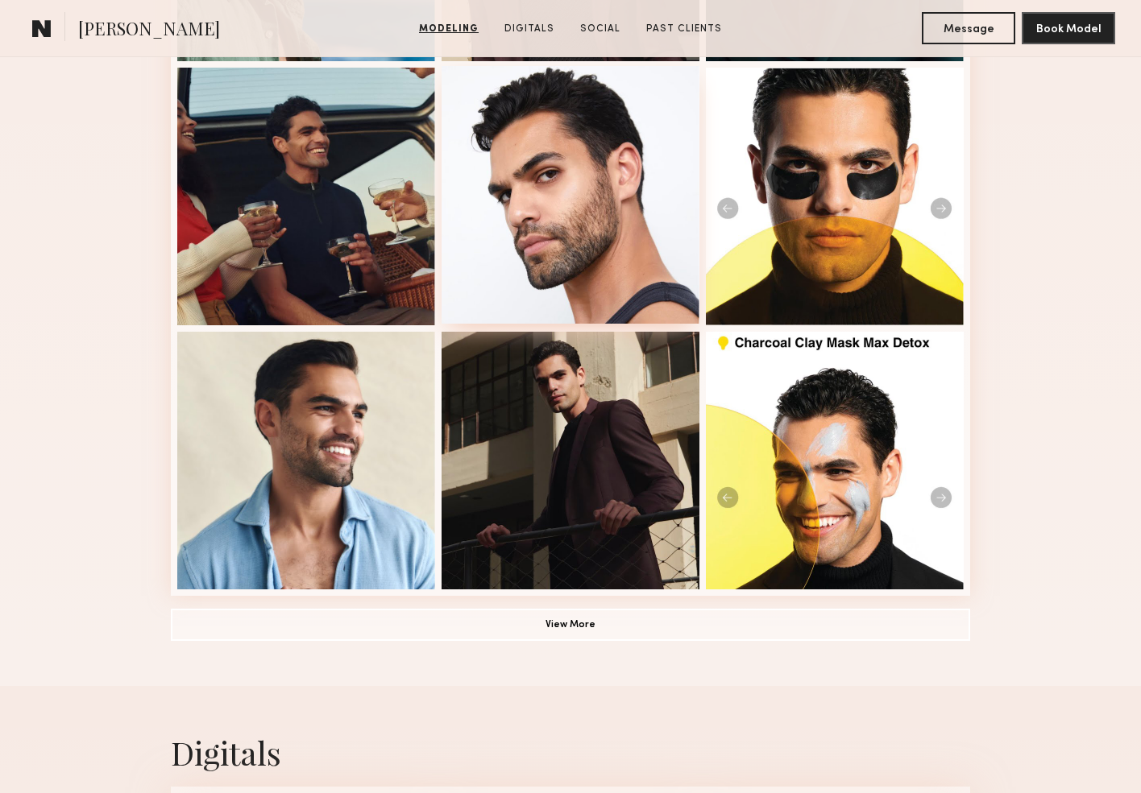
scroll to position [988, 0]
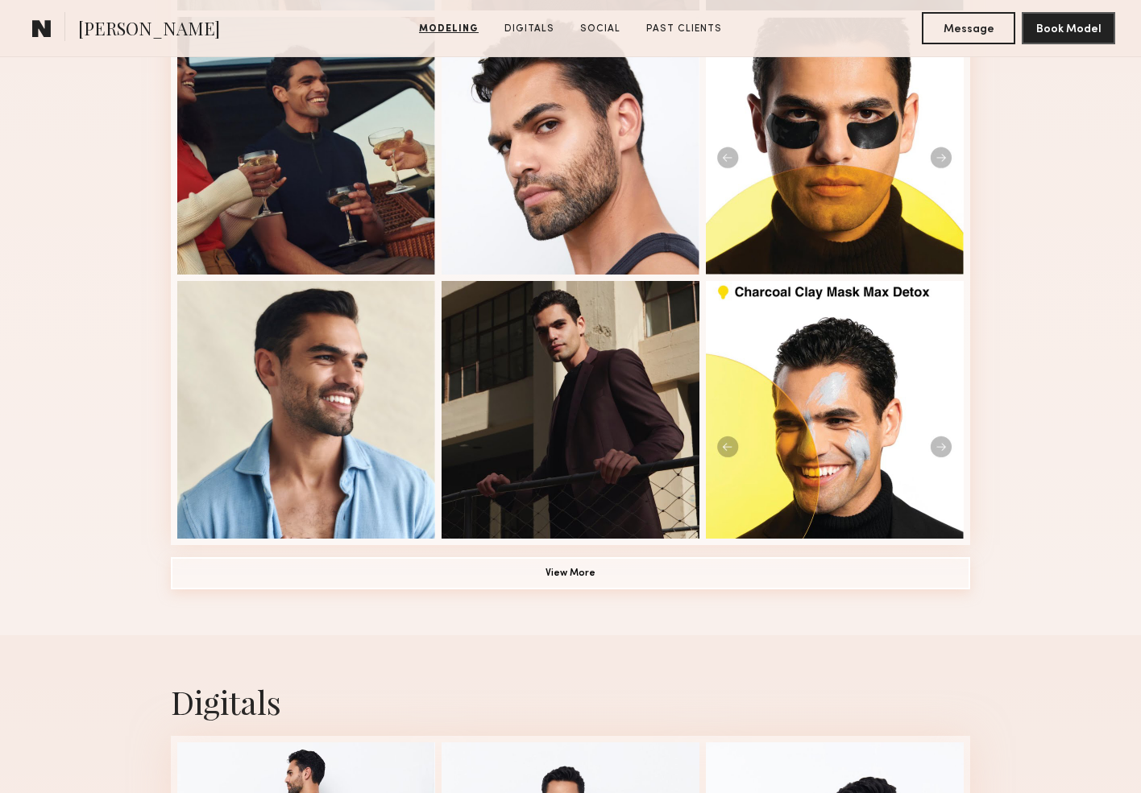
click at [607, 566] on button "View More" at bounding box center [570, 573] width 799 height 32
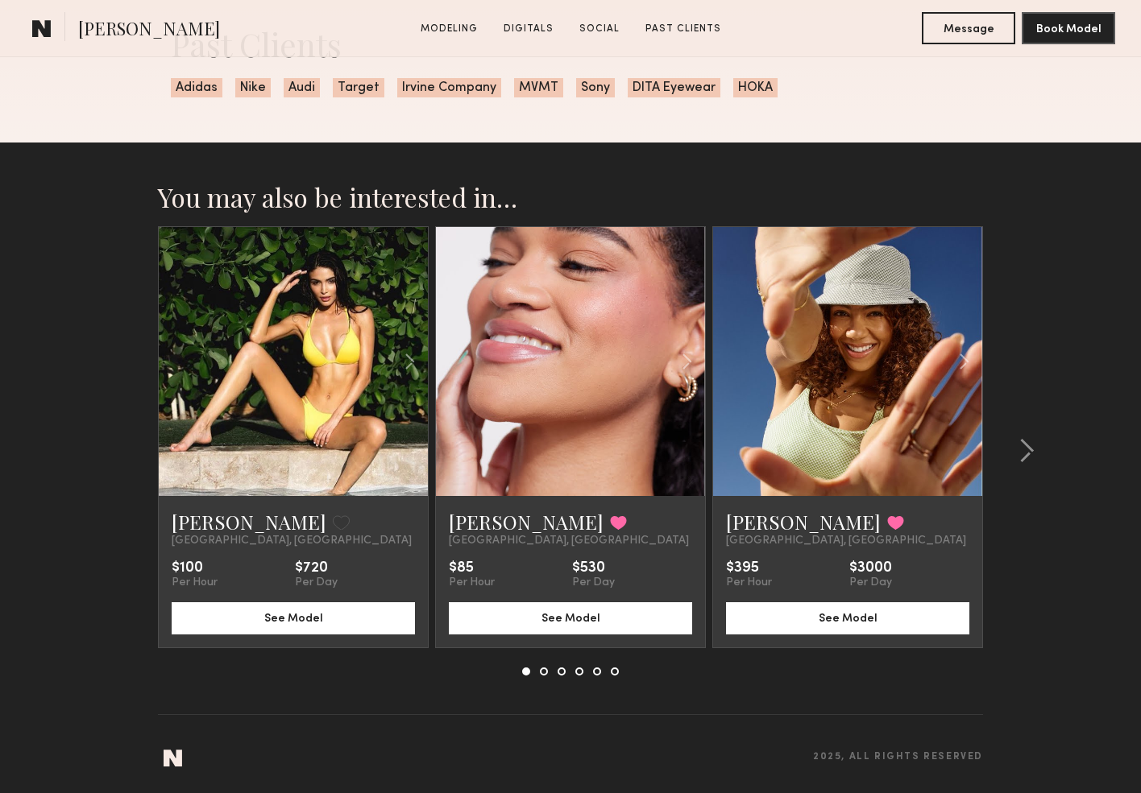
scroll to position [3485, 0]
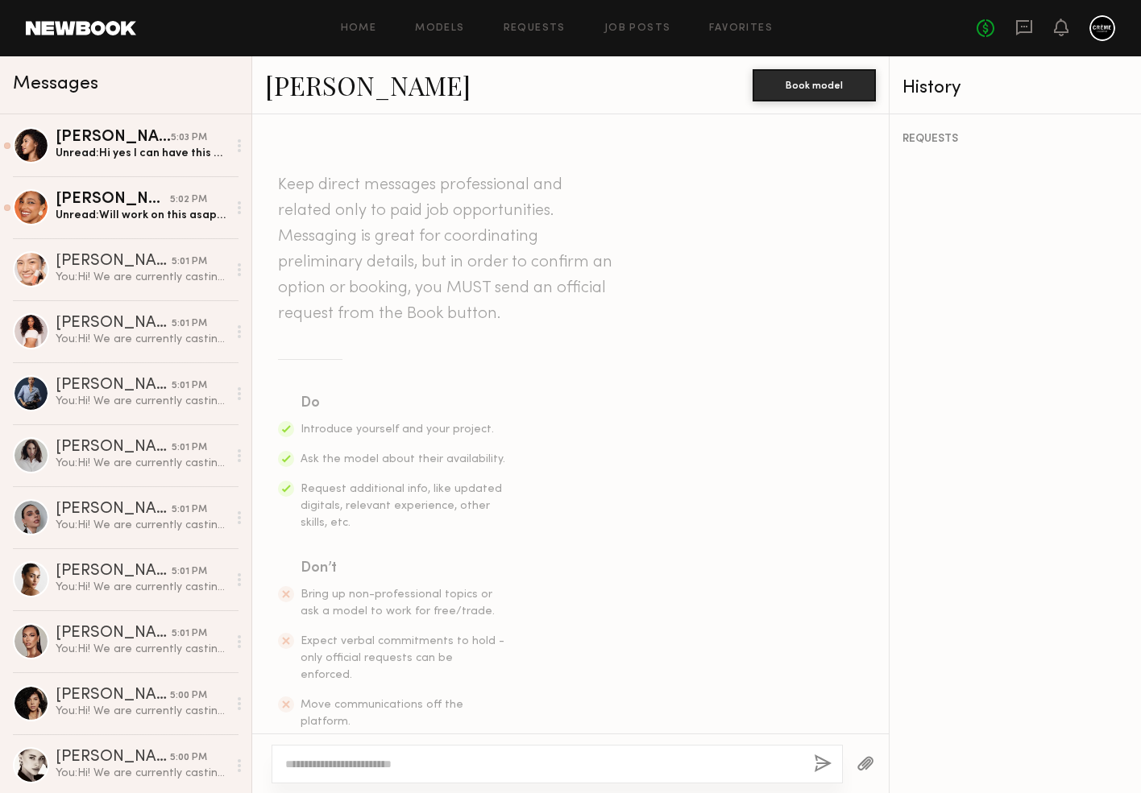
scroll to position [291, 0]
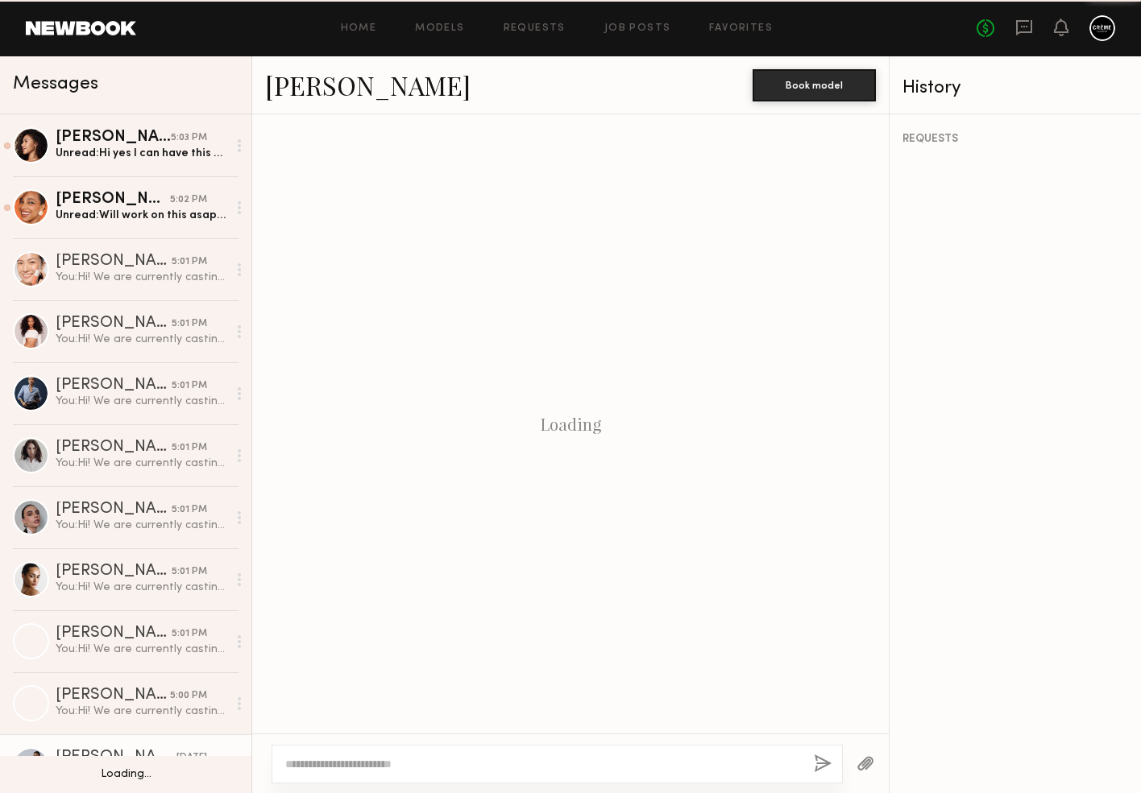
scroll to position [291, 0]
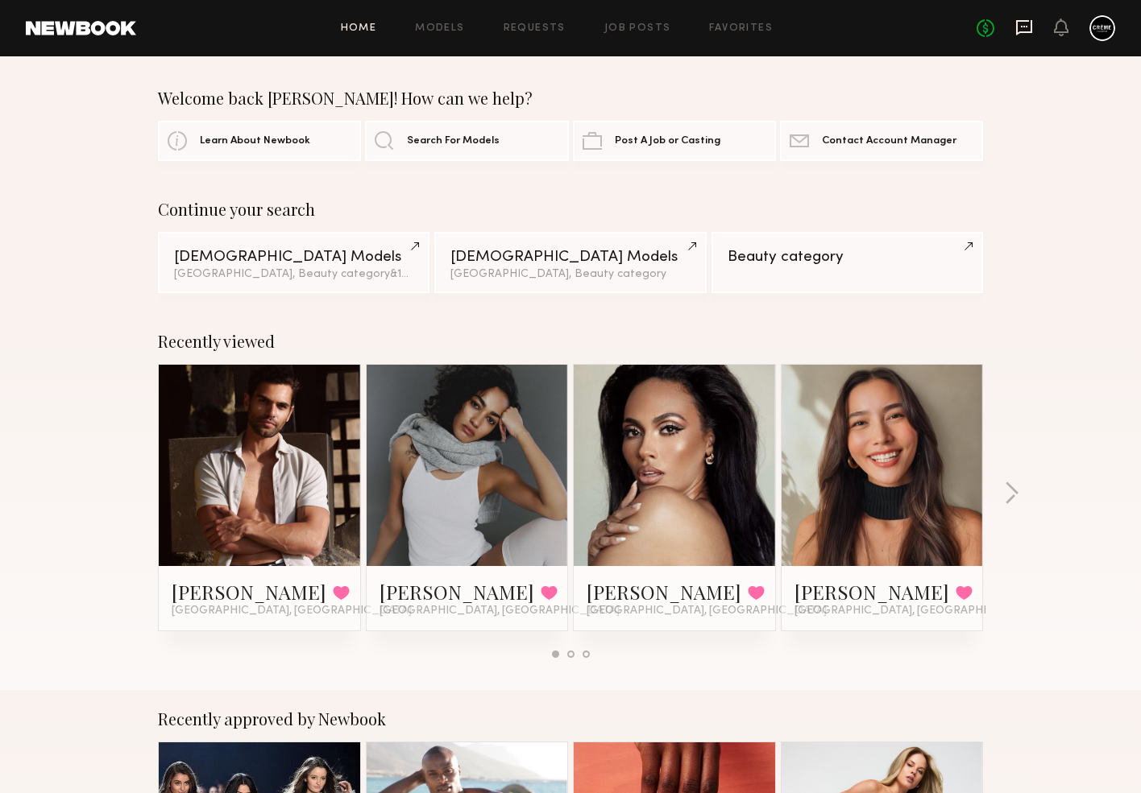
click at [1028, 24] on icon at bounding box center [1024, 28] width 18 height 18
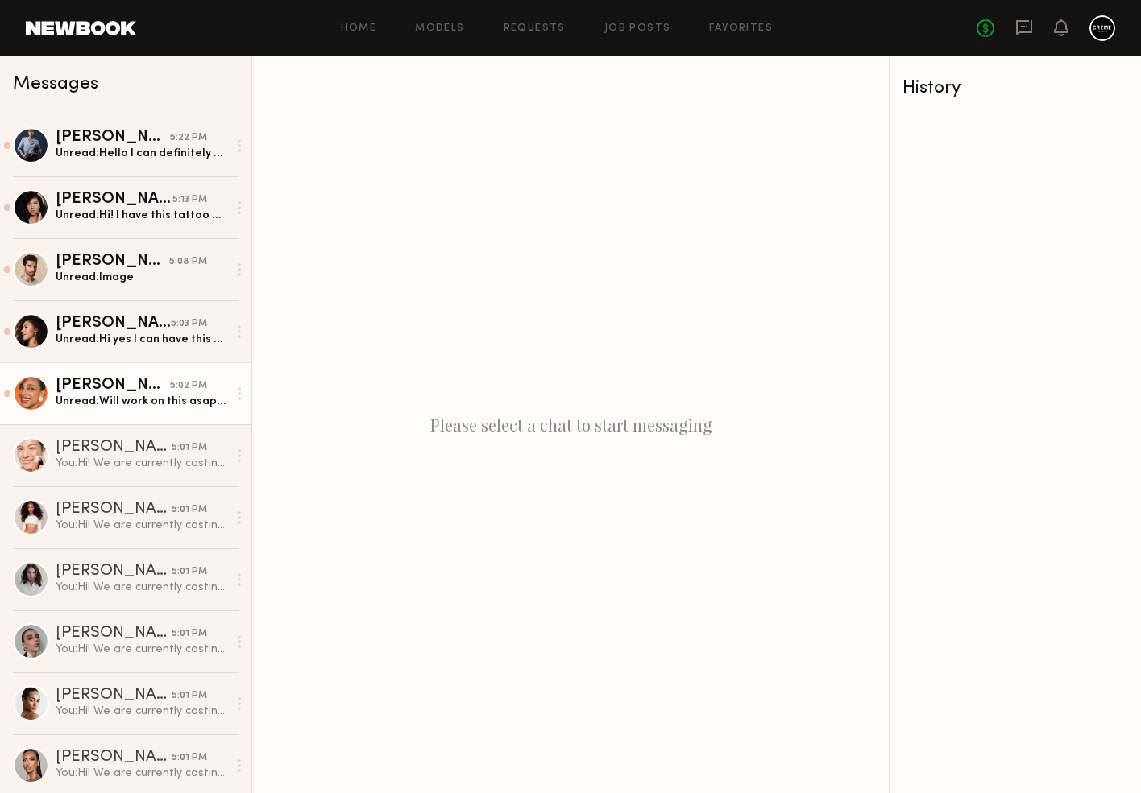
click at [85, 412] on link "[PERSON_NAME] 5:02 PM Unread: Will work on this asap. Thank you! Can you provid…" at bounding box center [125, 393] width 251 height 62
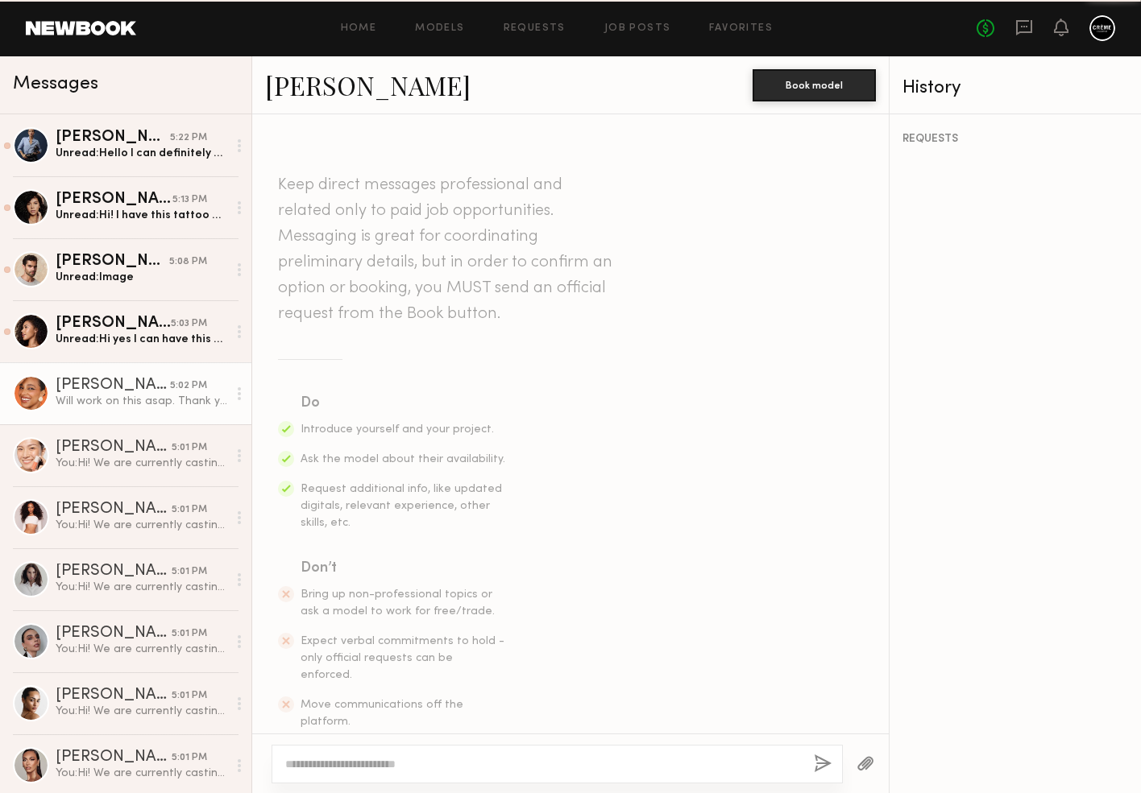
scroll to position [353, 0]
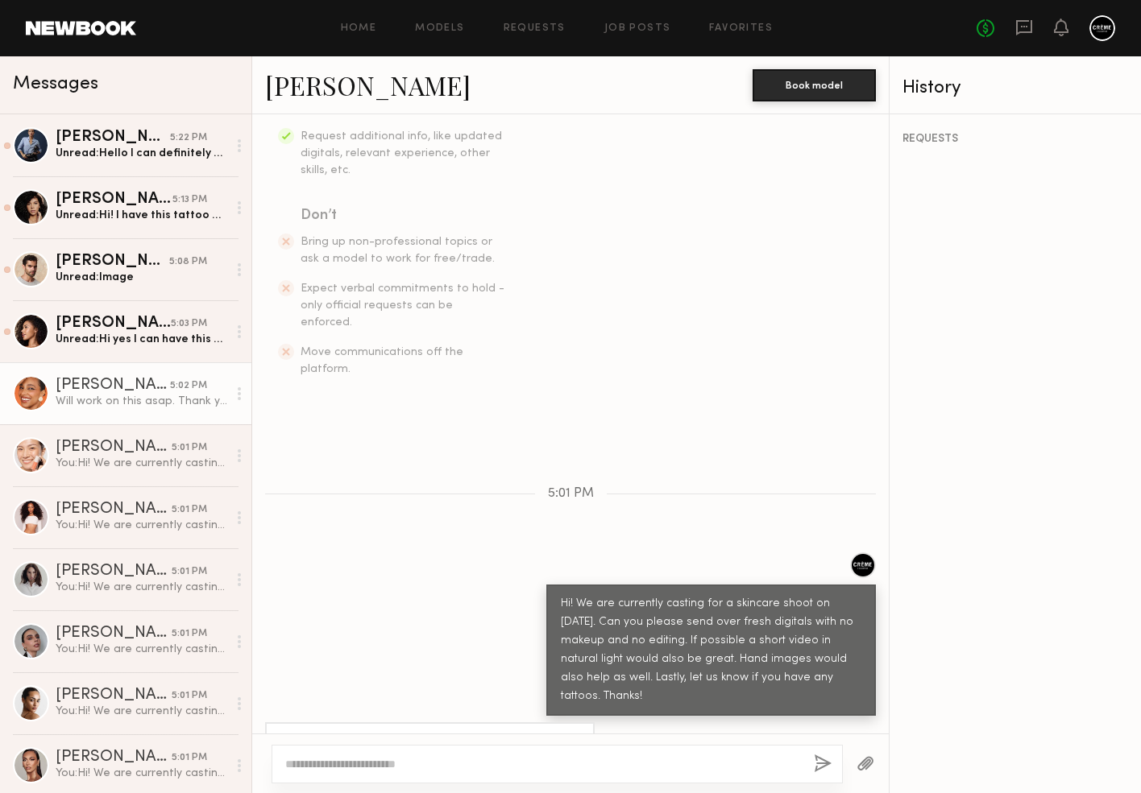
click at [315, 97] on link "[PERSON_NAME]" at bounding box center [367, 85] width 205 height 35
click at [491, 772] on textarea at bounding box center [543, 764] width 516 height 16
type textarea "**********"
click at [818, 760] on button "button" at bounding box center [823, 765] width 18 height 20
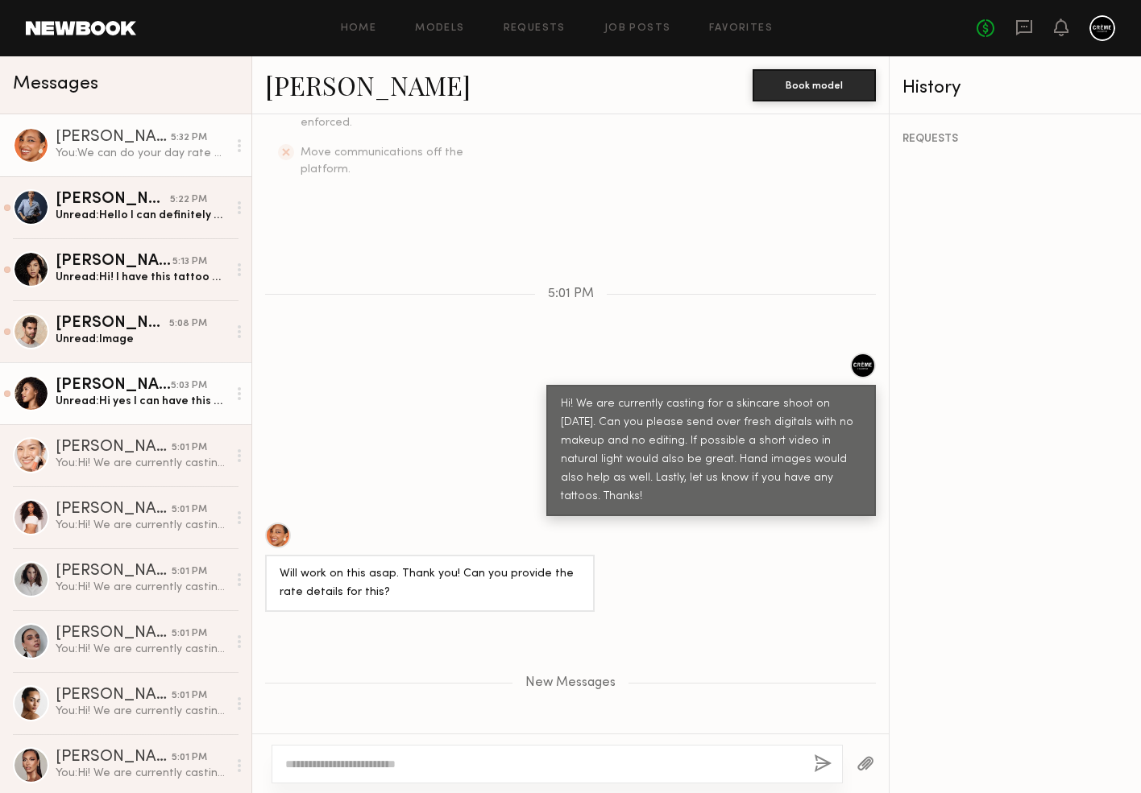
click at [189, 409] on link "[PERSON_NAME] 5:03 PM Unread: Hi yes I can have this done by [DATE] morming" at bounding box center [125, 393] width 251 height 62
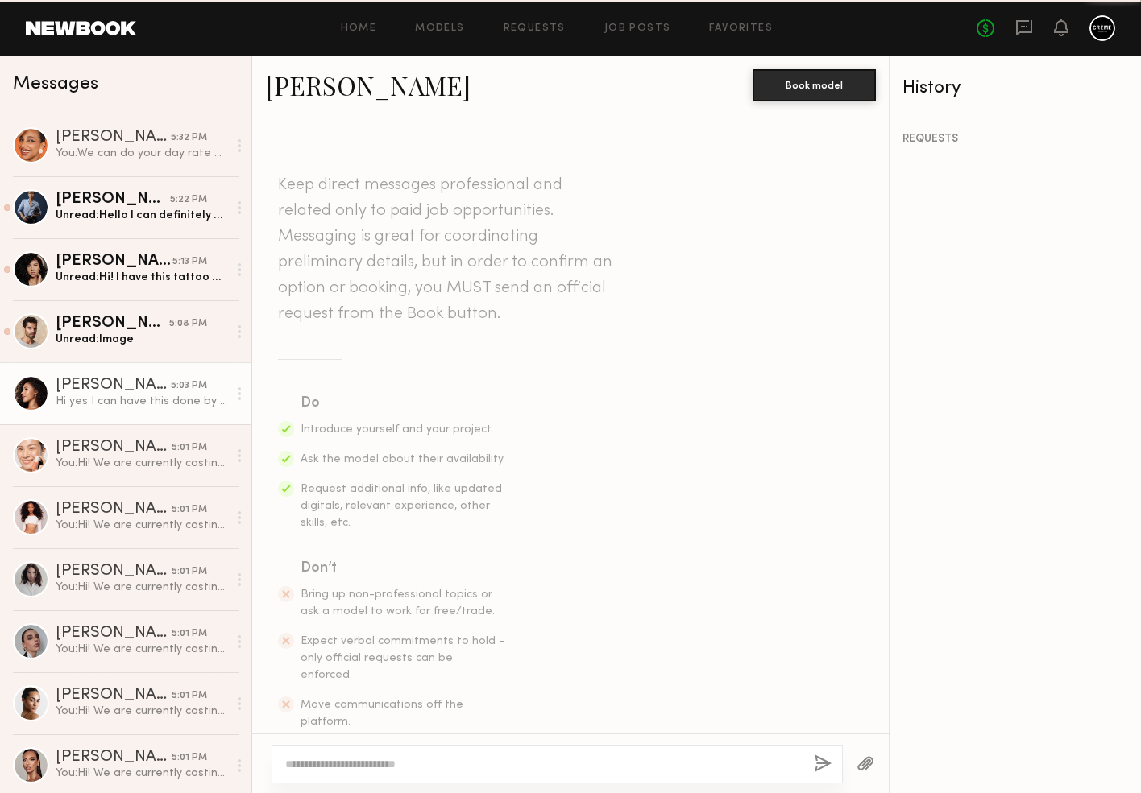
scroll to position [335, 0]
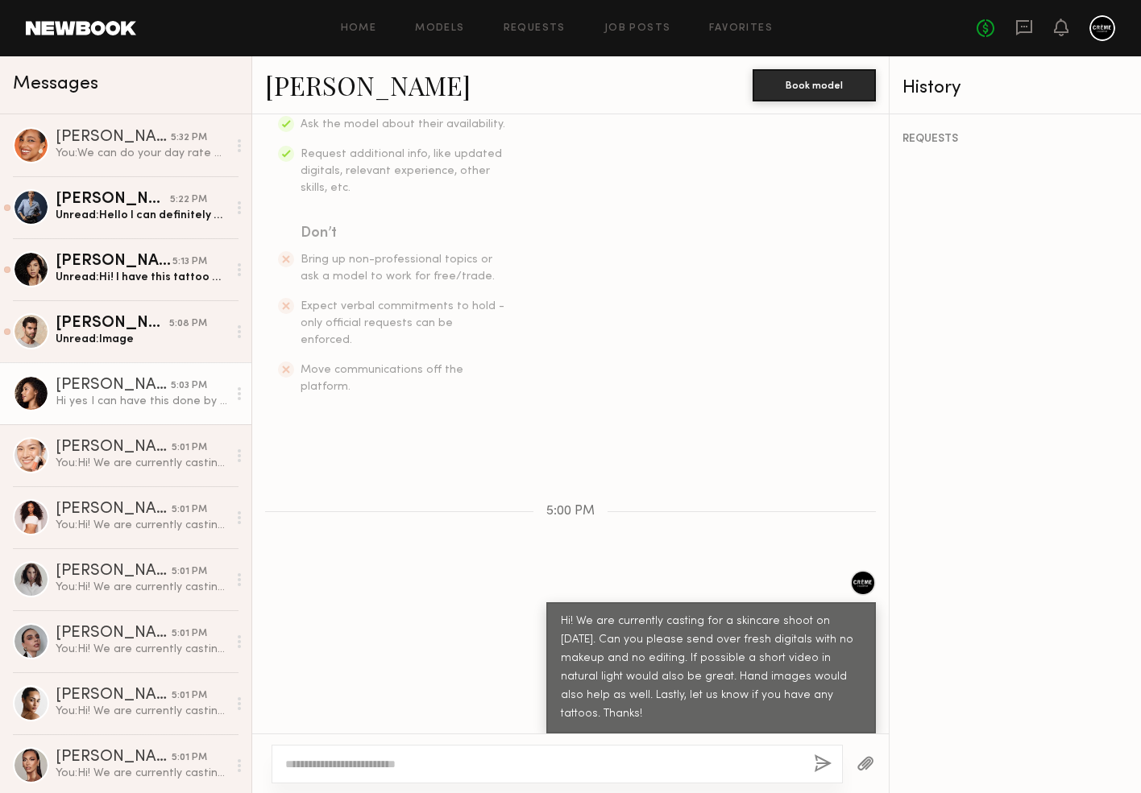
click at [379, 758] on textarea at bounding box center [543, 764] width 516 height 16
type textarea "**********"
click at [822, 764] on button "button" at bounding box center [823, 765] width 18 height 20
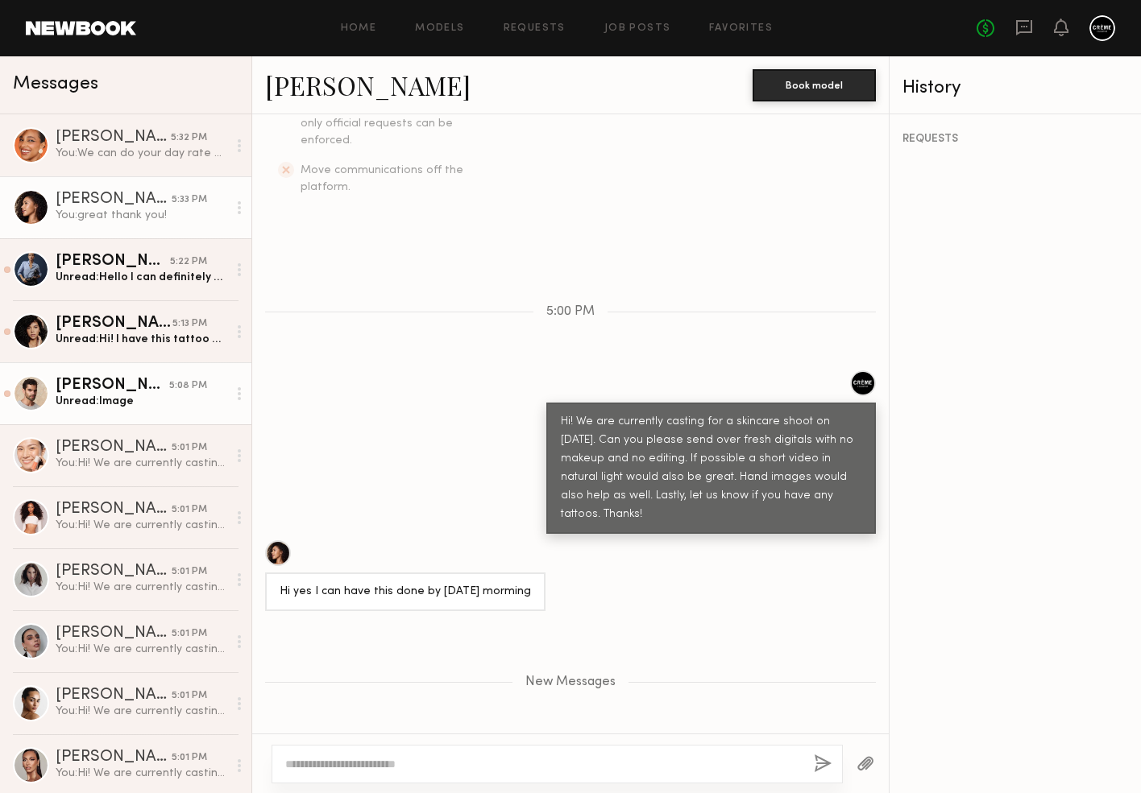
click at [156, 398] on div "Unread: Image" at bounding box center [142, 401] width 172 height 15
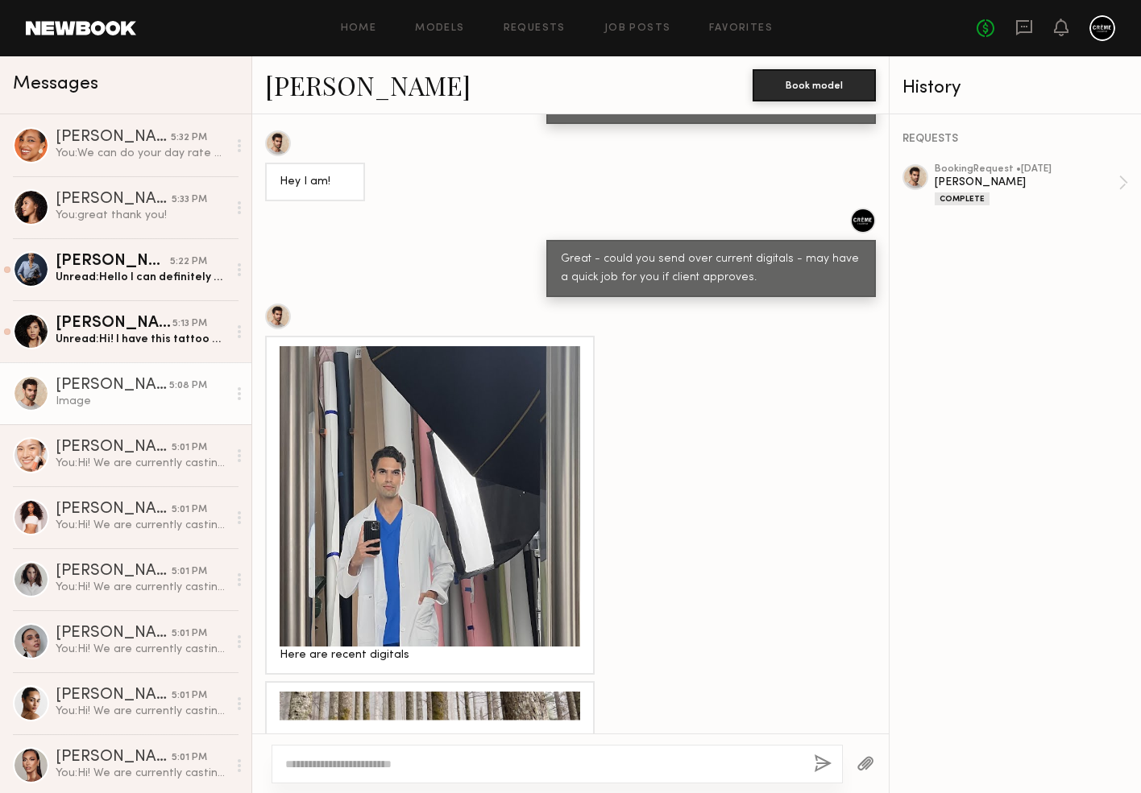
scroll to position [687, 0]
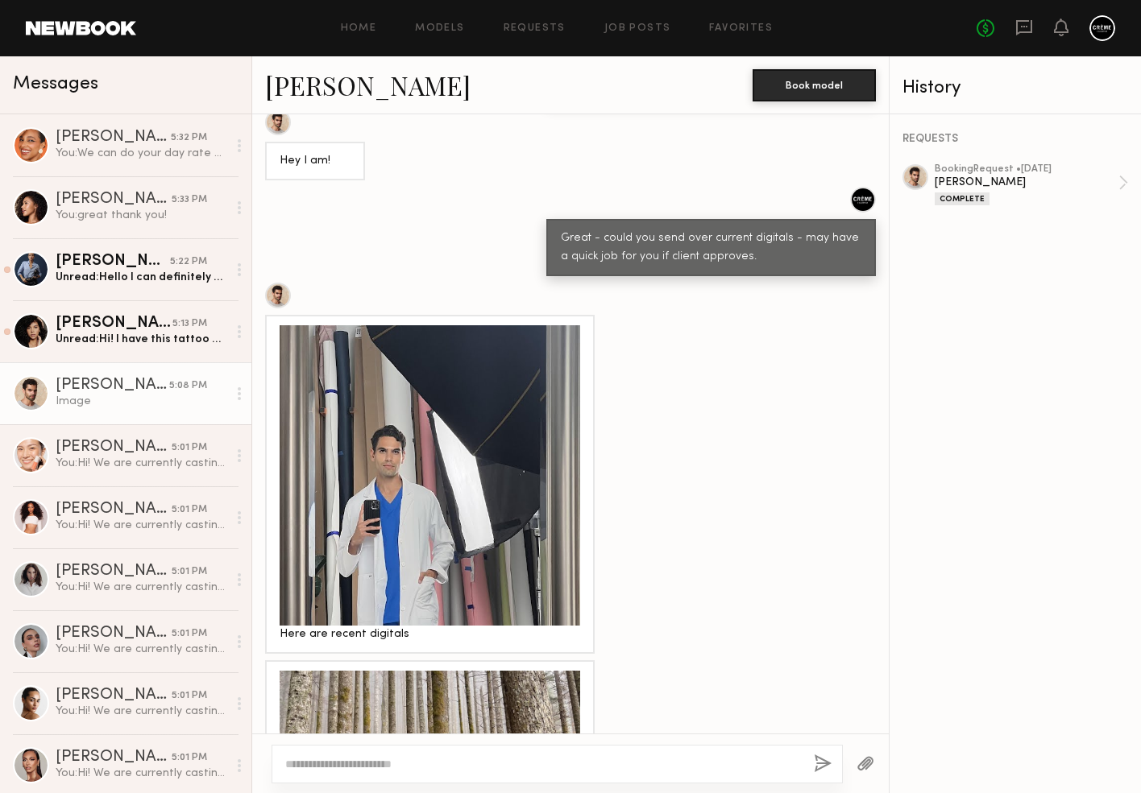
click at [398, 483] on div at bounding box center [430, 475] width 300 height 300
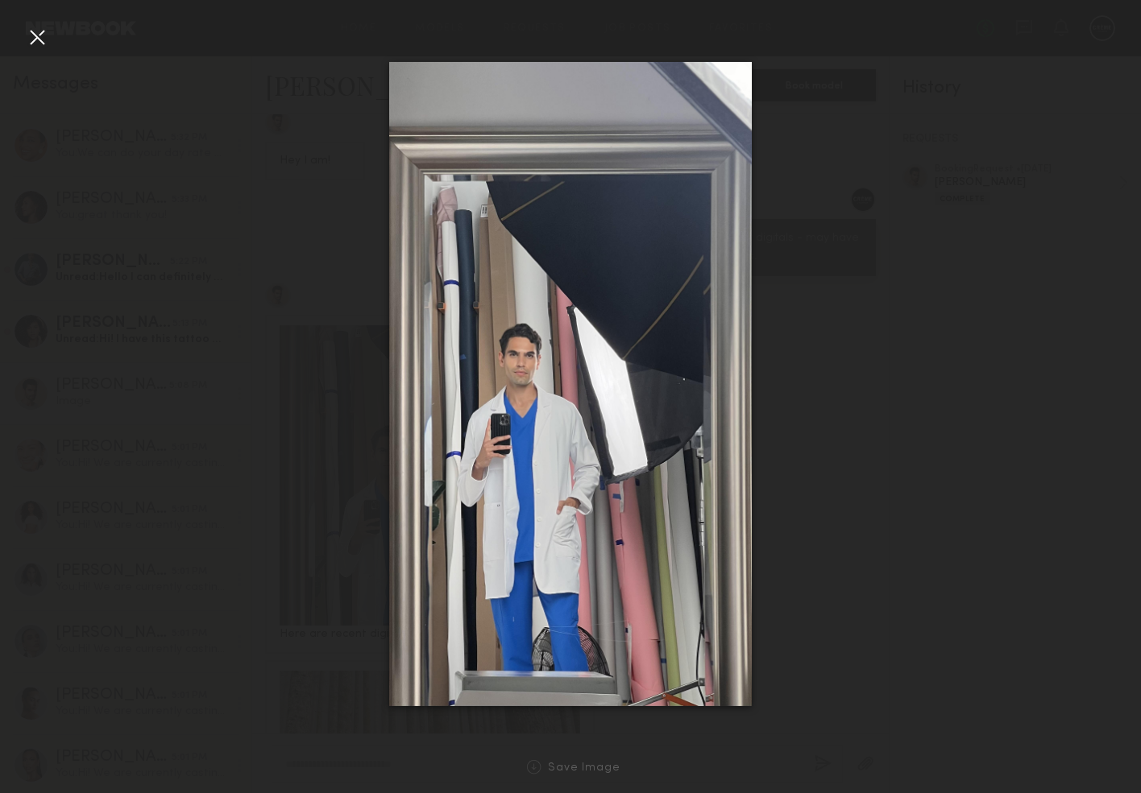
click at [31, 47] on div at bounding box center [37, 37] width 26 height 26
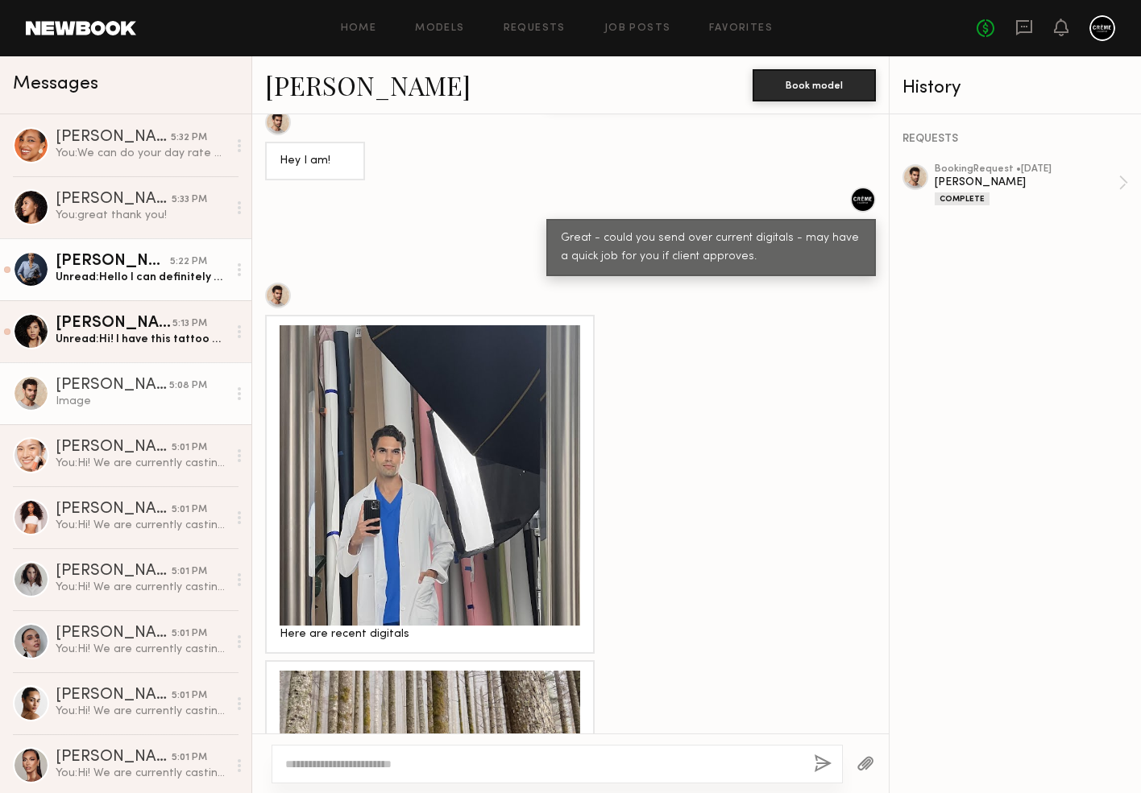
scroll to position [0, 0]
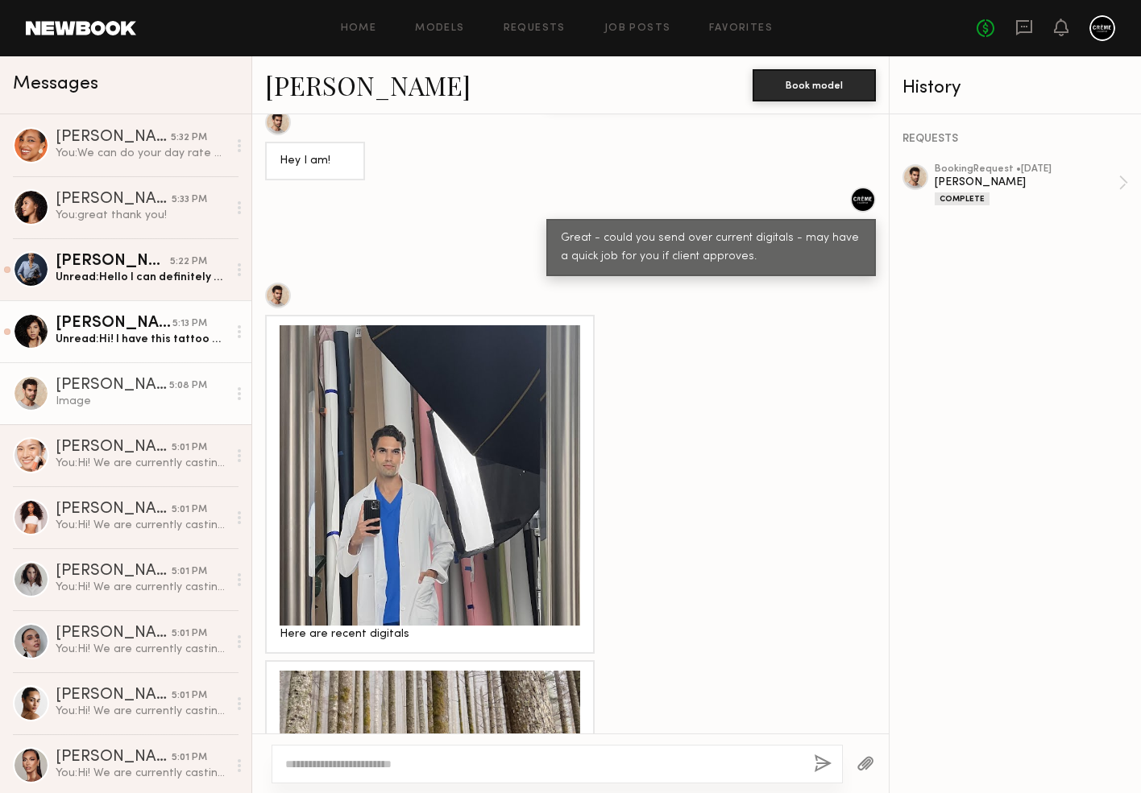
click at [205, 347] on link "[PERSON_NAME] 5:13 PM Unread: Hi! I have this tattoo on my left forearm." at bounding box center [125, 331] width 251 height 62
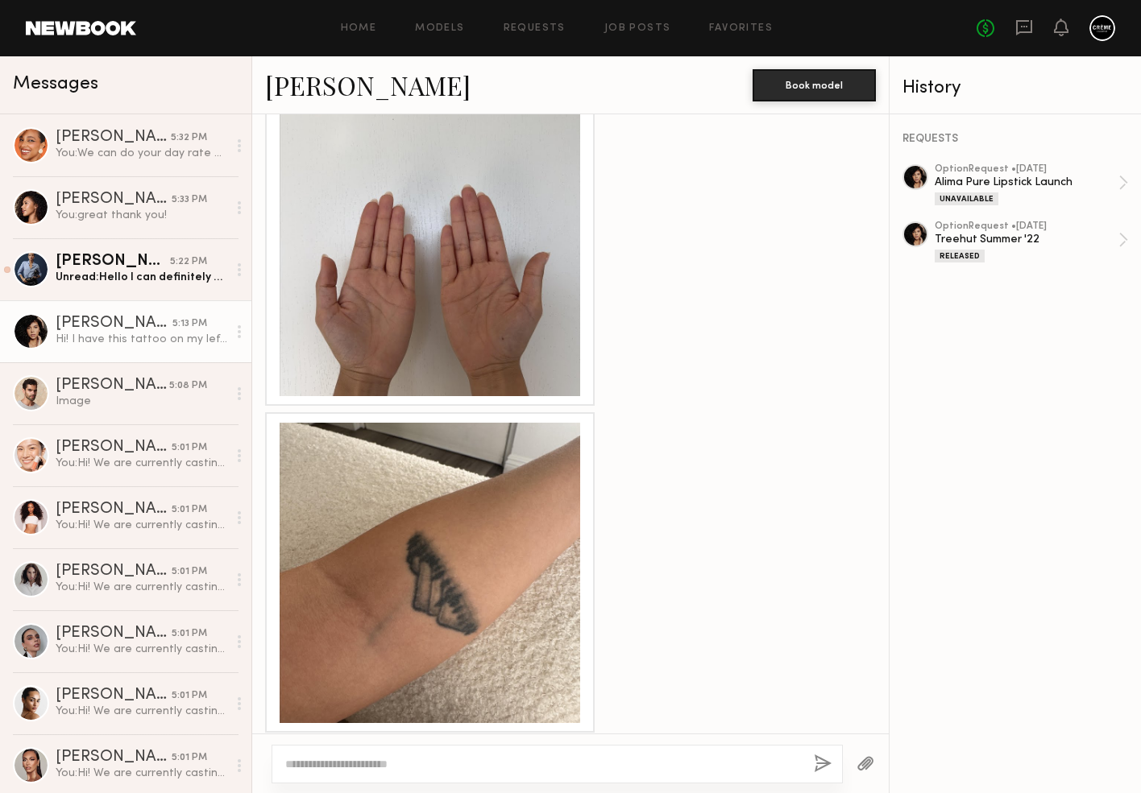
scroll to position [2002, 0]
click at [381, 763] on textarea at bounding box center [543, 764] width 516 height 16
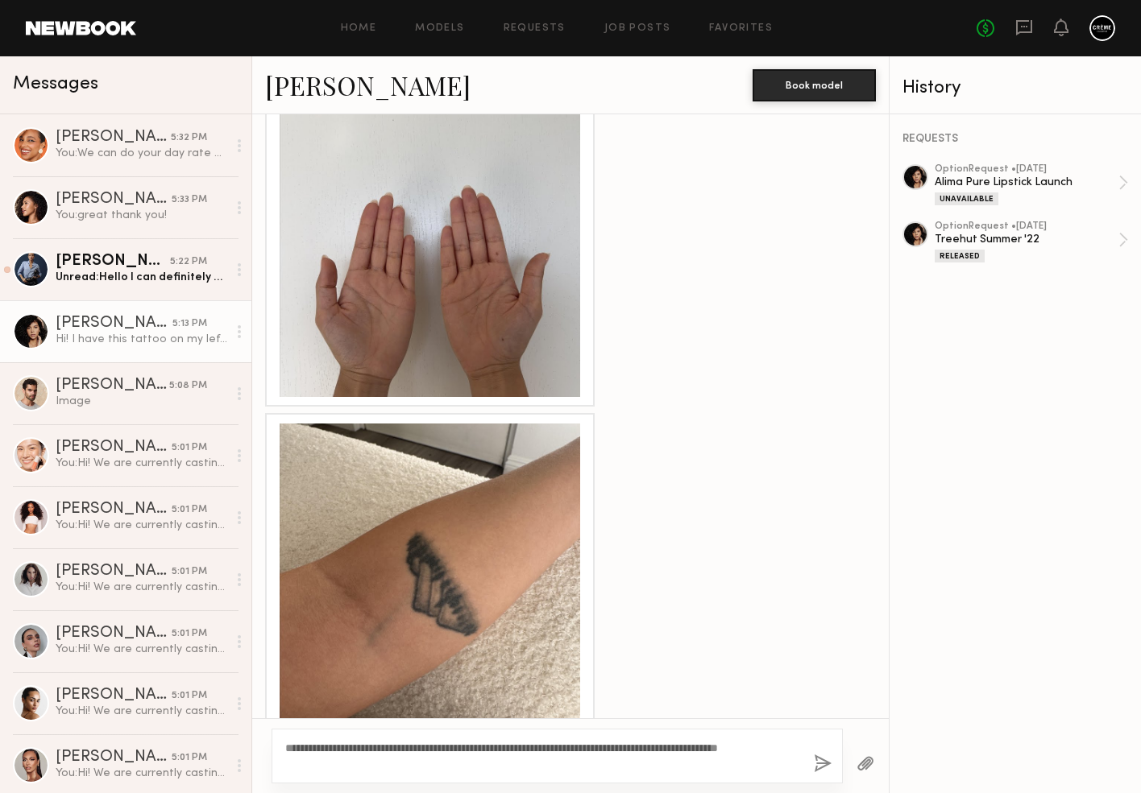
type textarea "**********"
click at [826, 767] on button "button" at bounding box center [823, 765] width 18 height 20
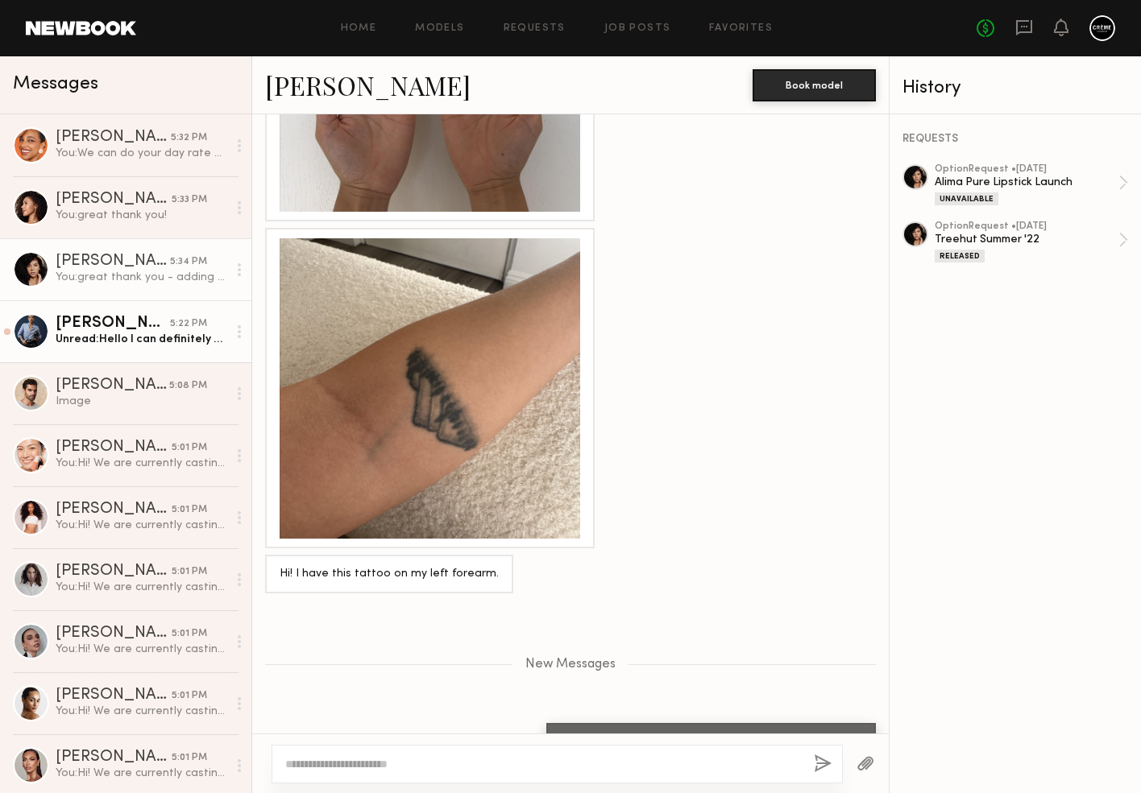
click at [155, 329] on div "[PERSON_NAME]" at bounding box center [113, 324] width 114 height 16
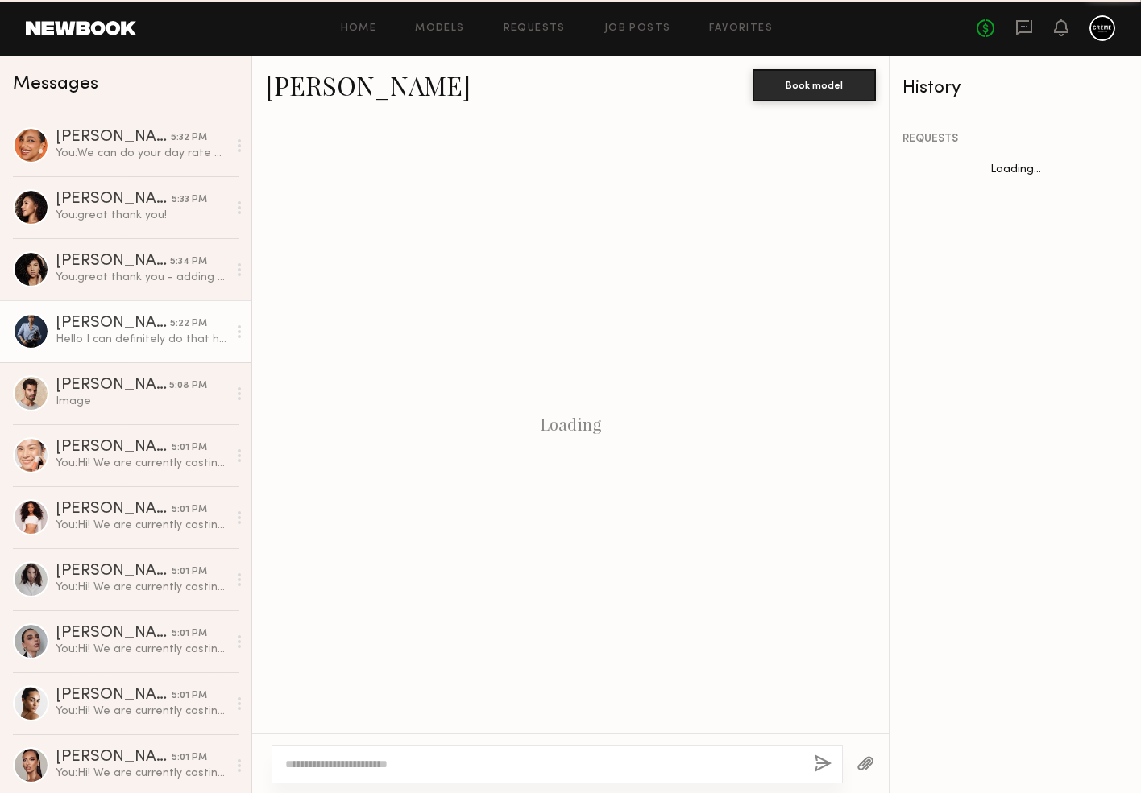
scroll to position [353, 0]
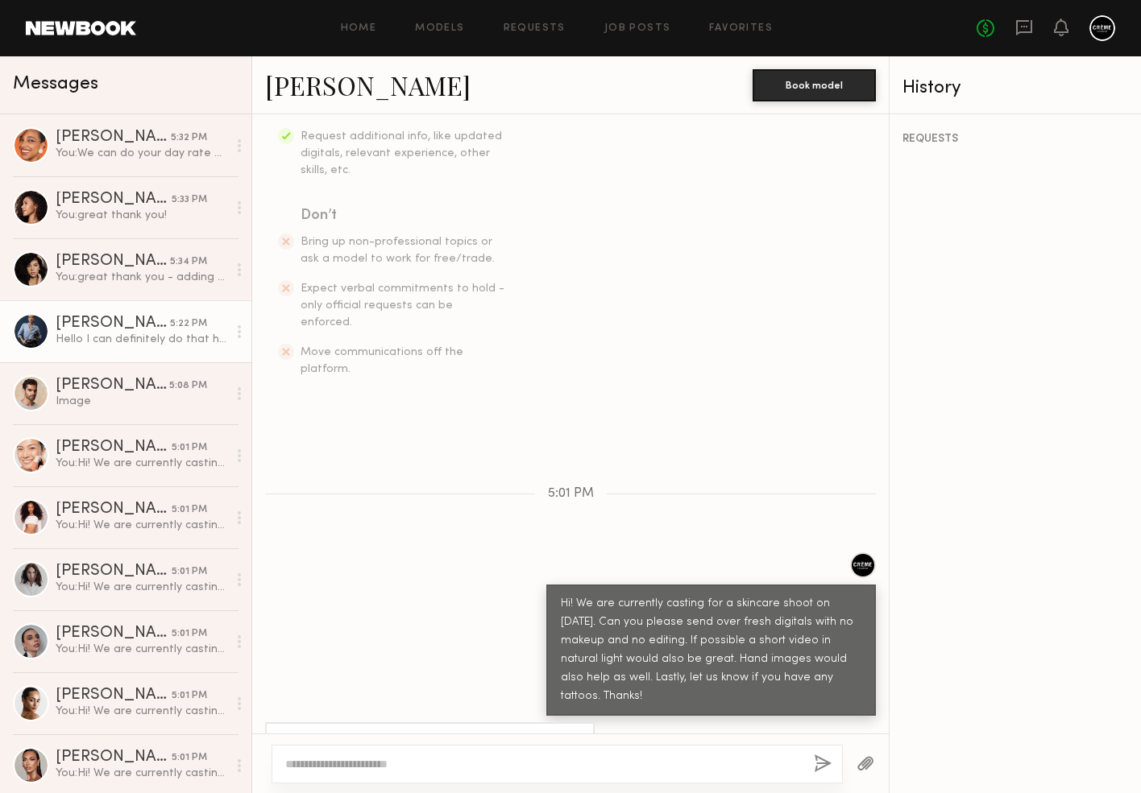
click at [307, 96] on link "[PERSON_NAME]" at bounding box center [367, 85] width 205 height 35
click at [427, 752] on div at bounding box center [556, 764] width 571 height 39
click at [415, 768] on textarea at bounding box center [543, 764] width 516 height 16
type textarea "**********"
click at [824, 760] on button "button" at bounding box center [823, 765] width 18 height 20
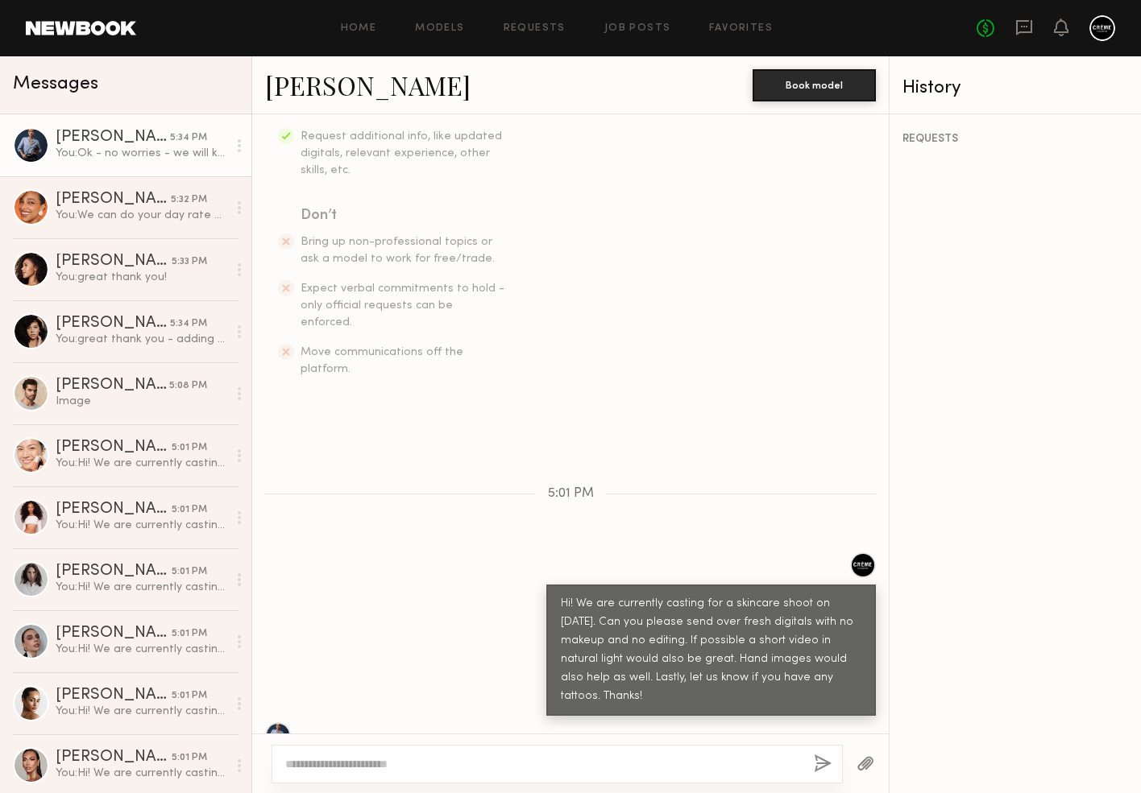
scroll to position [570, 0]
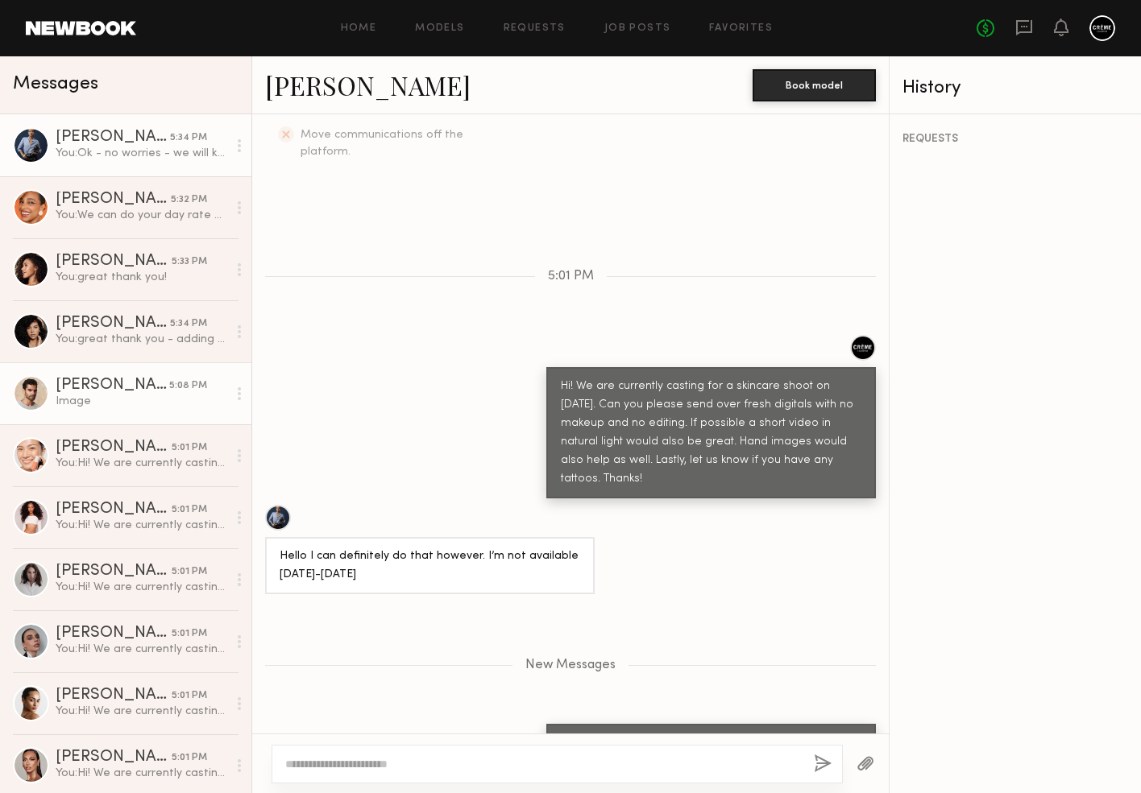
click at [160, 384] on div "[PERSON_NAME]" at bounding box center [113, 386] width 114 height 16
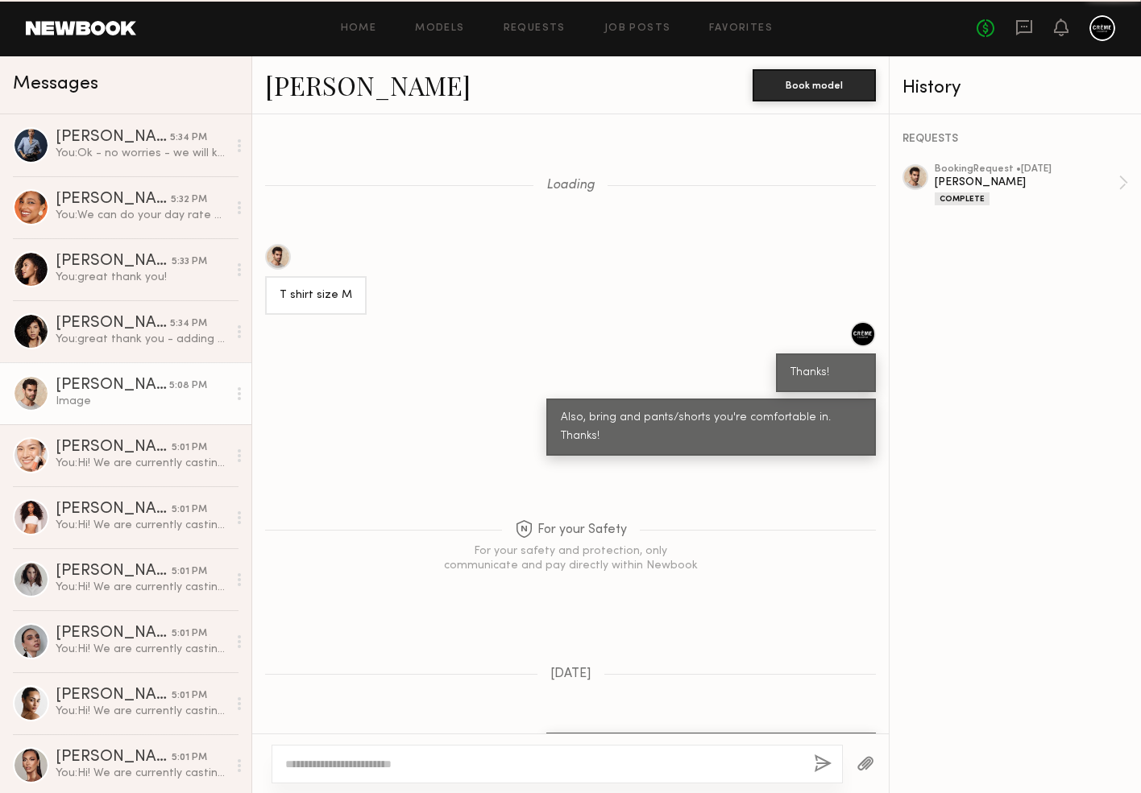
scroll to position [1557, 0]
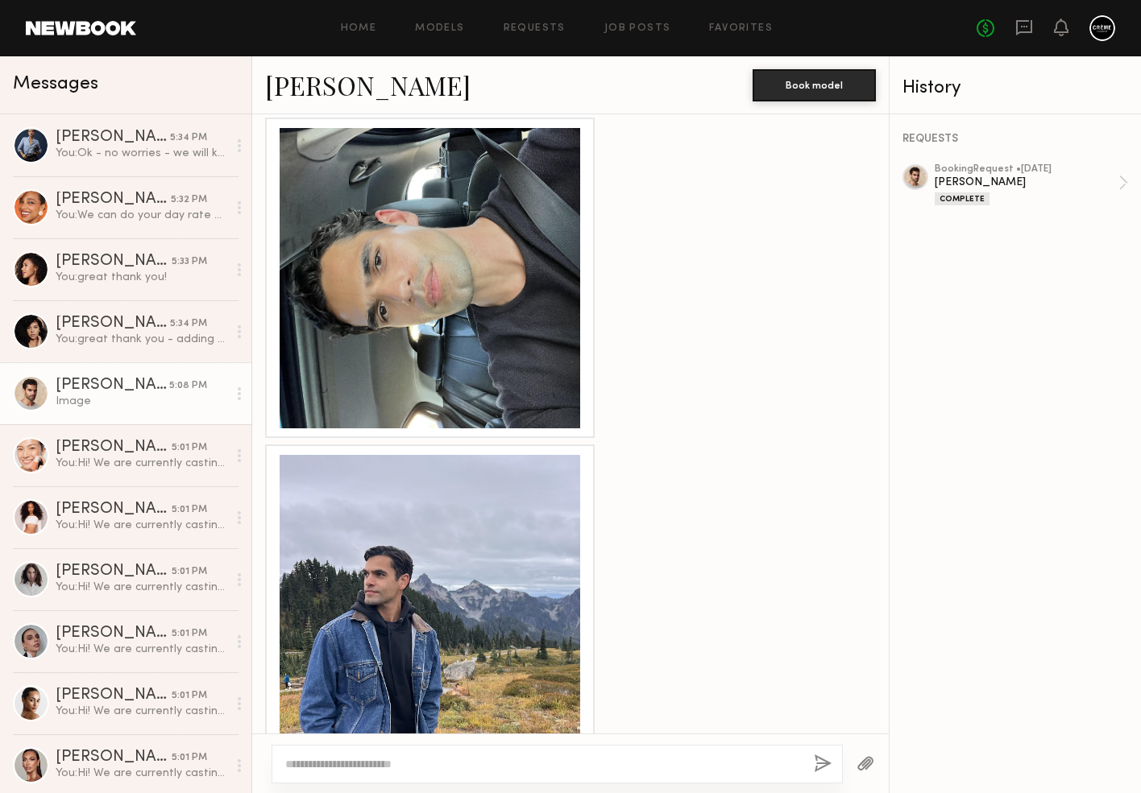
click at [458, 581] on div at bounding box center [430, 605] width 300 height 300
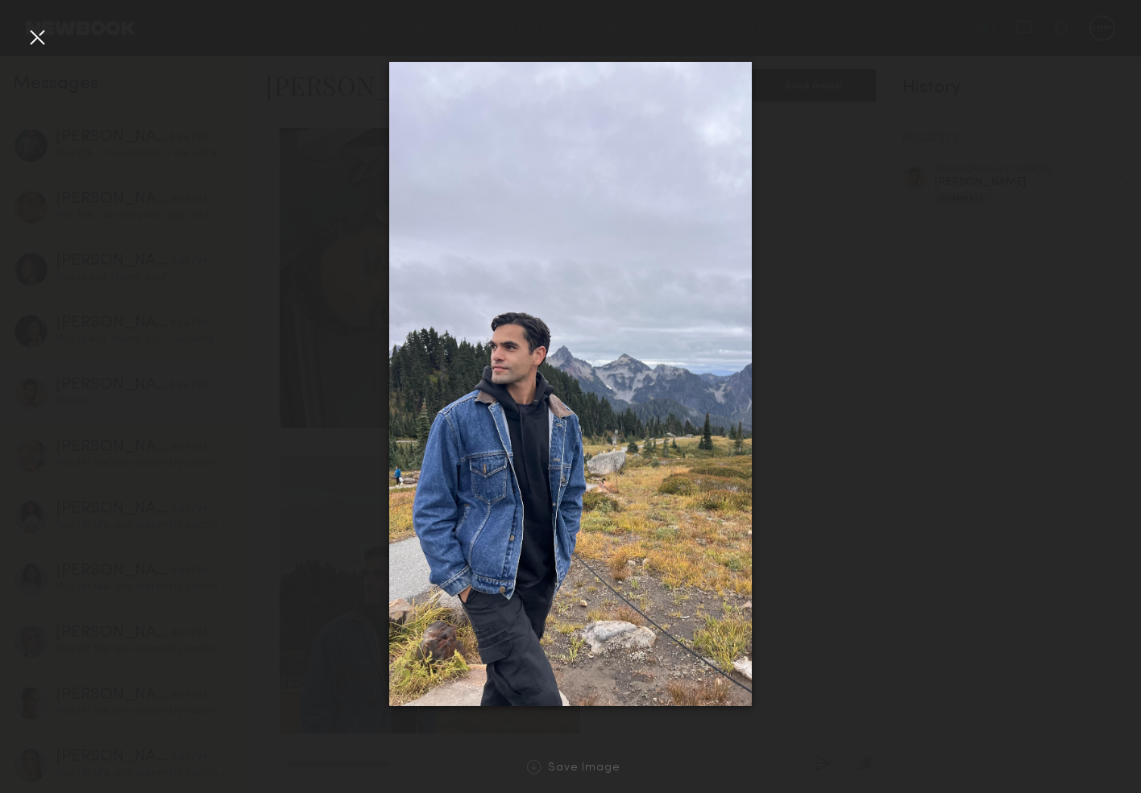
click at [37, 45] on div at bounding box center [37, 37] width 26 height 26
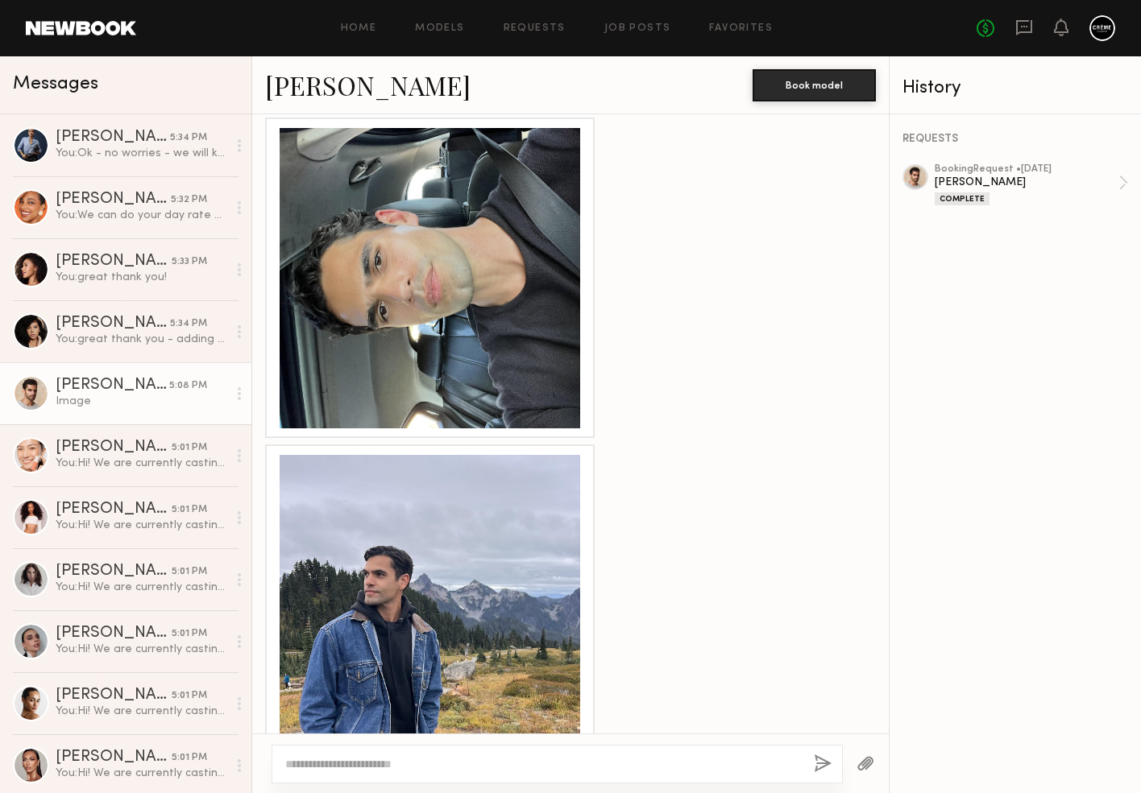
click at [471, 766] on textarea at bounding box center [543, 764] width 516 height 16
click at [362, 94] on link "[PERSON_NAME]" at bounding box center [367, 85] width 205 height 35
click at [590, 763] on textarea "**********" at bounding box center [543, 764] width 516 height 16
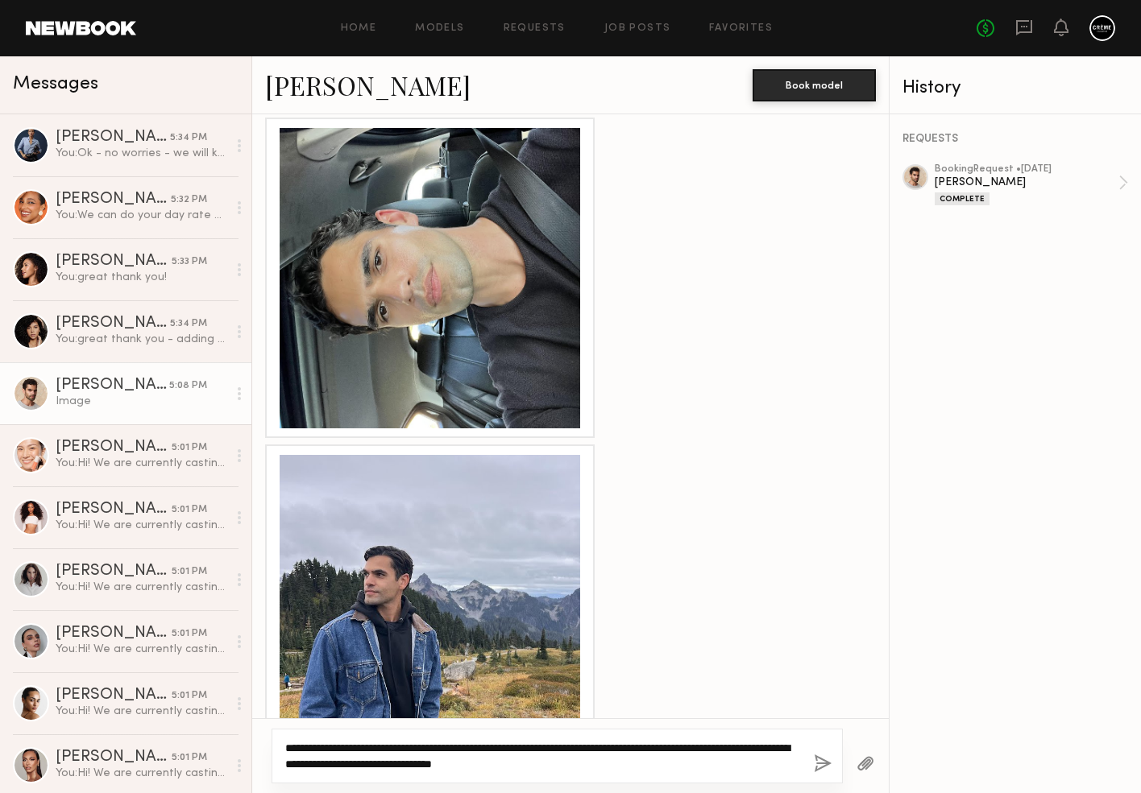
type textarea "**********"
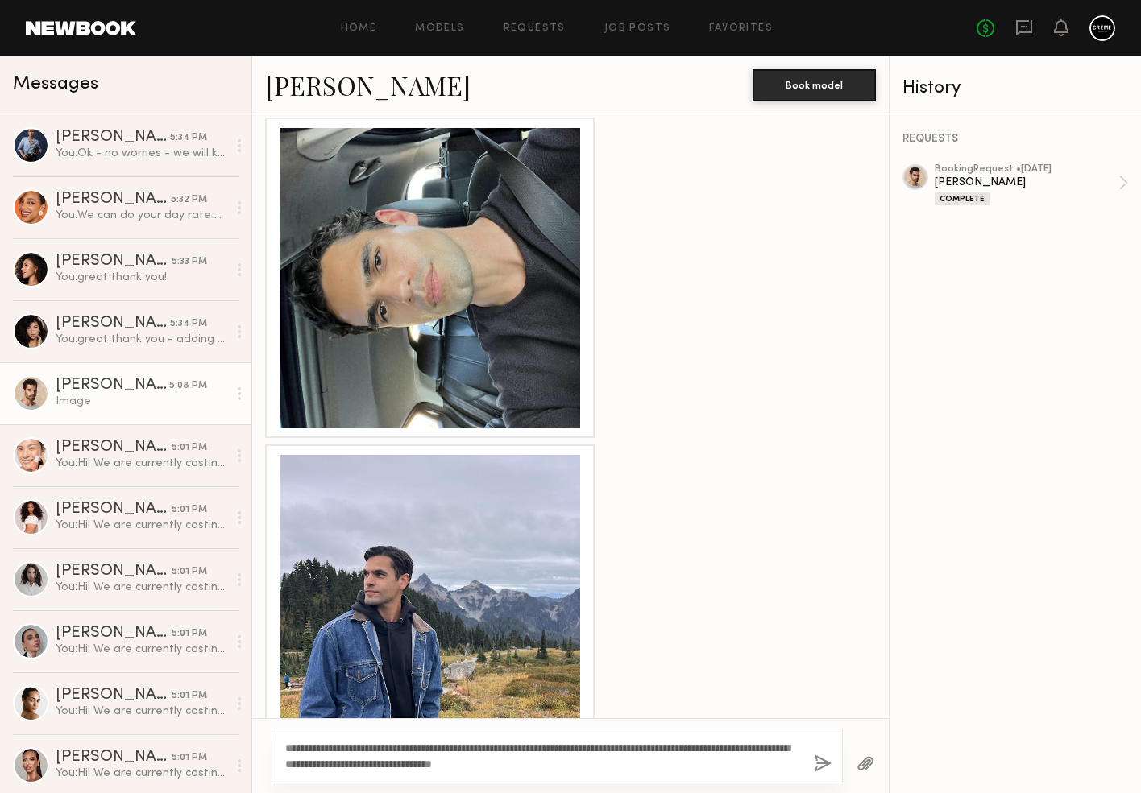
click at [822, 762] on button "button" at bounding box center [823, 765] width 18 height 20
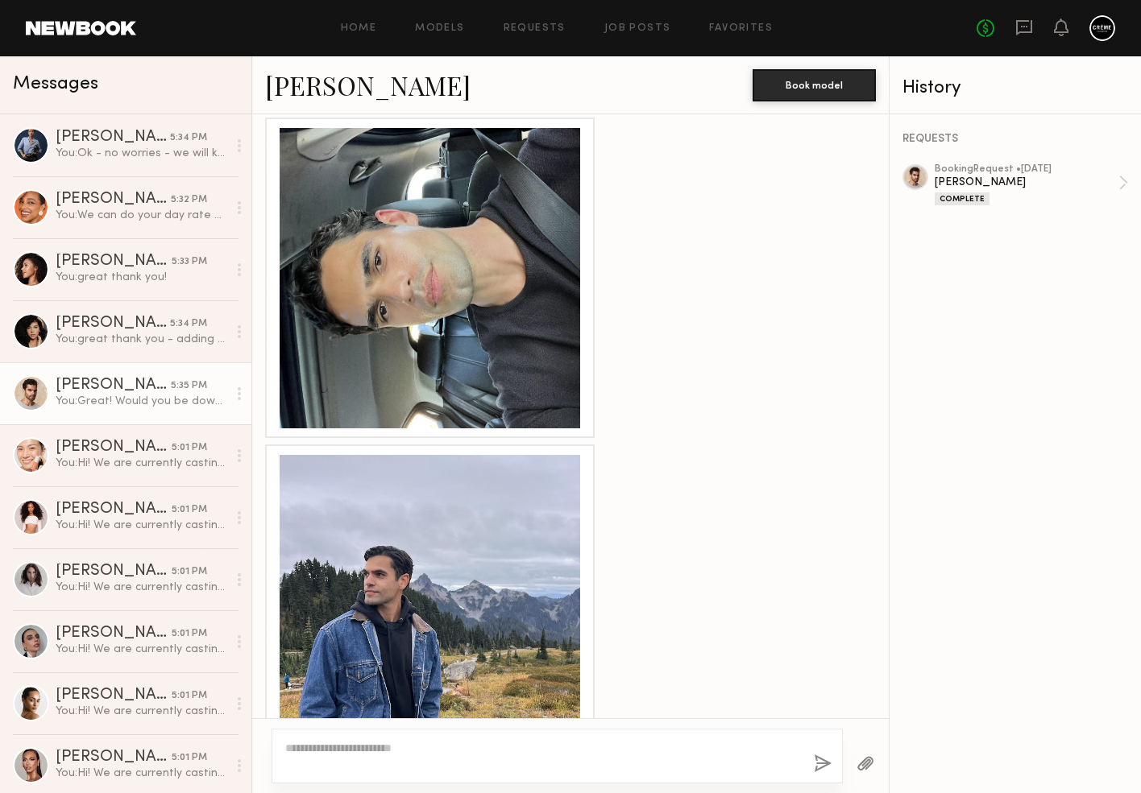
scroll to position [1760, 0]
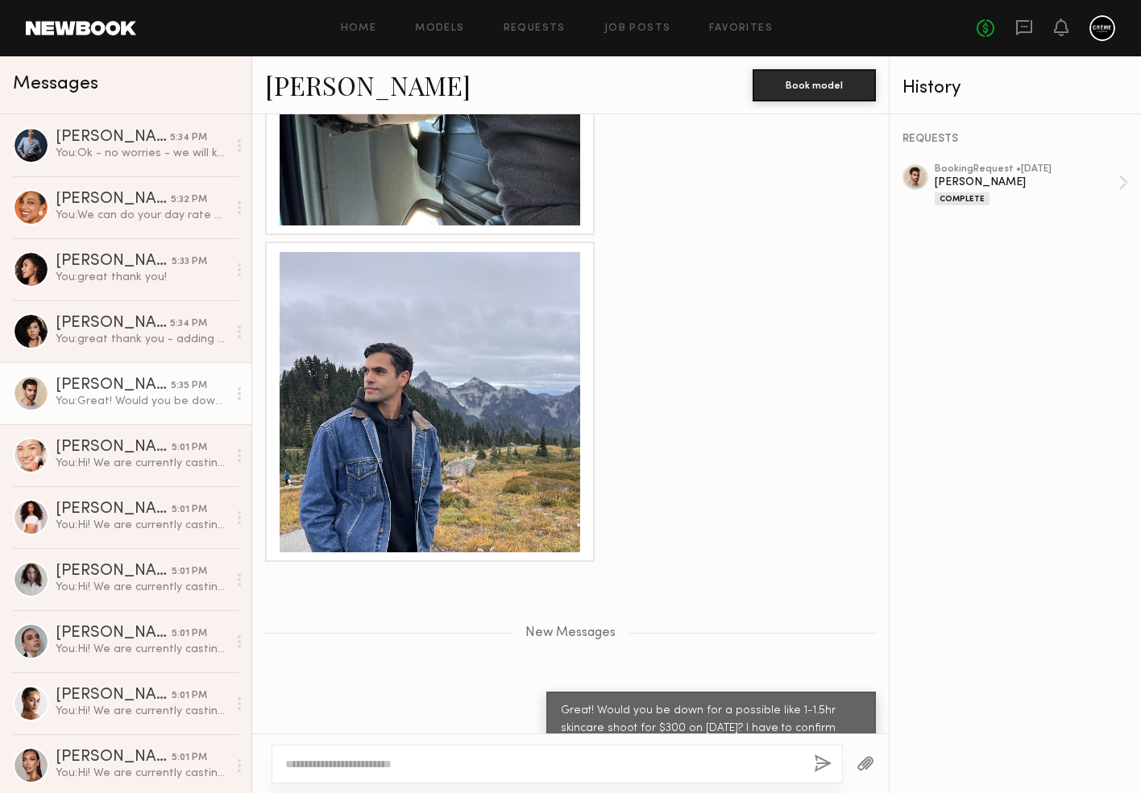
click at [759, 759] on textarea at bounding box center [543, 764] width 516 height 16
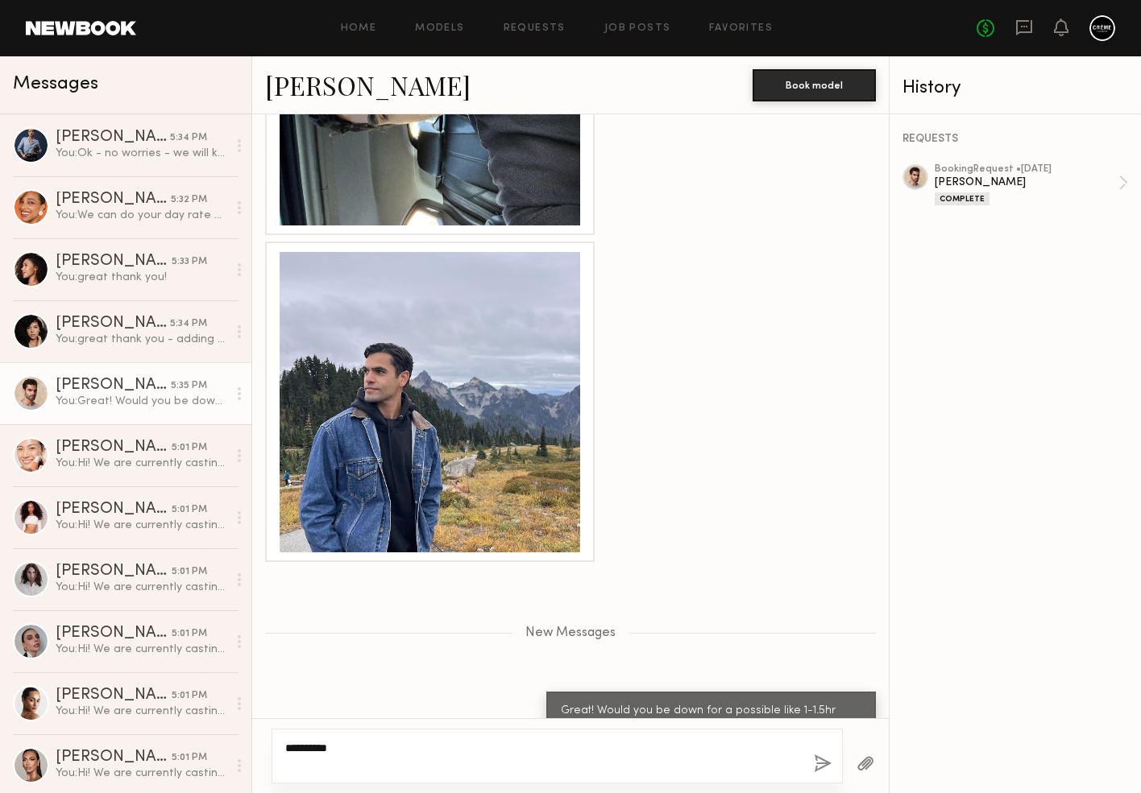
type textarea "*********"
click at [815, 763] on button "button" at bounding box center [823, 765] width 18 height 20
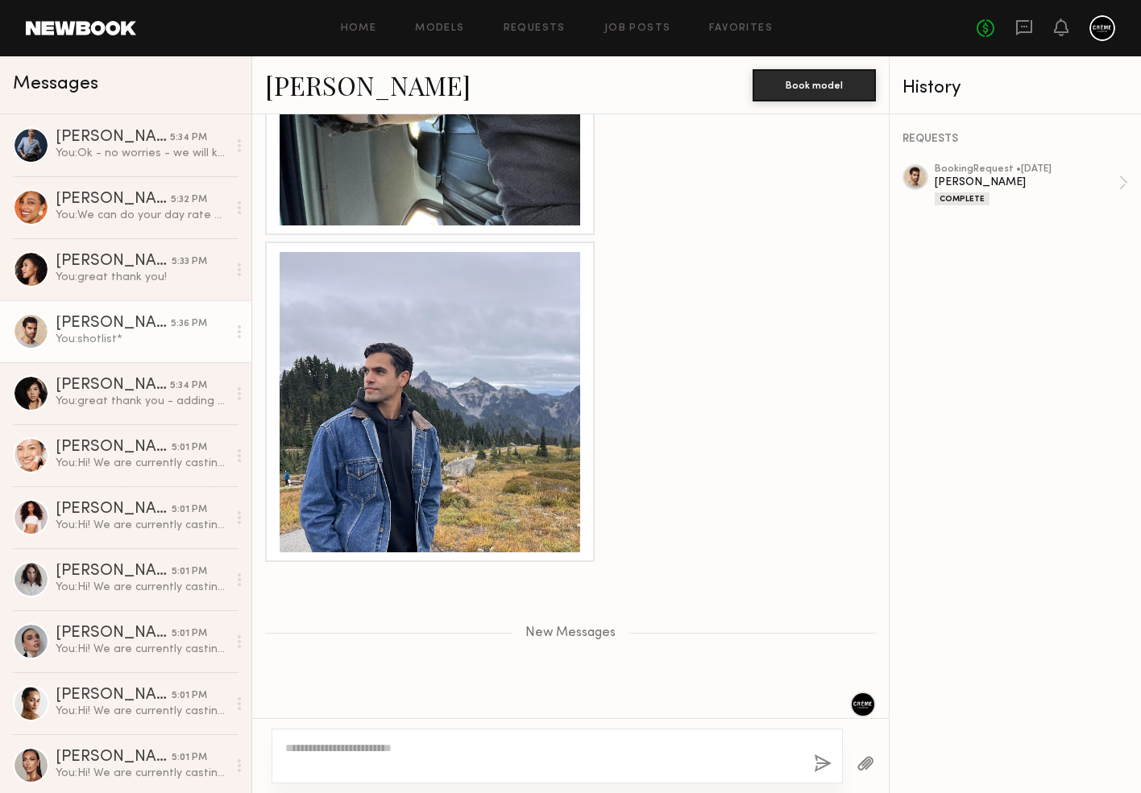
scroll to position [1837, 0]
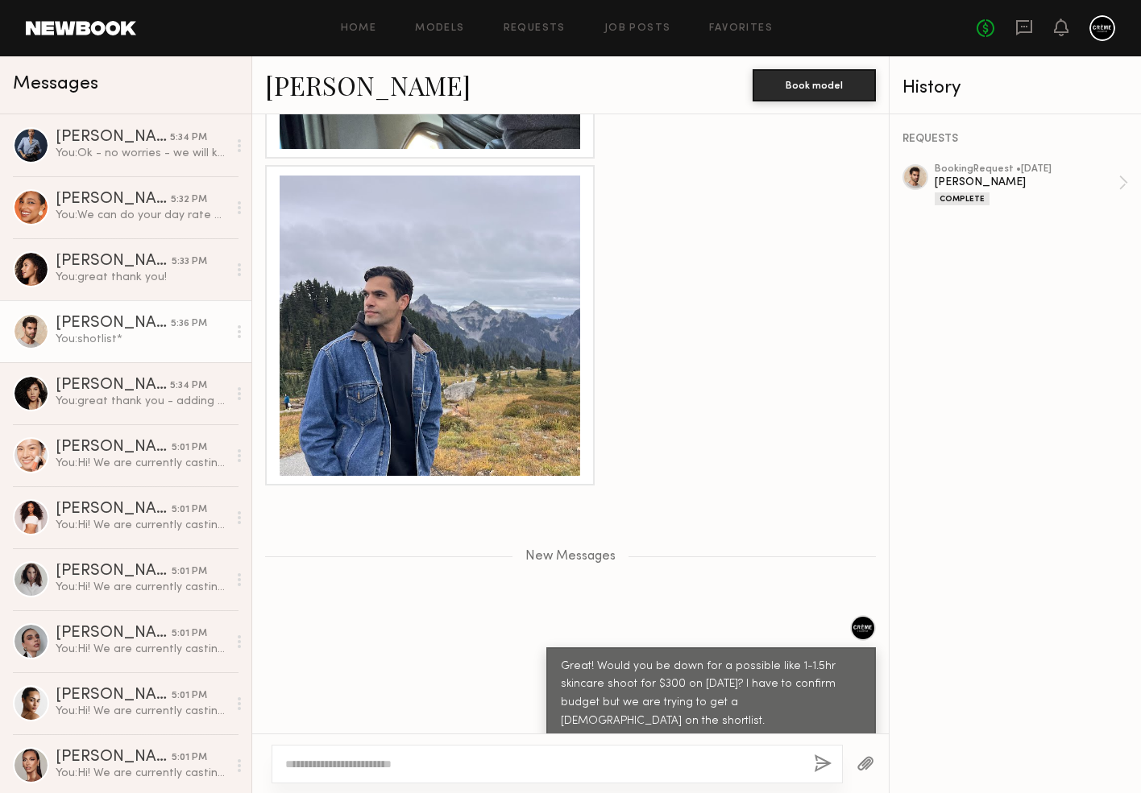
click at [738, 760] on textarea at bounding box center [543, 764] width 516 height 16
type textarea "**********"
click at [818, 762] on button "button" at bounding box center [823, 765] width 18 height 20
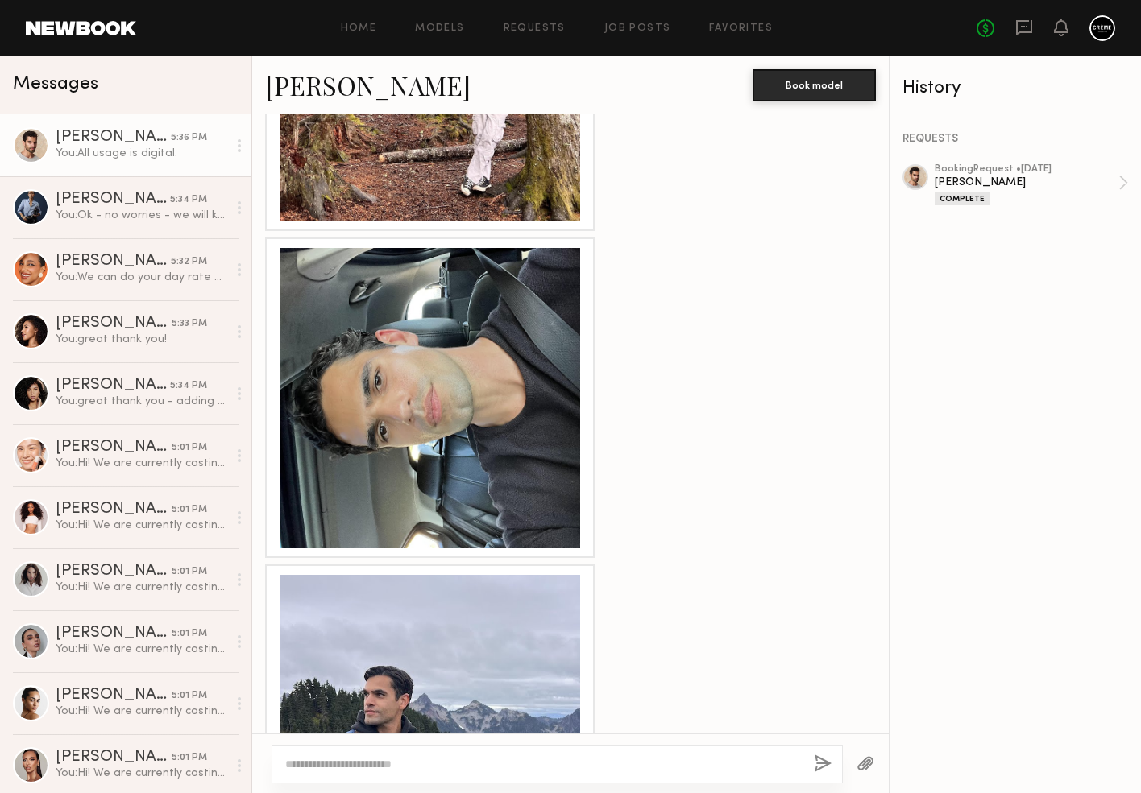
scroll to position [1426, 0]
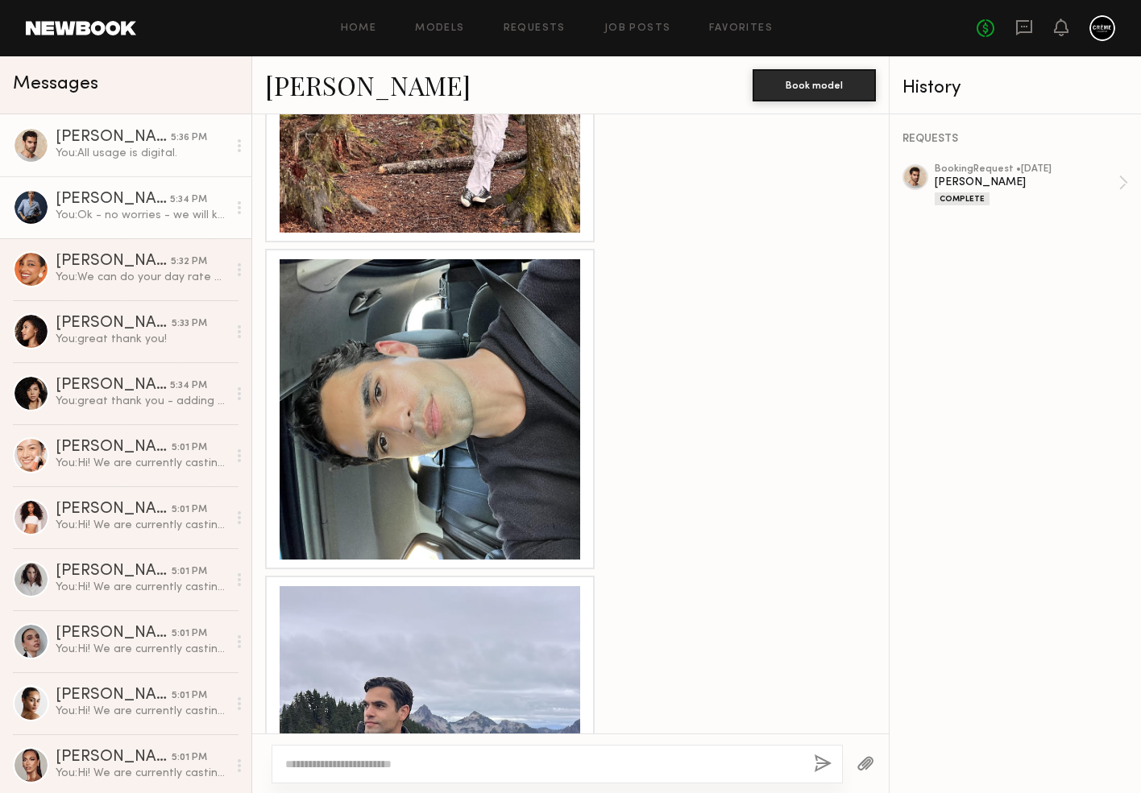
click at [168, 209] on div "You: Ok - no worries - we will keep you in mind for future projects!" at bounding box center [142, 215] width 172 height 15
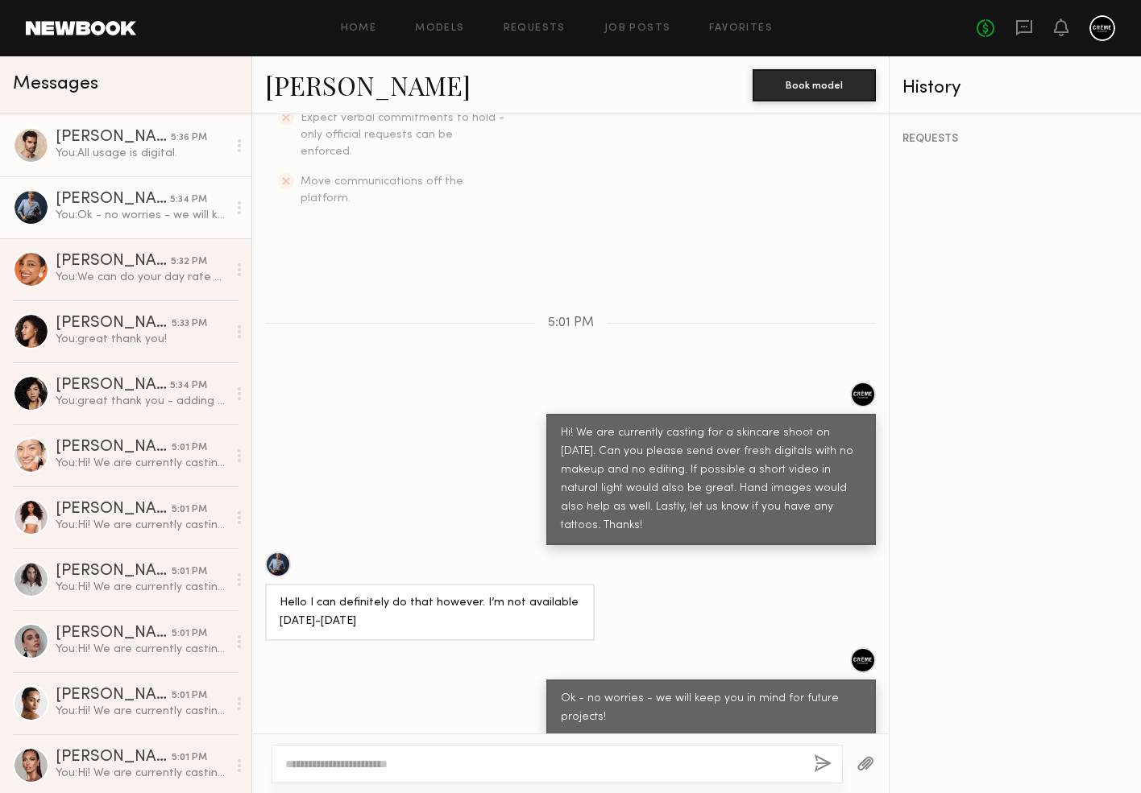
click at [164, 174] on link "[PERSON_NAME] 5:36 PM You: All usage is digital." at bounding box center [125, 145] width 251 height 62
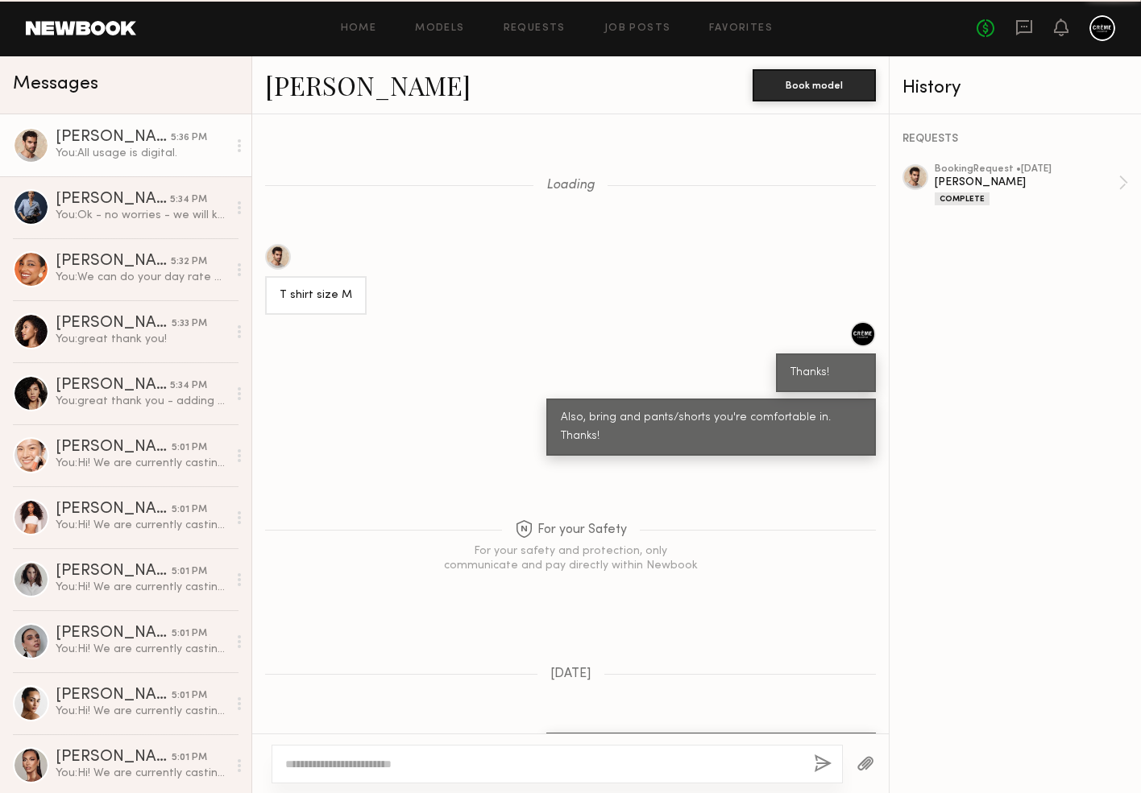
scroll to position [1758, 0]
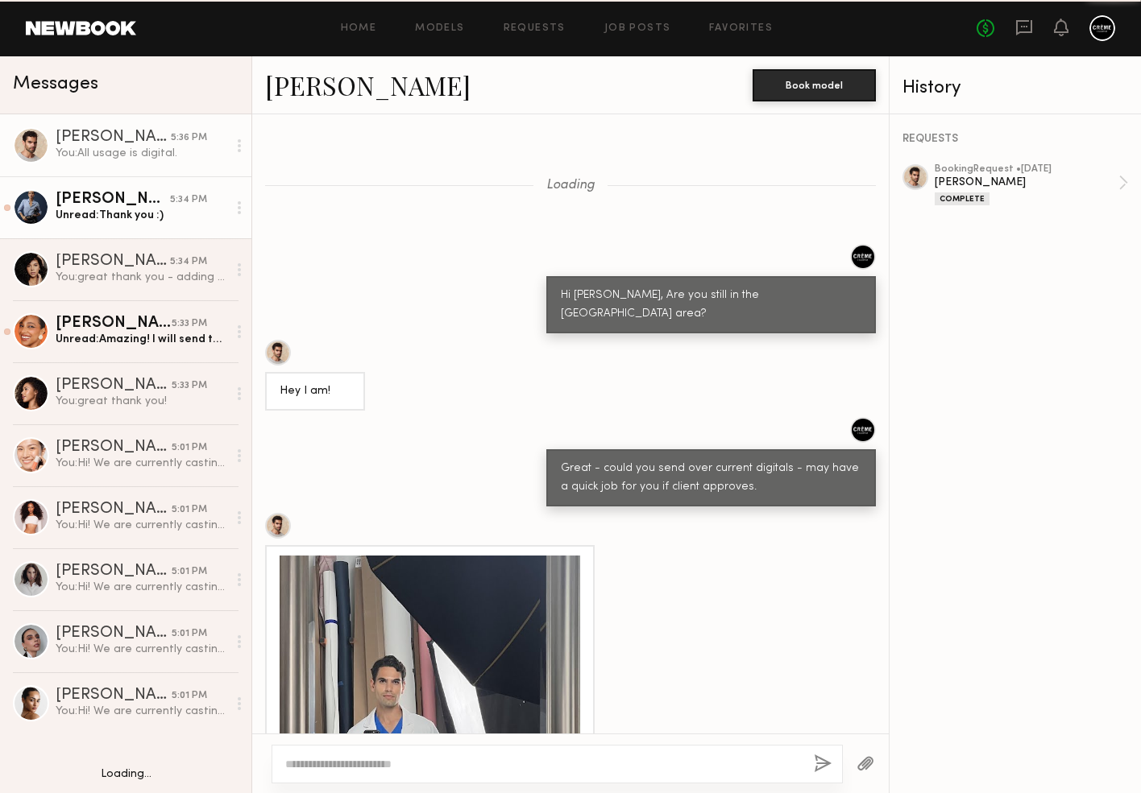
scroll to position [1322, 0]
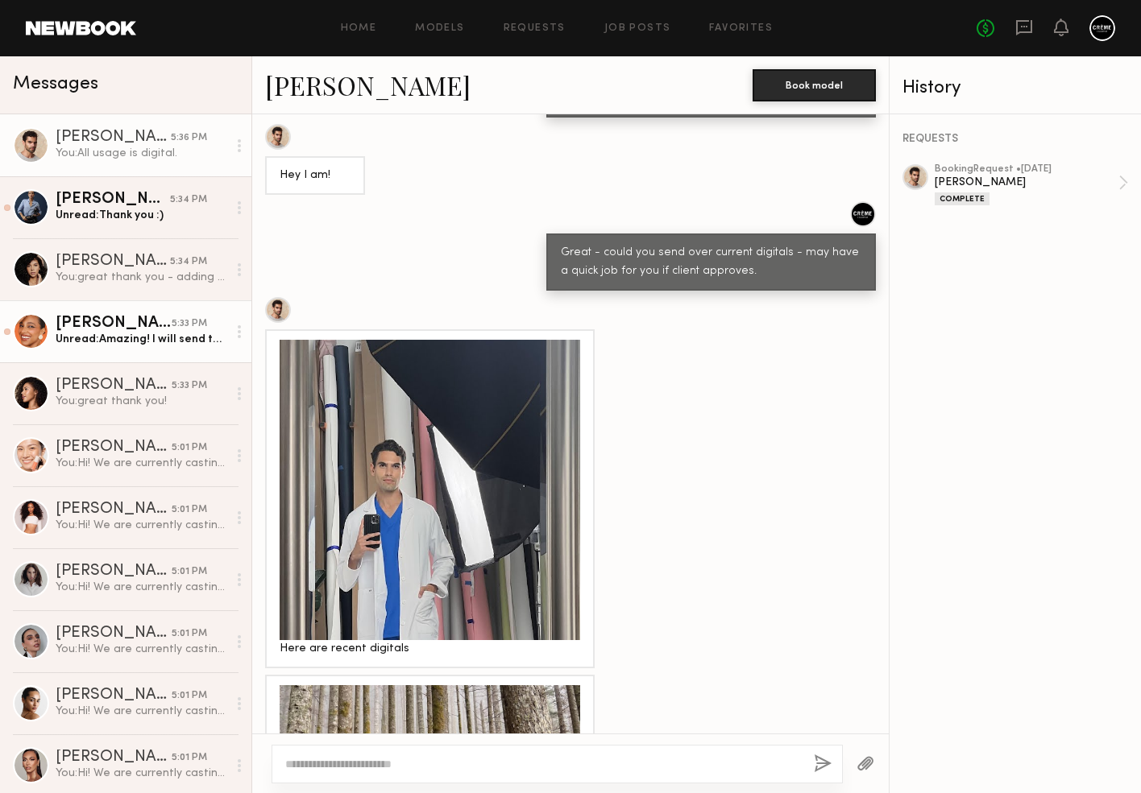
click at [166, 217] on div "Unread: Thank you :)" at bounding box center [142, 215] width 172 height 15
click at [165, 334] on div "Unread: Amazing! I will send these to you asap (:" at bounding box center [142, 339] width 172 height 15
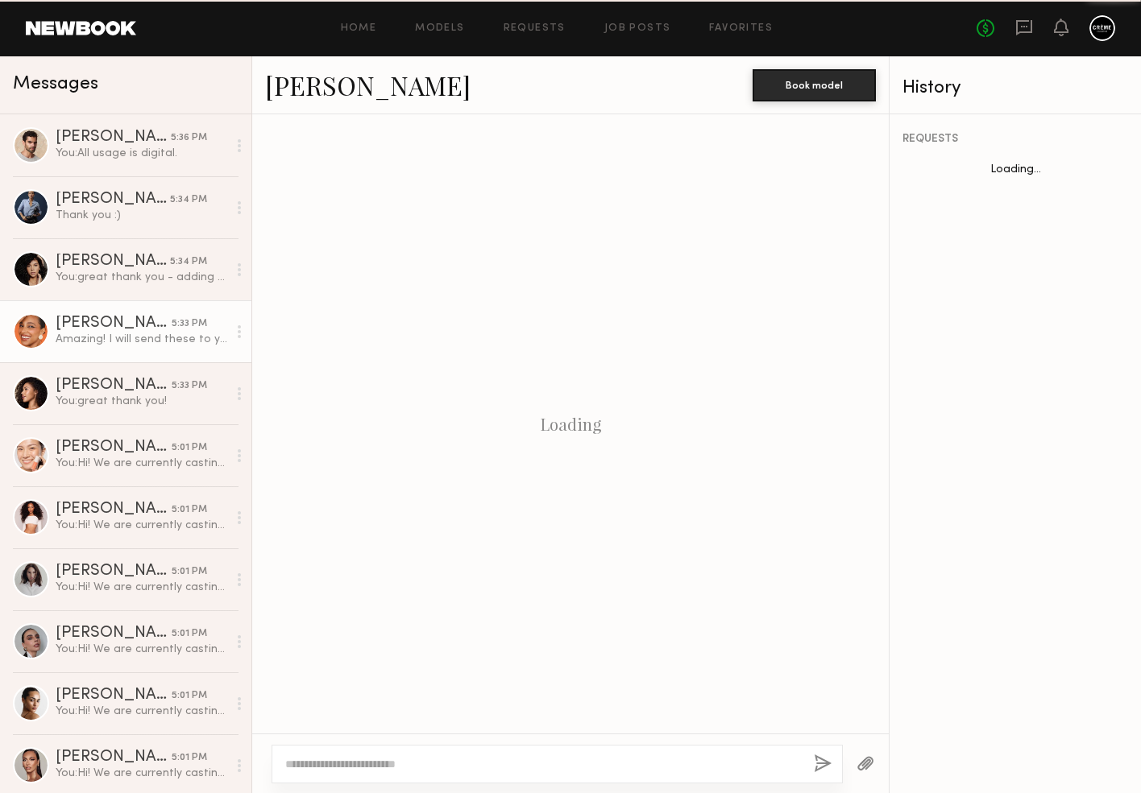
scroll to position [506, 0]
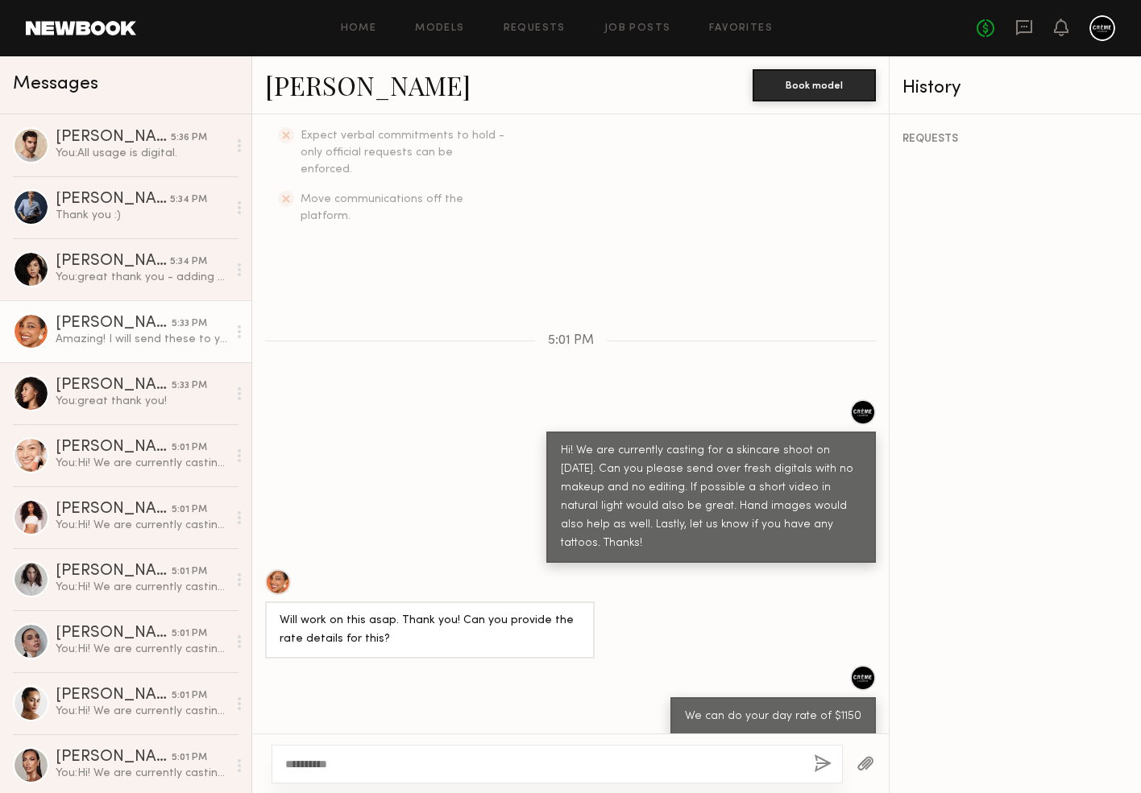
type textarea "**********"
click at [818, 760] on button "button" at bounding box center [823, 765] width 18 height 20
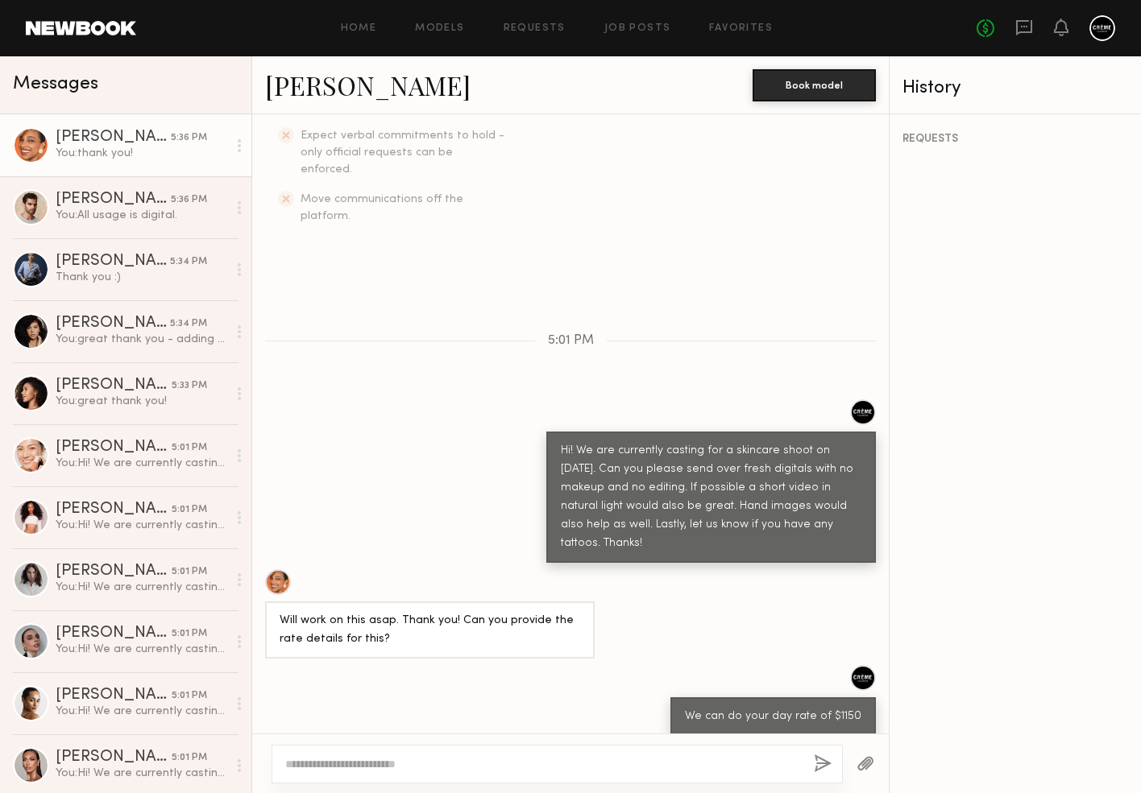
scroll to position [706, 0]
